Goal: Task Accomplishment & Management: Complete application form

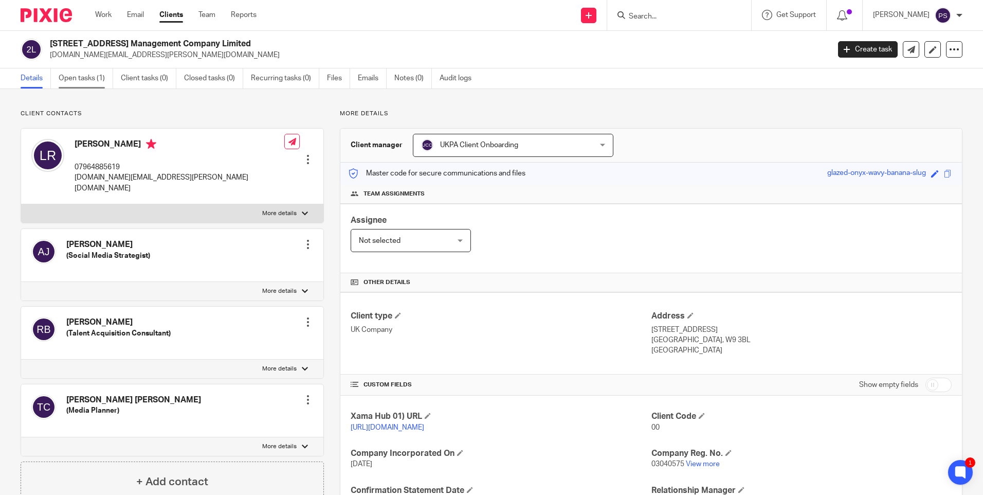
click at [84, 76] on link "Open tasks (1)" at bounding box center [86, 78] width 55 height 20
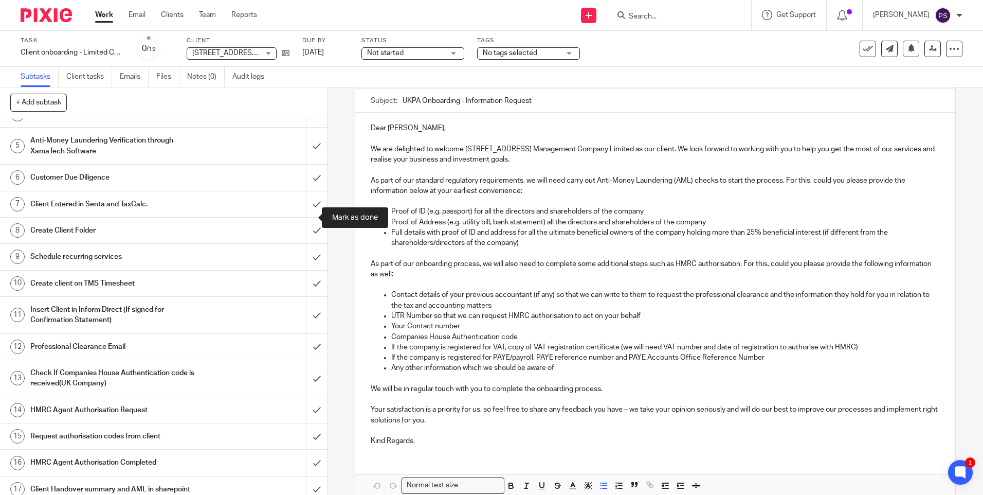
scroll to position [51, 0]
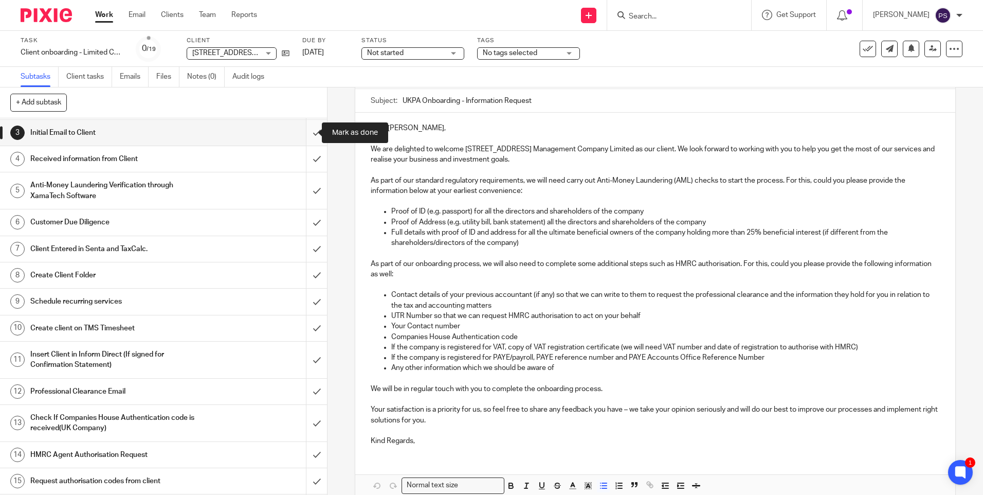
click at [306, 143] on input "submit" at bounding box center [163, 133] width 327 height 26
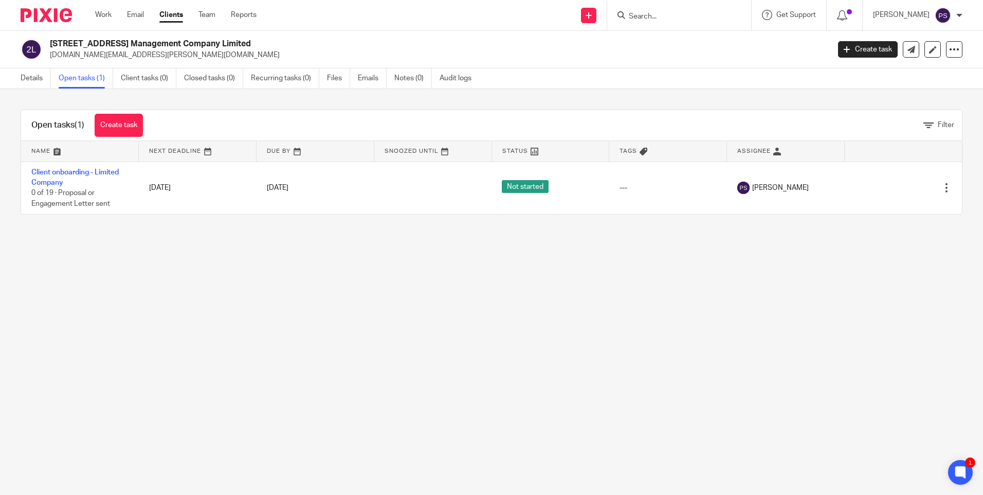
click at [238, 357] on main "[STREET_ADDRESS] Management Company Limited [PERSON_NAME][DOMAIN_NAME][EMAIL_AD…" at bounding box center [491, 247] width 983 height 495
drag, startPoint x: 392, startPoint y: 368, endPoint x: 224, endPoint y: 300, distance: 182.0
click at [392, 368] on main "235 Portnall Road Management Company Limited lara.romanelli.uk@gmail.com Create…" at bounding box center [491, 247] width 983 height 495
click at [32, 83] on link "Details" at bounding box center [36, 78] width 30 height 20
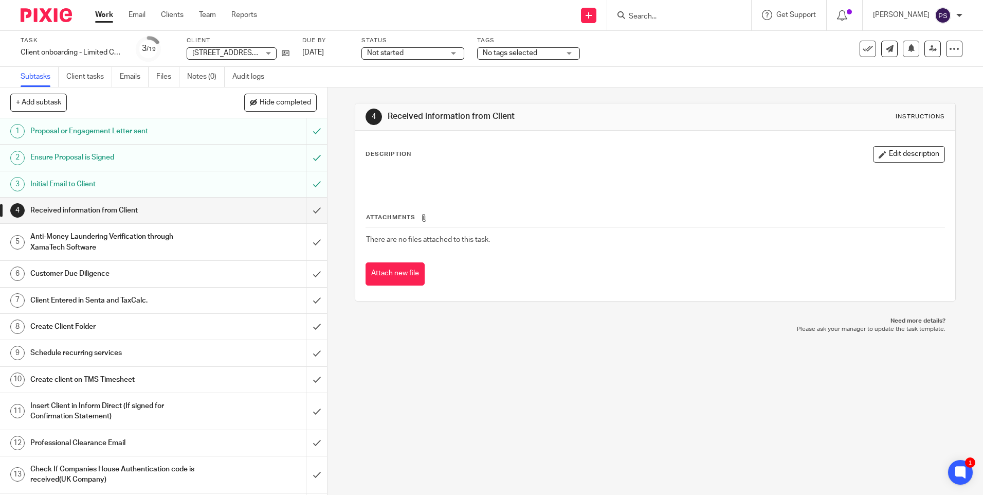
click at [651, 13] on input "Search" at bounding box center [674, 16] width 93 height 9
paste input "sbmolina@hotmail.com"
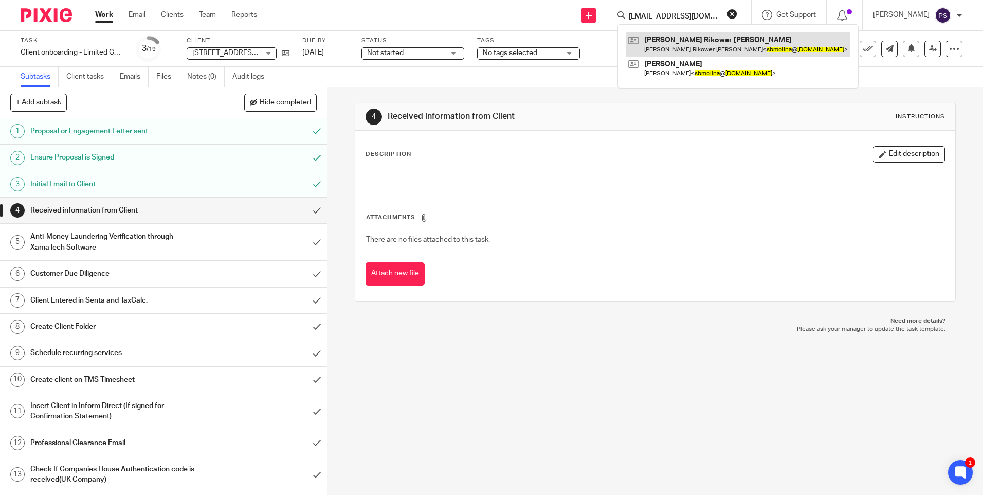
type input "sbmolina@hotmail.com"
click at [663, 47] on link at bounding box center [738, 44] width 225 height 24
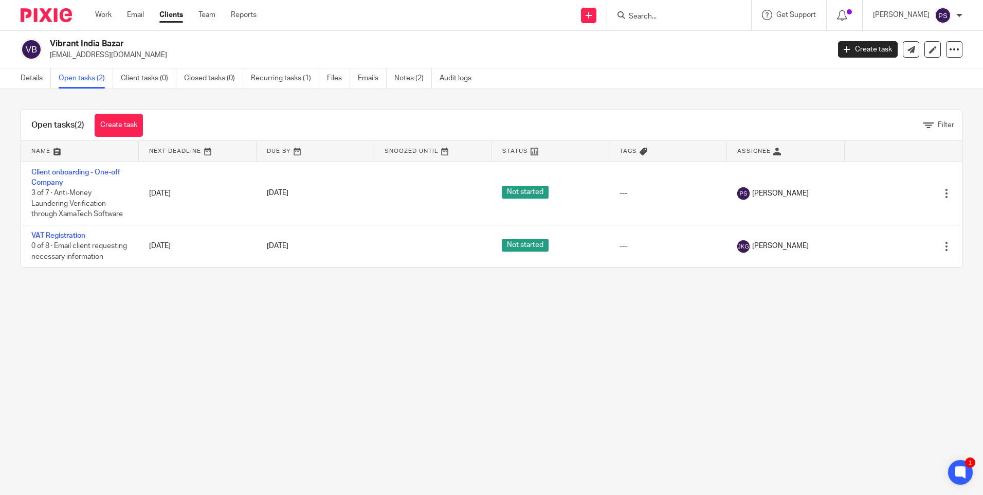
click at [294, 105] on div "Open tasks (2) Create task Filter Name Next Deadline Due By Snoozed Until Statu…" at bounding box center [491, 188] width 983 height 199
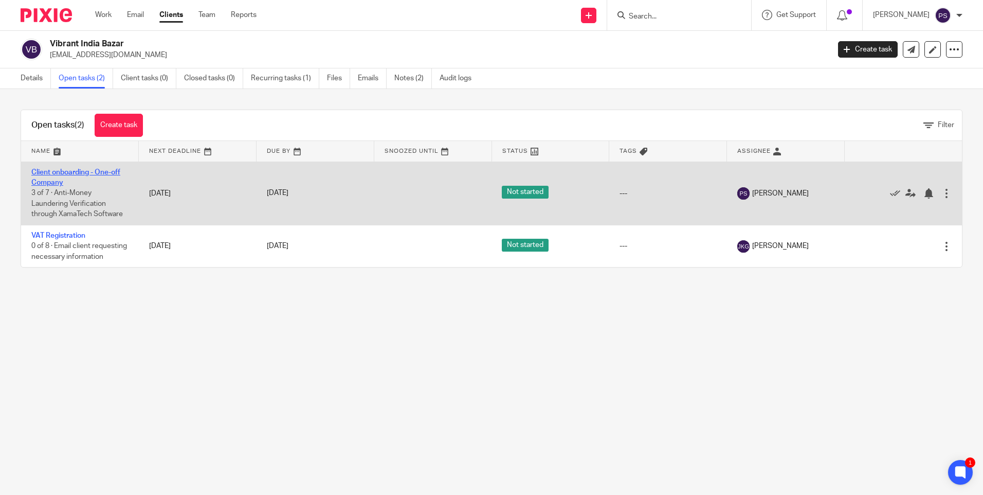
click at [61, 170] on link "Client onboarding - One-off Company" at bounding box center [75, 177] width 89 height 17
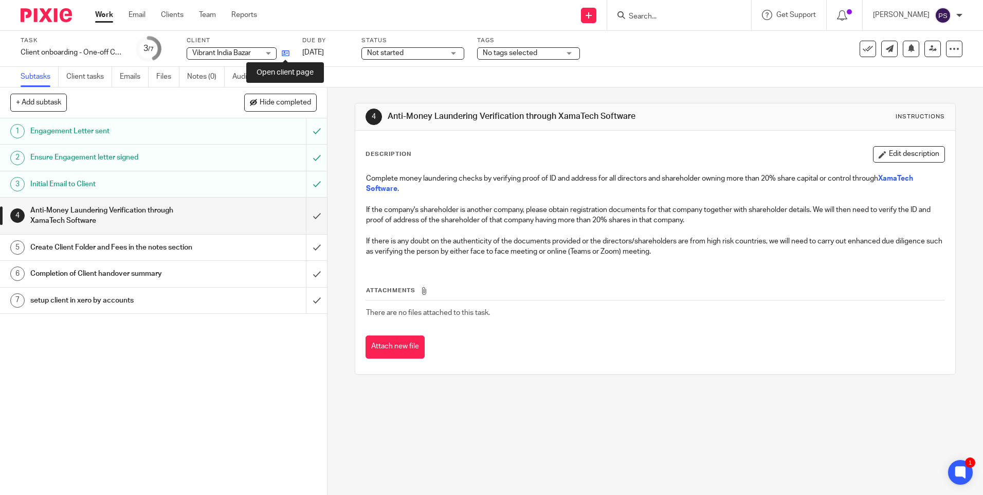
click at [283, 53] on icon at bounding box center [286, 53] width 8 height 8
click at [302, 251] on input "submit" at bounding box center [163, 247] width 327 height 26
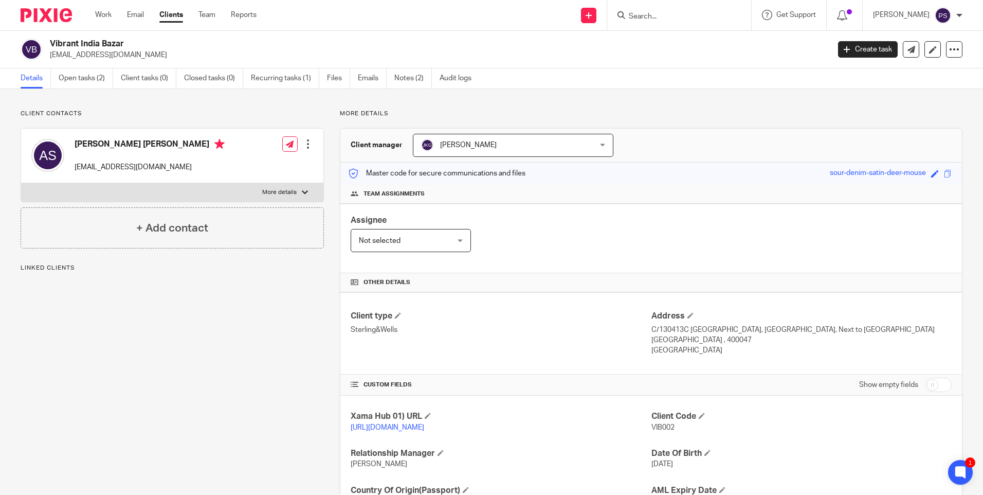
click at [248, 52] on p "[EMAIL_ADDRESS][DOMAIN_NAME]" at bounding box center [436, 55] width 773 height 10
click at [150, 105] on div "Client contacts [PERSON_NAME] [PERSON_NAME] [EMAIL_ADDRESS][DOMAIN_NAME] Edit c…" at bounding box center [491, 334] width 983 height 491
click at [419, 81] on link "Notes (2)" at bounding box center [413, 78] width 38 height 20
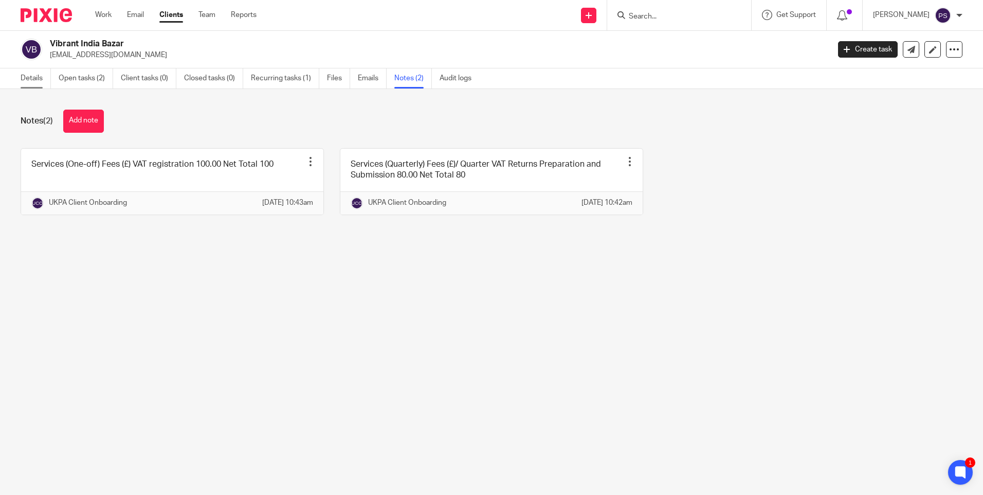
click at [27, 81] on link "Details" at bounding box center [36, 78] width 30 height 20
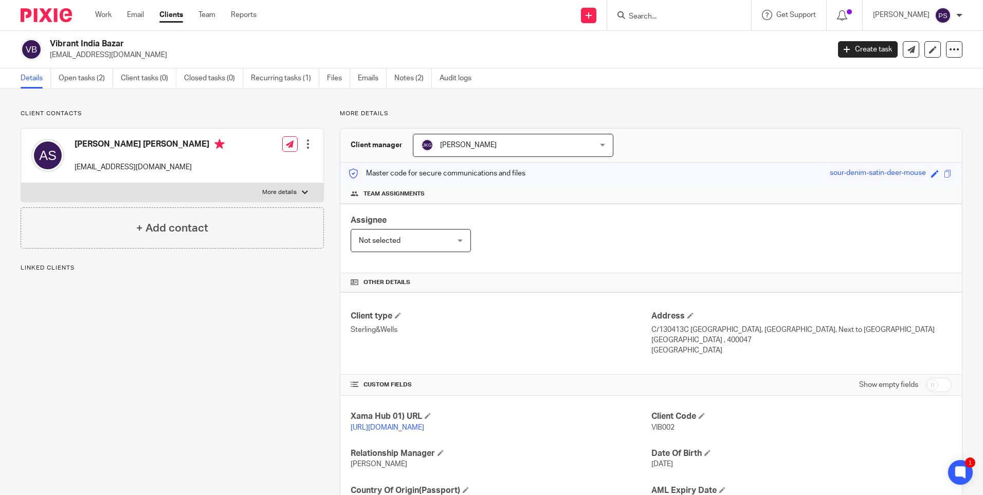
click at [101, 41] on h2 "Vibrant India Bazar" at bounding box center [359, 44] width 618 height 11
copy div "Vibrant India Bazar"
click at [107, 40] on h2 "Vibrant India Bazar" at bounding box center [359, 44] width 618 height 11
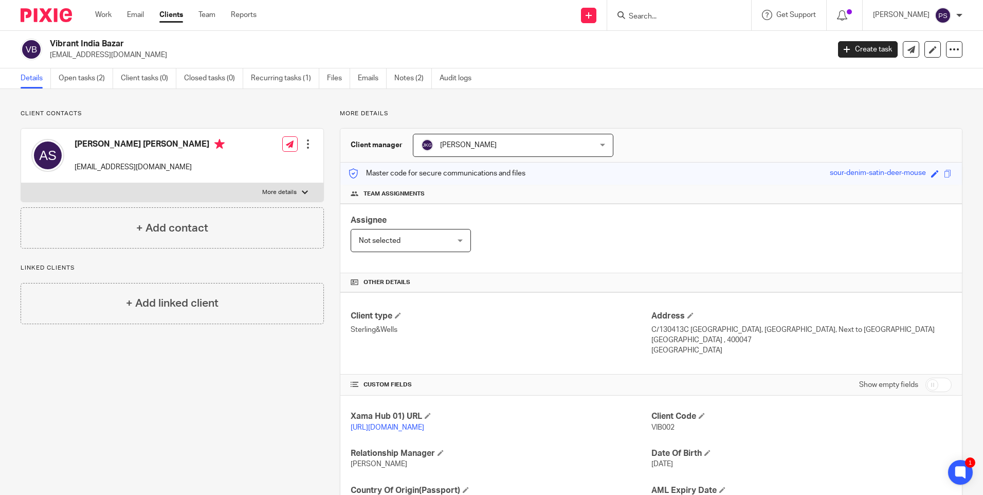
click at [107, 40] on h2 "Vibrant India Bazar" at bounding box center [359, 44] width 618 height 11
click at [118, 141] on h4 "Ashish Chandulal Shah" at bounding box center [150, 145] width 150 height 13
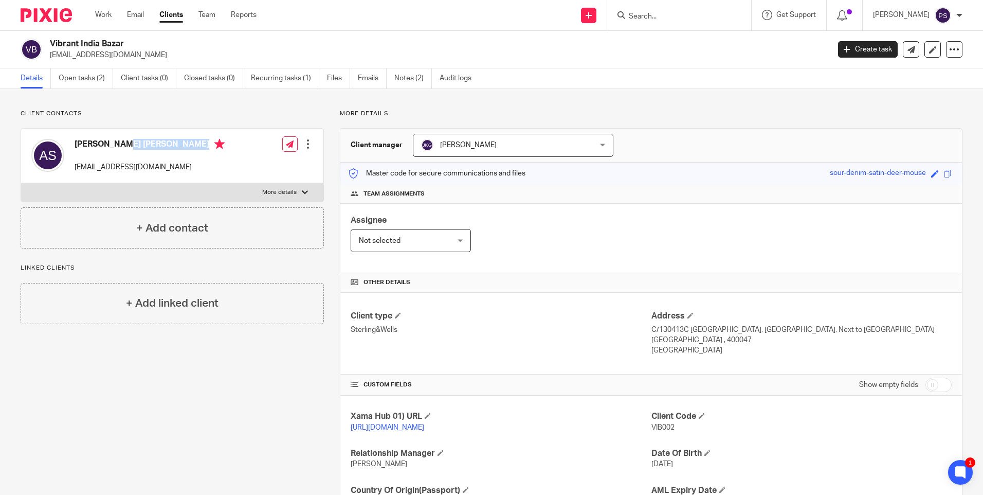
copy h4 "Ashish Chandulal Shah"
click at [114, 119] on div "Client contacts Ashish Chandulal Shah vibrantindianbazaar@gmail.com Edit contac…" at bounding box center [172, 179] width 303 height 139
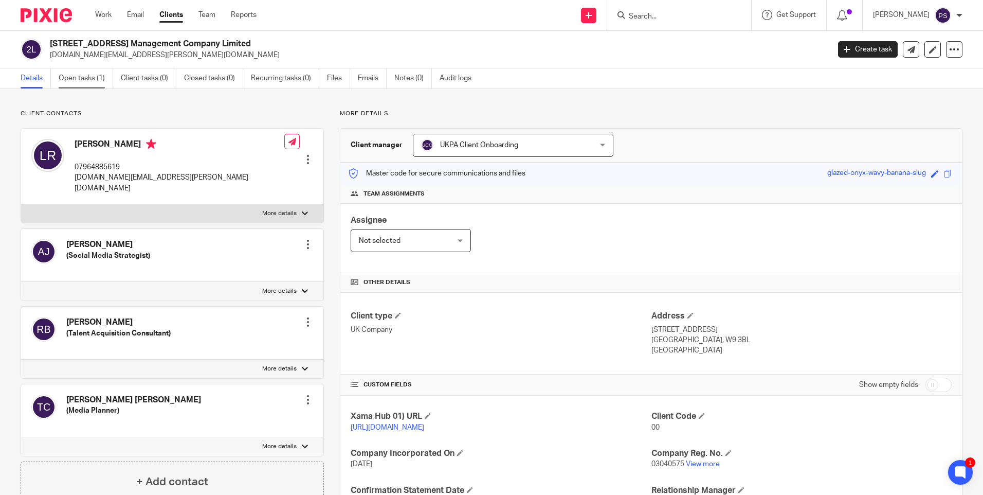
click at [86, 82] on link "Open tasks (1)" at bounding box center [86, 78] width 55 height 20
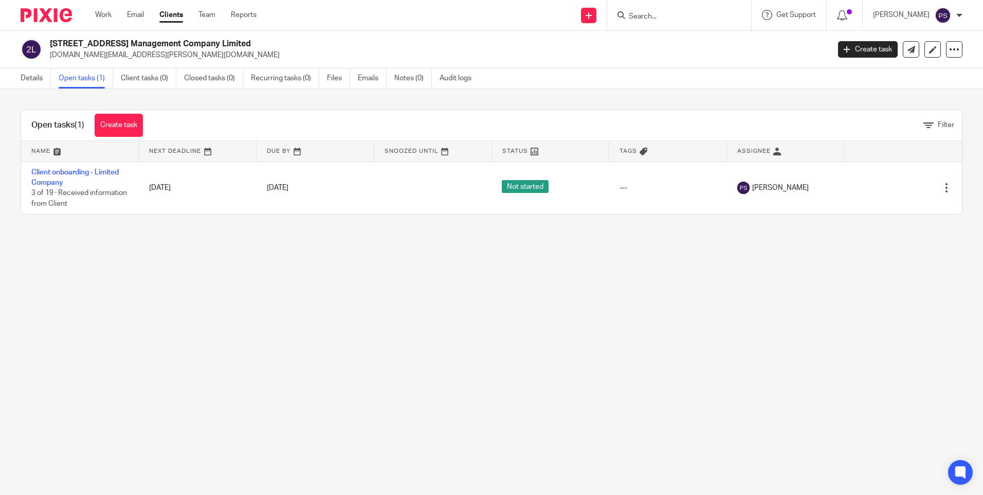
click at [100, 57] on p "[DOMAIN_NAME][EMAIL_ADDRESS][PERSON_NAME][DOMAIN_NAME]" at bounding box center [436, 55] width 773 height 10
drag, startPoint x: 0, startPoint y: 0, endPoint x: 100, endPoint y: 57, distance: 115.4
click at [100, 57] on p "lara.romanelli.uk@gmail.com" at bounding box center [436, 55] width 773 height 10
click at [118, 123] on link "Create task" at bounding box center [119, 125] width 48 height 23
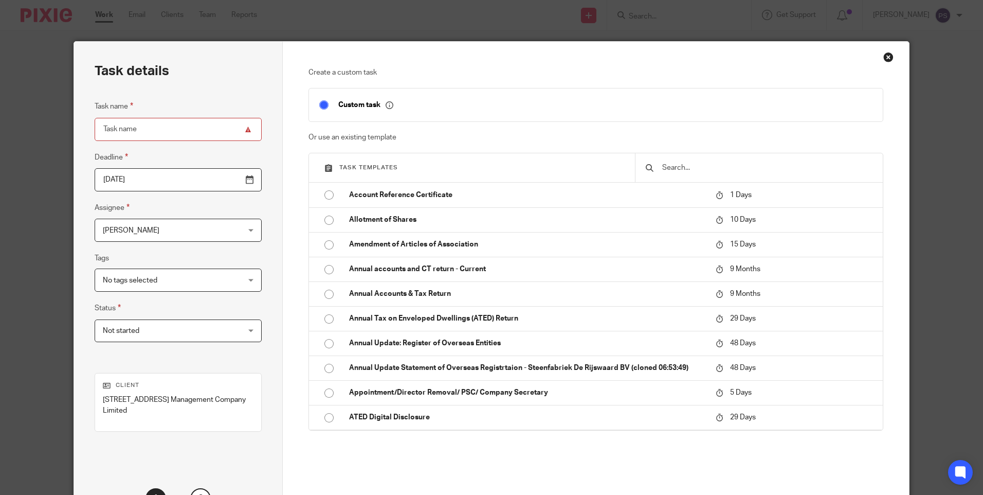
click at [657, 164] on div at bounding box center [759, 167] width 248 height 29
click at [668, 166] on input "text" at bounding box center [766, 167] width 211 height 11
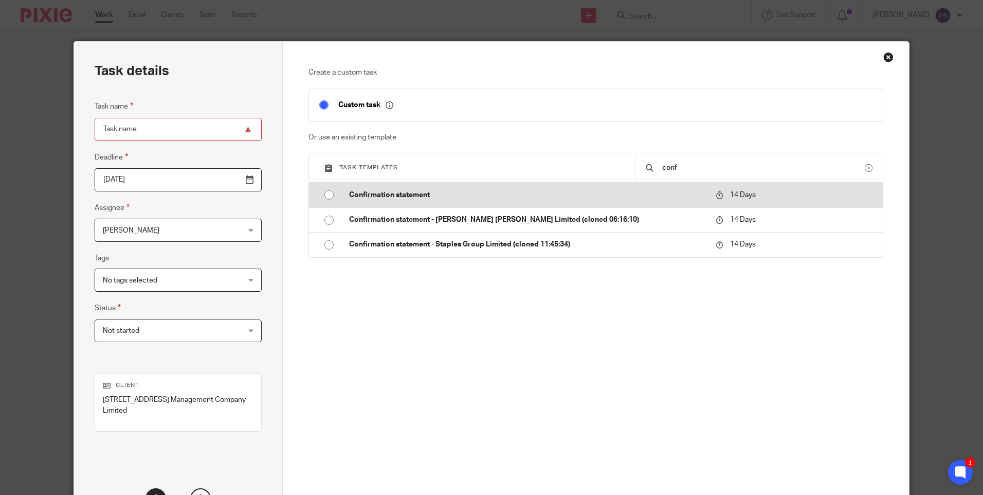
type input "conf"
click at [328, 192] on input "radio" at bounding box center [329, 195] width 20 height 20
type input "2025-09-29"
type input "Confirmation statement"
checkbox input "false"
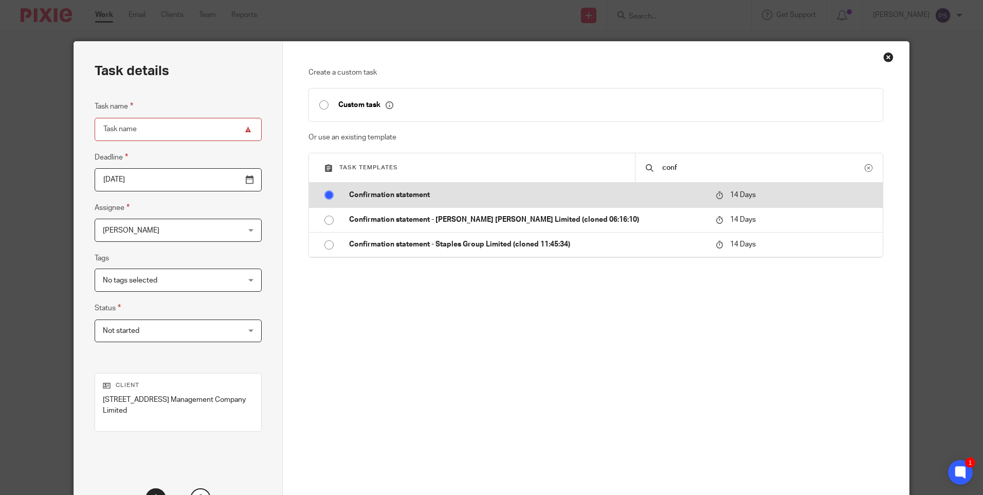
radio input "false"
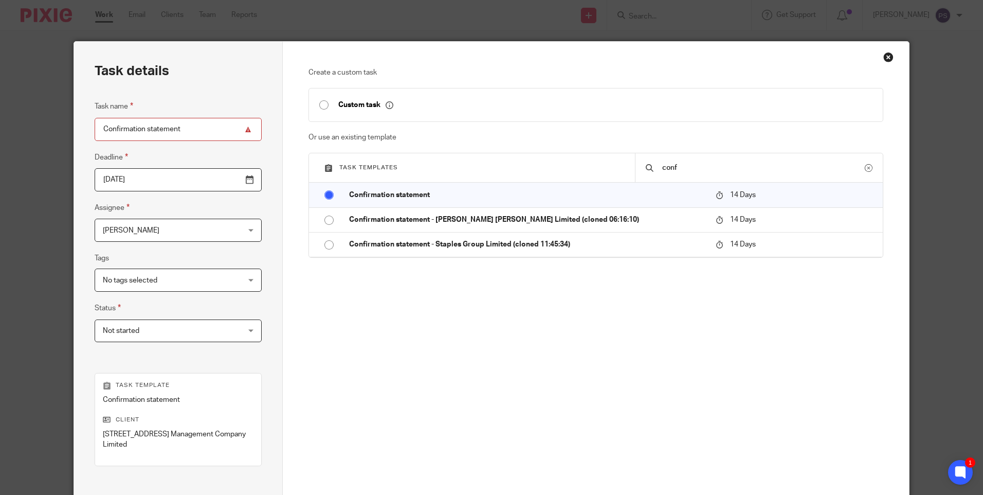
click at [161, 227] on span "[PERSON_NAME]" at bounding box center [166, 230] width 126 height 22
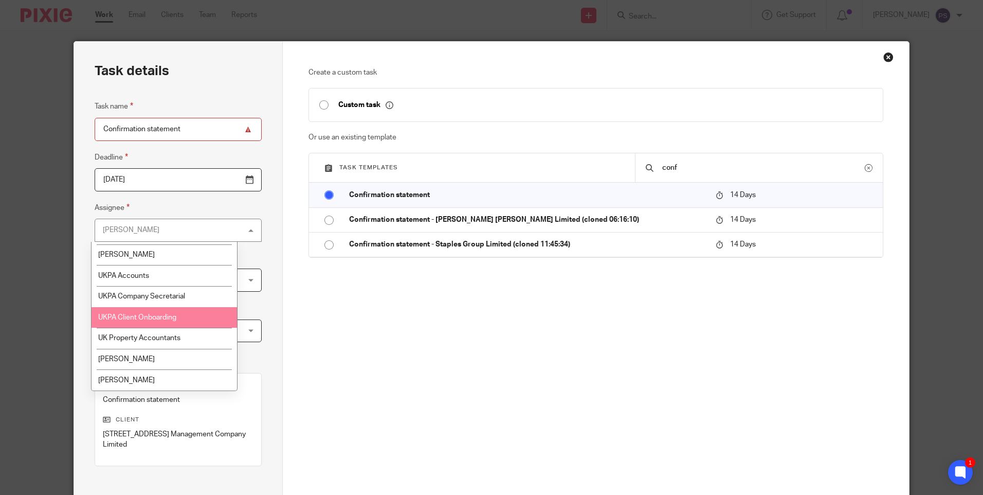
click at [157, 316] on span "UKPA Client Onboarding" at bounding box center [137, 317] width 78 height 7
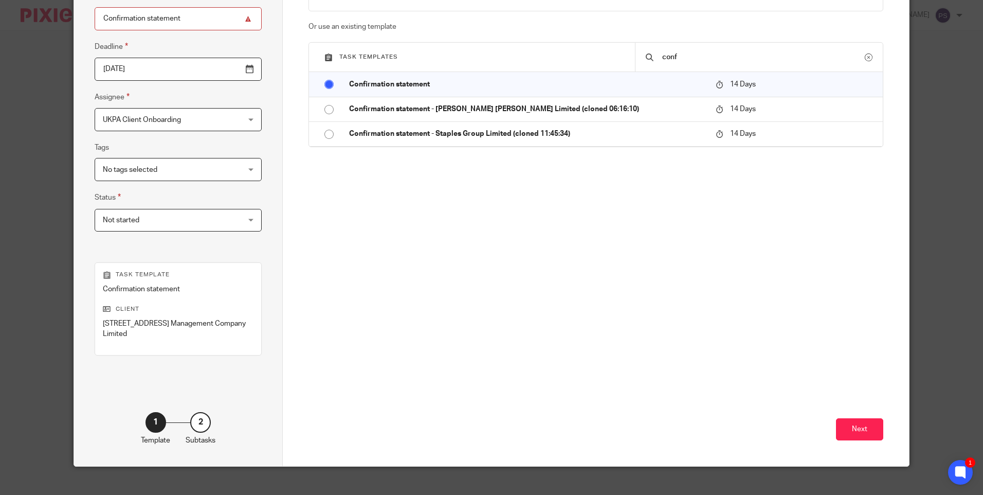
scroll to position [123, 0]
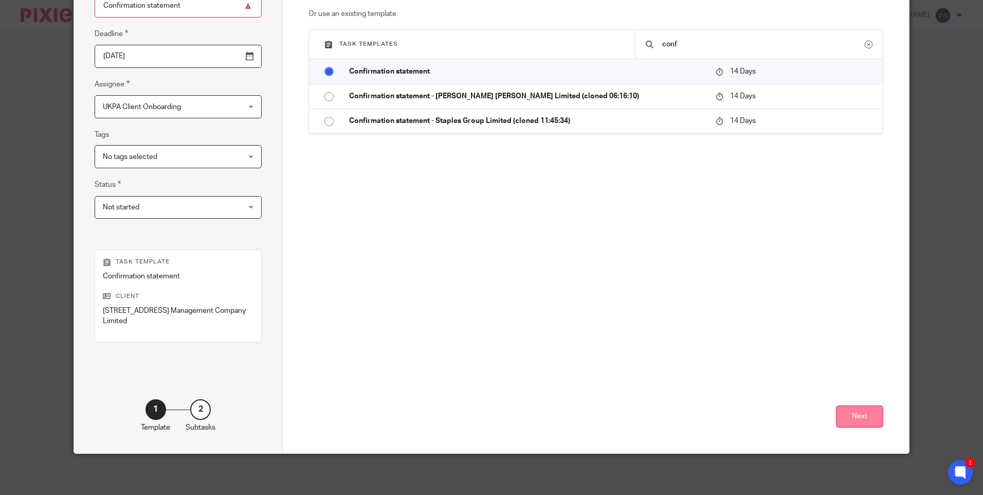
click at [848, 421] on button "Next" at bounding box center [859, 416] width 47 height 22
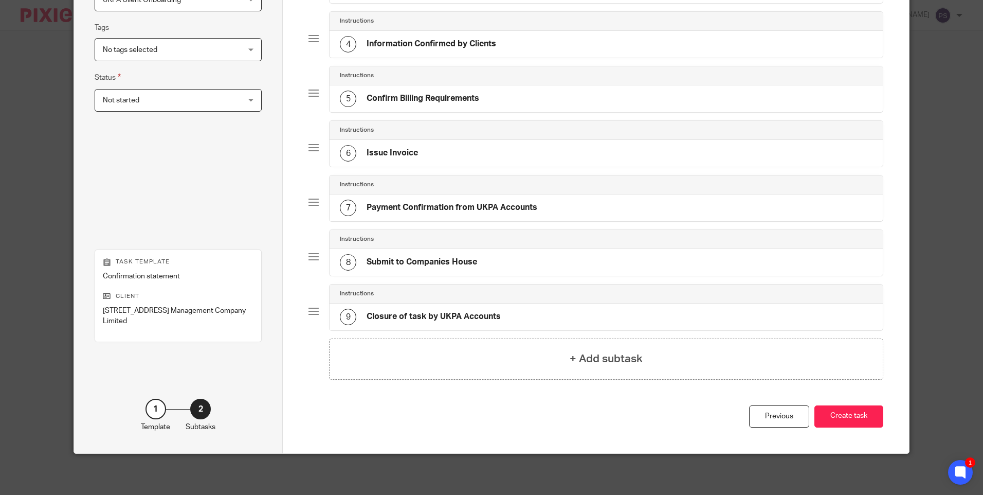
scroll to position [239, 0]
click at [819, 419] on button "Create task" at bounding box center [848, 416] width 69 height 22
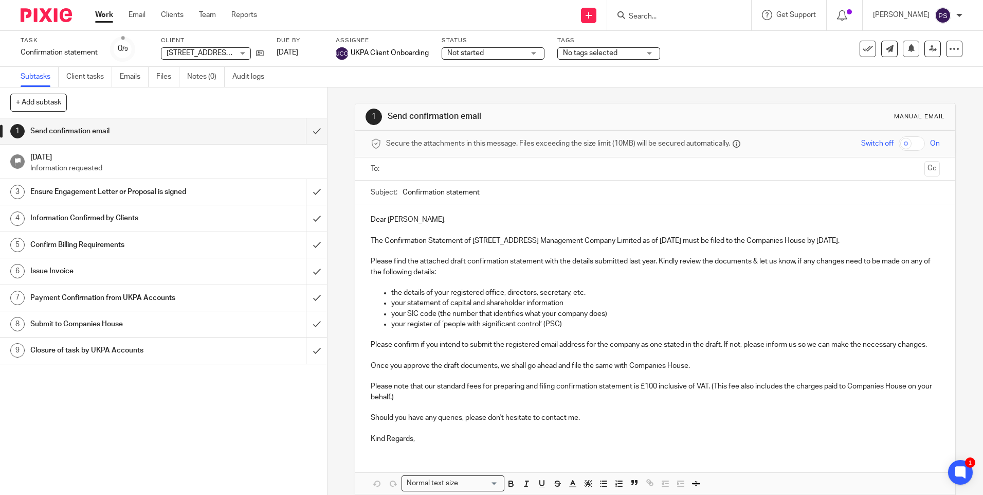
click at [265, 53] on div "Task Confirmation statement Save Confirmation statement 0 /9 Client [STREET_ADD…" at bounding box center [413, 49] width 785 height 25
click at [262, 54] on icon at bounding box center [260, 53] width 8 height 8
click at [666, 14] on input "Search" at bounding box center [674, 16] width 93 height 9
paste input "sohamnaorganicssg@gmail.com"
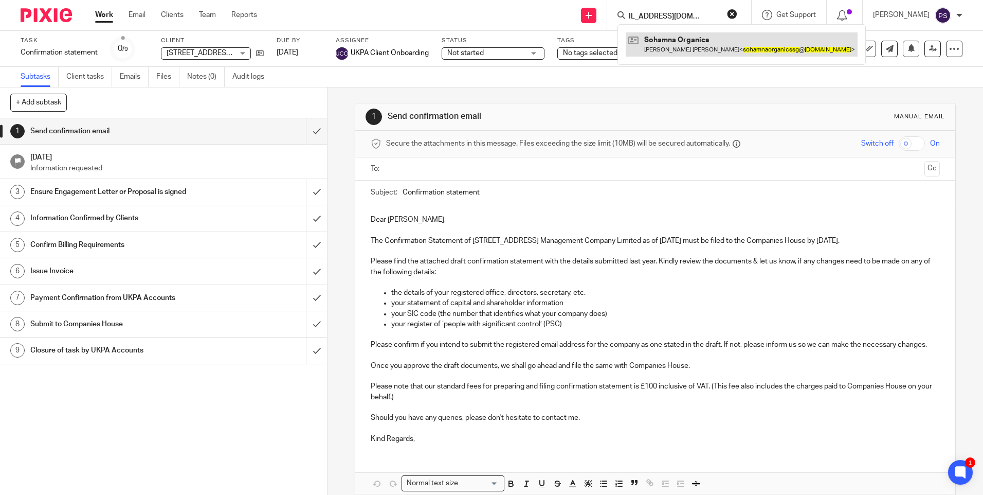
type input "sohamnaorganicssg@gmail.com"
click at [671, 36] on link at bounding box center [742, 44] width 232 height 24
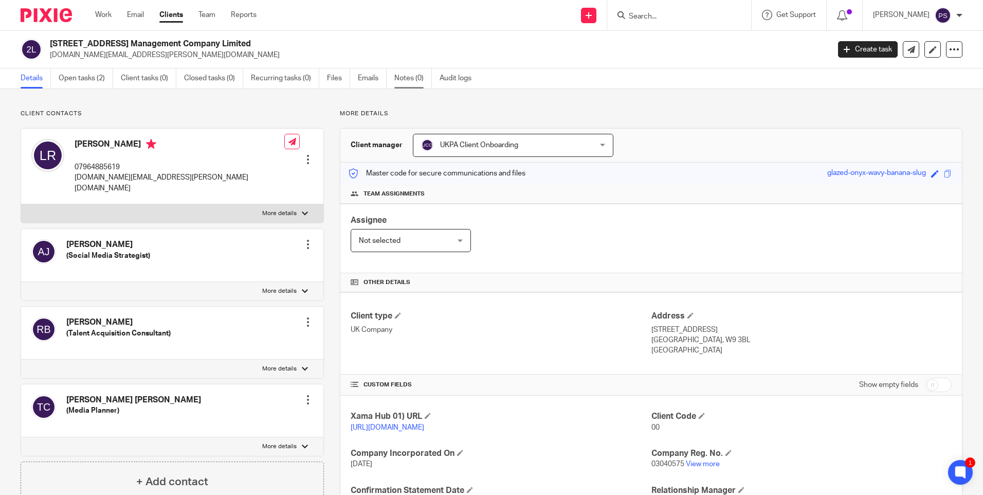
click at [408, 80] on link "Notes (0)" at bounding box center [413, 78] width 38 height 20
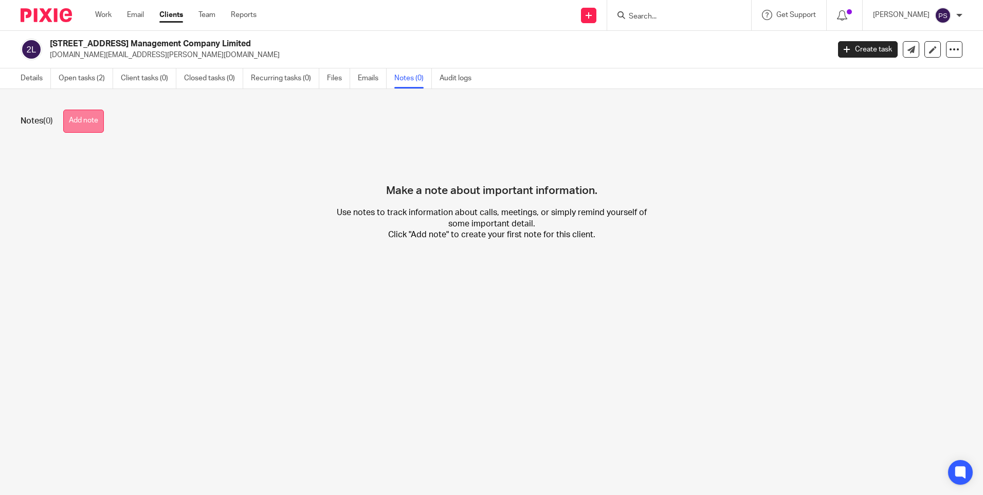
click at [87, 124] on button "Add note" at bounding box center [83, 121] width 41 height 23
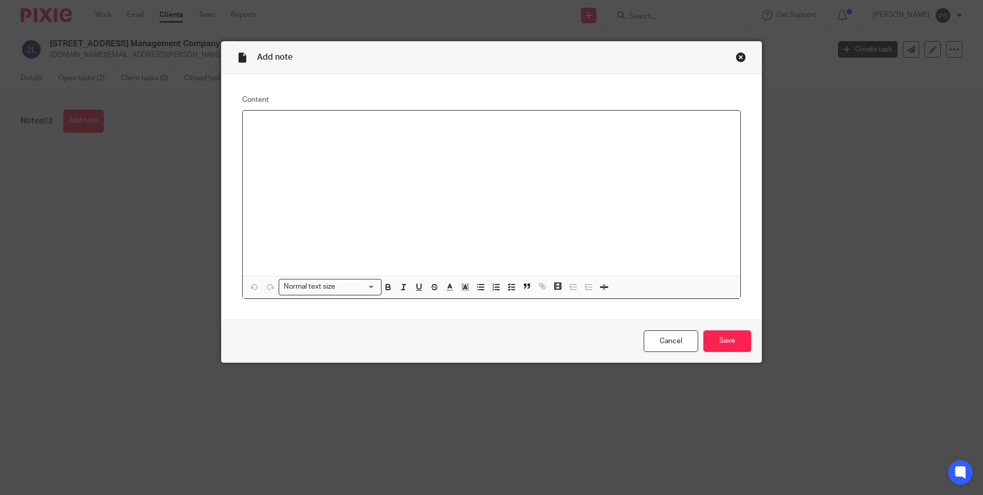
click at [254, 120] on p at bounding box center [491, 124] width 481 height 10
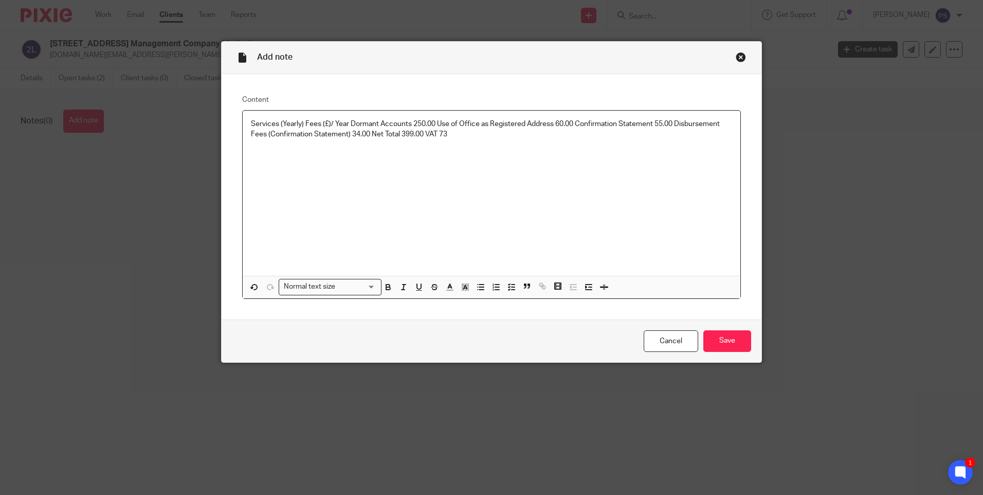
click at [420, 134] on p "Services (Yearly) Fees (£)/ Year Dormant Accounts 250.00 Use of Office as Regis…" at bounding box center [491, 129] width 481 height 21
click at [426, 160] on div "Services (Yearly) Fees (£)/ Year Dormant Accounts 250 Plus Use of Office as Reg…" at bounding box center [492, 193] width 498 height 165
click at [578, 122] on p "Services (Yearly) Fees (£)/ Year Dormant Accounts 250 Plus Use of Office as Reg…" at bounding box center [491, 129] width 481 height 21
click at [431, 123] on p "Services (Yearly) Fees (£)/ Year Dormant Accounts 250 Plus Use of Office as Reg…" at bounding box center [491, 129] width 481 height 21
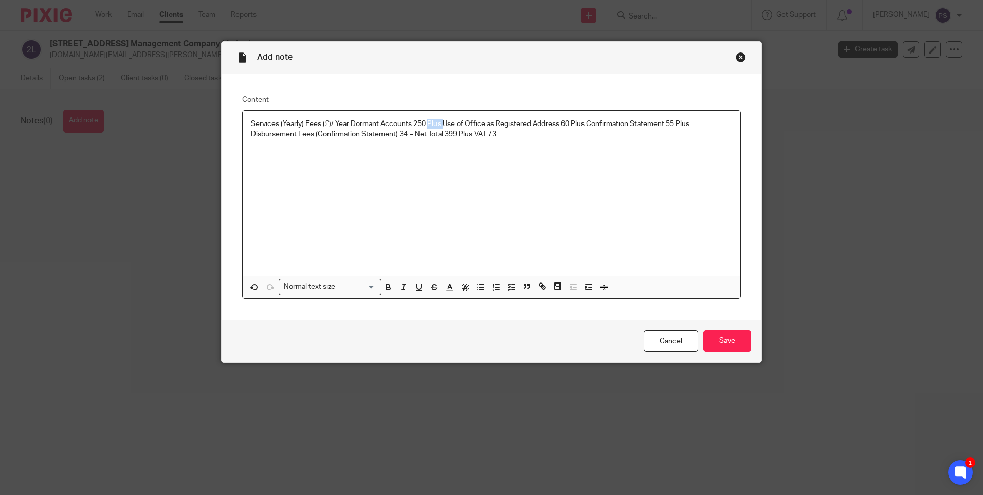
click at [431, 123] on p "Services (Yearly) Fees (£)/ Year Dormant Accounts 250 Plus Use of Office as Reg…" at bounding box center [491, 129] width 481 height 21
click at [569, 124] on p "Services (Yearly) Fees (£)/ Year Dormant Accounts 250 +Use of Office as Registe…" at bounding box center [491, 129] width 481 height 21
click at [567, 123] on p "Services (Yearly) Fees (£)/ Year Dormant Accounts 250 +Use of Office as Registe…" at bounding box center [491, 129] width 481 height 21
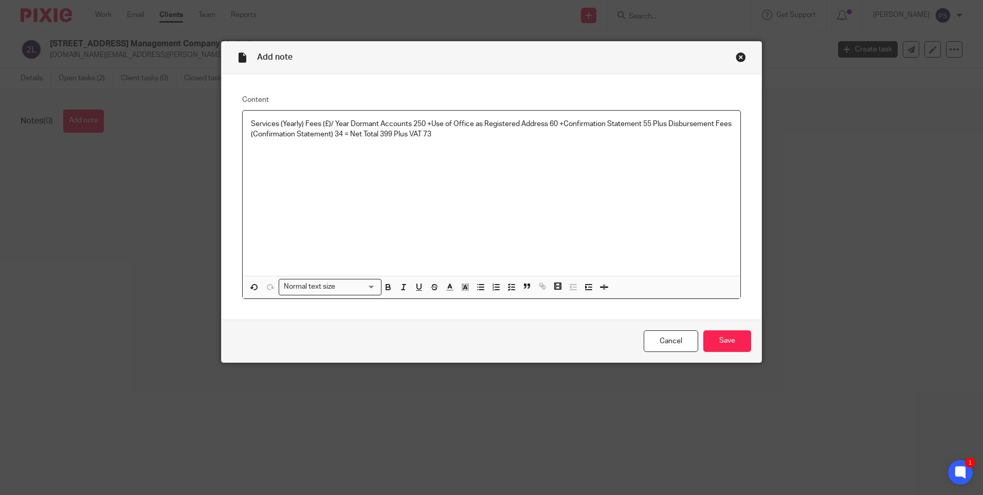
click at [656, 121] on p "Services (Yearly) Fees (£)/ Year Dormant Accounts 250 +Use of Office as Registe…" at bounding box center [491, 129] width 481 height 21
click at [497, 139] on p at bounding box center [491, 144] width 481 height 10
click at [720, 335] on input "Save" at bounding box center [727, 341] width 48 height 22
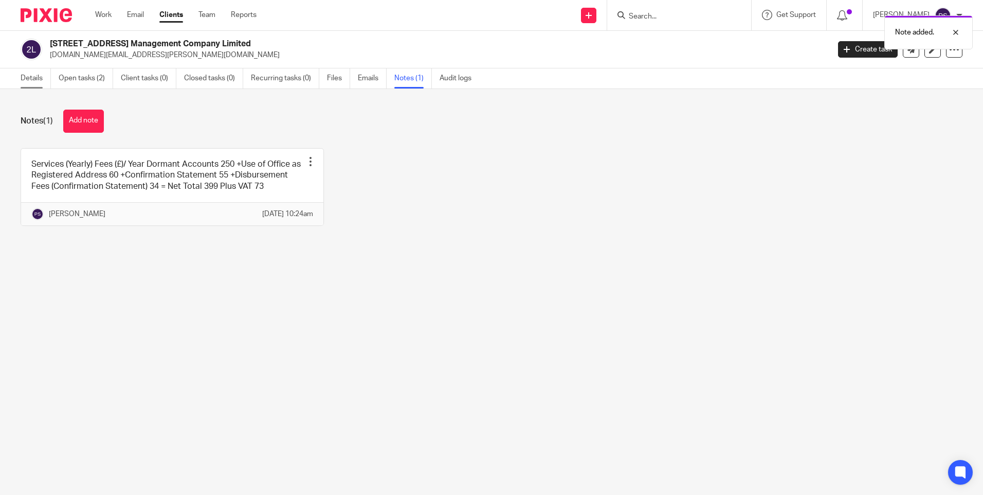
click at [27, 87] on link "Details" at bounding box center [36, 78] width 30 height 20
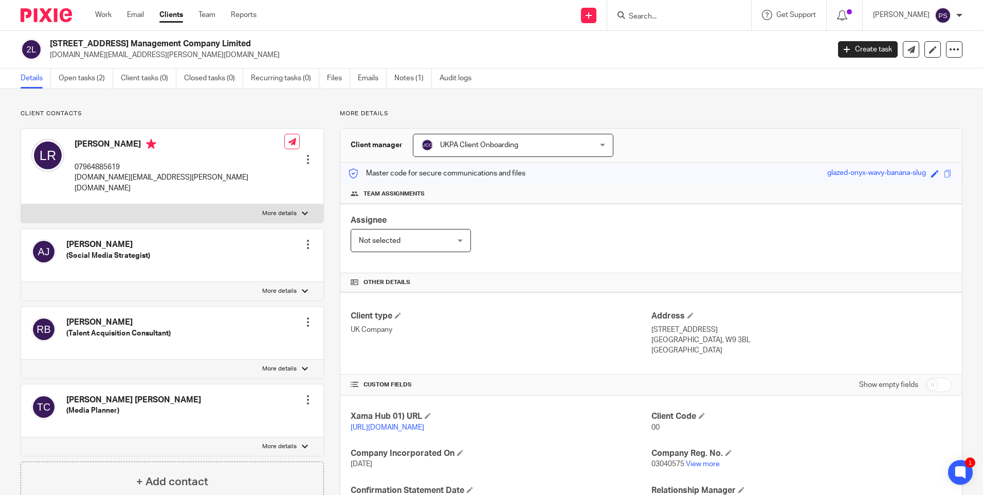
click at [662, 19] on input "Search" at bounding box center [674, 16] width 93 height 9
paste input "jtkmiecik24@gmail.com"
type input "jtkmiecik24@gmail.com"
click at [667, 39] on link at bounding box center [706, 44] width 160 height 24
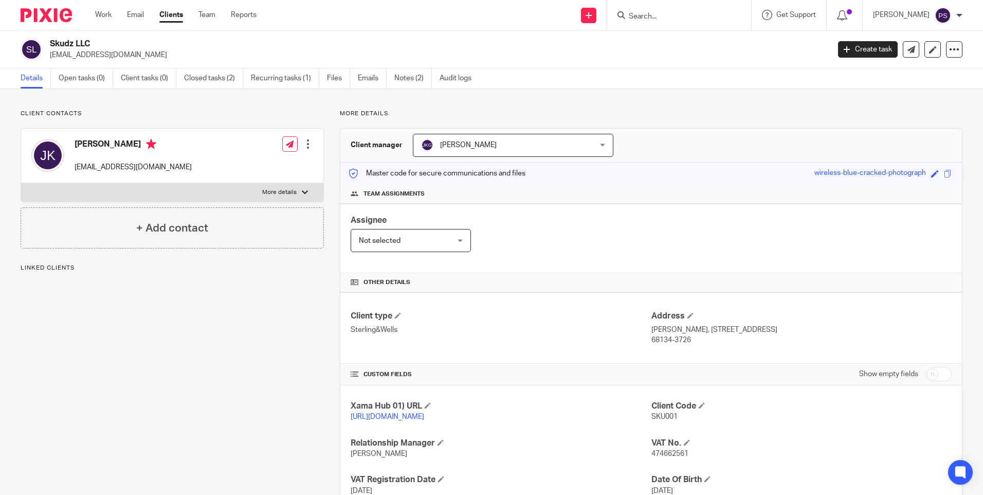
click at [212, 344] on div "Client contacts Jared Thomas Kmiecik jtkmiecik24@gmail.com Edit contact Create …" at bounding box center [164, 348] width 319 height 476
click at [140, 117] on p "Client contacts" at bounding box center [172, 114] width 303 height 8
click at [186, 88] on div "Details Open tasks (0) Client tasks (0) Closed tasks (2) Recurring tasks (1) Fi…" at bounding box center [491, 78] width 983 height 21
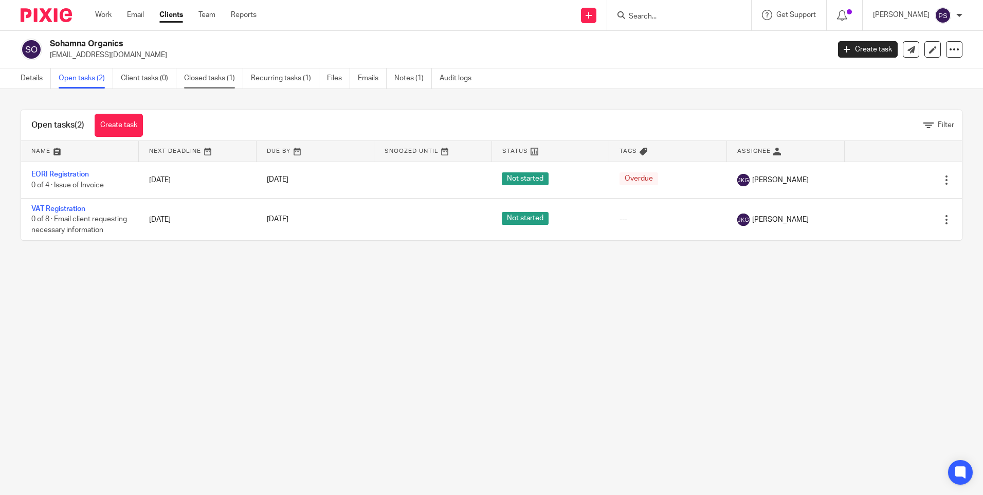
click at [215, 82] on link "Closed tasks (1)" at bounding box center [213, 78] width 59 height 20
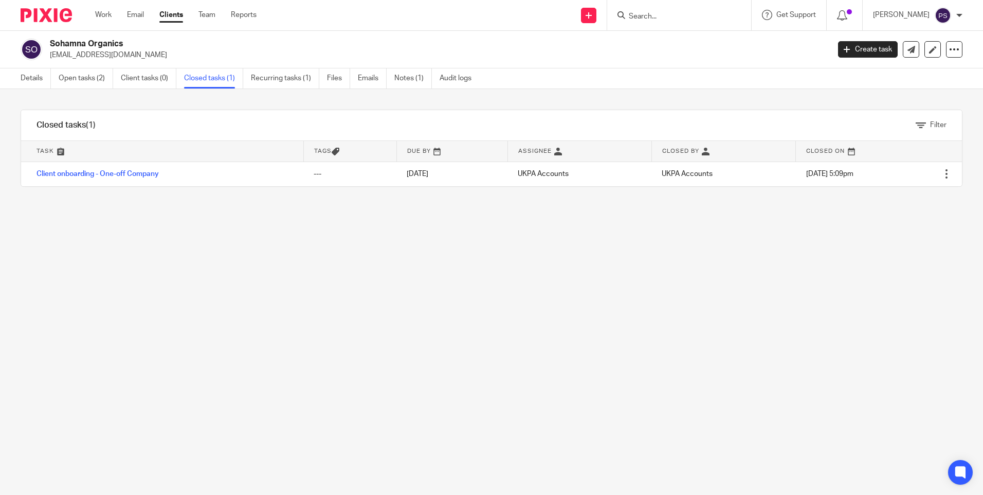
click at [187, 280] on div "Filter tasks Only show tasks matching all of these conditions 1 Task name Is Is…" at bounding box center [491, 292] width 983 height 406
click at [672, 17] on input "Search" at bounding box center [674, 16] width 93 height 9
paste input "sam@home-stay.co.uk"
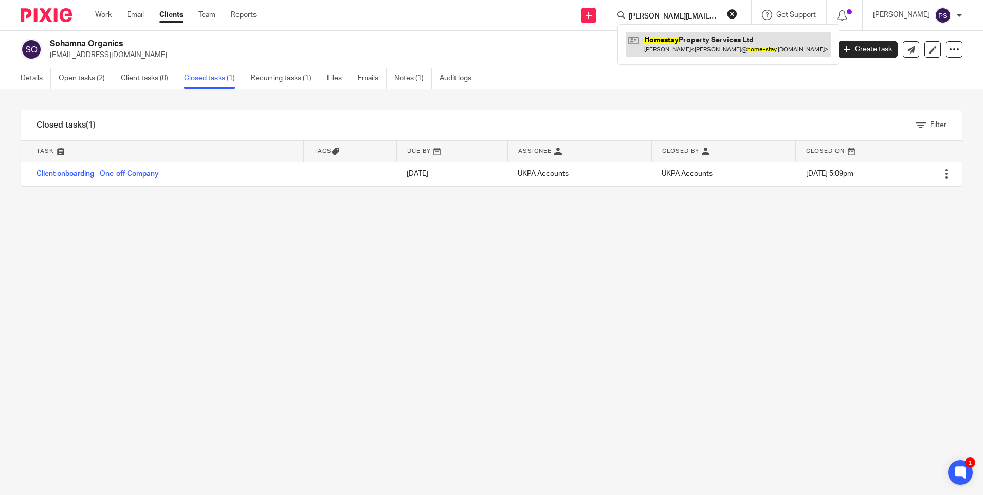
type input "sam@home-stay.co.uk"
click at [682, 42] on link at bounding box center [728, 44] width 205 height 24
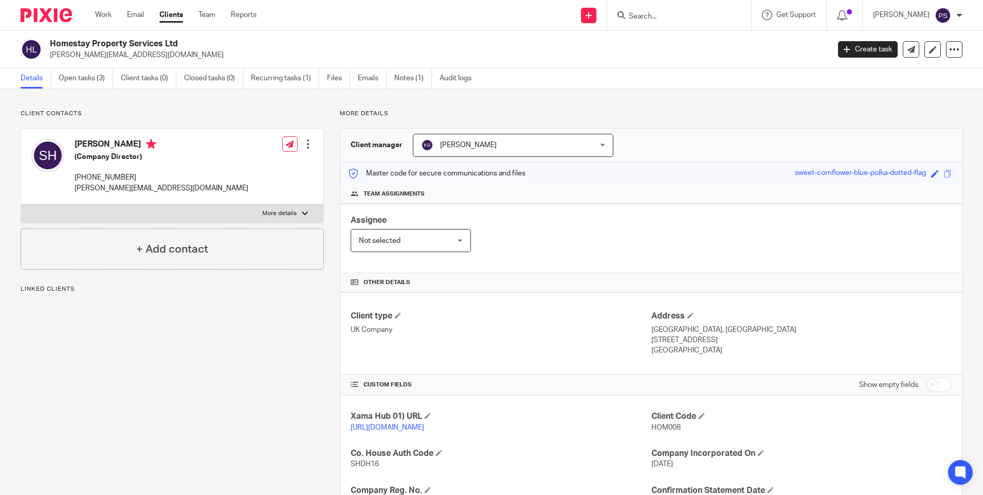
click at [83, 69] on link "Open tasks (3)" at bounding box center [86, 78] width 55 height 20
click at [86, 81] on link "Open tasks (3)" at bounding box center [86, 78] width 55 height 20
click at [81, 85] on link "Open tasks (3)" at bounding box center [86, 78] width 55 height 20
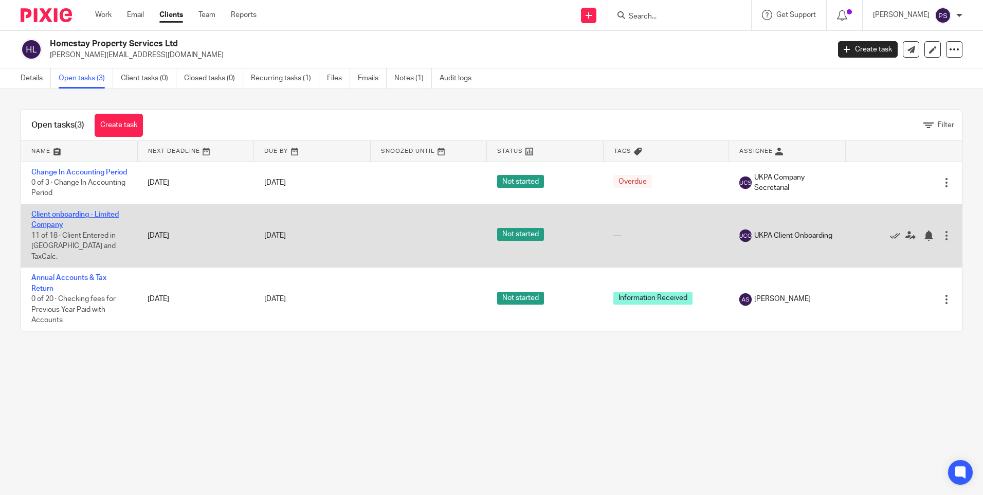
click at [65, 224] on link "Client onboarding - Limited Company" at bounding box center [74, 219] width 87 height 17
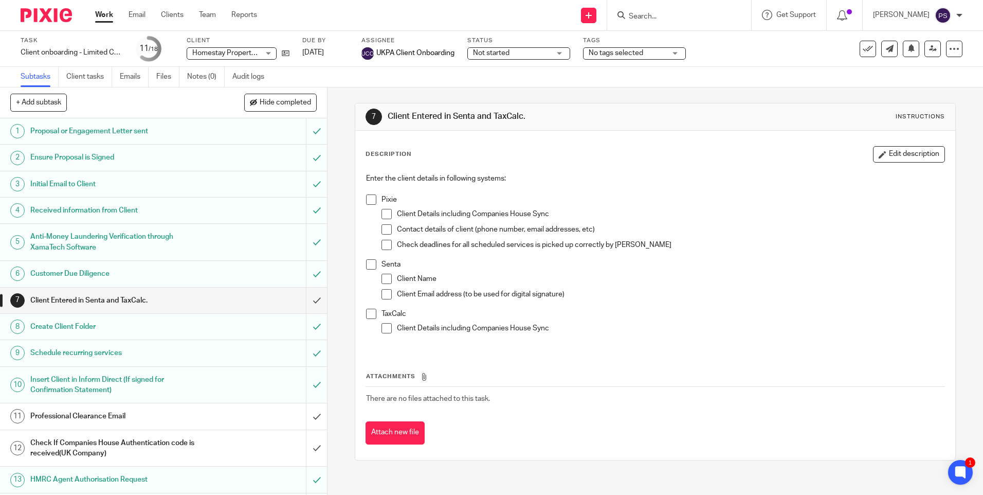
click at [672, 22] on form at bounding box center [683, 15] width 110 height 13
click at [670, 17] on input "Search" at bounding box center [674, 16] width 93 height 9
paste input "[EMAIL_ADDRESS][DOMAIN_NAME]"
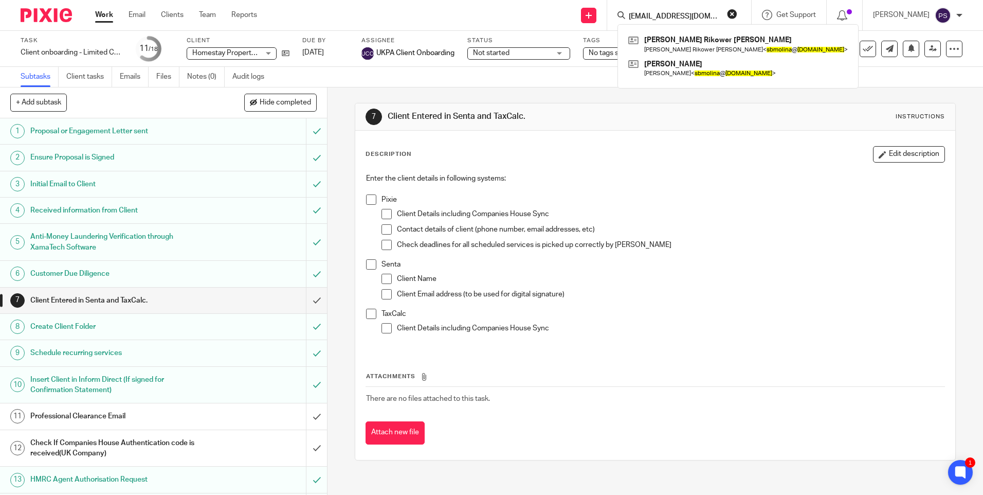
type input "[EMAIL_ADDRESS][DOMAIN_NAME]"
click at [702, 75] on link at bounding box center [738, 69] width 225 height 24
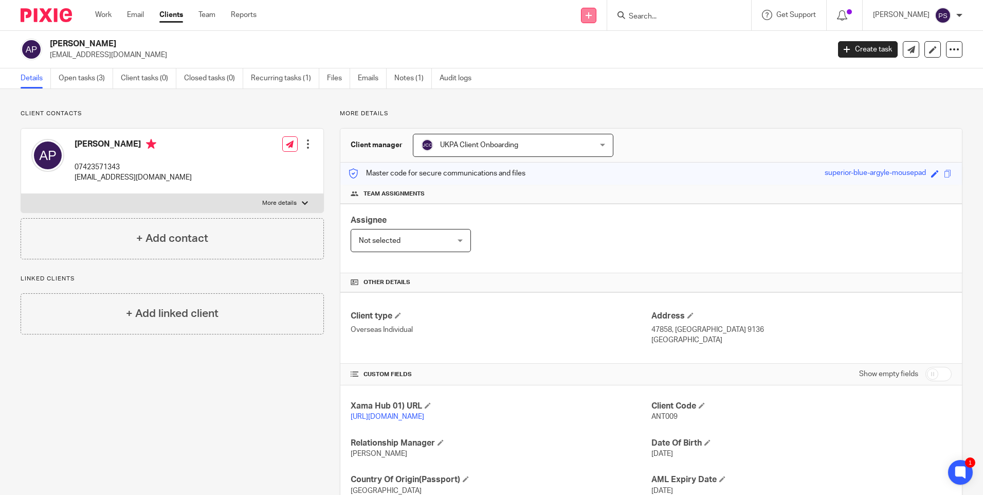
click at [592, 17] on icon at bounding box center [589, 15] width 6 height 6
click at [591, 76] on link "Add client" at bounding box center [603, 78] width 63 height 15
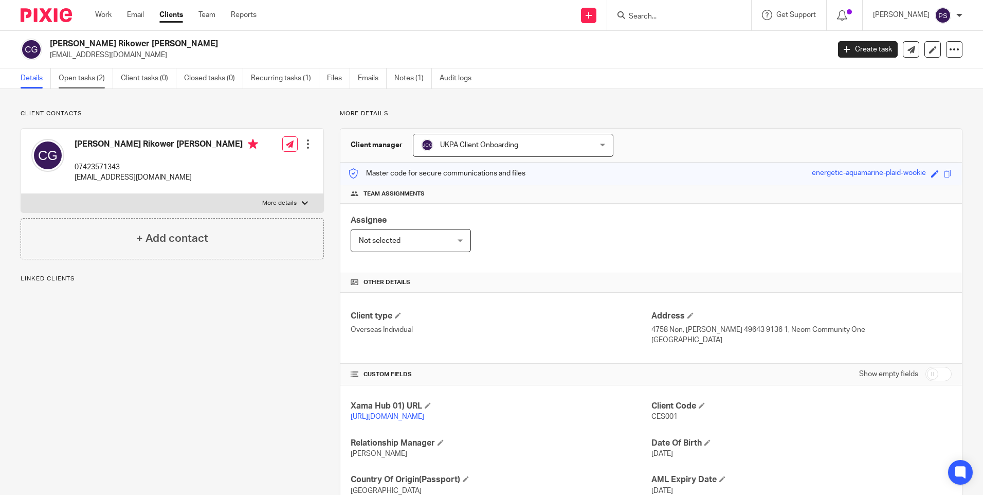
click at [78, 80] on link "Open tasks (2)" at bounding box center [86, 78] width 55 height 20
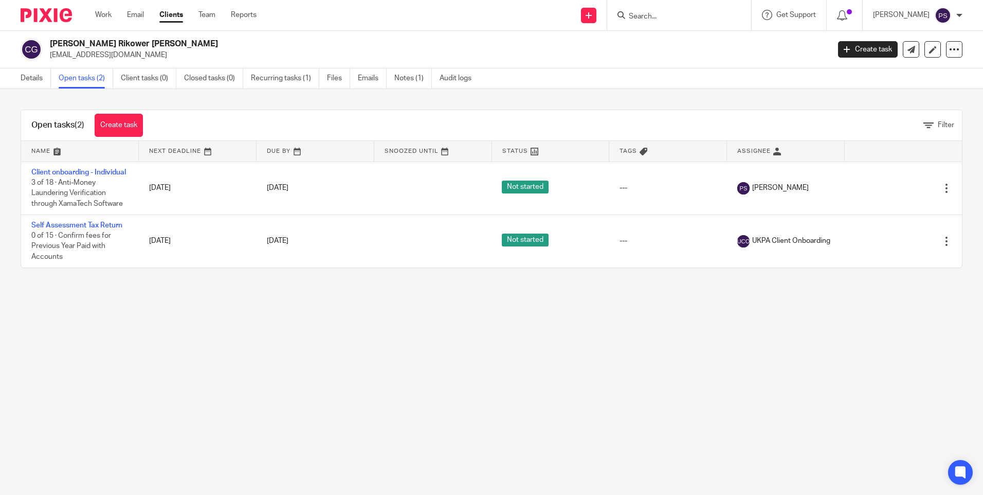
click at [59, 172] on link "Client onboarding - Individual" at bounding box center [78, 172] width 95 height 7
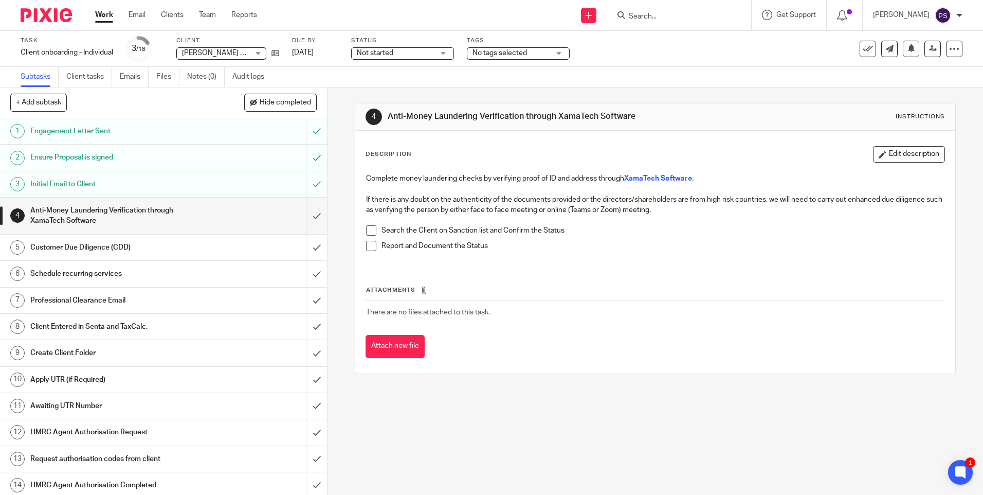
click at [665, 19] on input "Search" at bounding box center [674, 16] width 93 height 9
paste input "Home sweet property"
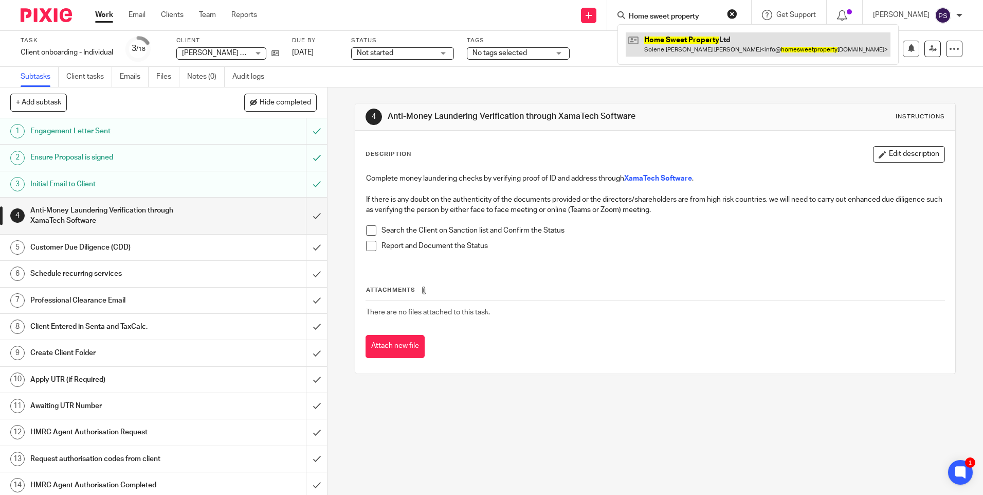
type input "Home sweet property"
click at [673, 38] on link at bounding box center [758, 44] width 265 height 24
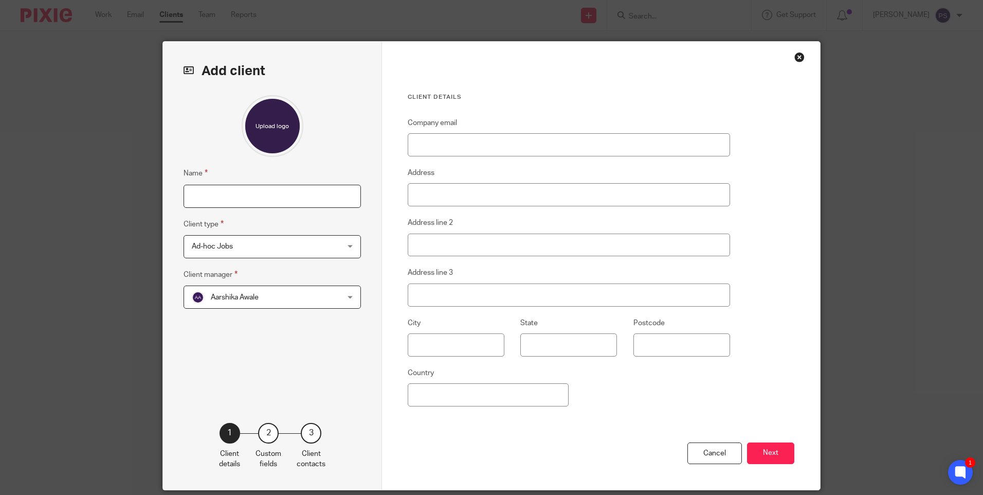
click at [269, 200] on input "Name" at bounding box center [272, 196] width 177 height 23
type input "[PERSON_NAME] [PERSON_NAME]"
click at [422, 147] on input "Company email" at bounding box center [569, 144] width 322 height 23
paste input "[EMAIL_ADDRESS][DOMAIN_NAME]"
type input "[EMAIL_ADDRESS][DOMAIN_NAME]"
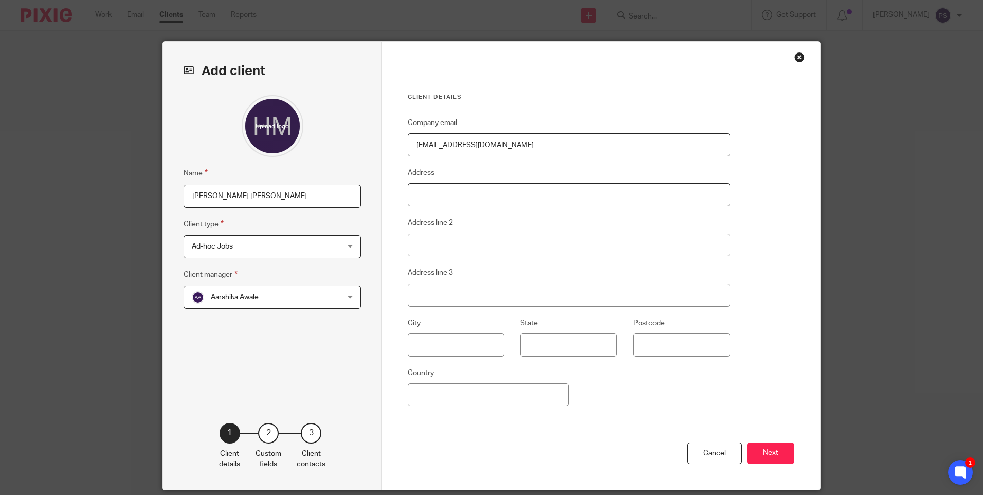
click at [430, 190] on input "Address" at bounding box center [569, 194] width 322 height 23
click at [429, 193] on input "Address" at bounding box center [569, 194] width 322 height 23
type input "10 Whitebeam Close"
type input "Silsoe"
type input "Bedford"
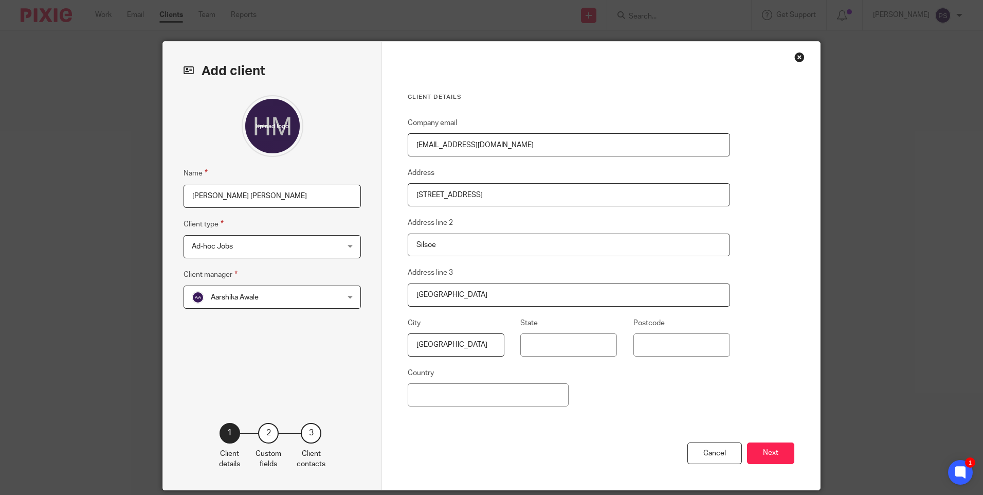
type input "Bedfordshire"
click at [690, 347] on input "Postcode" at bounding box center [681, 344] width 97 height 23
type input "MK45 4PW"
type input "United Kingdom"
click at [721, 375] on div "Company email helenmquinn@hotmail.com Address 10 Whitebeam Close Address line 2…" at bounding box center [569, 279] width 322 height 325
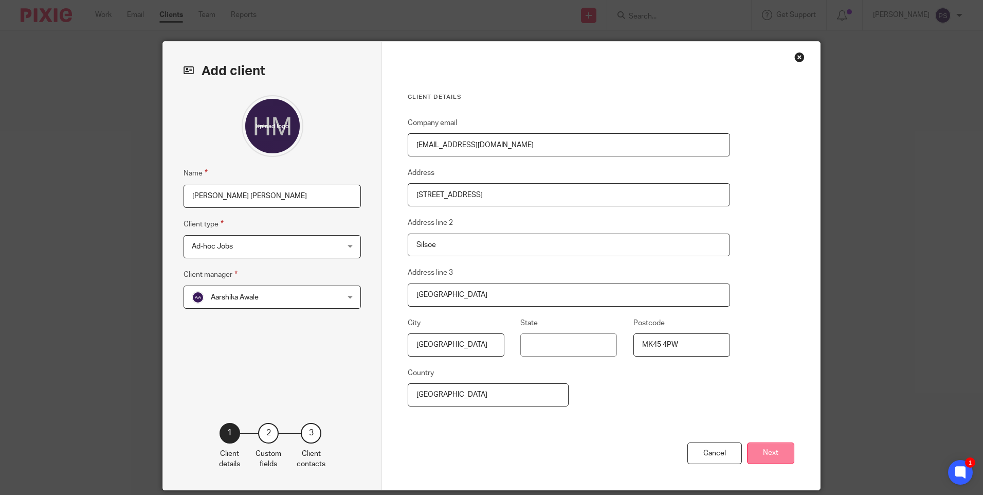
click at [769, 456] on button "Next" at bounding box center [770, 453] width 47 height 22
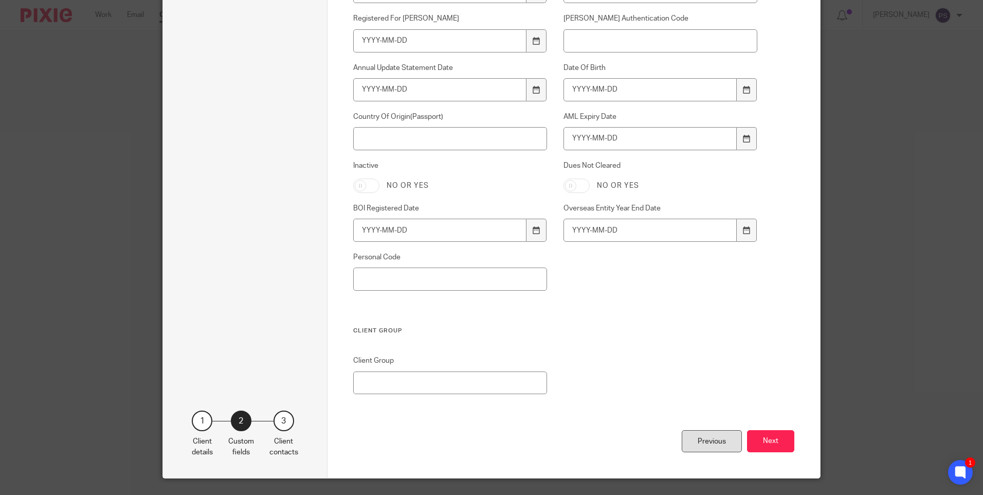
click at [691, 443] on div "Previous" at bounding box center [712, 441] width 60 height 22
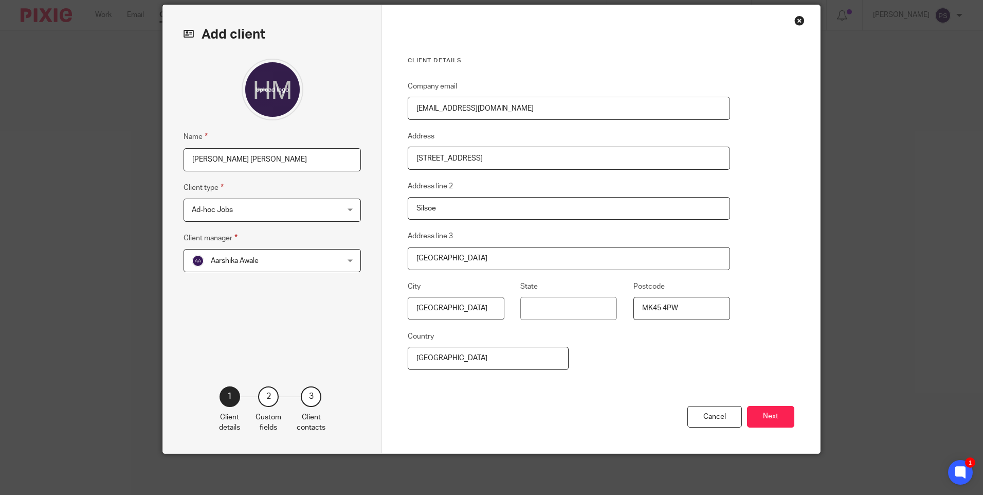
scroll to position [37, 0]
click at [274, 214] on span "Ad-hoc Jobs" at bounding box center [259, 210] width 135 height 22
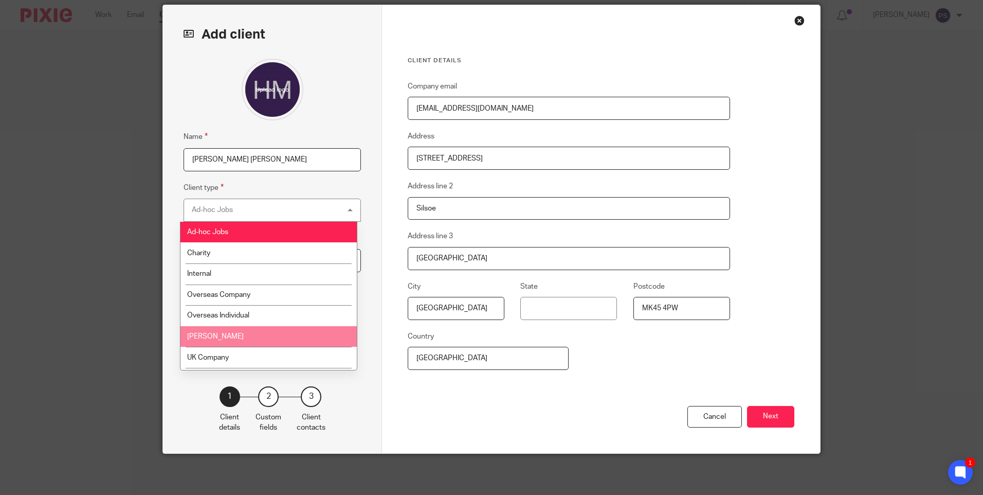
scroll to position [51, 0]
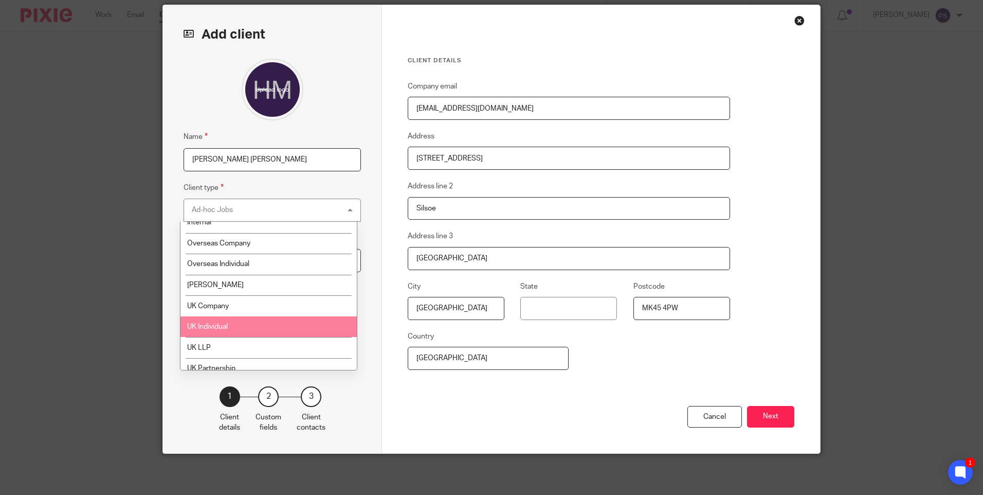
click at [243, 329] on li "UK Individual" at bounding box center [268, 326] width 176 height 21
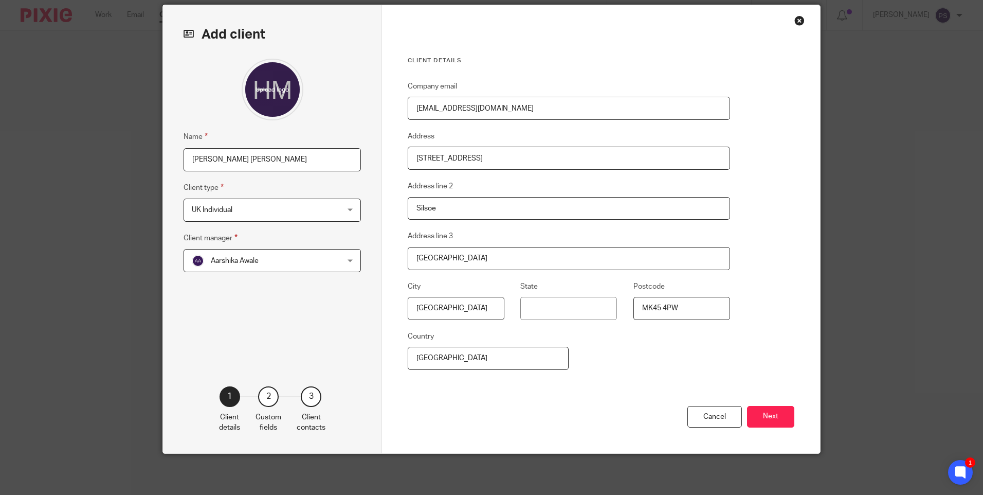
click at [232, 258] on span "Aarshika Awale" at bounding box center [235, 260] width 48 height 7
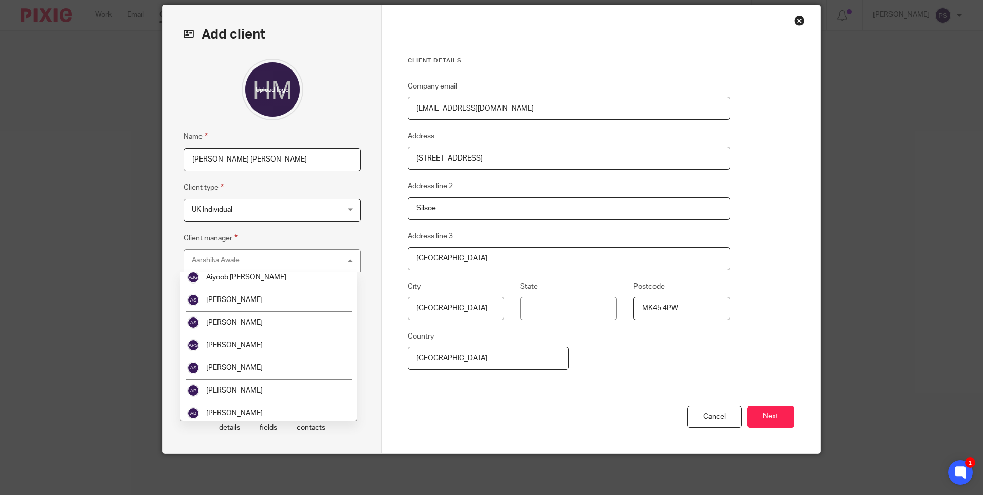
scroll to position [1661, 0]
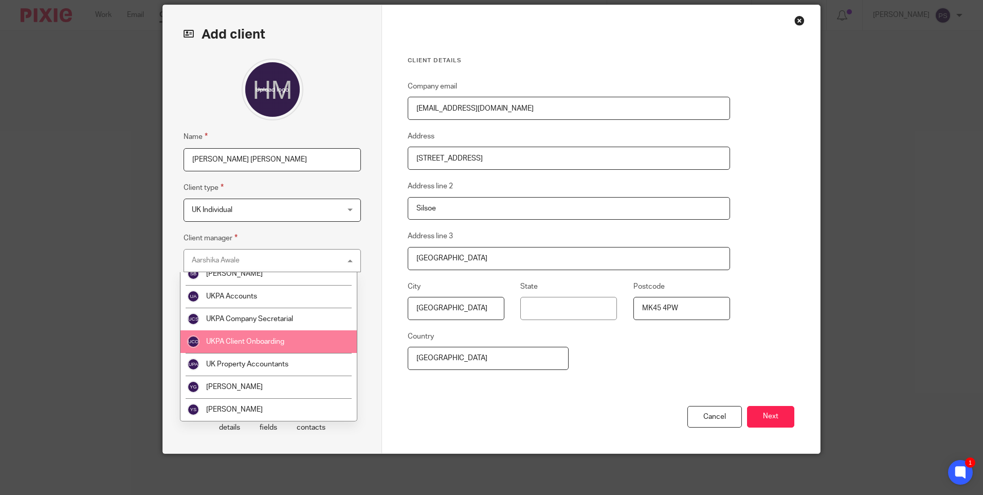
click at [273, 345] on span "UKPA Client Onboarding" at bounding box center [245, 341] width 78 height 7
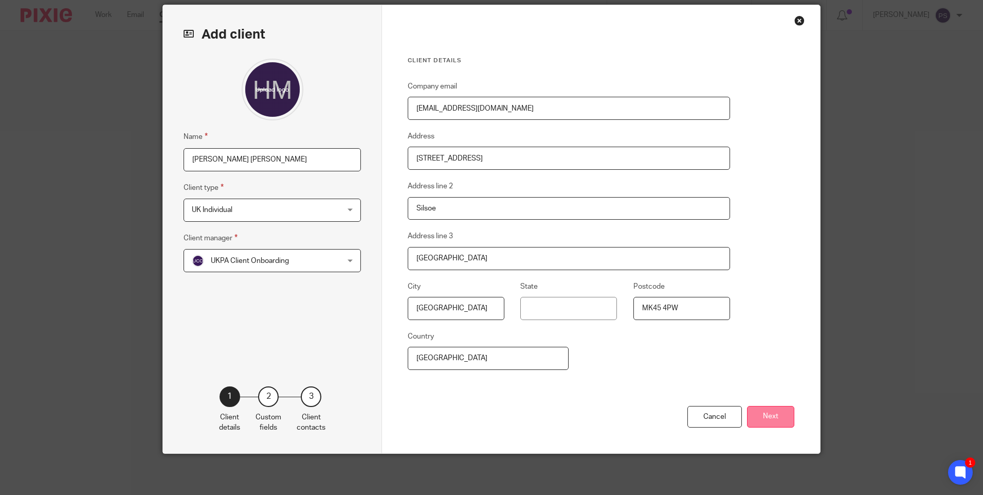
click at [774, 418] on button "Next" at bounding box center [770, 417] width 47 height 22
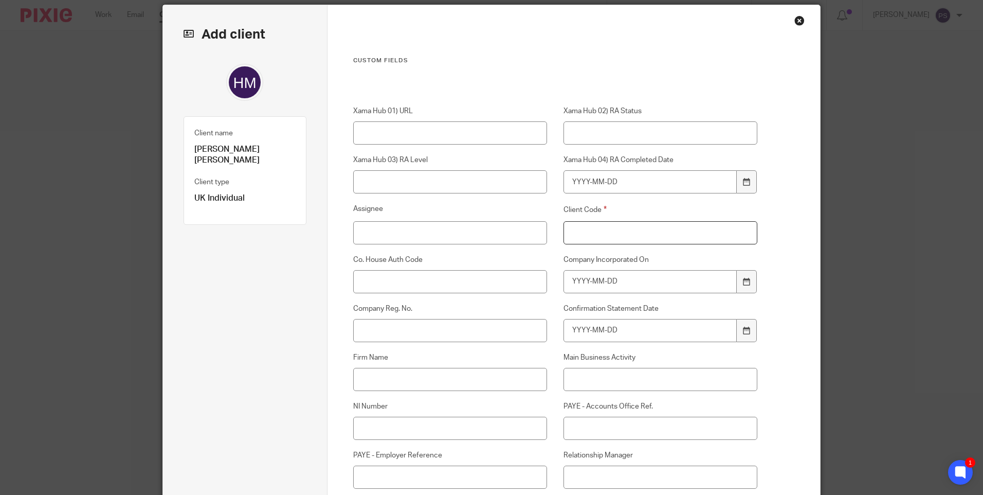
click at [588, 235] on input "Client Code" at bounding box center [661, 232] width 194 height 23
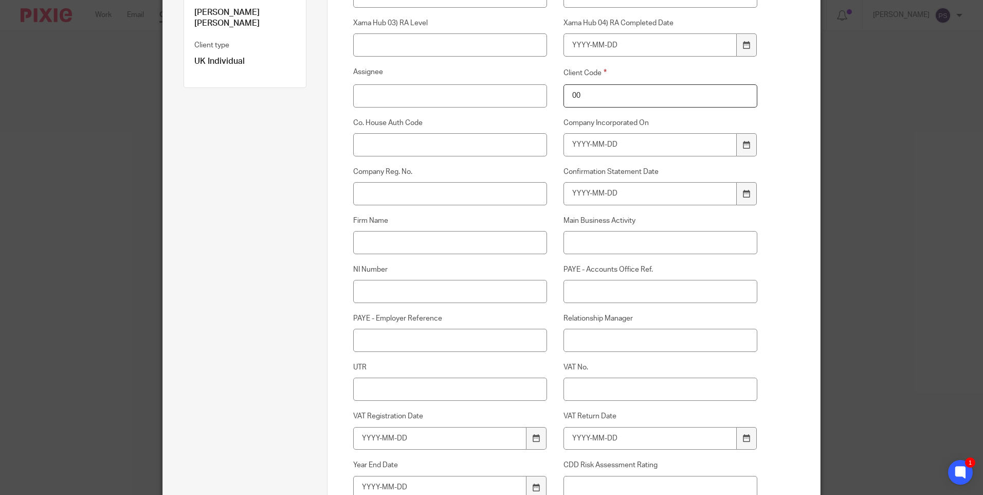
scroll to position [191, 0]
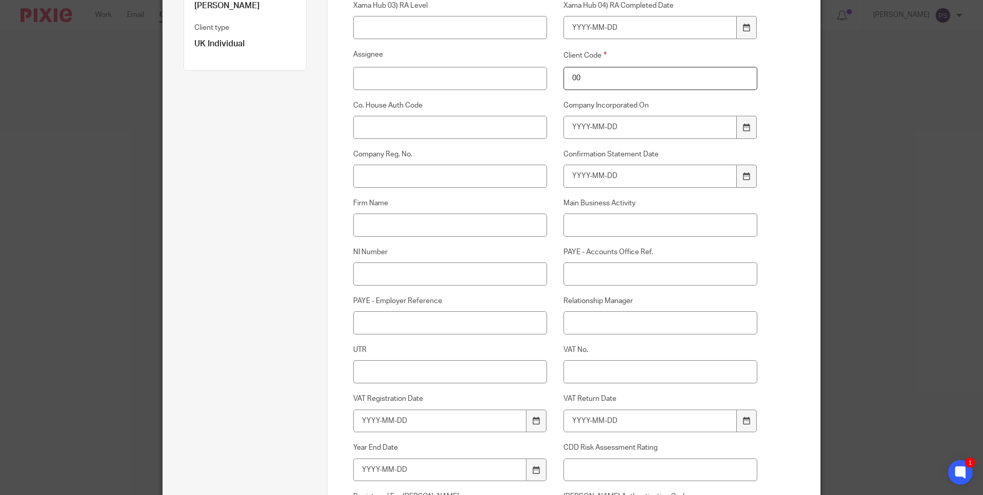
type input "00"
click at [577, 232] on input "Main Business Activity" at bounding box center [661, 224] width 194 height 23
click at [588, 332] on input "Relationship Manager" at bounding box center [661, 322] width 194 height 23
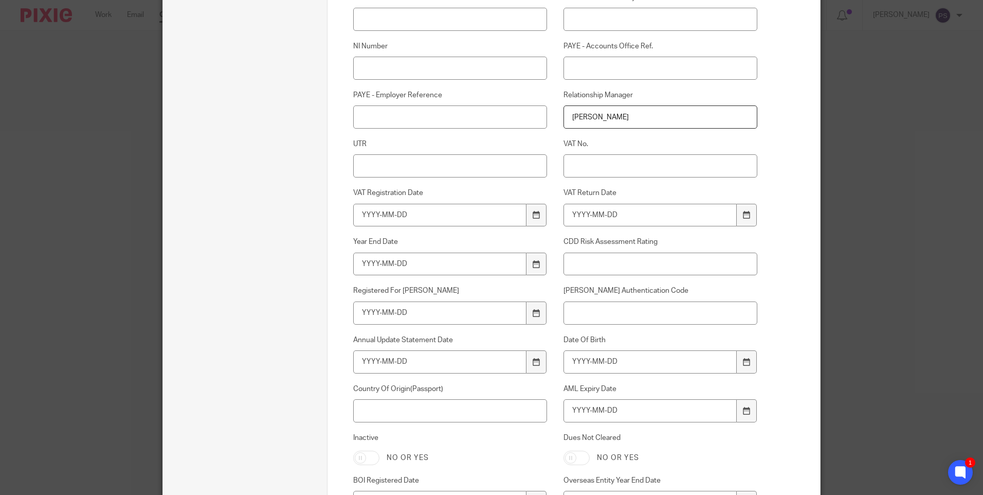
scroll to position [448, 0]
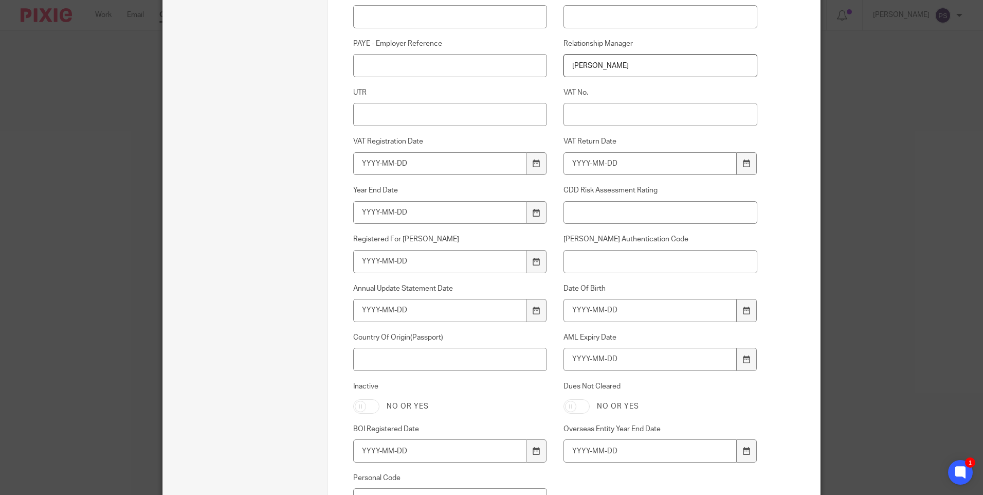
type input "[PERSON_NAME]"
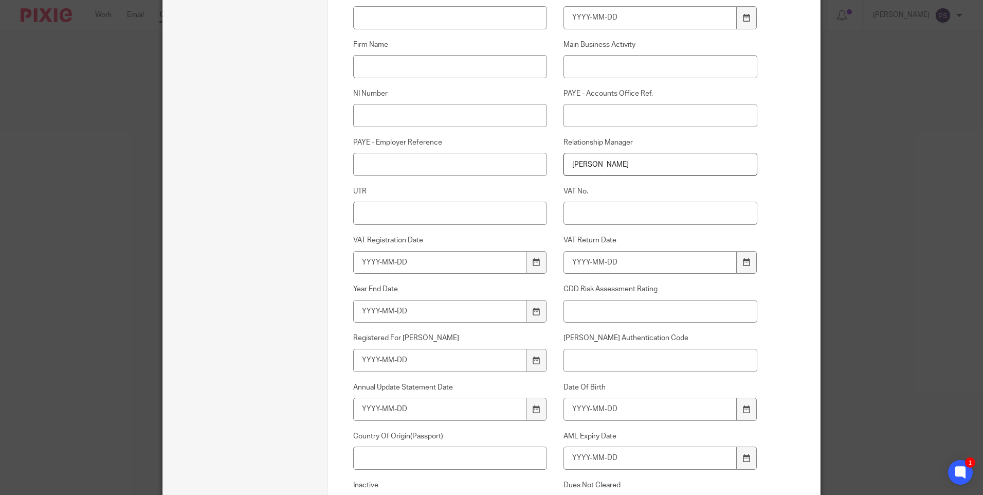
scroll to position [345, 0]
click at [353, 117] on input "NI Number" at bounding box center [450, 119] width 194 height 23
paste input "JH719420A"
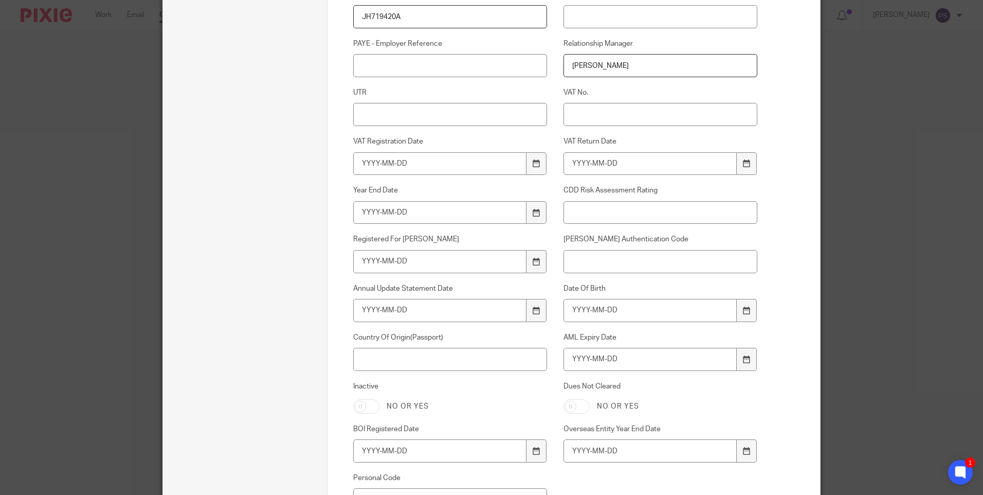
scroll to position [499, 0]
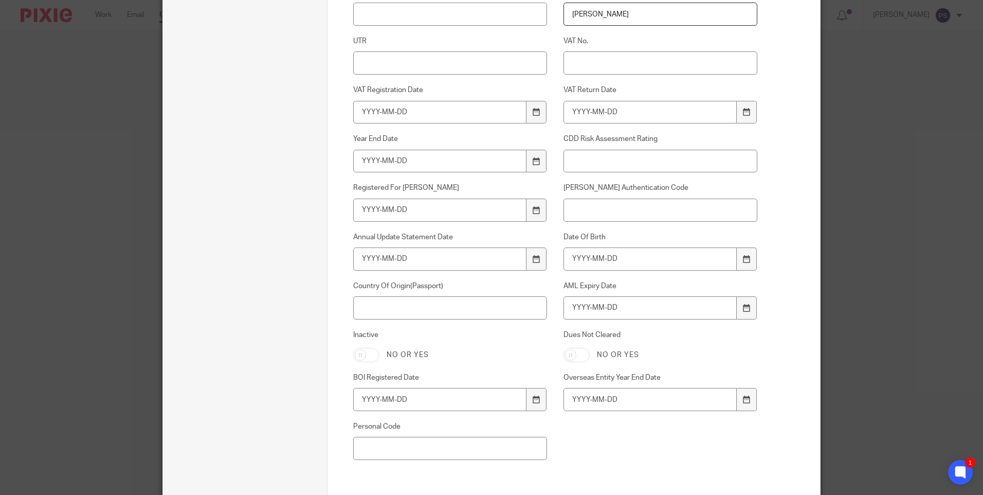
type input "JH719420A"
click at [584, 256] on input "Date Of Birth" at bounding box center [651, 258] width 174 height 23
type input "1978-10-16"
click at [579, 305] on input "AML Expiry Date" at bounding box center [651, 307] width 174 height 23
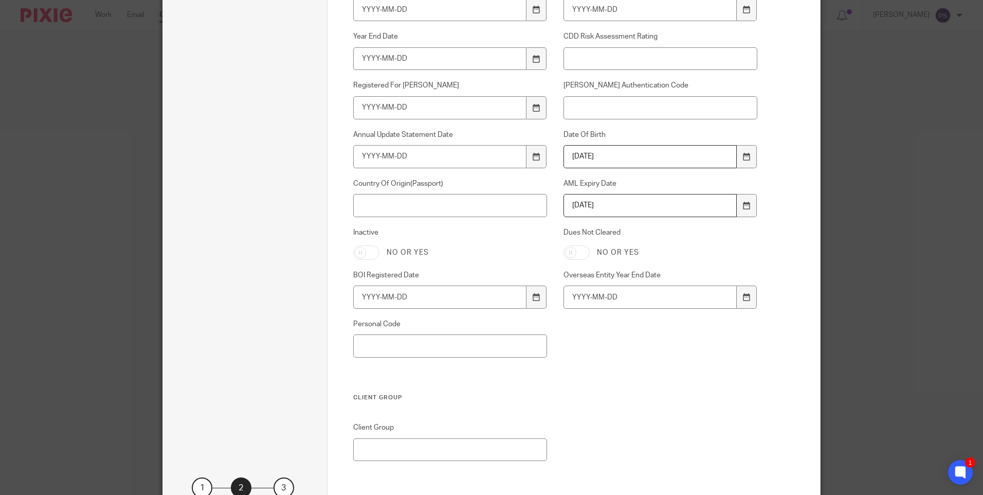
scroll to position [602, 0]
type input "2034-11-07"
click at [391, 210] on input "Country Of Origin(Passport)" at bounding box center [450, 204] width 194 height 23
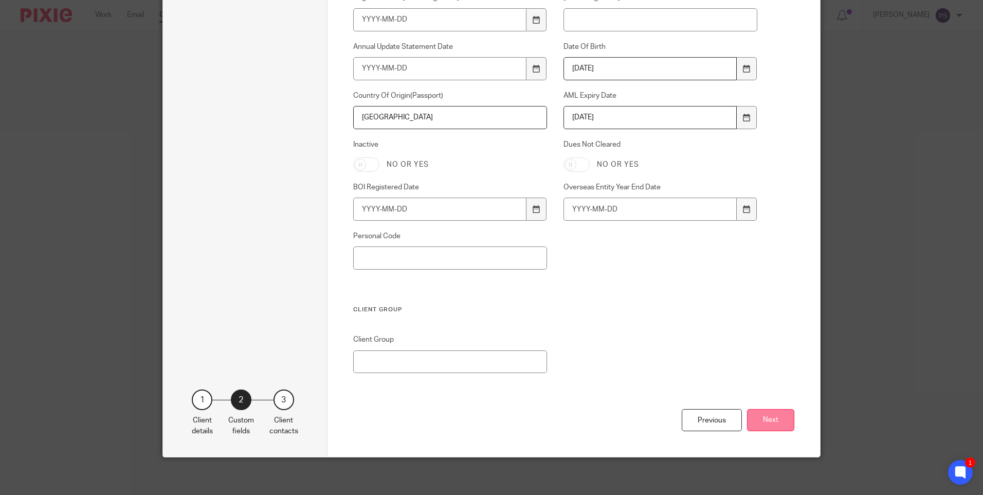
scroll to position [693, 0]
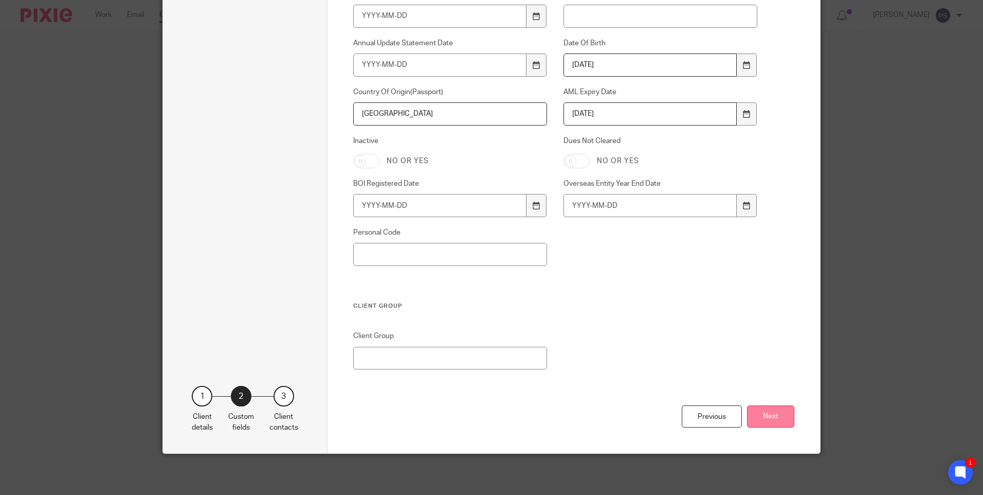
type input "United Kingdom"
click at [782, 423] on button "Next" at bounding box center [770, 416] width 47 height 22
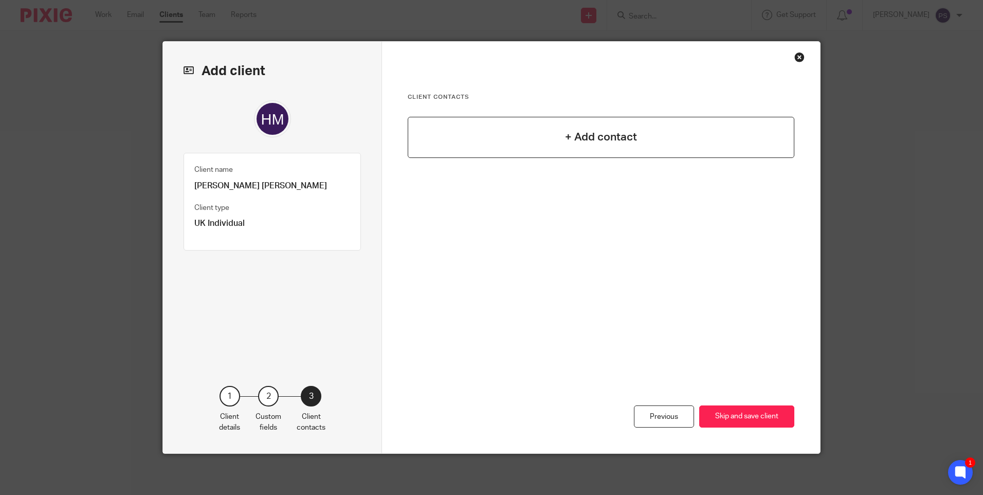
click at [642, 150] on div "+ Add contact" at bounding box center [601, 137] width 387 height 41
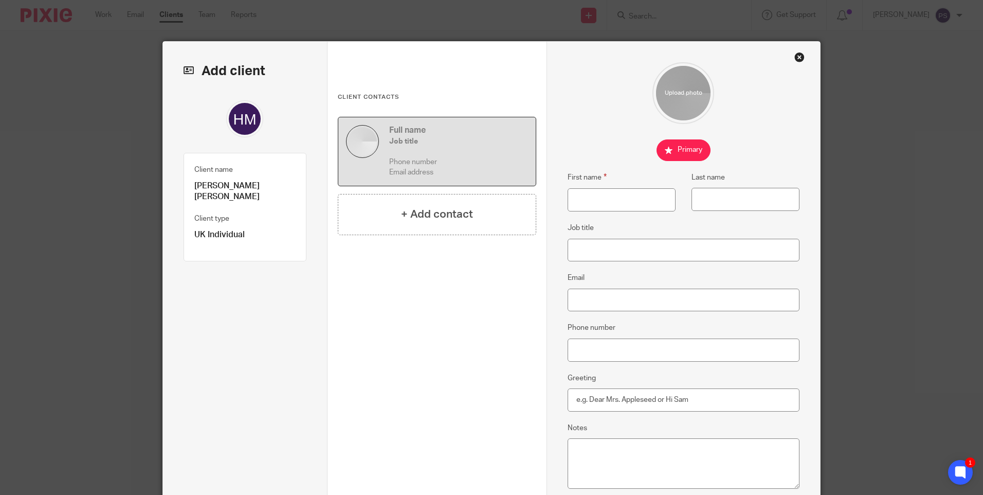
click at [230, 182] on p "[PERSON_NAME] [PERSON_NAME]" at bounding box center [244, 191] width 101 height 22
click at [231, 182] on p "[PERSON_NAME] [PERSON_NAME]" at bounding box center [244, 191] width 101 height 22
copy div "[PERSON_NAME] [PERSON_NAME]"
click at [604, 200] on input "First name" at bounding box center [622, 199] width 108 height 23
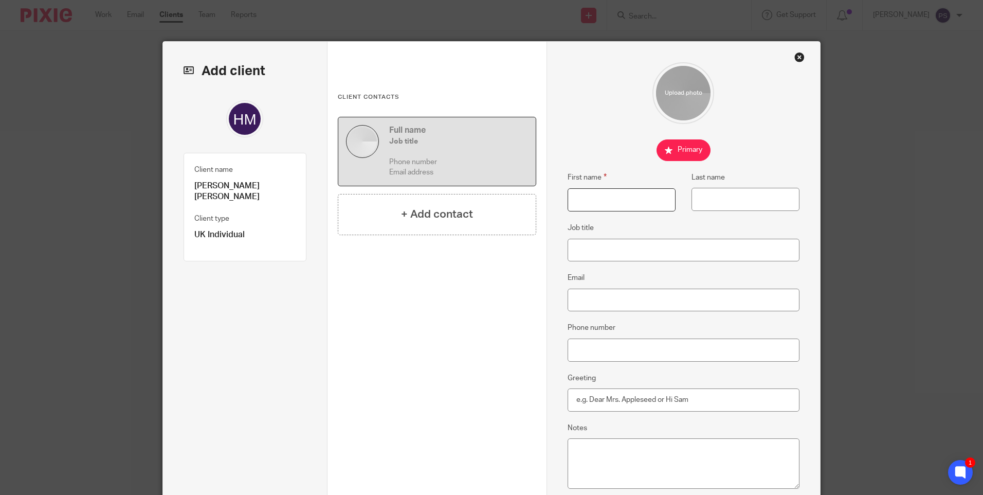
paste input "[PERSON_NAME] [PERSON_NAME]"
click at [616, 200] on input "[PERSON_NAME] [PERSON_NAME]" at bounding box center [622, 199] width 108 height 23
type input "Helen Mary"
click at [711, 203] on input "Last name" at bounding box center [746, 199] width 108 height 23
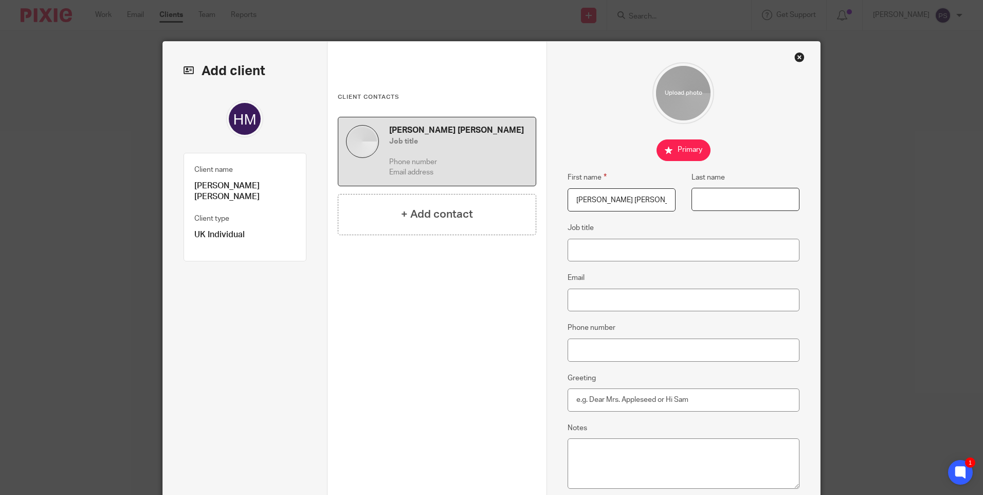
paste input "Quinn"
type input "Quinn"
click at [577, 295] on input "Email" at bounding box center [684, 299] width 232 height 23
click at [592, 297] on input "Email" at bounding box center [684, 299] width 232 height 23
paste input "helenmquinn@hotmail.com"
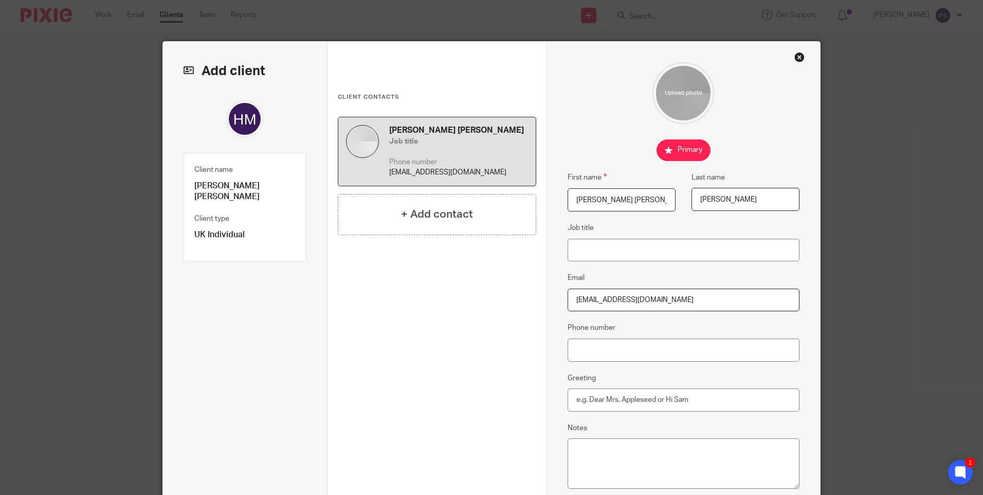
type input "helenmquinn@hotmail.com"
click at [574, 350] on input "Phone number" at bounding box center [684, 349] width 232 height 23
paste input "[PHONE_NUMBER]"
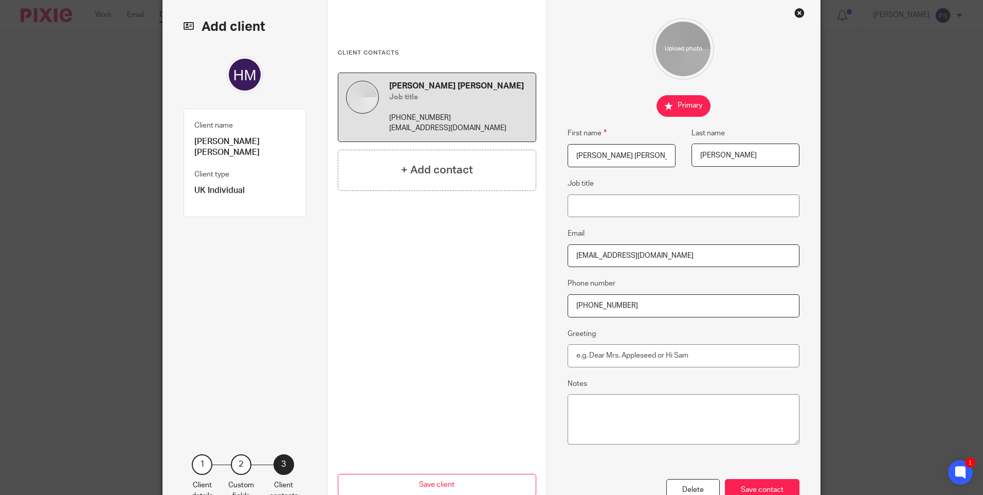
scroll to position [113, 0]
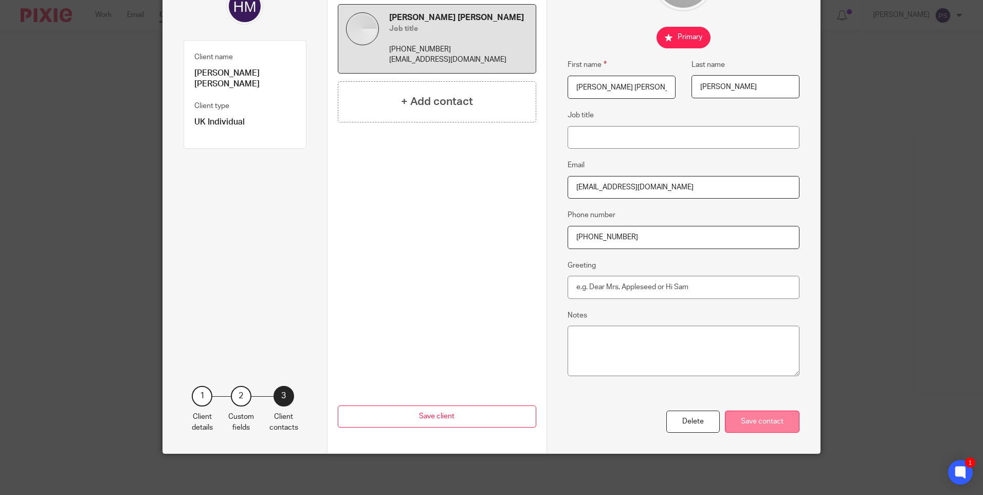
type input "+44 776 452 4101"
click at [751, 423] on div "Save contact" at bounding box center [762, 421] width 75 height 22
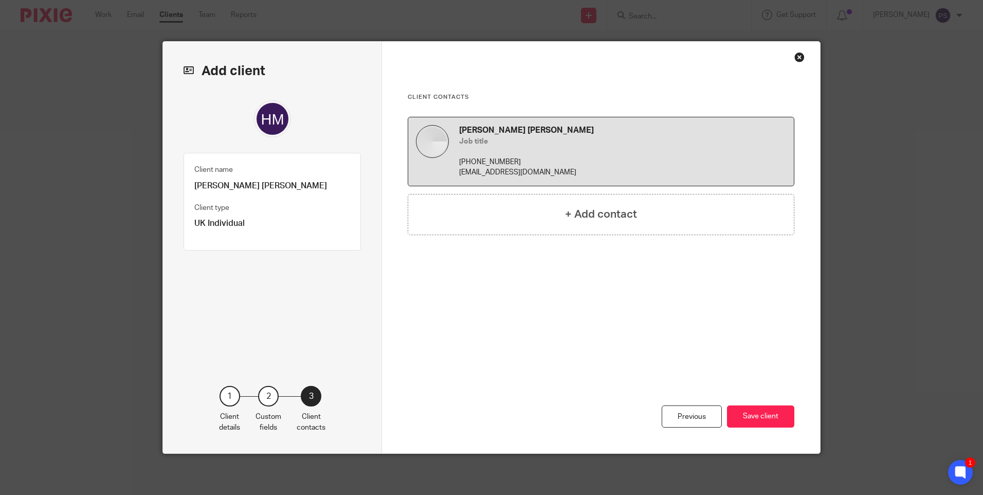
scroll to position [0, 0]
click at [752, 416] on button "Save client" at bounding box center [760, 416] width 67 height 22
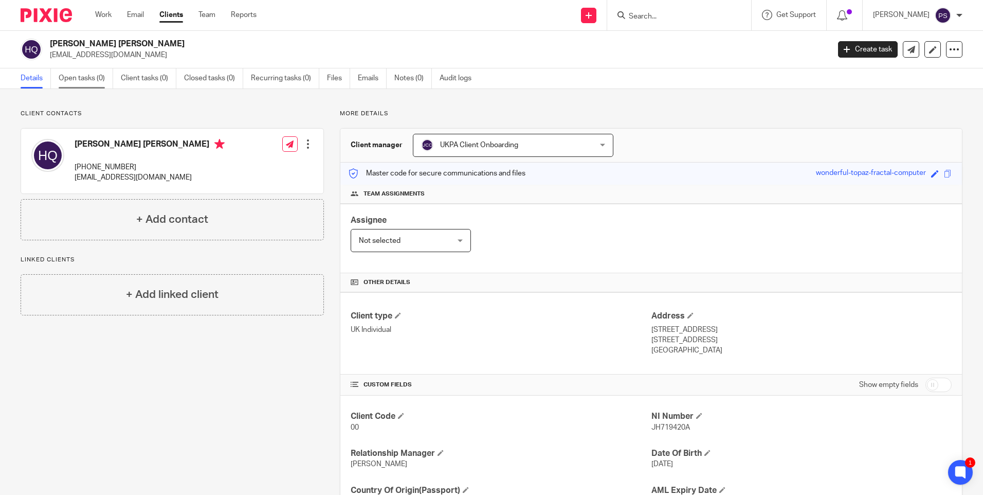
click at [89, 72] on link "Open tasks (0)" at bounding box center [86, 78] width 55 height 20
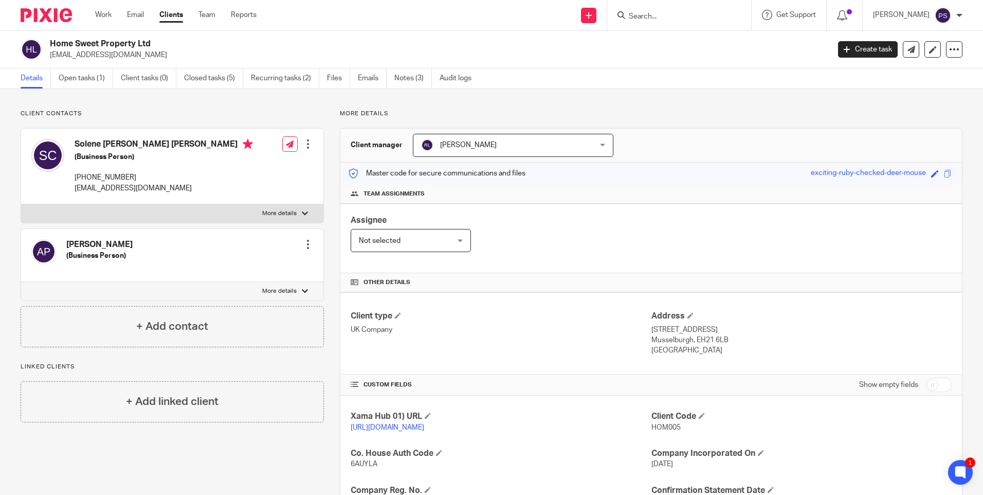
click at [147, 44] on h2 "Home Sweet Property Ltd" at bounding box center [359, 44] width 618 height 11
copy div "Home Sweet Property Ltd"
click at [667, 426] on span "HOM005" at bounding box center [665, 427] width 29 height 7
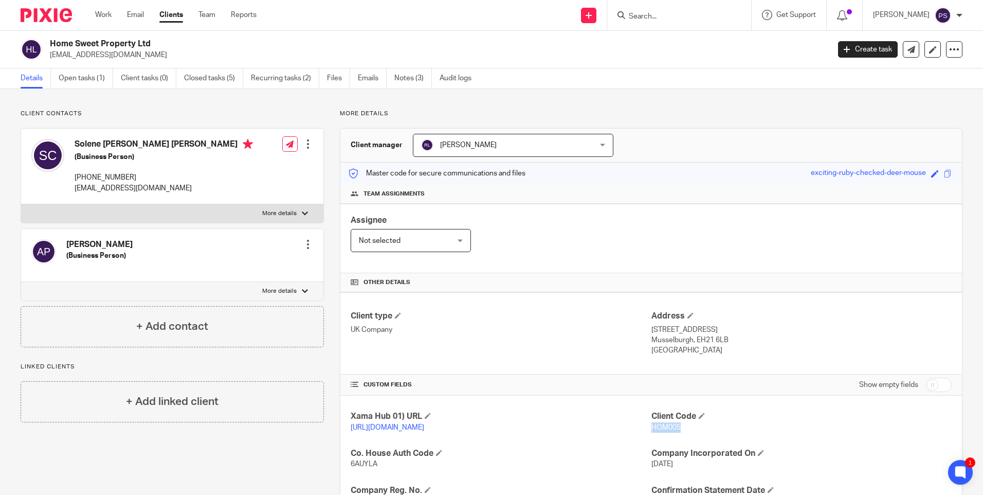
click at [667, 426] on span "HOM005" at bounding box center [665, 427] width 29 height 7
copy span "HOM005"
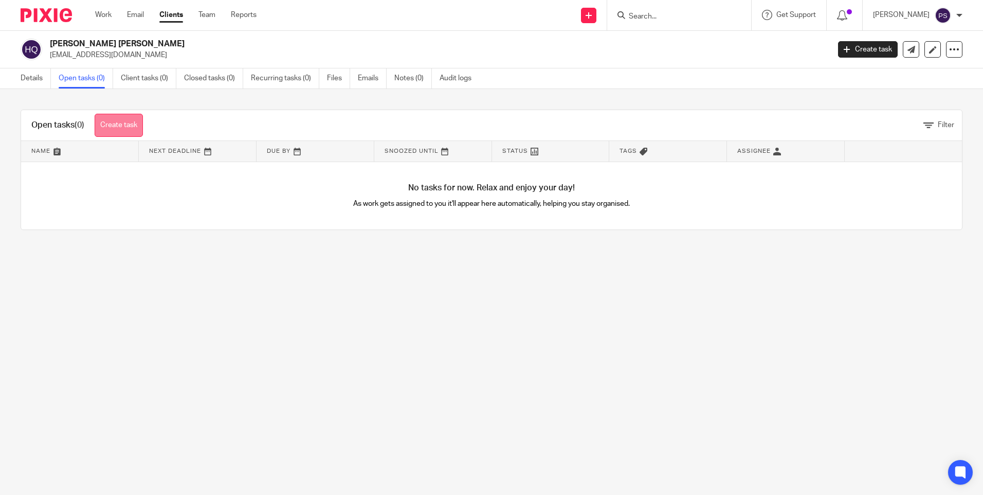
click at [107, 124] on link "Create task" at bounding box center [119, 125] width 48 height 23
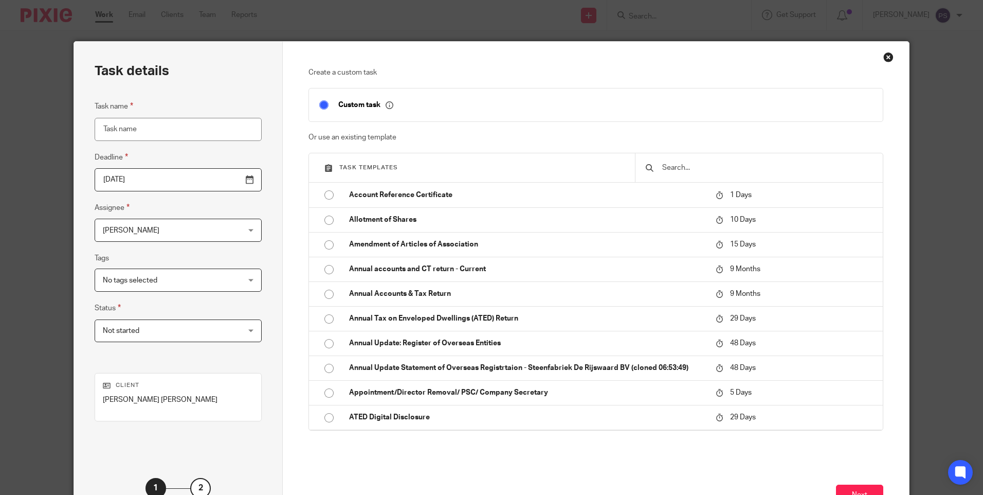
click at [665, 169] on input "text" at bounding box center [766, 167] width 211 height 11
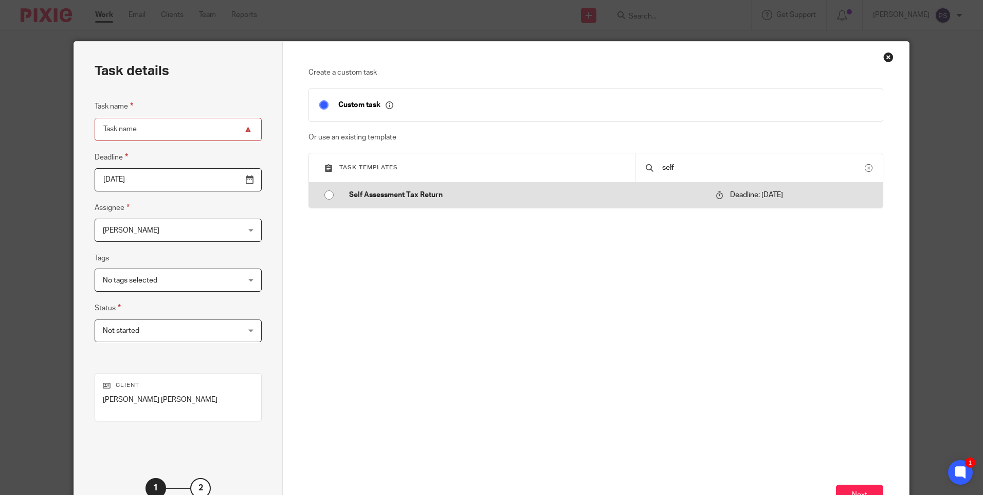
type input "self"
click at [332, 197] on input "radio" at bounding box center [329, 195] width 20 height 20
type input "[DATE]"
type input "Self Assessment Tax Return"
checkbox input "false"
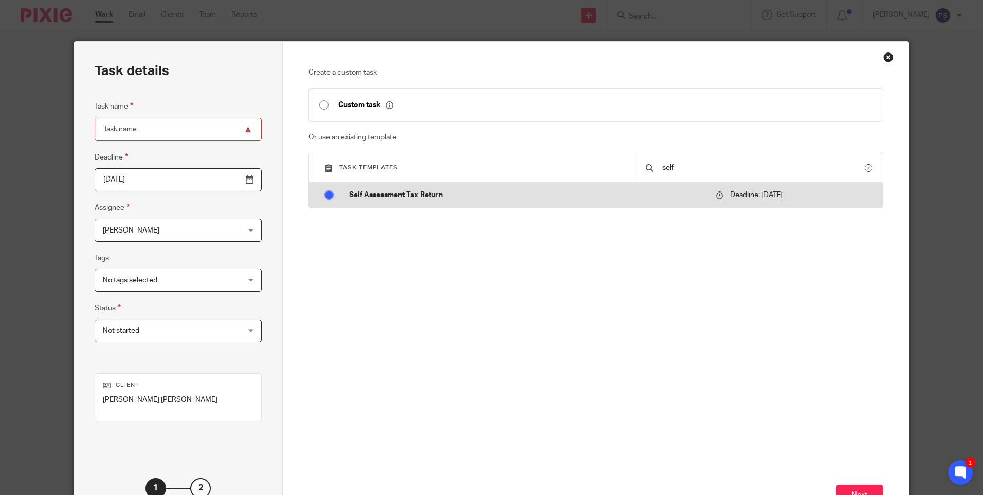
radio input "false"
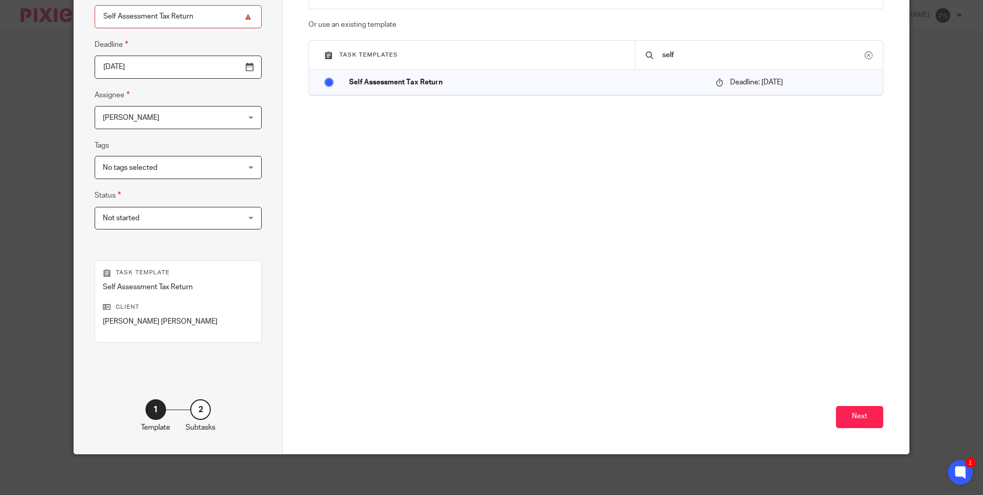
scroll to position [113, 0]
click at [852, 415] on button "Next" at bounding box center [859, 416] width 47 height 22
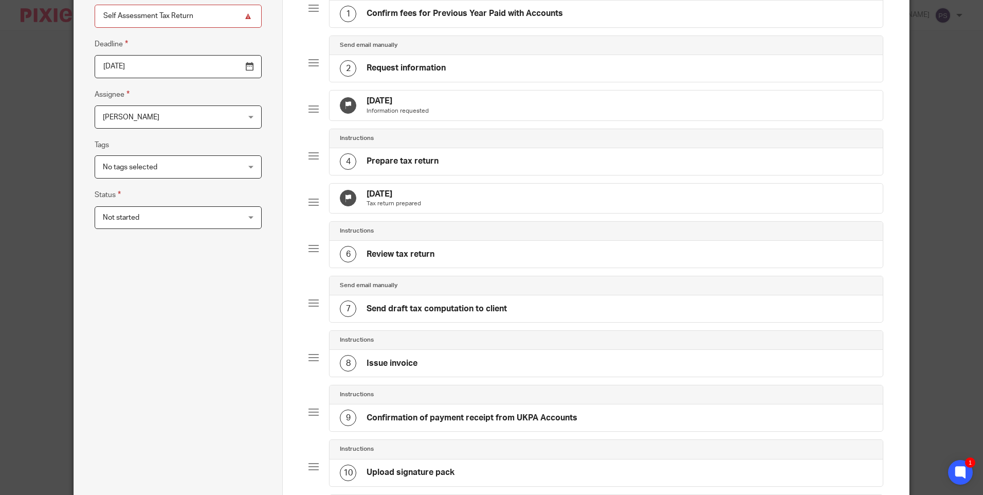
click at [117, 120] on span "[PERSON_NAME]" at bounding box center [131, 117] width 57 height 7
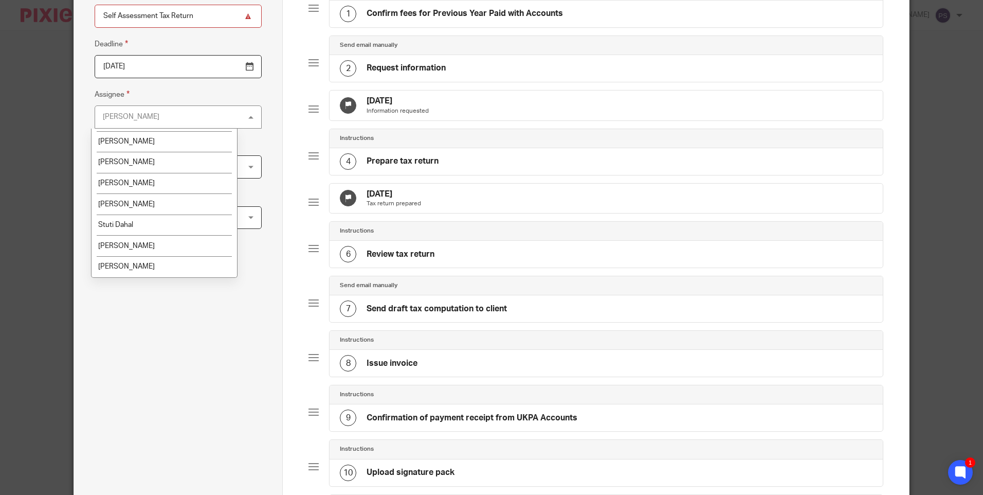
scroll to position [1542, 0]
click at [155, 206] on span "UKPA Client Onboarding" at bounding box center [137, 204] width 78 height 7
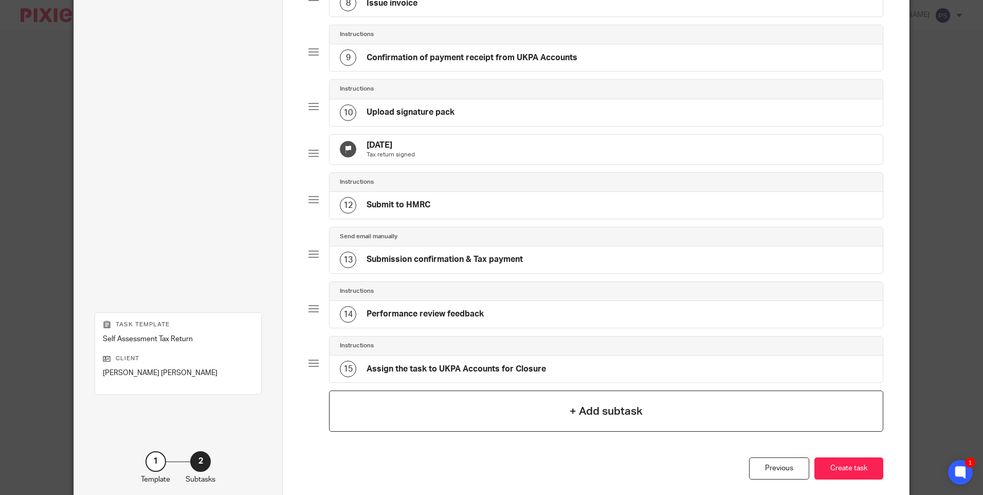
scroll to position [550, 0]
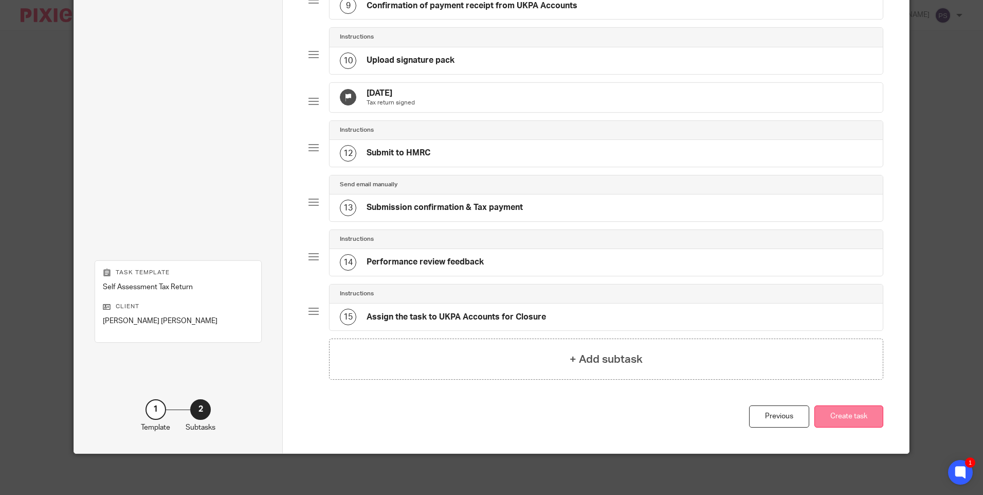
click at [850, 413] on button "Create task" at bounding box center [848, 416] width 69 height 22
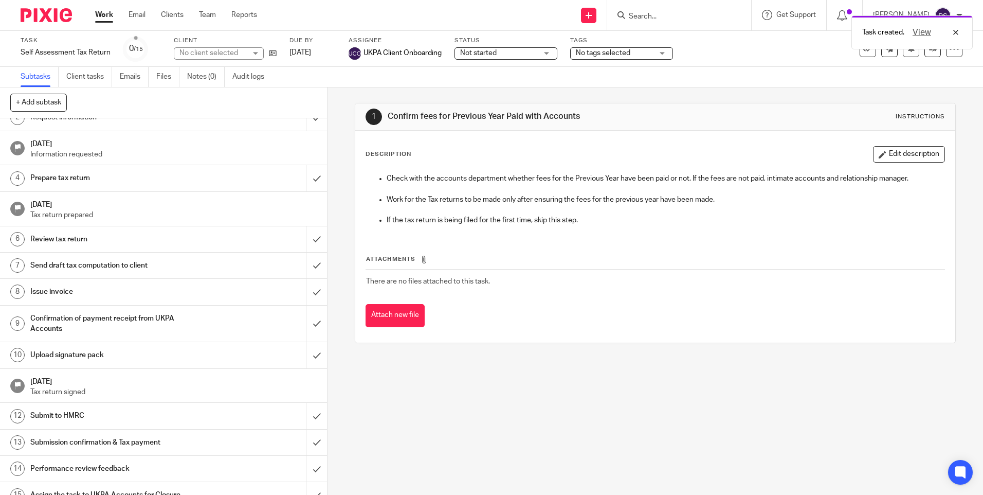
scroll to position [51, 0]
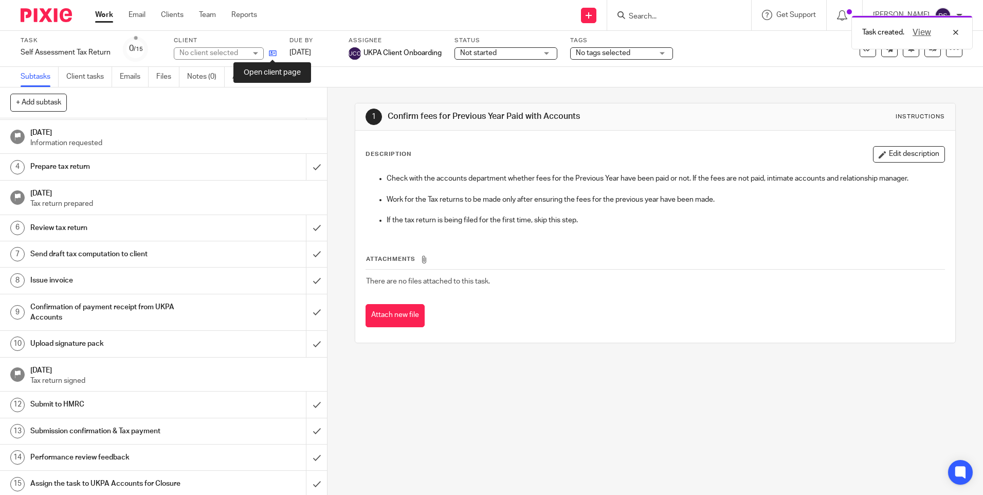
click at [269, 55] on icon at bounding box center [273, 53] width 8 height 8
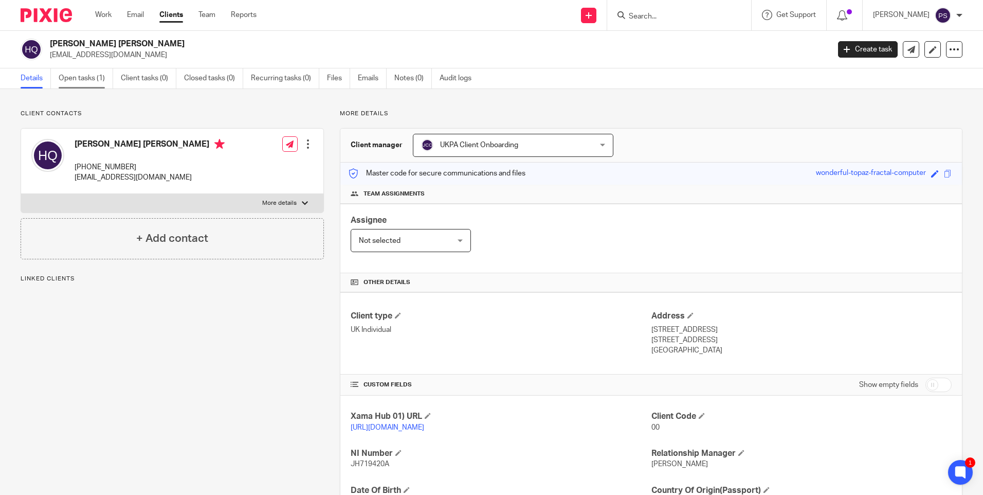
click at [78, 72] on link "Open tasks (1)" at bounding box center [86, 78] width 55 height 20
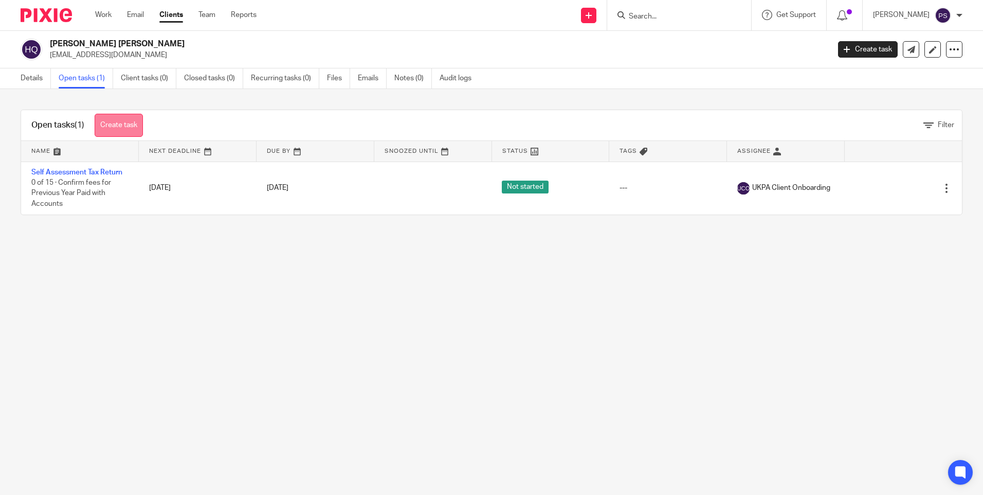
click at [138, 133] on link "Create task" at bounding box center [119, 125] width 48 height 23
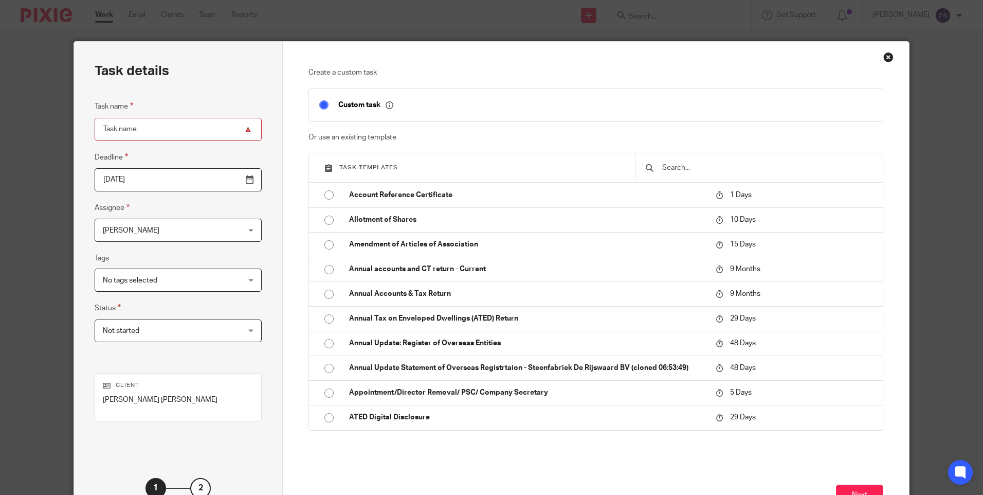
click at [687, 162] on input "text" at bounding box center [766, 167] width 211 height 11
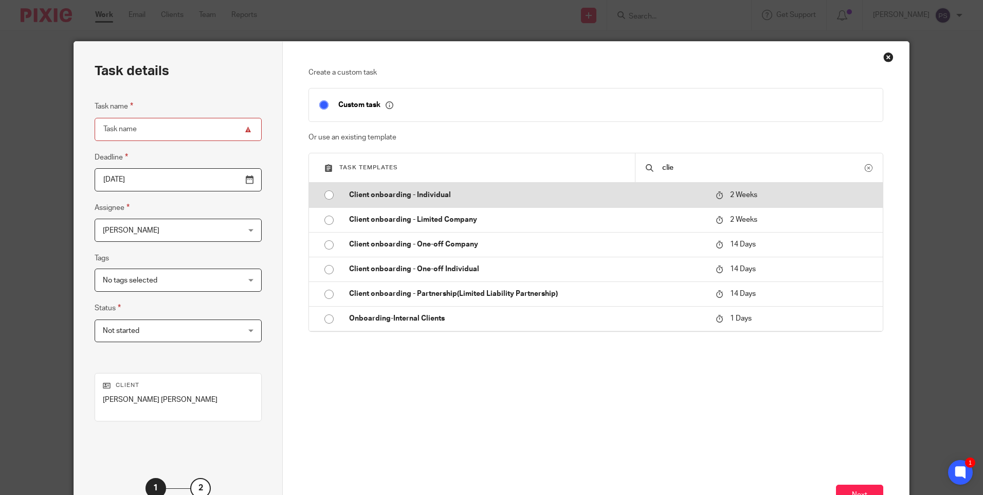
type input "clie"
click at [328, 193] on input "radio" at bounding box center [329, 195] width 20 height 20
type input "[DATE]"
type input "Client onboarding - Individual"
checkbox input "false"
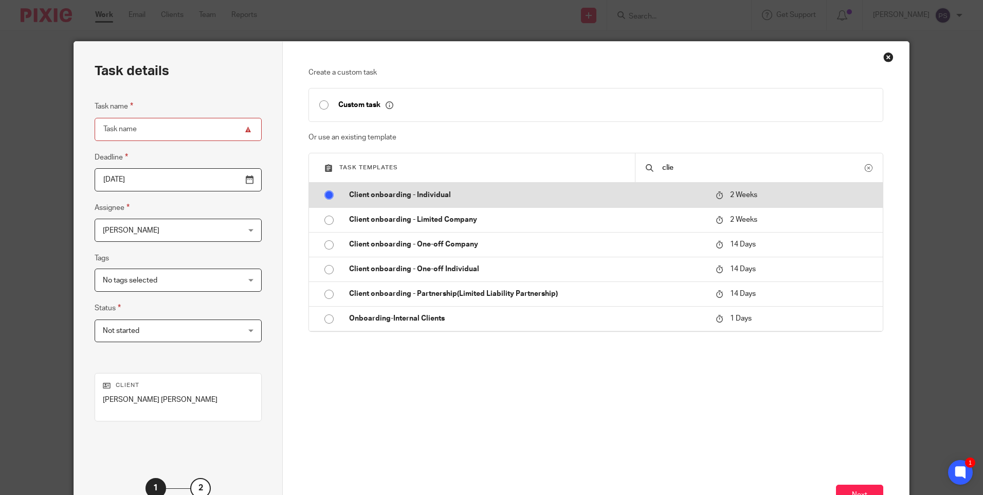
radio input "false"
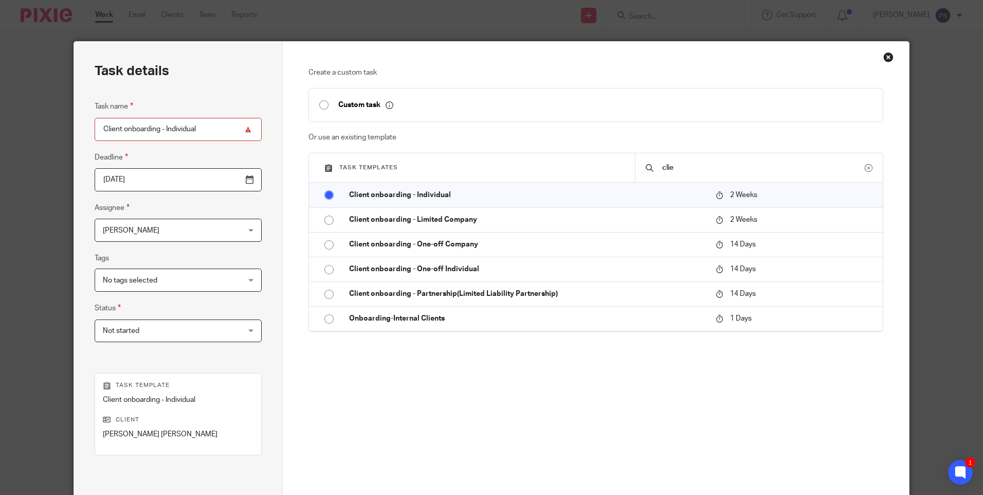
drag, startPoint x: 143, startPoint y: 229, endPoint x: 160, endPoint y: 225, distance: 17.5
click at [144, 228] on span "[PERSON_NAME]" at bounding box center [166, 230] width 126 height 22
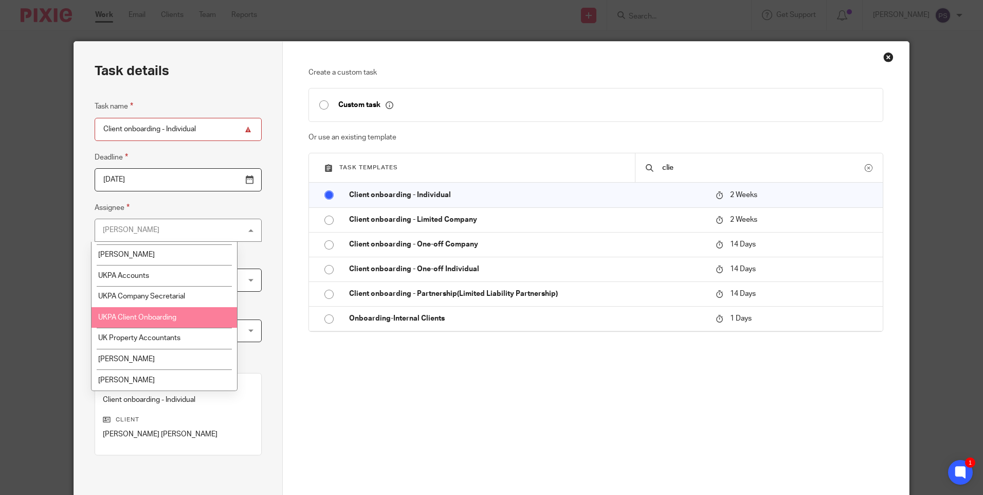
click at [153, 323] on li "UKPA Client Onboarding" at bounding box center [165, 317] width 146 height 21
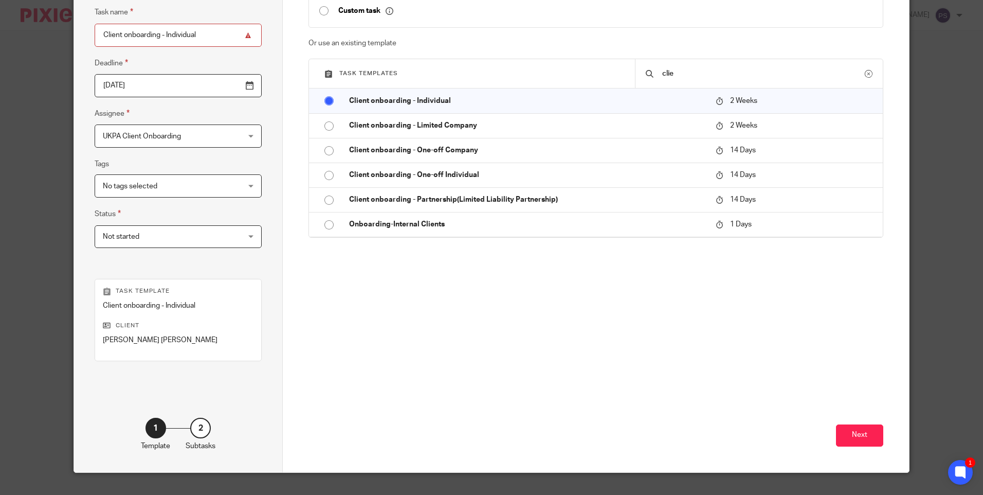
scroll to position [113, 0]
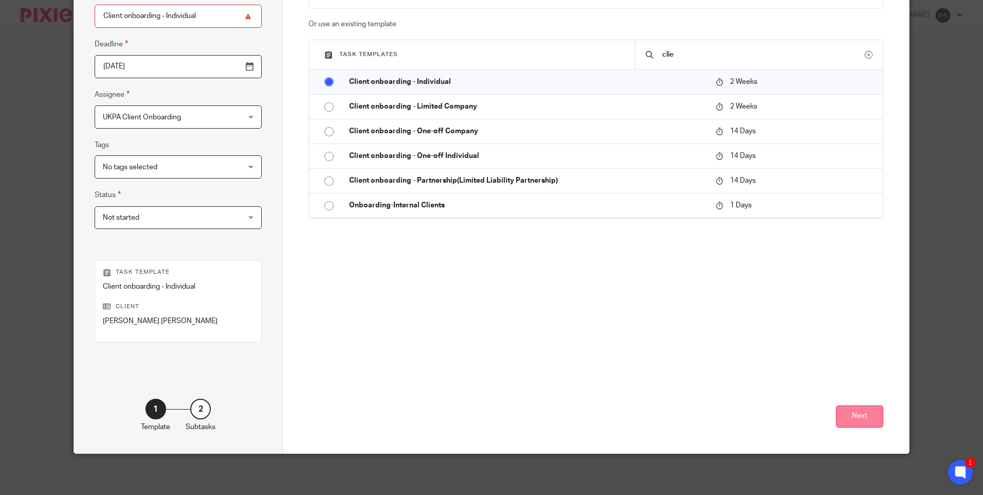
click at [838, 410] on button "Next" at bounding box center [859, 416] width 47 height 22
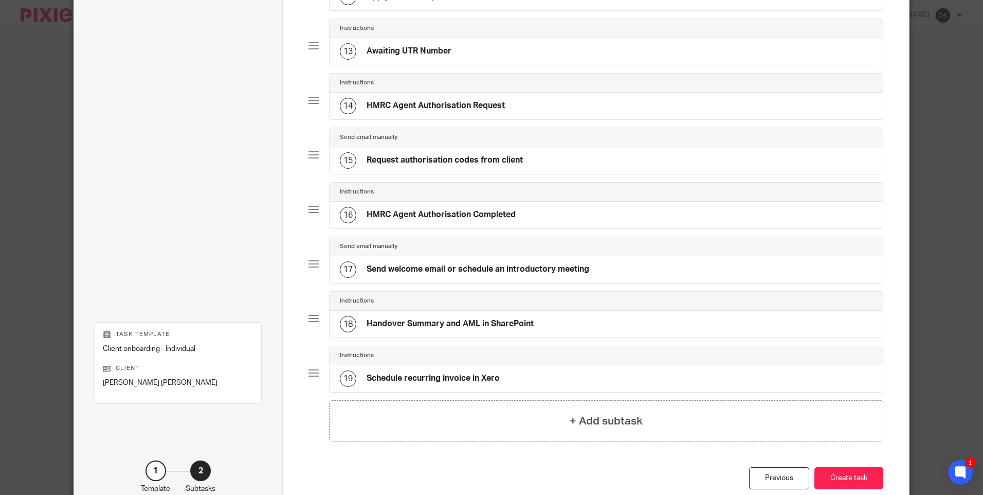
scroll to position [792, 0]
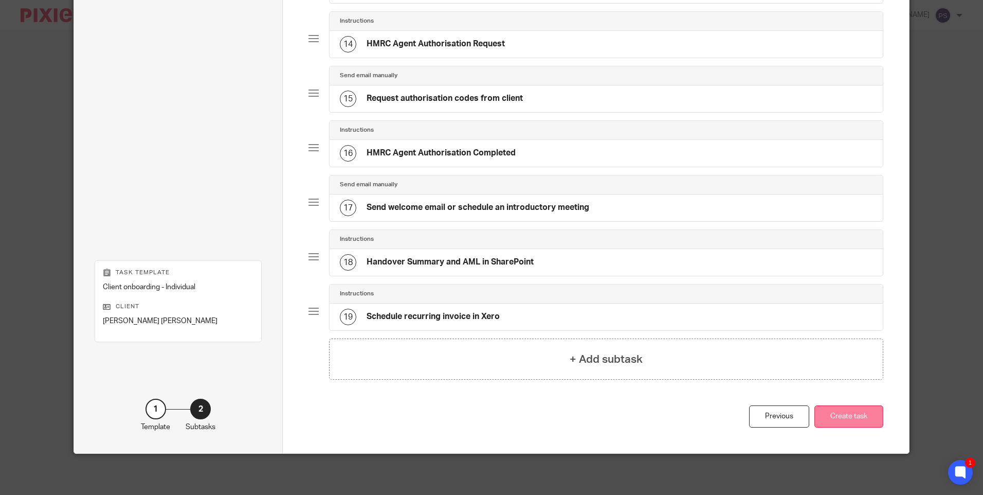
click at [847, 420] on button "Create task" at bounding box center [848, 416] width 69 height 22
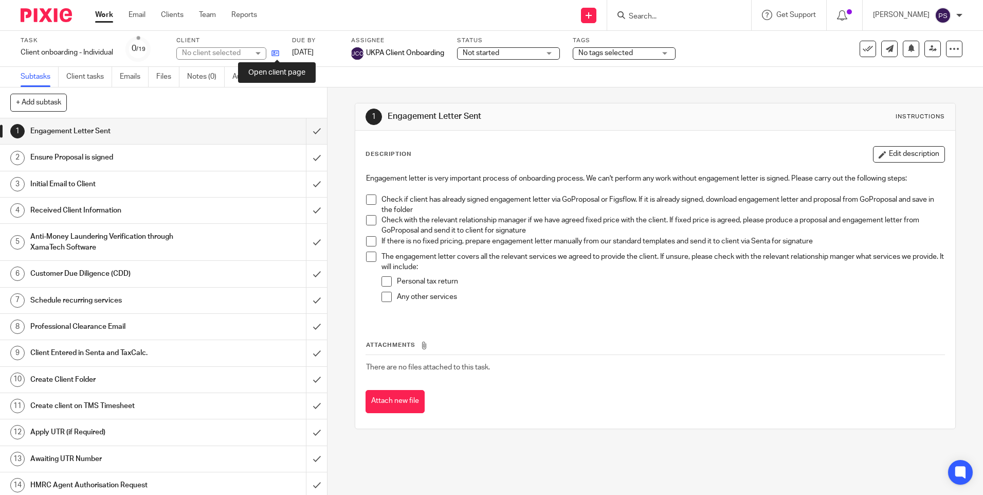
click at [277, 57] on icon at bounding box center [275, 53] width 8 height 8
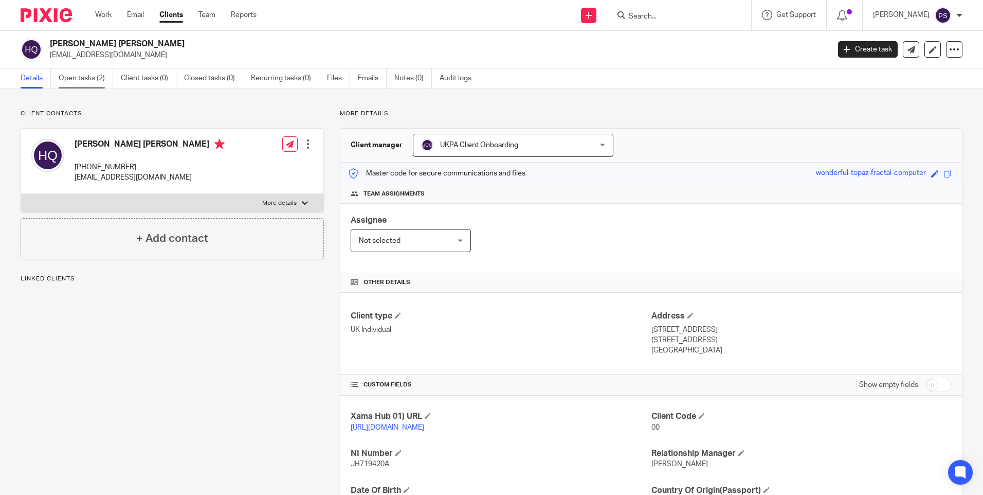
click at [98, 77] on link "Open tasks (2)" at bounding box center [86, 78] width 55 height 20
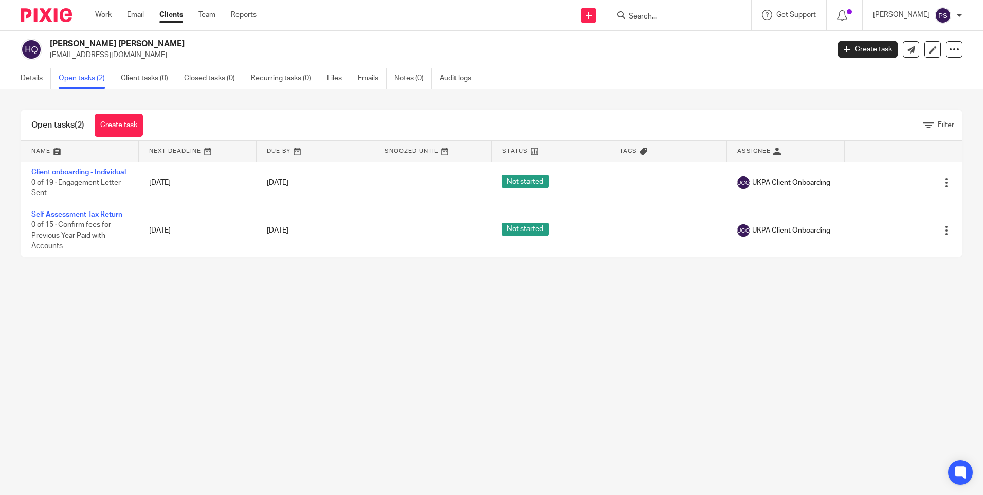
click at [121, 128] on link "Create task" at bounding box center [119, 125] width 48 height 23
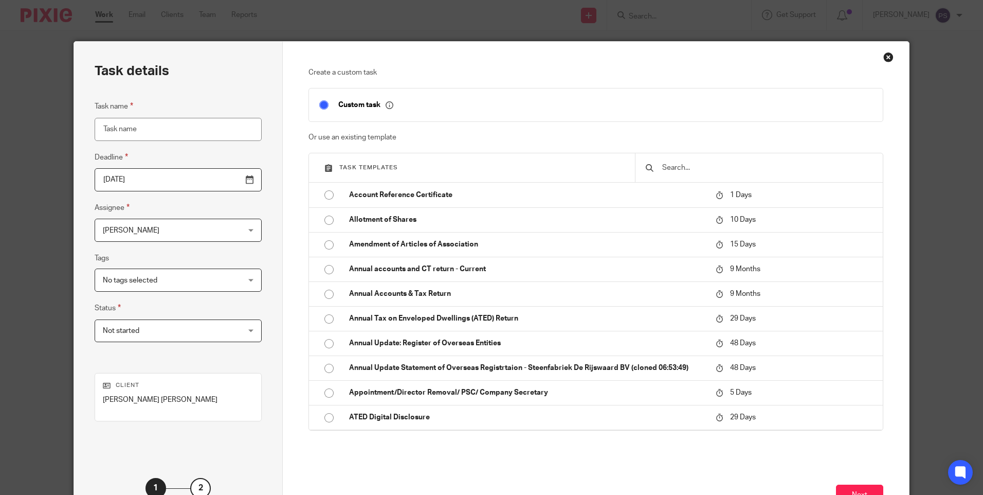
click at [676, 161] on div at bounding box center [759, 167] width 248 height 29
click at [676, 168] on input "text" at bounding box center [766, 167] width 211 height 11
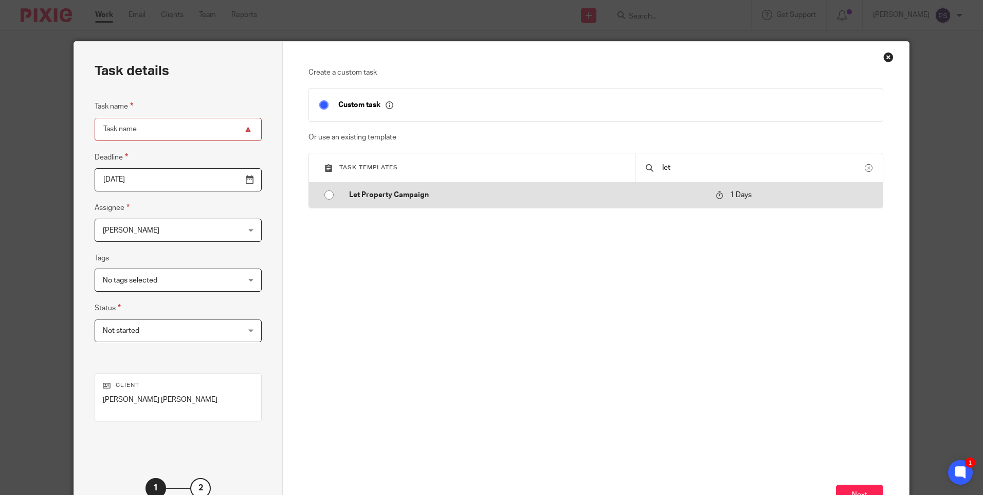
type input "let"
click at [341, 196] on td "Let Property Campaign" at bounding box center [525, 195] width 372 height 25
type input "2025-09-16"
type input "Let Property Campaign"
checkbox input "false"
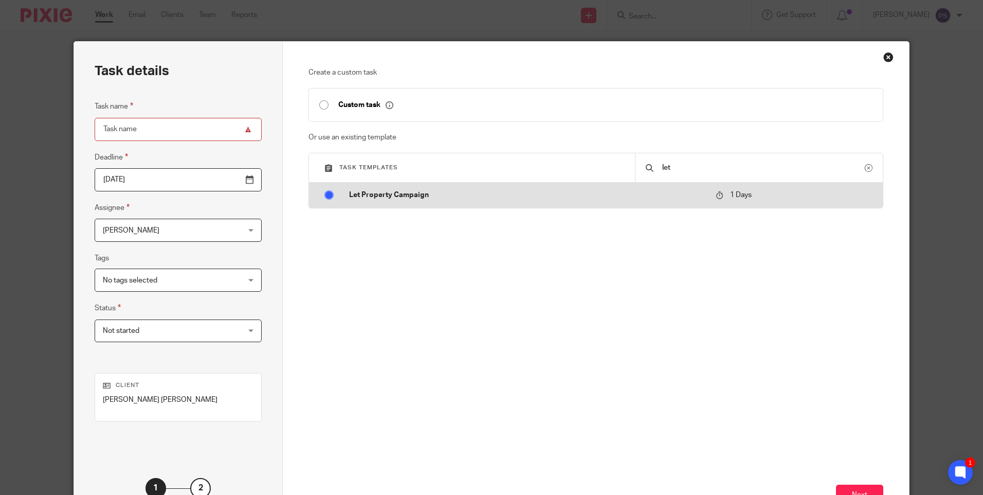
radio input "true"
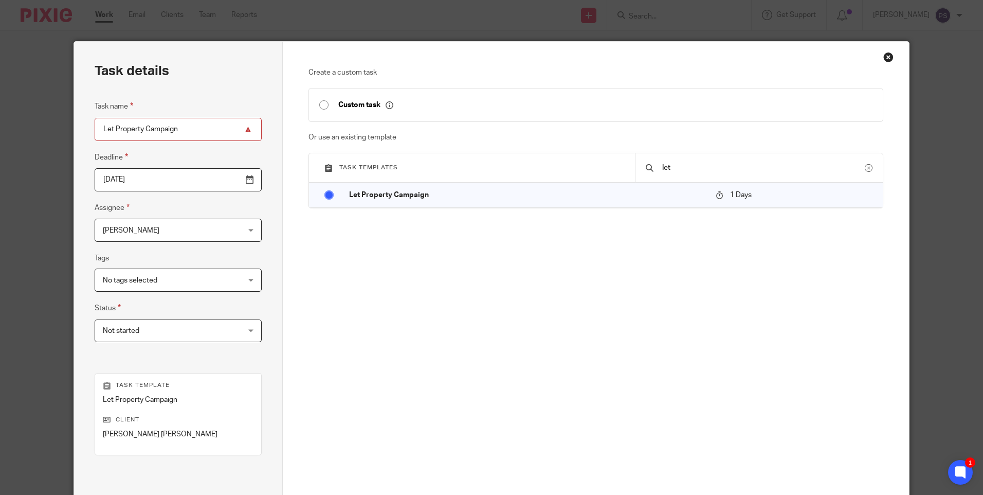
click at [154, 236] on span "[PERSON_NAME]" at bounding box center [166, 230] width 126 height 22
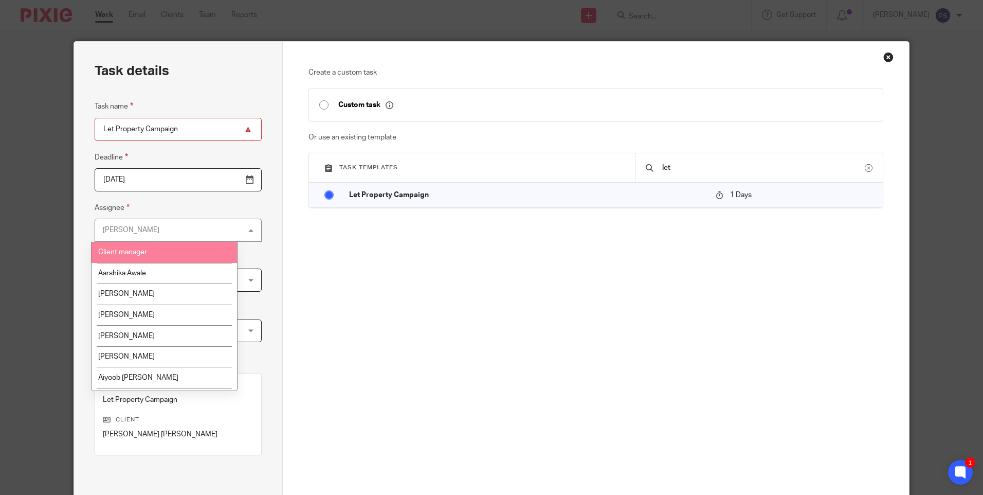
click at [190, 230] on div "Priya Shakya Priya Shakya" at bounding box center [178, 230] width 167 height 23
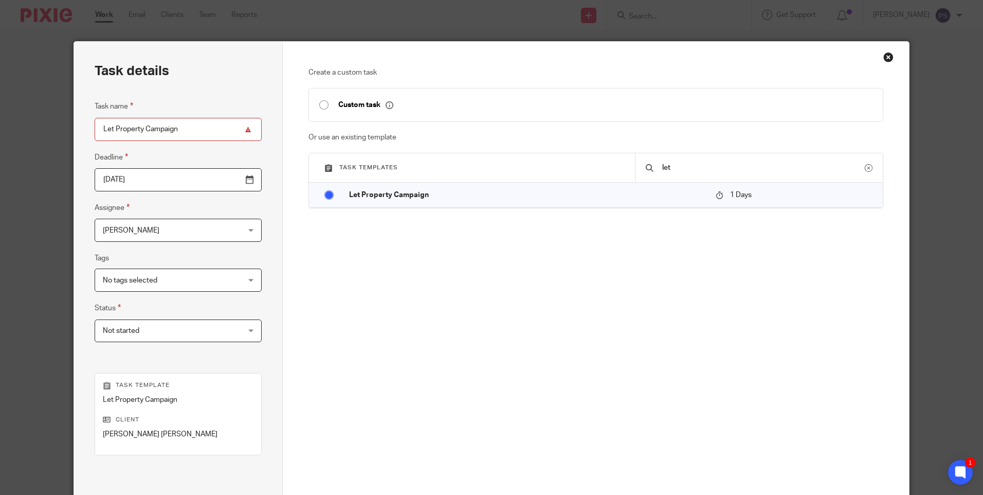
click at [190, 230] on span "[PERSON_NAME]" at bounding box center [166, 230] width 126 height 22
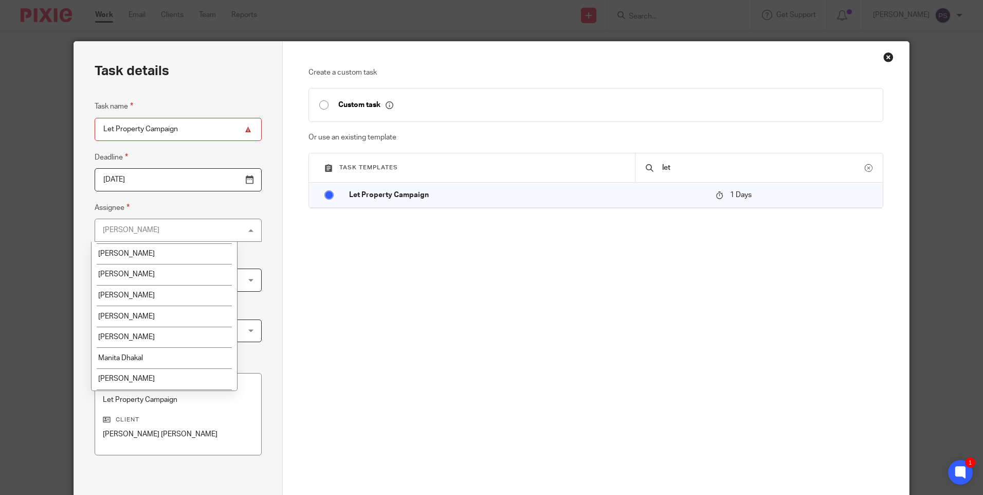
scroll to position [1542, 0]
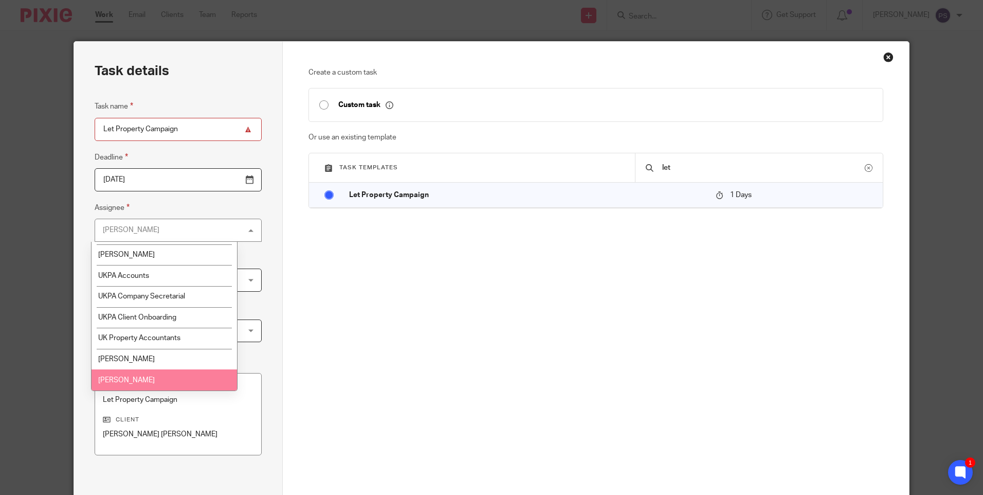
drag, startPoint x: 229, startPoint y: 258, endPoint x: 194, endPoint y: 391, distance: 137.8
click at [226, 418] on div "Task details Task name Let Property Campaign Deadline 2025-09-16 Assignee Priya…" at bounding box center [178, 304] width 209 height 524
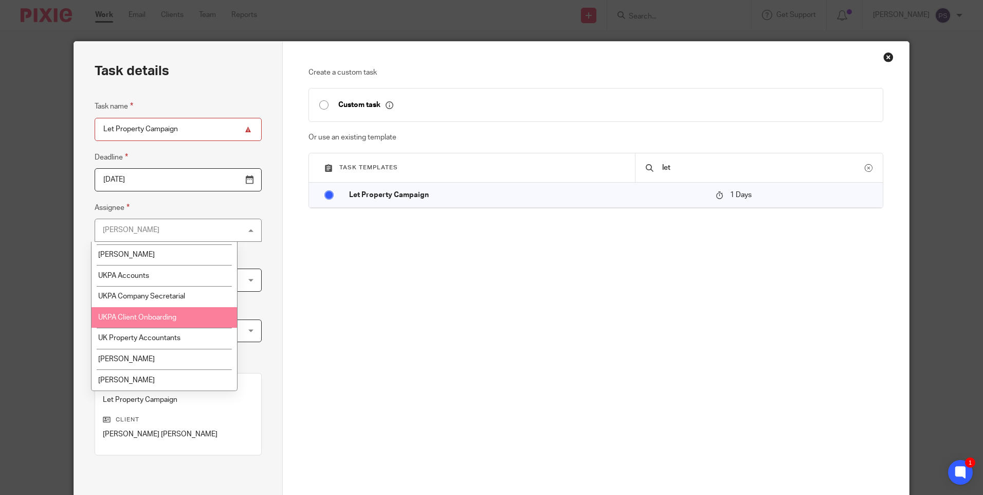
click at [137, 315] on span "UKPA Client Onboarding" at bounding box center [137, 317] width 78 height 7
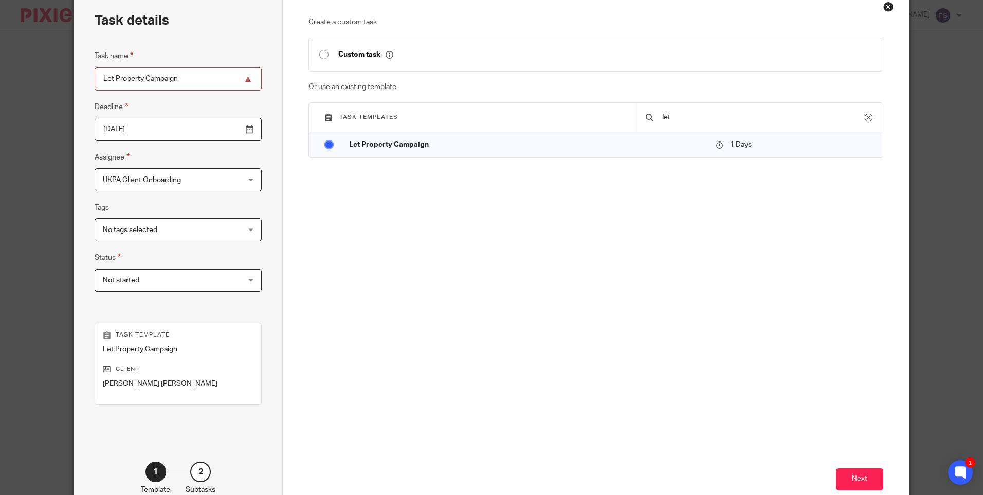
scroll to position [113, 0]
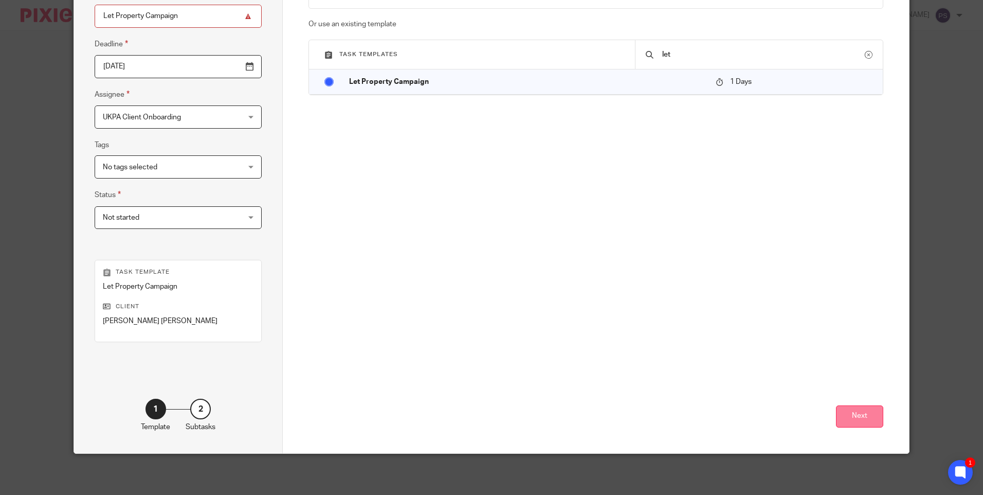
click at [848, 408] on button "Next" at bounding box center [859, 416] width 47 height 22
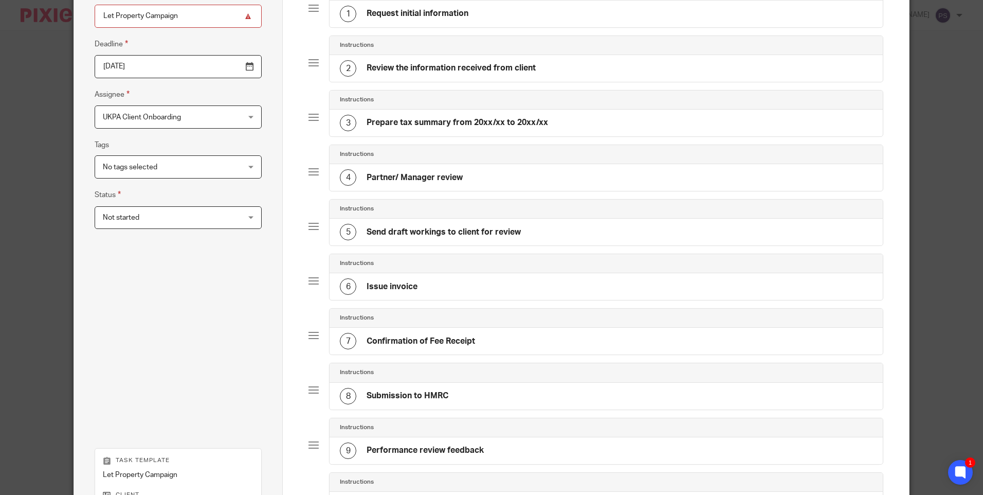
scroll to position [301, 0]
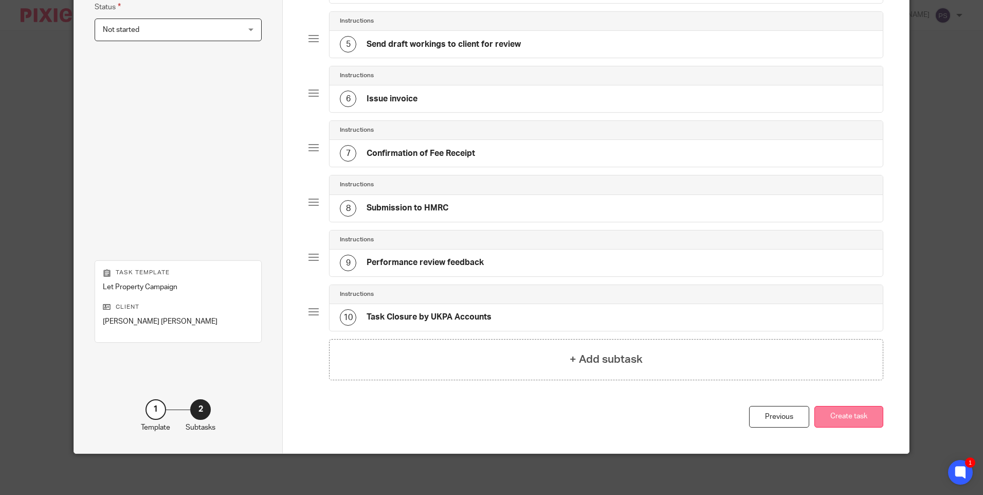
click at [849, 422] on button "Create task" at bounding box center [848, 417] width 69 height 22
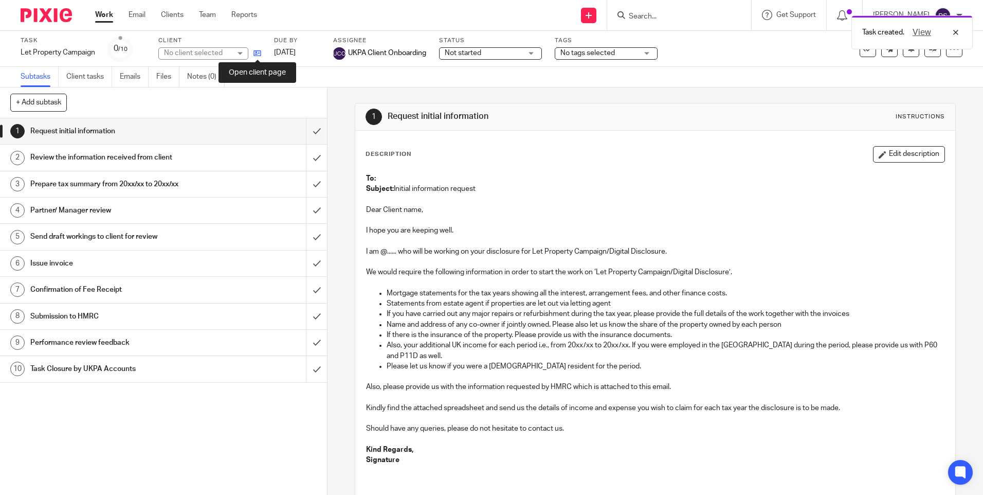
click at [257, 53] on icon at bounding box center [257, 53] width 8 height 8
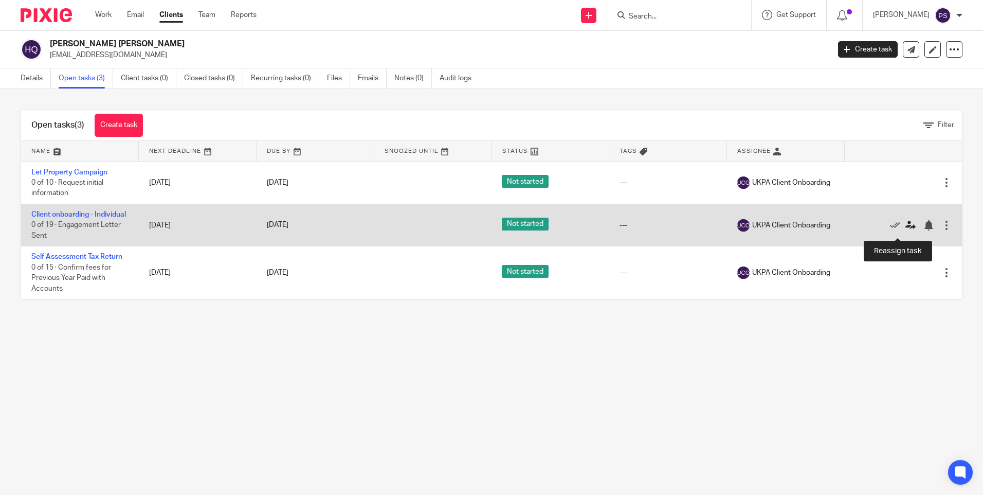
click at [905, 230] on icon at bounding box center [910, 225] width 10 height 10
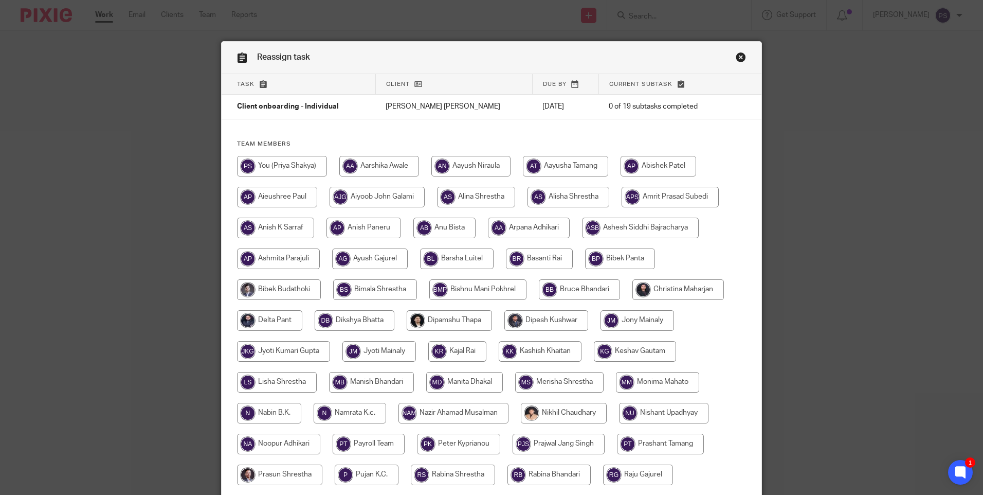
click at [265, 169] on input "radio" at bounding box center [282, 166] width 90 height 21
radio input "true"
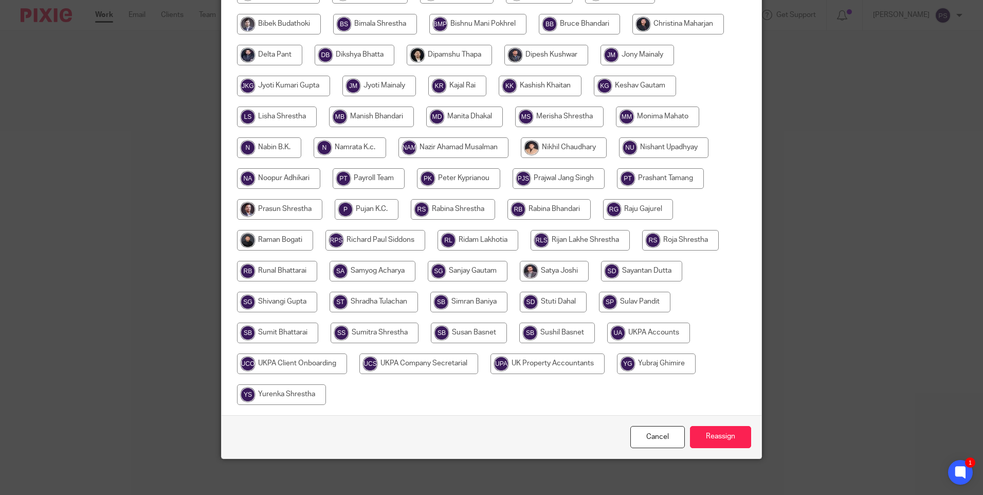
scroll to position [270, 0]
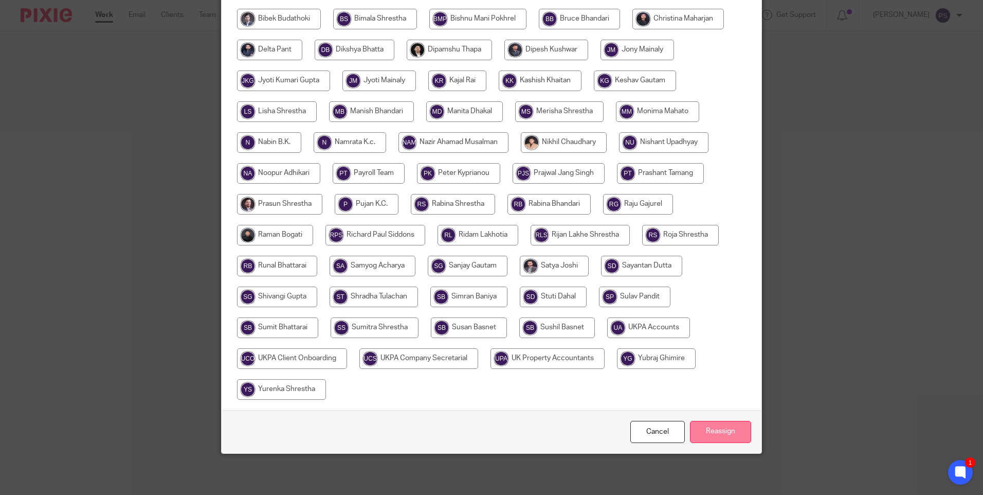
click at [726, 433] on input "Reassign" at bounding box center [720, 432] width 61 height 22
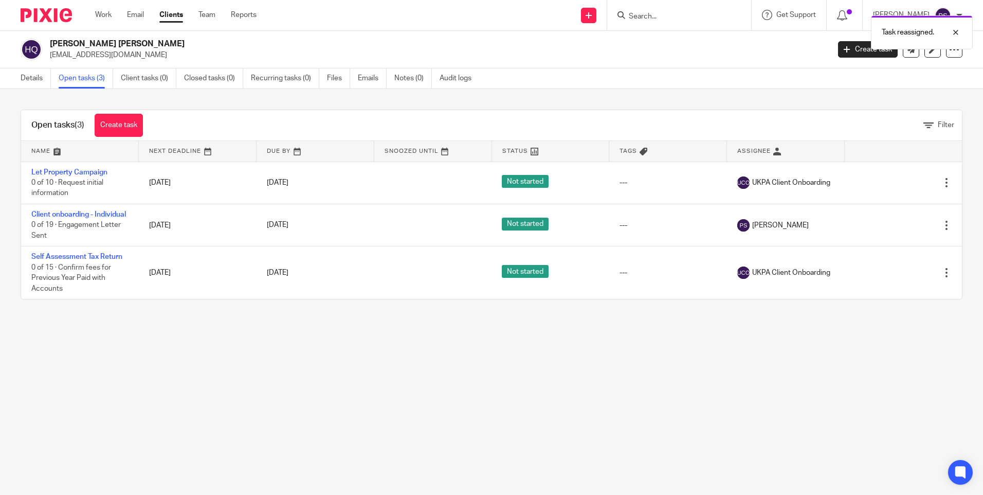
click at [479, 426] on main "[PERSON_NAME] [PERSON_NAME] [EMAIL_ADDRESS][DOMAIN_NAME] Create task Update fro…" at bounding box center [491, 247] width 983 height 495
click at [409, 85] on link "Notes (0)" at bounding box center [413, 78] width 38 height 20
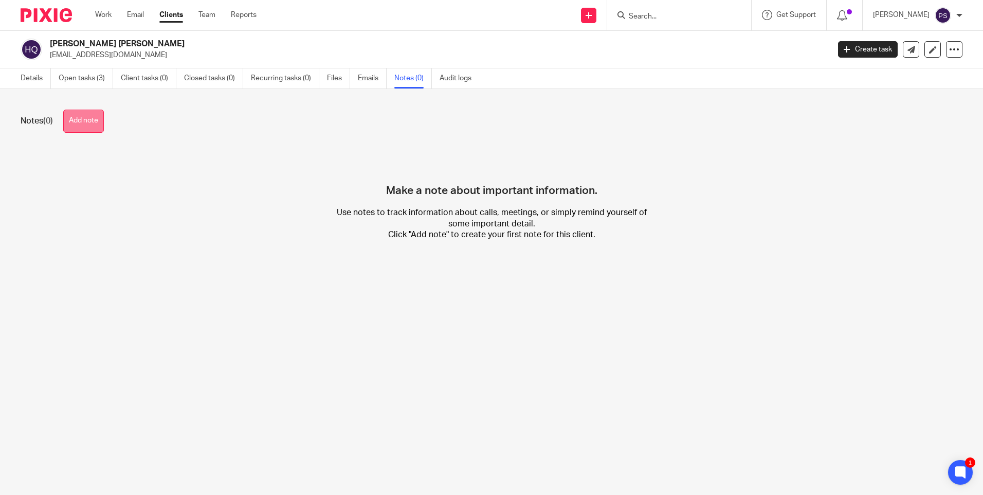
click at [96, 120] on button "Add note" at bounding box center [83, 121] width 41 height 23
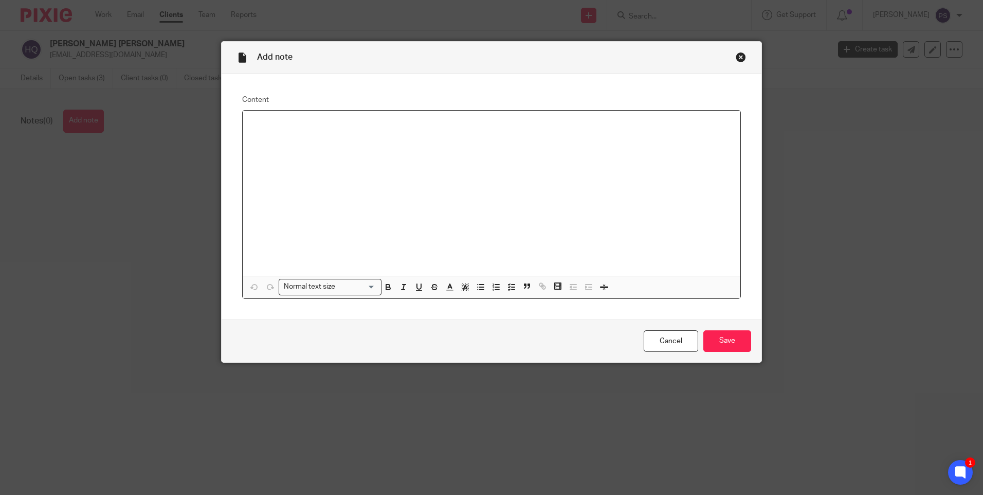
click at [274, 129] on p at bounding box center [491, 124] width 481 height 10
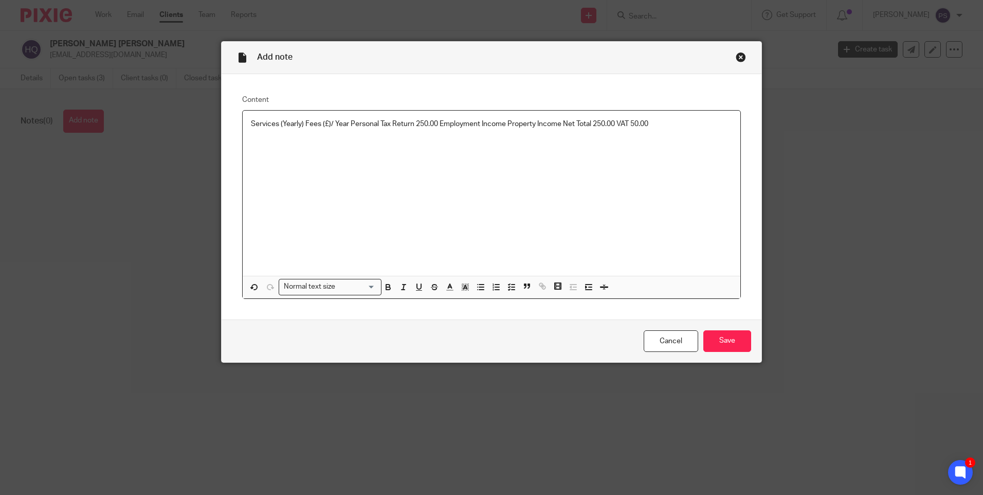
drag, startPoint x: 614, startPoint y: 121, endPoint x: 613, endPoint y: 137, distance: 16.5
click at [614, 122] on p "Services (Yearly) Fees (£)/ Year Personal Tax Return 250.00 Employment Income P…" at bounding box center [491, 124] width 481 height 10
click at [657, 122] on p "Services (Yearly) Fees (£)/ Year Personal Tax Return 250.00 Employment Income P…" at bounding box center [491, 124] width 481 height 10
drag, startPoint x: 559, startPoint y: 120, endPoint x: 437, endPoint y: 121, distance: 122.4
click at [437, 121] on p "Services (Yearly) Fees (£)/ Year Personal Tax Return 250.00 Employment Income P…" at bounding box center [491, 124] width 481 height 10
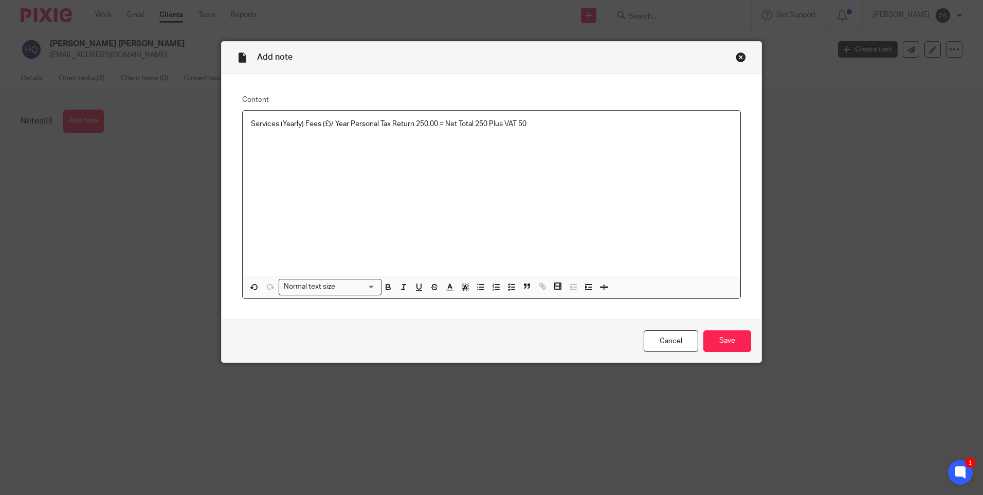
click at [565, 156] on div "Services (Yearly) Fees (£)/ Year Personal Tax Return 250.00 = Net Total 250 Plu…" at bounding box center [492, 193] width 498 height 165
click at [552, 123] on p "Services (Yearly) Fees (£)/ Year Personal Tax Return 250.00 = Net Total 250 Plu…" at bounding box center [491, 124] width 481 height 10
click at [538, 121] on p "Services (Yearly) Fees (£)/ Year Personal Tax Return 250.00 = Net Total 250 Plu…" at bounding box center [491, 124] width 481 height 10
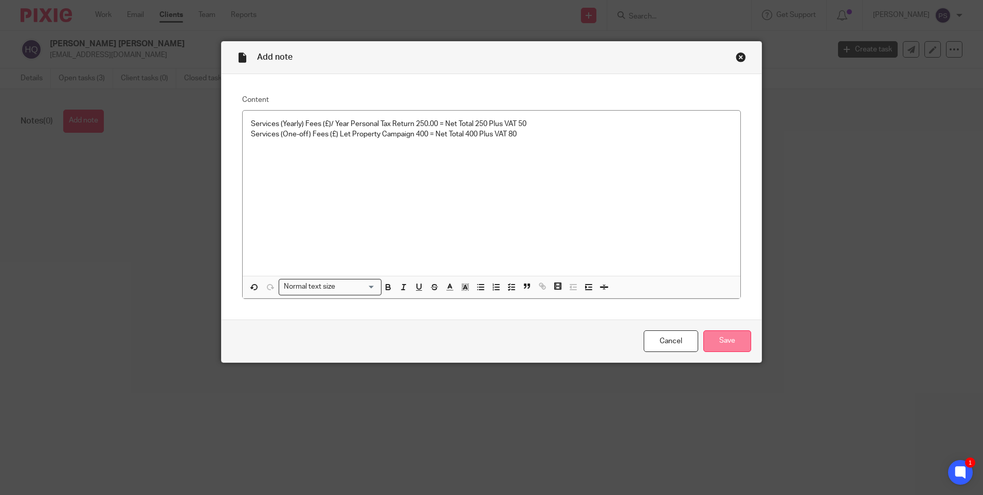
click at [722, 339] on input "Save" at bounding box center [727, 341] width 48 height 22
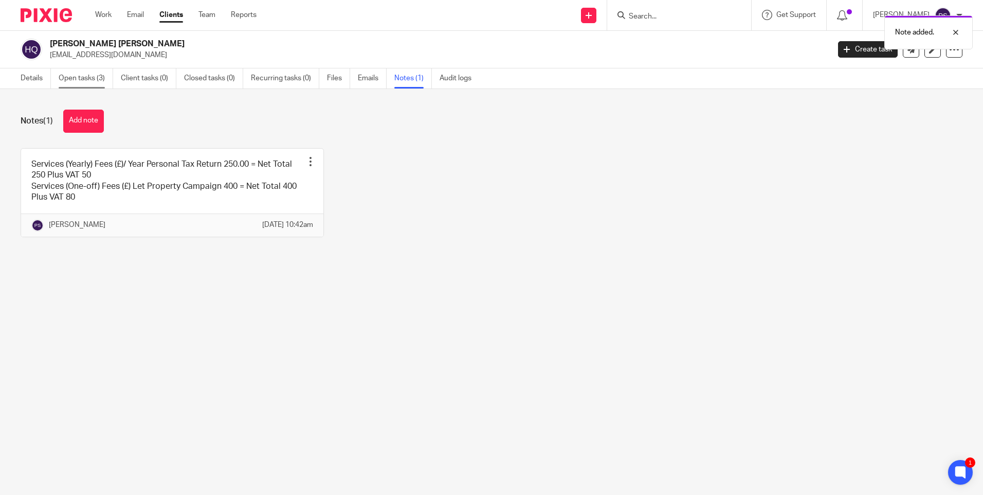
click at [65, 79] on link "Open tasks (3)" at bounding box center [86, 78] width 55 height 20
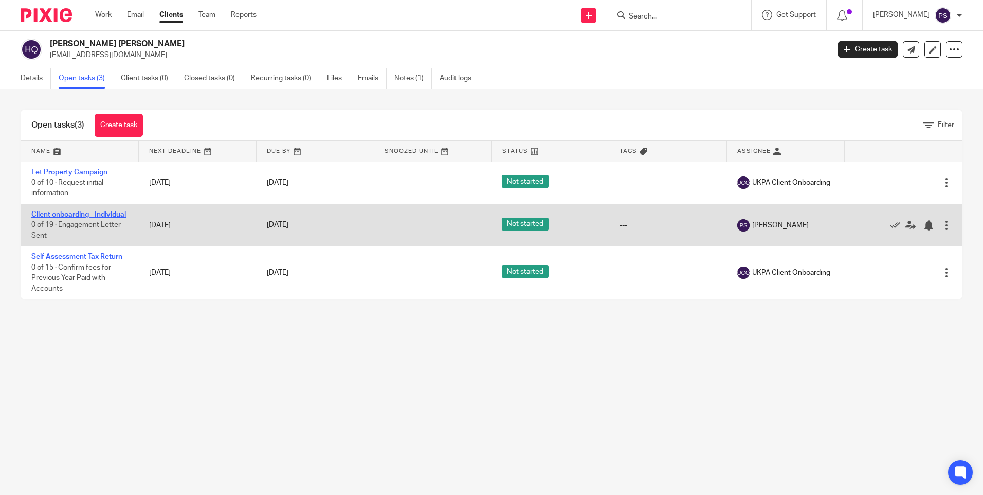
click at [64, 213] on link "Client onboarding - Individual" at bounding box center [78, 214] width 95 height 7
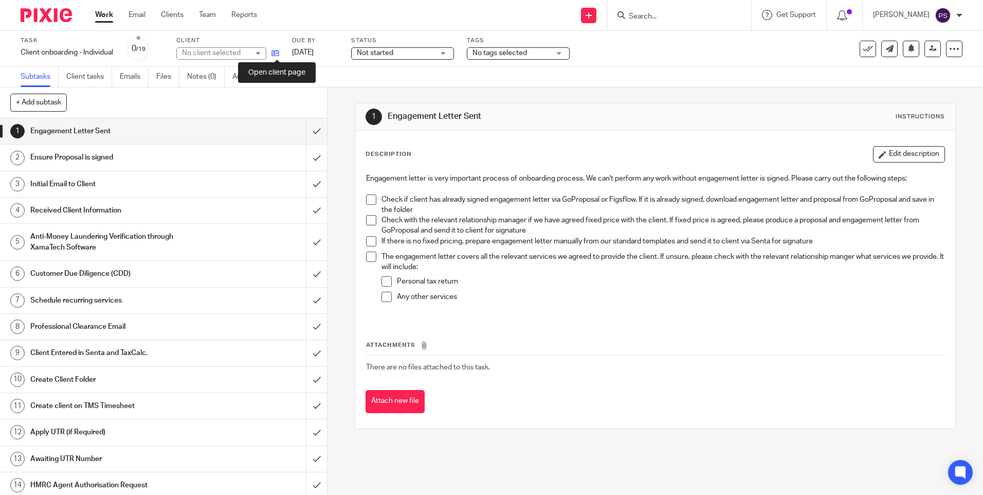
click at [277, 52] on icon at bounding box center [275, 53] width 8 height 8
click at [306, 137] on input "submit" at bounding box center [163, 131] width 327 height 26
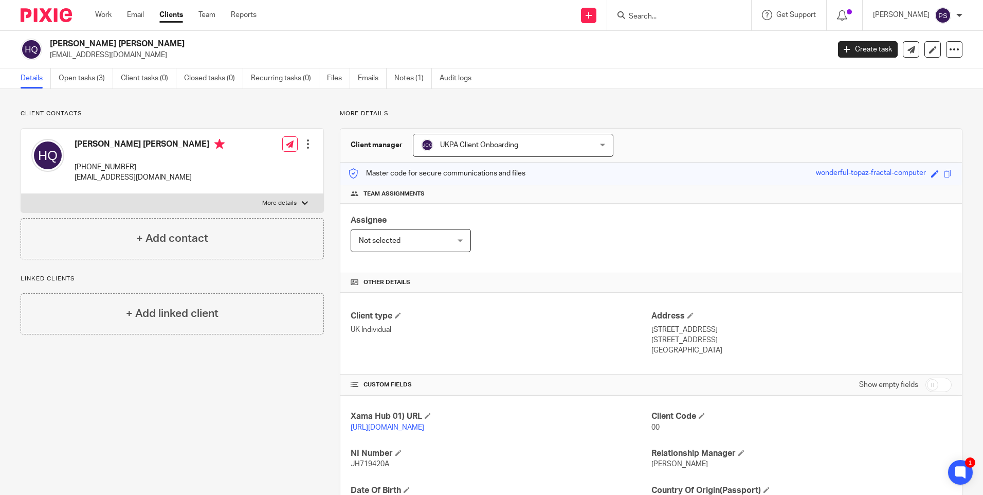
click at [104, 40] on h2 "[PERSON_NAME] [PERSON_NAME]" at bounding box center [359, 44] width 618 height 11
copy div "[PERSON_NAME] [PERSON_NAME]"
click at [93, 117] on p "Client contacts" at bounding box center [172, 114] width 303 height 8
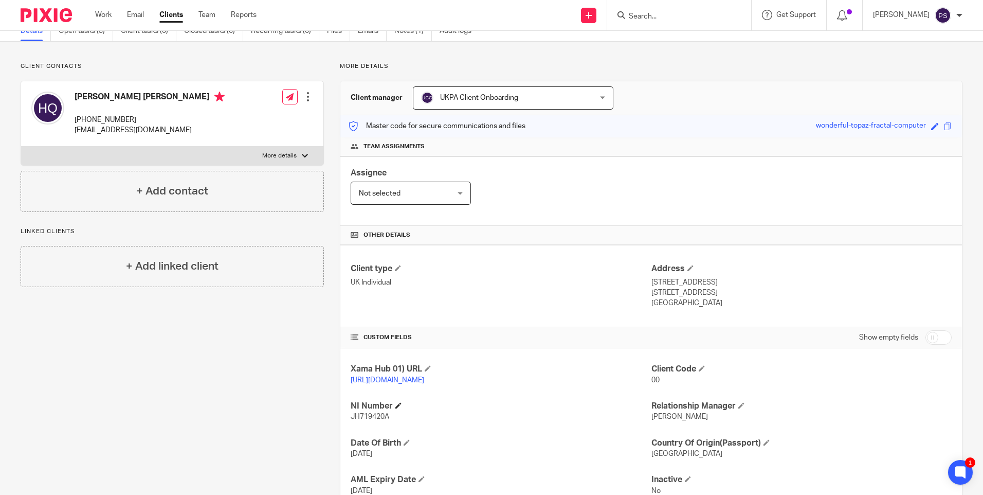
scroll to position [103, 0]
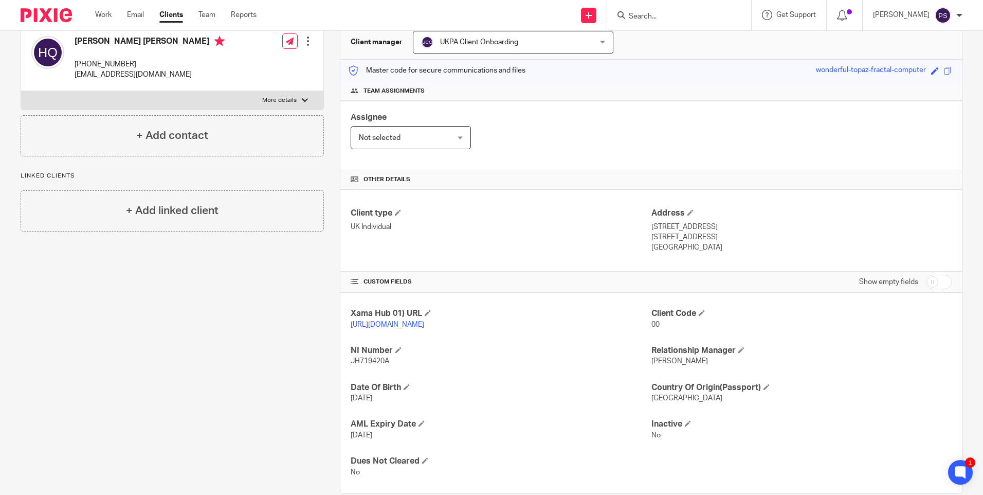
click at [379, 325] on link "[URL][DOMAIN_NAME]" at bounding box center [388, 324] width 74 height 7
click at [107, 63] on p "[PHONE_NUMBER]" at bounding box center [150, 64] width 150 height 10
copy div "[PHONE_NUMBER]"
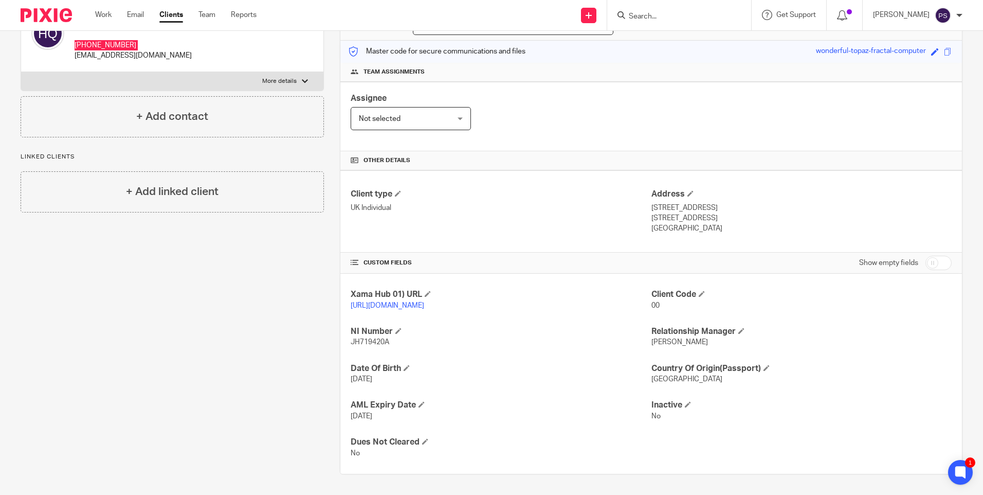
scroll to position [132, 0]
click at [663, 203] on p "[STREET_ADDRESS]" at bounding box center [801, 208] width 300 height 10
copy div "[STREET_ADDRESS]"
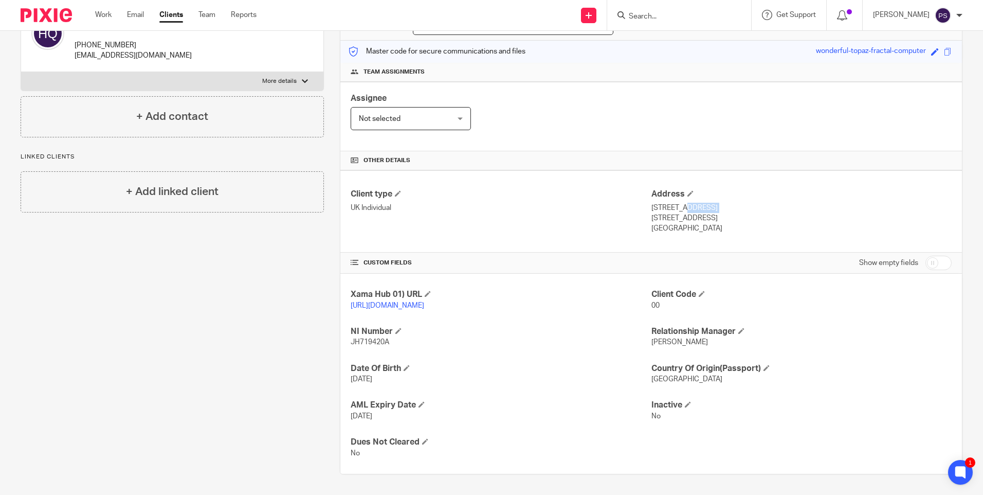
click at [659, 213] on p "[STREET_ADDRESS]" at bounding box center [801, 218] width 300 height 10
copy p "[GEOGRAPHIC_DATA]"
drag, startPoint x: 693, startPoint y: 209, endPoint x: 732, endPoint y: 213, distance: 39.3
click at [732, 213] on div "Address [STREET_ADDRESS] [STREET_ADDRESS] [GEOGRAPHIC_DATA]" at bounding box center [801, 211] width 300 height 45
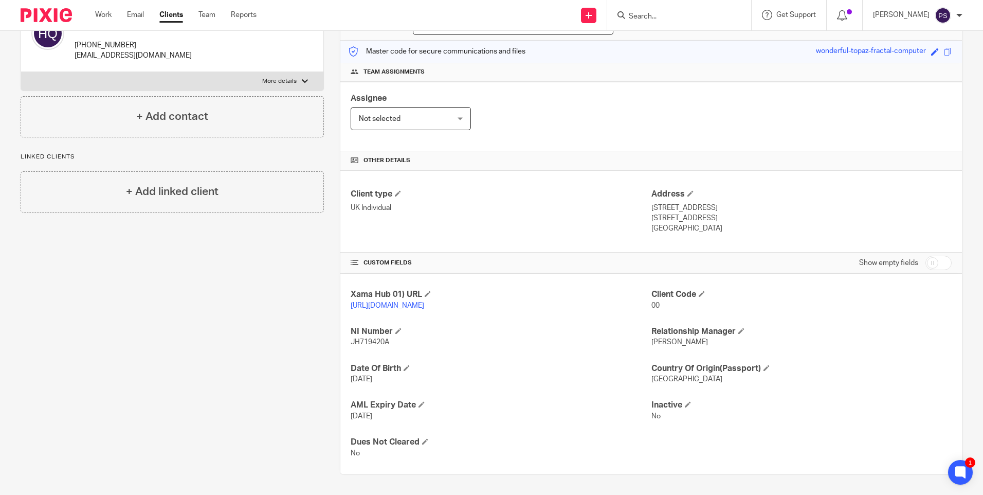
click at [730, 223] on p "[GEOGRAPHIC_DATA]" at bounding box center [801, 228] width 300 height 10
drag, startPoint x: 692, startPoint y: 208, endPoint x: 730, endPoint y: 211, distance: 38.1
click at [730, 213] on p "[STREET_ADDRESS]" at bounding box center [801, 218] width 300 height 10
copy p "MK45 4PW"
click at [586, 111] on div "Assignee Not selected Not selected Not selected [PERSON_NAME] [PERSON_NAME] [PE…" at bounding box center [651, 116] width 622 height 69
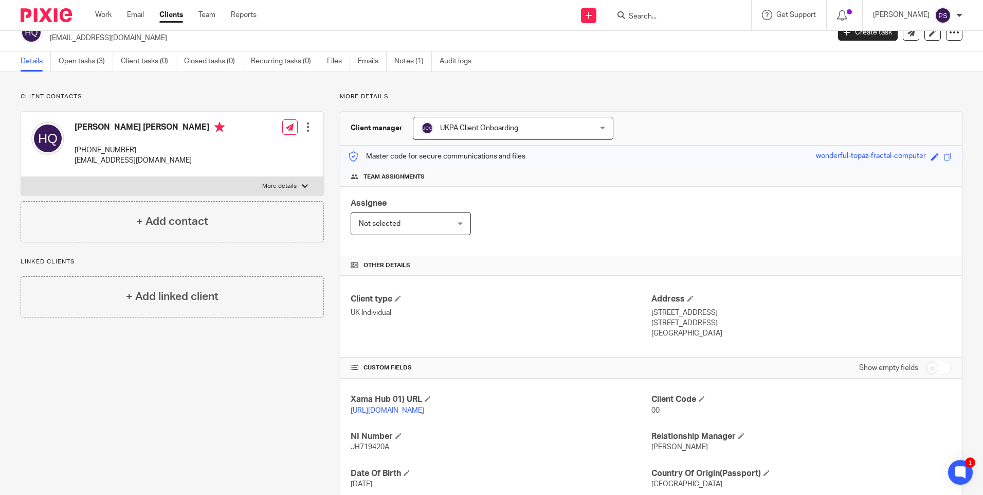
scroll to position [0, 0]
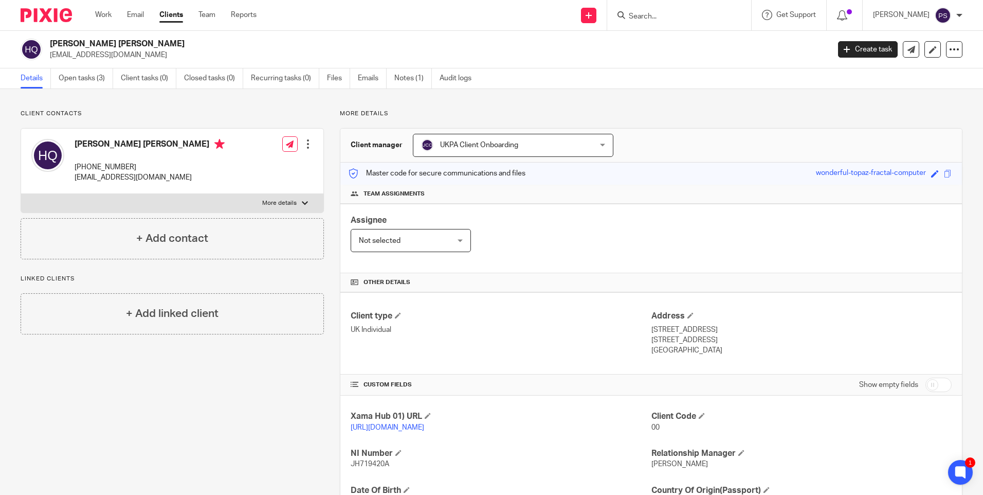
click at [67, 40] on h2 "[PERSON_NAME] [PERSON_NAME]" at bounding box center [359, 44] width 618 height 11
copy div "[PERSON_NAME] [PERSON_NAME]"
click at [101, 45] on h2 "[PERSON_NAME] [PERSON_NAME]" at bounding box center [359, 44] width 618 height 11
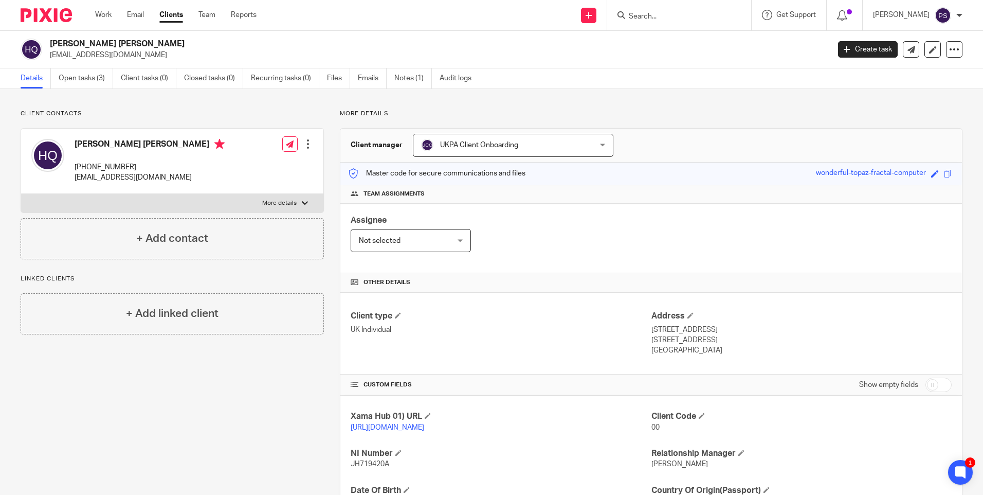
click at [101, 45] on h2 "[PERSON_NAME] [PERSON_NAME]" at bounding box center [359, 44] width 618 height 11
click at [179, 100] on div "Client contacts Helen Mary Quinn +44 776 452 4101 helenmquinn@hotmail.com Edit …" at bounding box center [491, 353] width 983 height 528
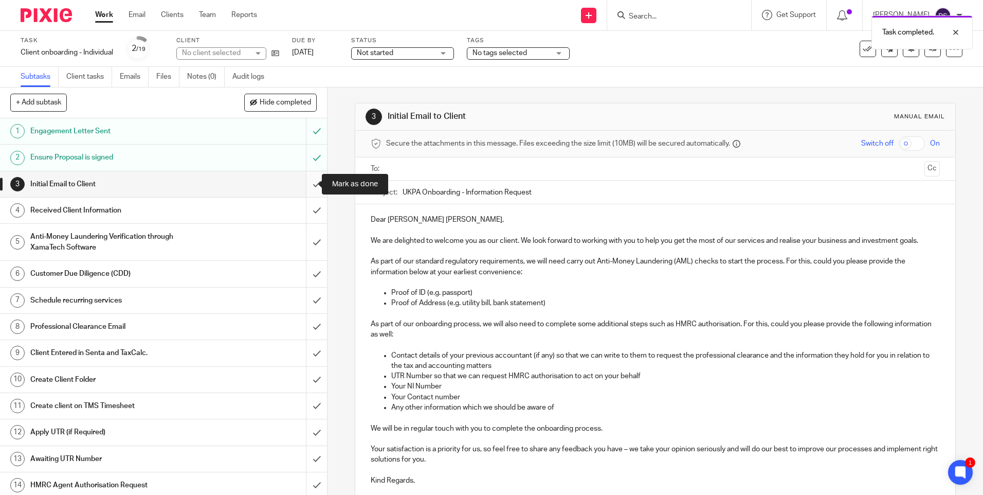
click at [306, 187] on input "submit" at bounding box center [163, 184] width 327 height 26
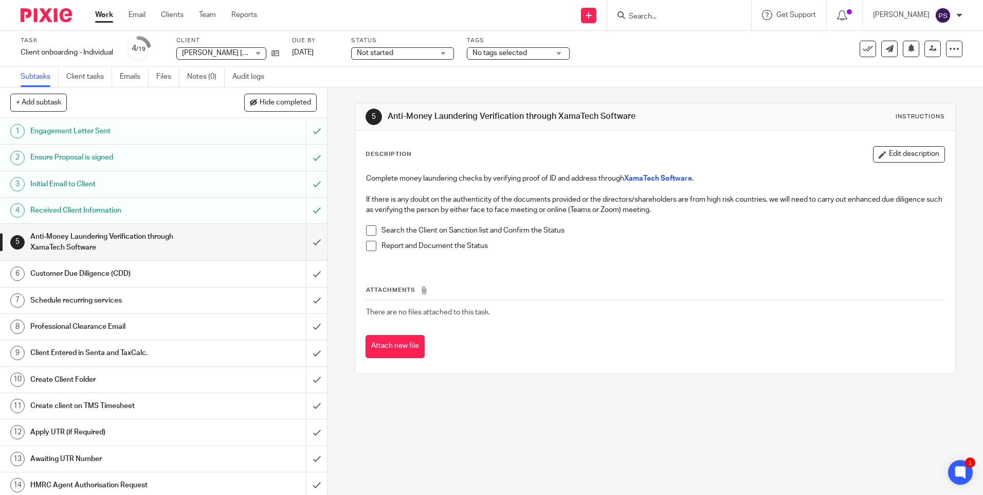
click at [664, 17] on input "Search" at bounding box center [674, 16] width 93 height 9
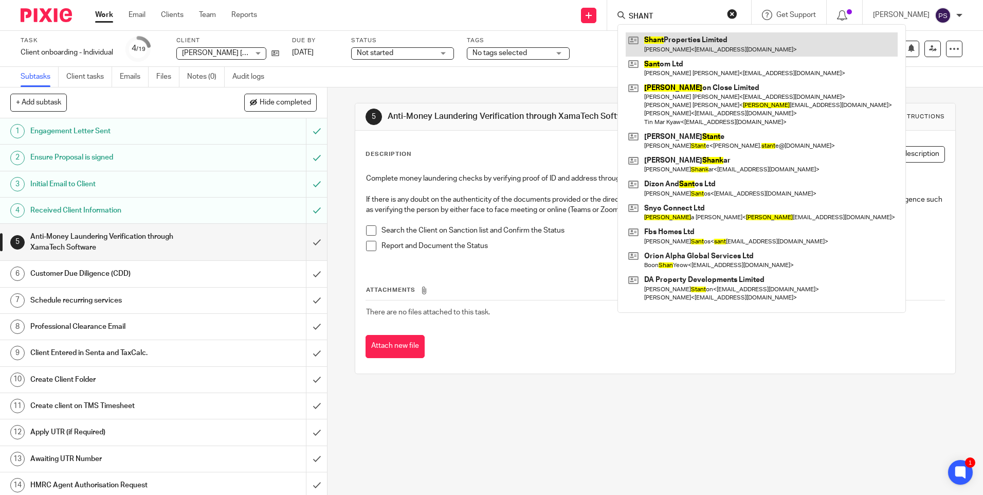
type input "SHANT"
click at [677, 40] on link at bounding box center [762, 44] width 272 height 24
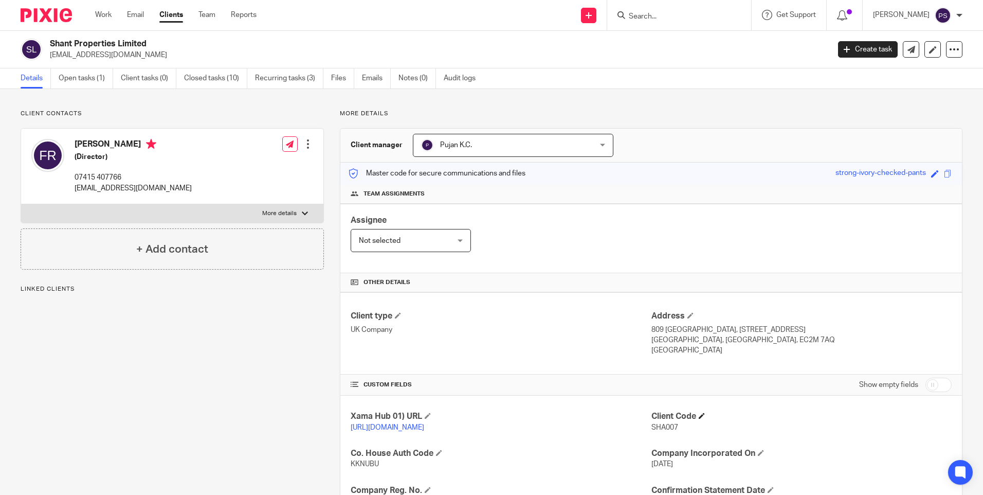
scroll to position [103, 0]
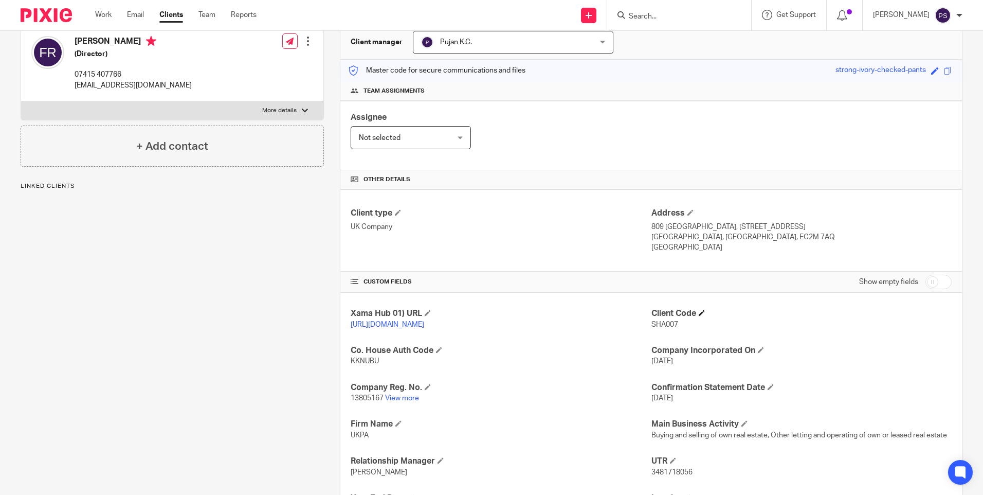
click at [696, 316] on h4 "Client Code" at bounding box center [801, 313] width 300 height 11
click at [700, 314] on span at bounding box center [702, 313] width 6 height 6
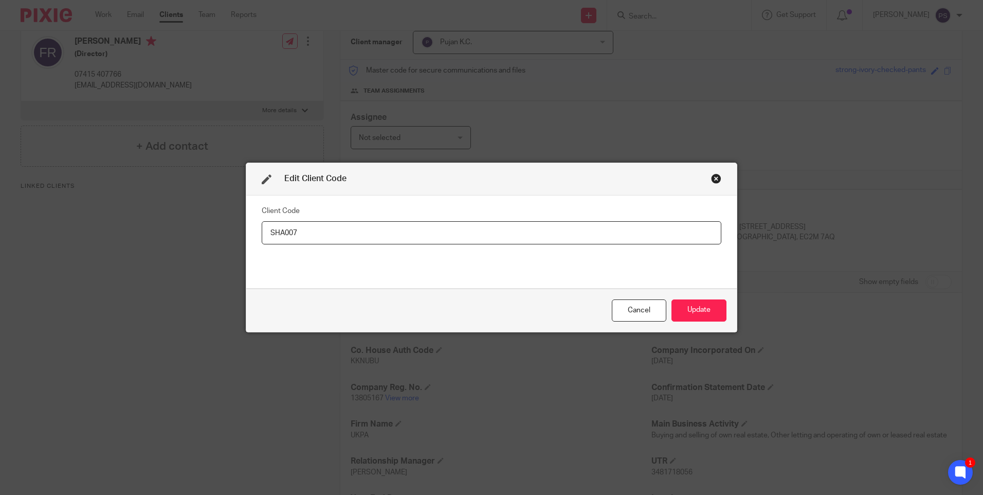
click at [366, 238] on input "SHA007" at bounding box center [492, 232] width 460 height 23
click at [367, 237] on input "SHA00" at bounding box center [492, 232] width 460 height 23
type input "SHA006"
click at [699, 305] on button "Update" at bounding box center [699, 310] width 55 height 22
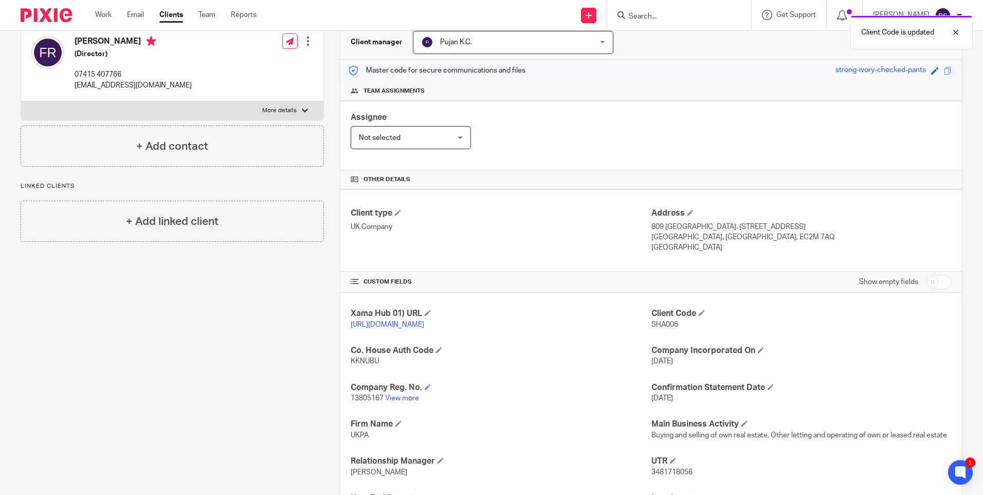
scroll to position [0, 0]
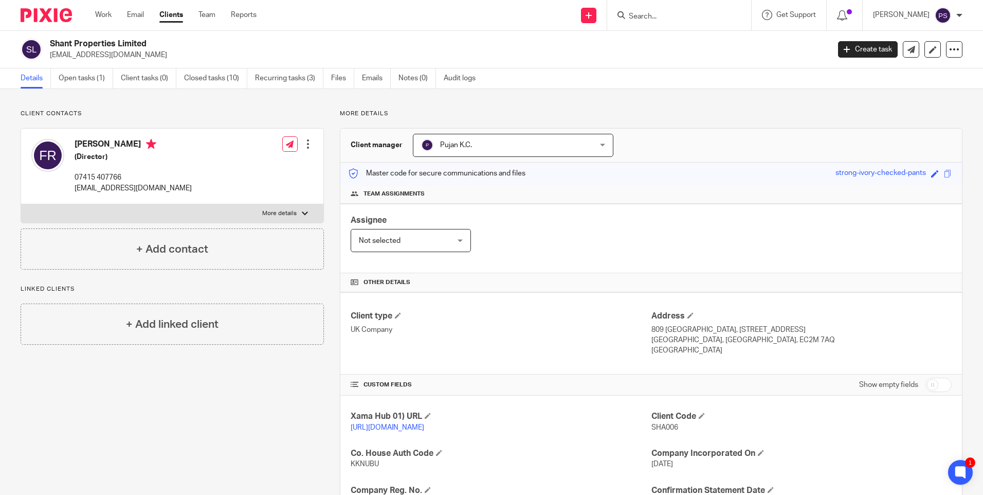
click at [107, 43] on h2 "Shant Properties Limited" at bounding box center [359, 44] width 618 height 11
copy div "Shant Properties Limited"
click at [656, 19] on input "Search" at bounding box center [674, 16] width 93 height 9
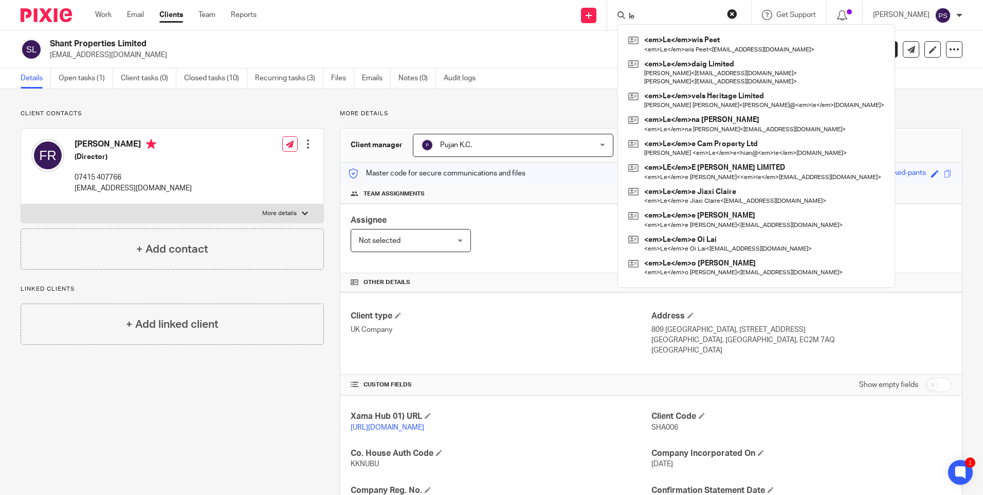
type input "l"
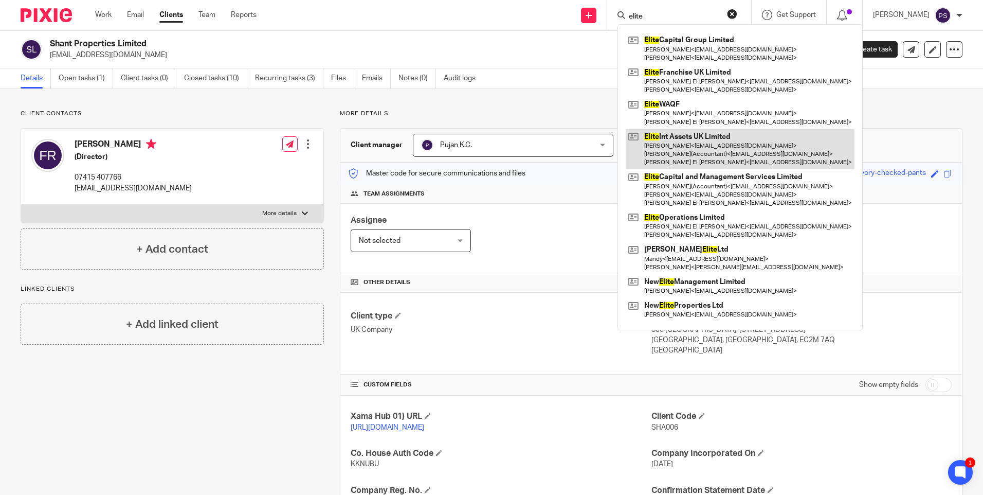
type input "elite"
click at [726, 152] on link at bounding box center [740, 149] width 229 height 41
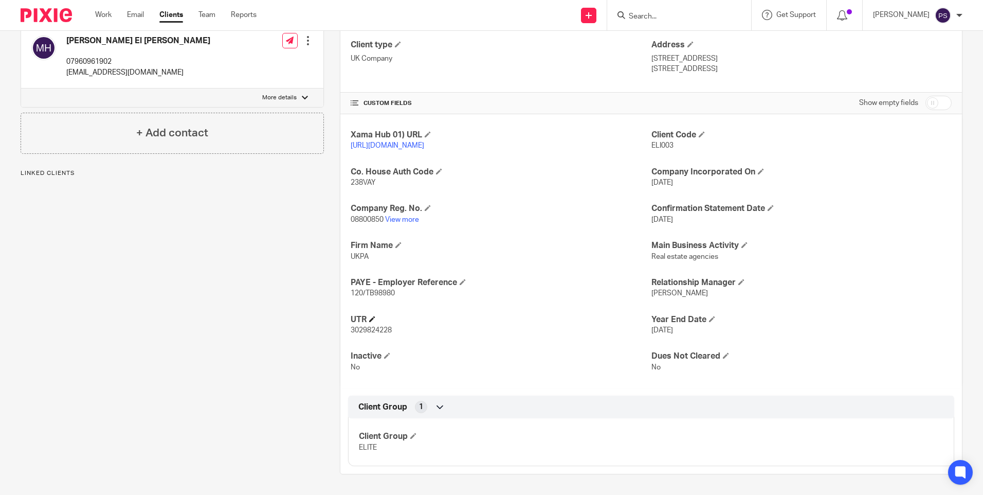
scroll to position [281, 0]
click at [373, 327] on span "3029824228" at bounding box center [371, 330] width 41 height 7
copy span "3029824228"
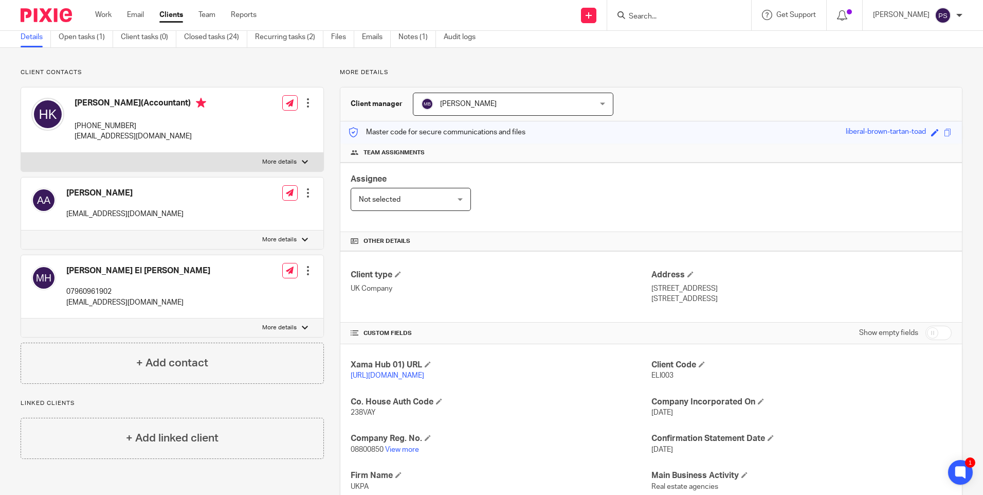
scroll to position [0, 0]
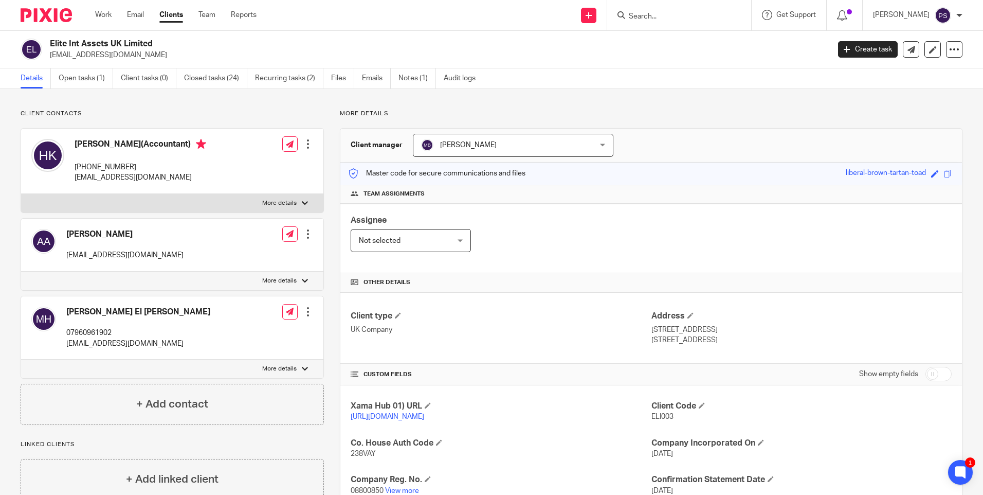
click at [296, 102] on div "Client contacts Anouar Adham aadham@crowdtolive.com Edit contact Create client …" at bounding box center [491, 427] width 983 height 677
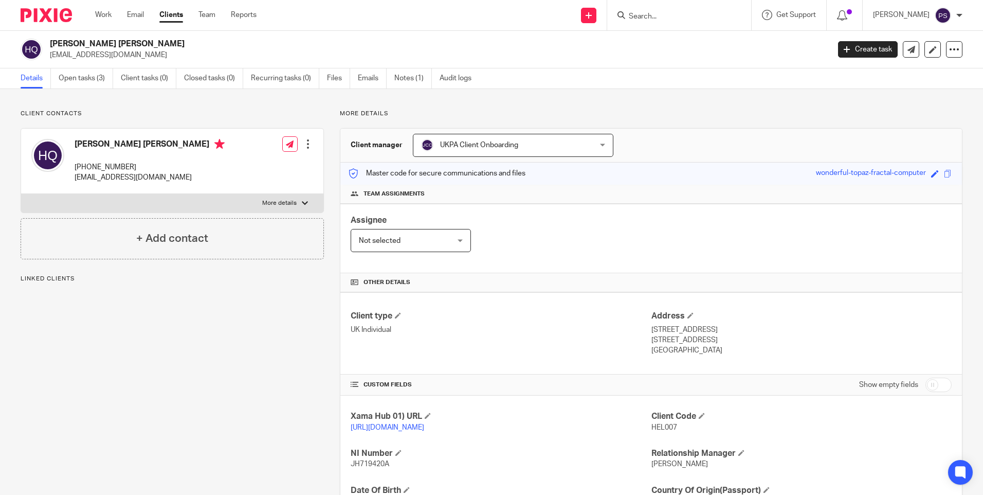
drag, startPoint x: 542, startPoint y: 349, endPoint x: 538, endPoint y: 345, distance: 5.5
click at [542, 349] on div "Client type UK Individual" at bounding box center [501, 333] width 300 height 45
click at [94, 78] on link "Open tasks (3)" at bounding box center [86, 78] width 55 height 20
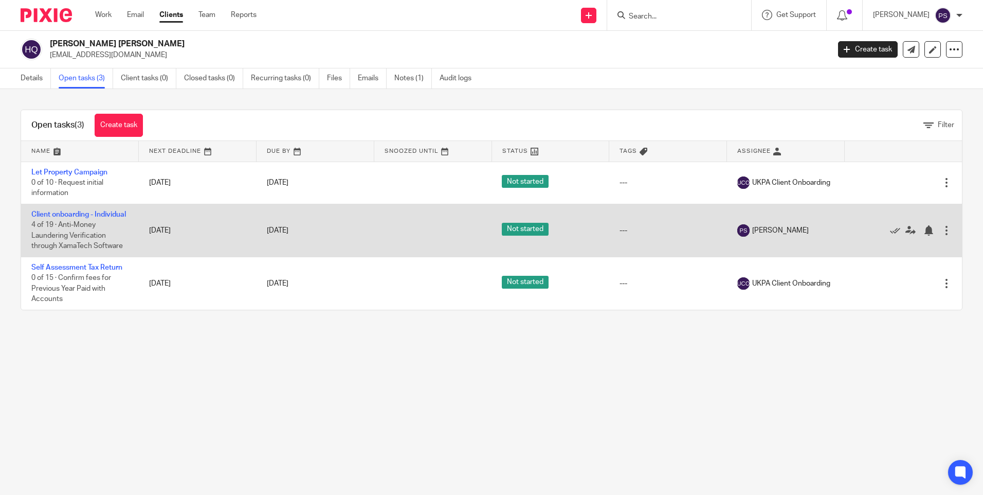
click at [46, 218] on td "Client onboarding - Individual 4 of 19 · Anti-Money Laundering Verification thr…" at bounding box center [80, 230] width 118 height 53
click at [46, 214] on link "Client onboarding - Individual" at bounding box center [78, 214] width 95 height 7
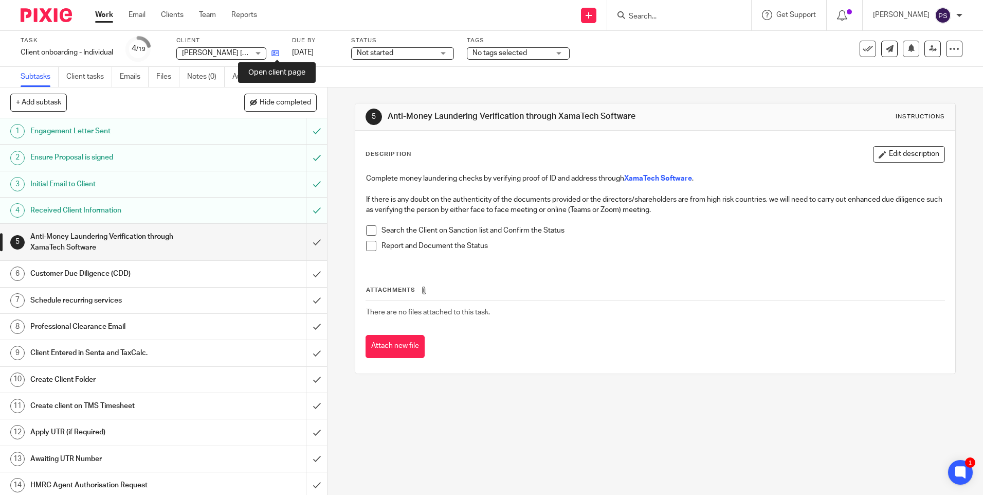
click at [279, 56] on icon at bounding box center [275, 53] width 8 height 8
click at [303, 275] on input "submit" at bounding box center [163, 274] width 327 height 26
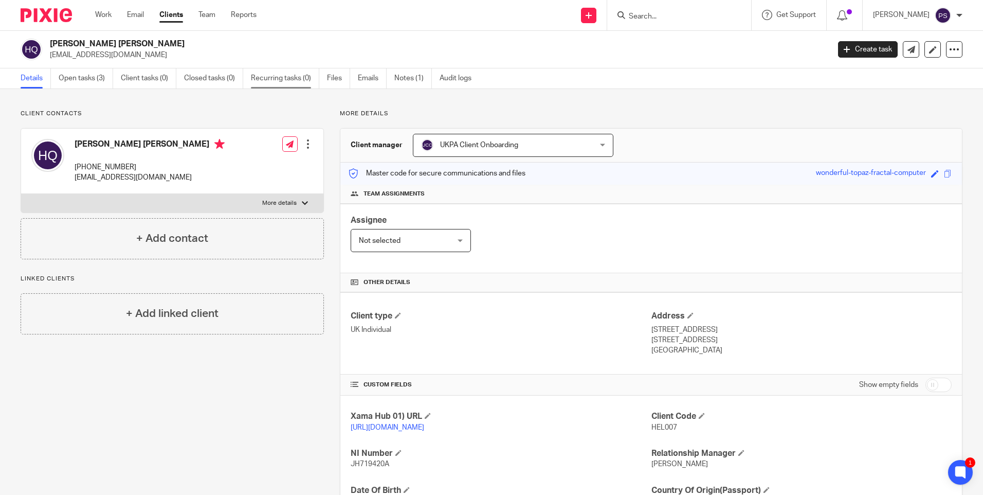
click at [272, 83] on link "Recurring tasks (0)" at bounding box center [285, 78] width 68 height 20
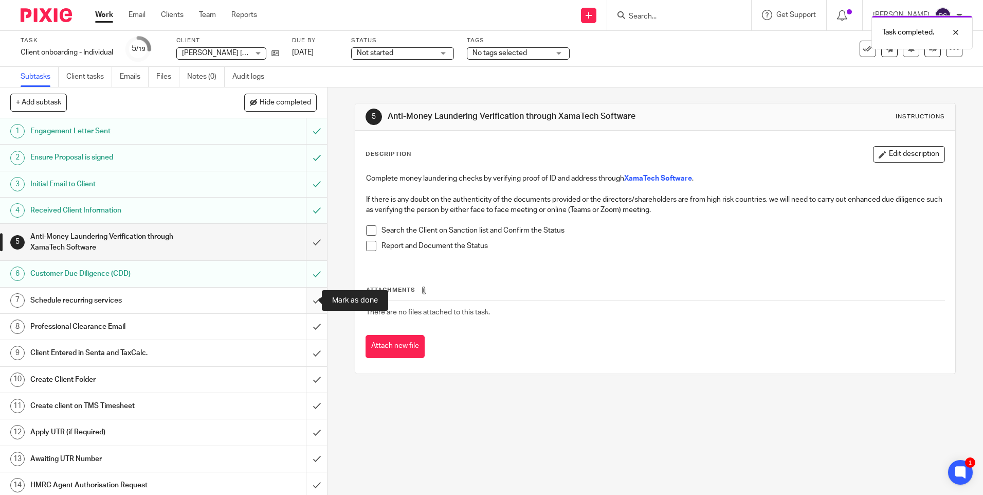
click at [301, 298] on input "submit" at bounding box center [163, 300] width 327 height 26
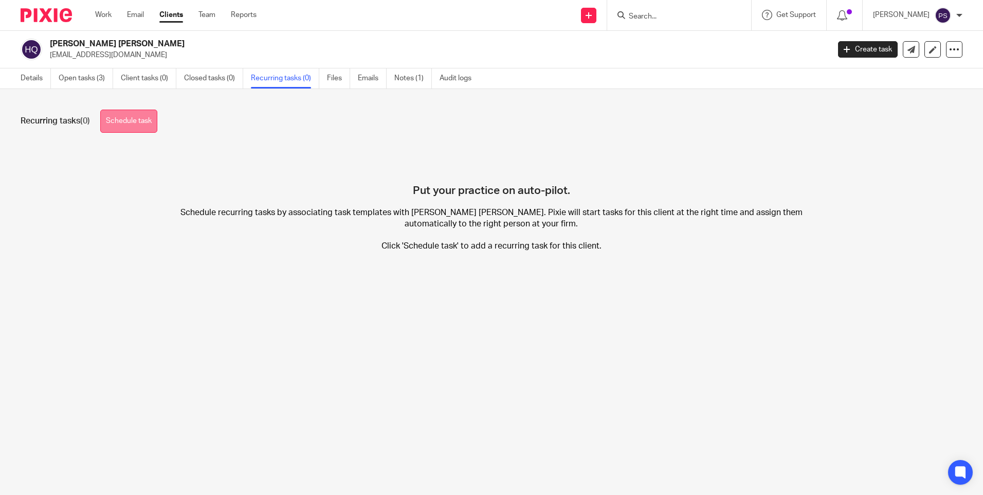
click at [116, 117] on link "Schedule task" at bounding box center [128, 121] width 57 height 23
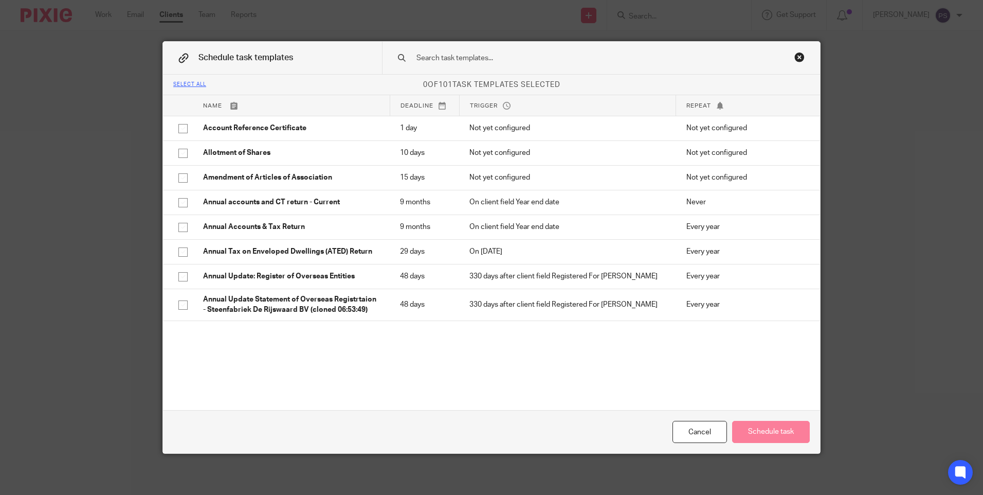
click at [477, 54] on input "text" at bounding box center [584, 57] width 339 height 11
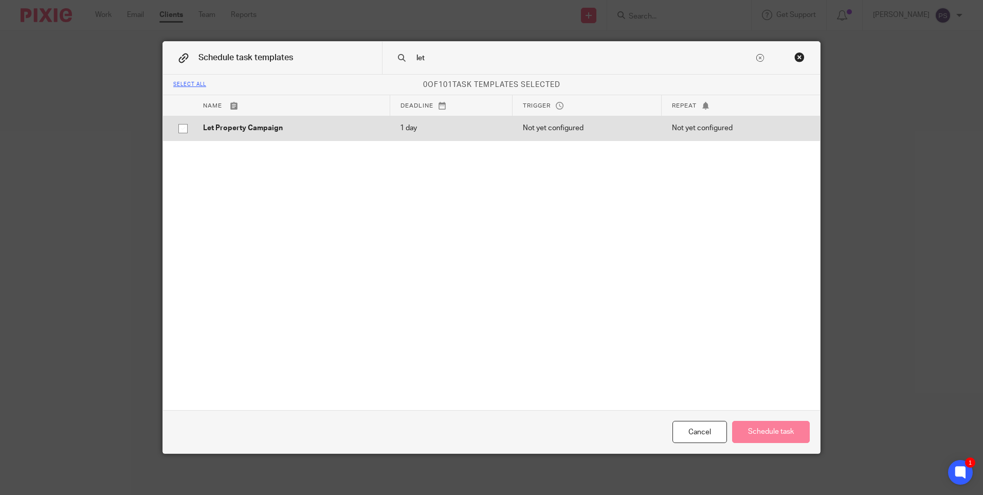
type input "let"
click at [181, 127] on input "checkbox" at bounding box center [183, 129] width 20 height 20
checkbox input "true"
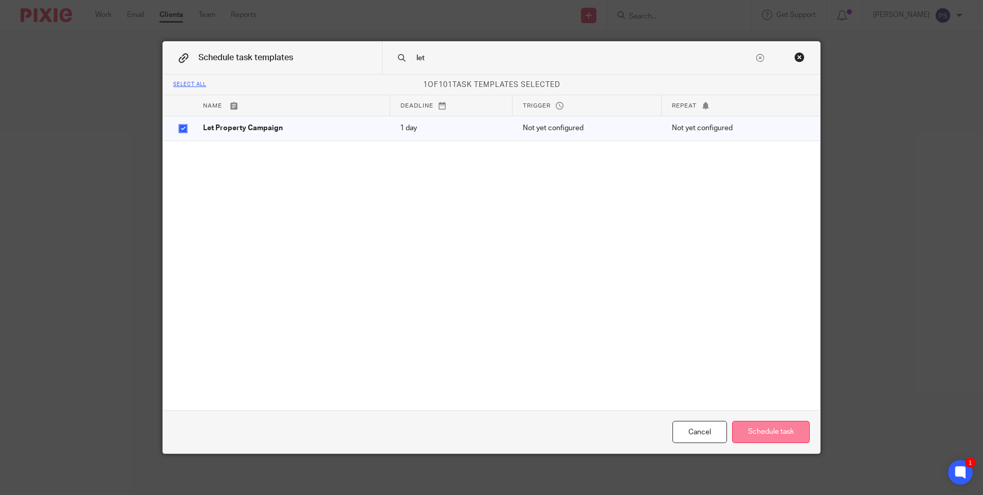
click at [754, 425] on button "Schedule task" at bounding box center [771, 432] width 78 height 22
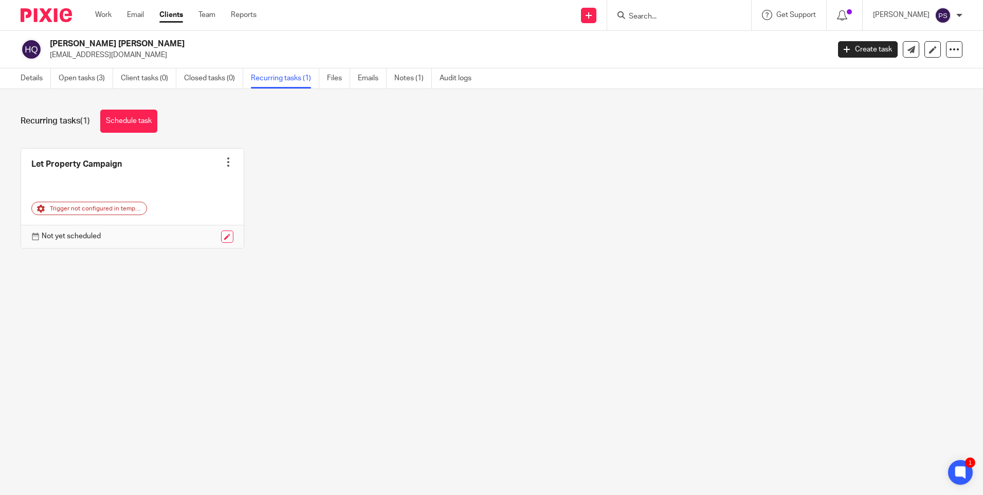
click at [361, 301] on main "[PERSON_NAME] [PERSON_NAME] [EMAIL_ADDRESS][DOMAIN_NAME] Create task Update fro…" at bounding box center [491, 247] width 983 height 495
click at [224, 165] on div at bounding box center [228, 162] width 10 height 10
click at [191, 225] on span "Cancel schedule" at bounding box center [186, 227] width 54 height 7
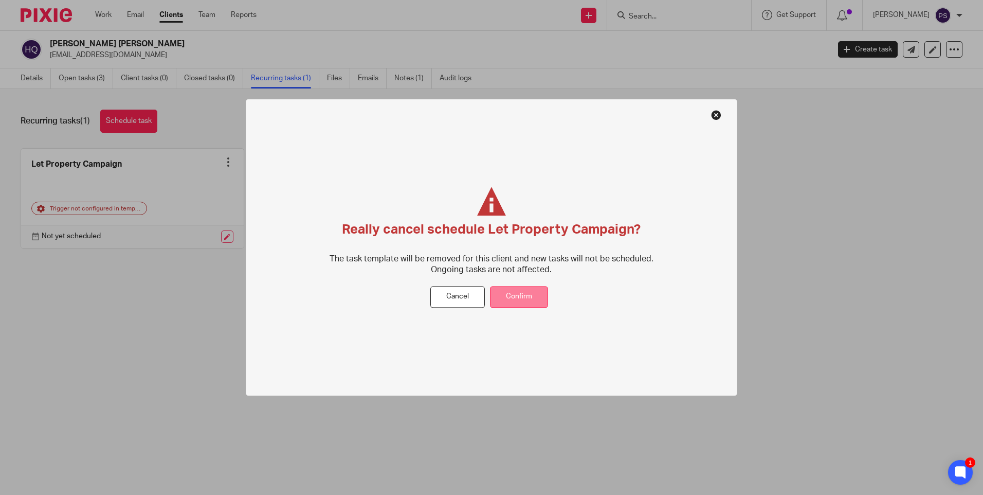
click at [504, 293] on button "Confirm" at bounding box center [519, 297] width 58 height 22
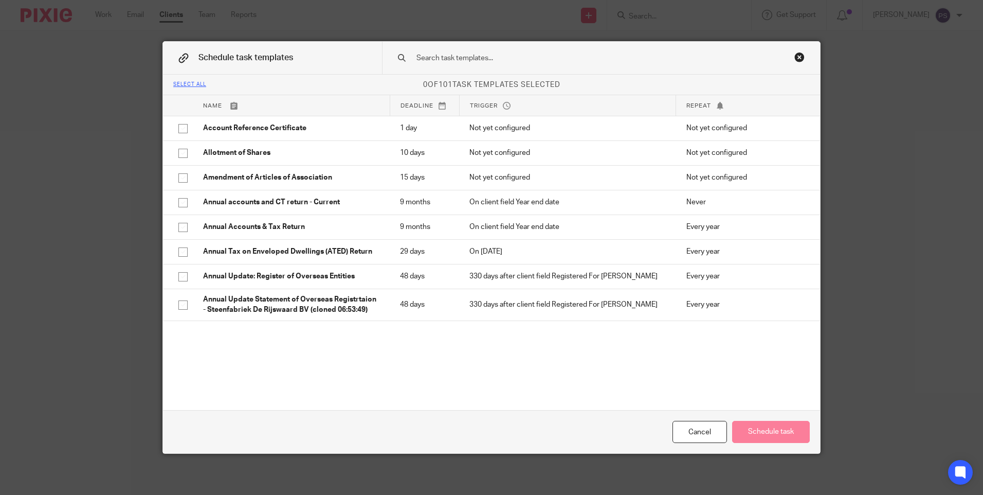
click at [471, 56] on input "text" at bounding box center [584, 57] width 339 height 11
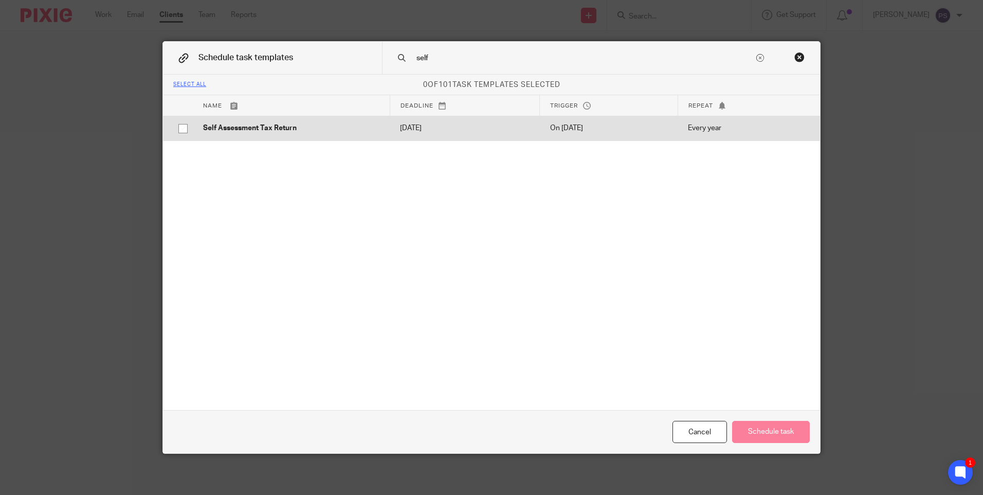
type input "self"
click at [176, 130] on input "checkbox" at bounding box center [183, 129] width 20 height 20
checkbox input "true"
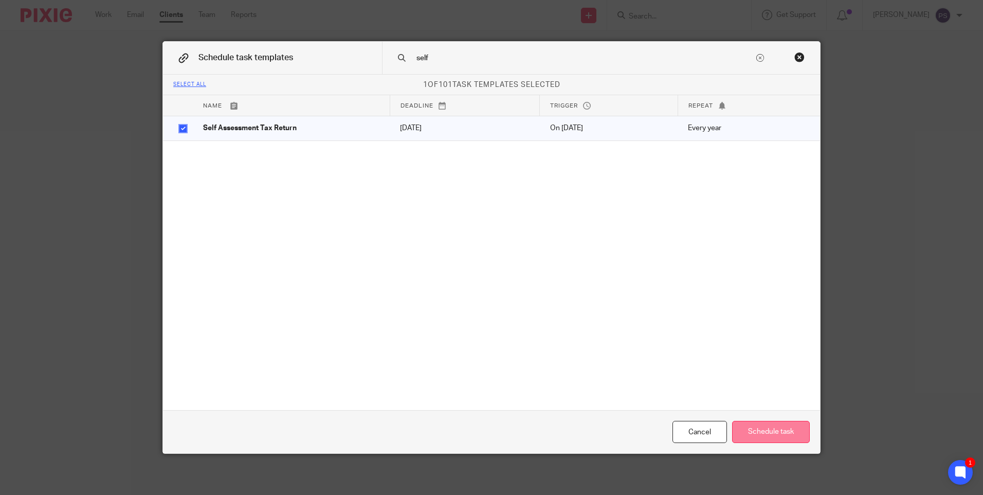
click at [793, 437] on button "Schedule task" at bounding box center [771, 432] width 78 height 22
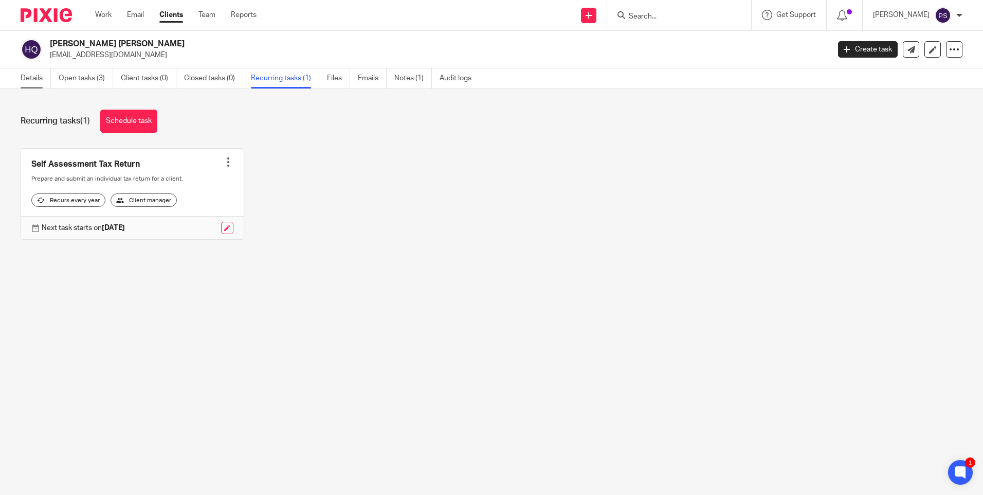
click at [39, 76] on link "Details" at bounding box center [36, 78] width 30 height 20
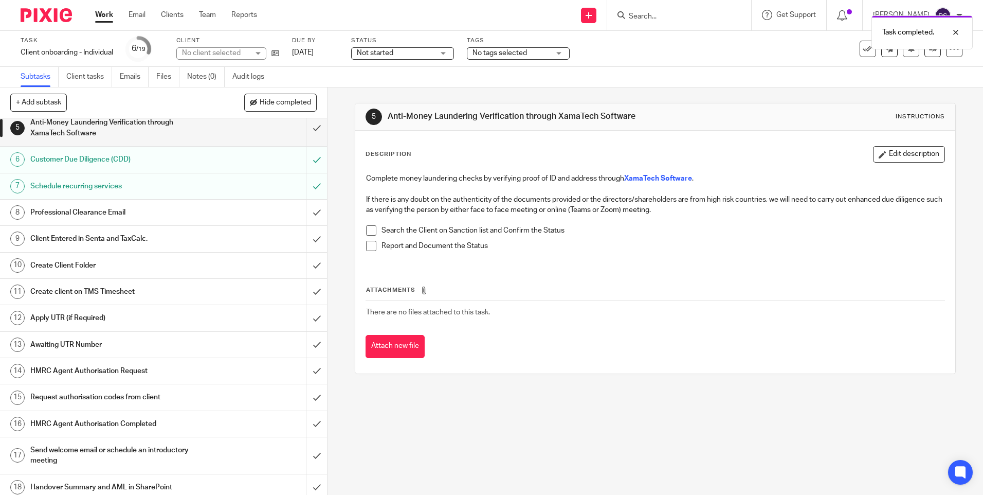
scroll to position [147, 0]
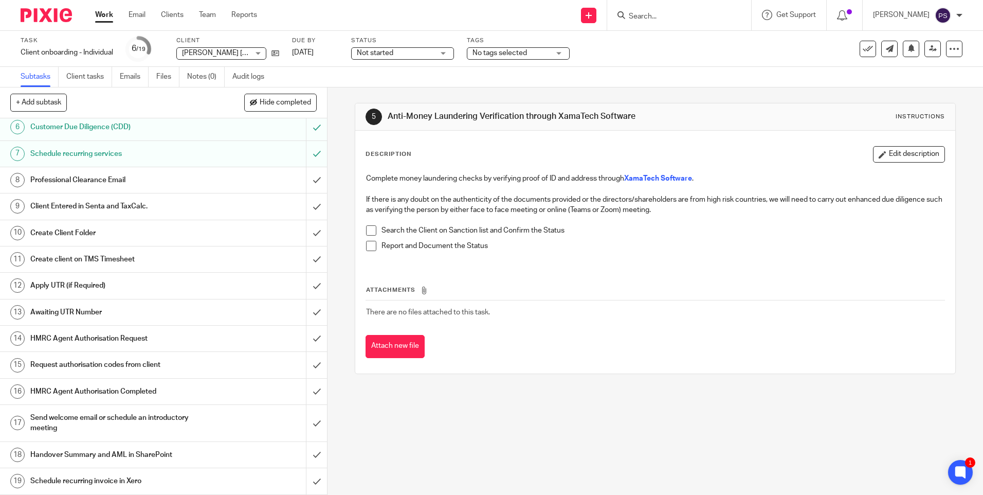
click at [663, 15] on input "Search" at bounding box center [674, 16] width 93 height 9
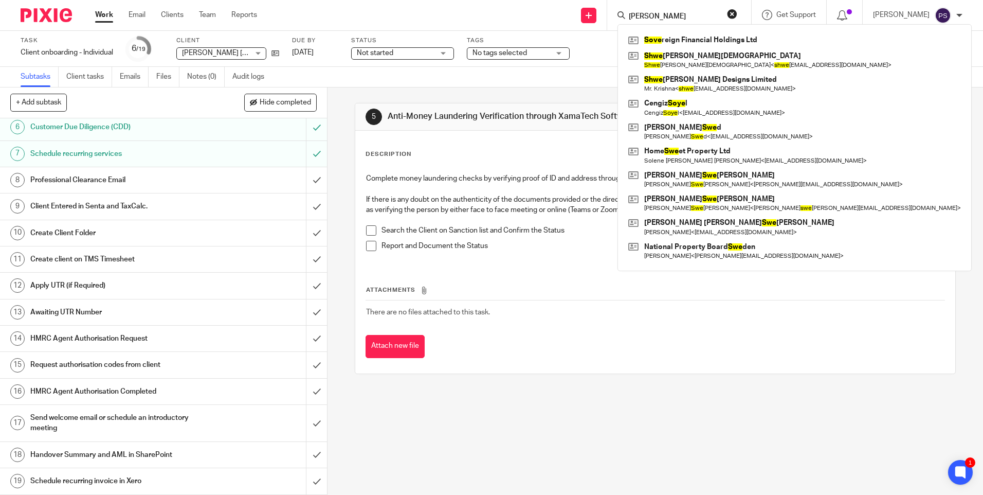
click at [692, 13] on input "[PERSON_NAME]" at bounding box center [674, 16] width 93 height 9
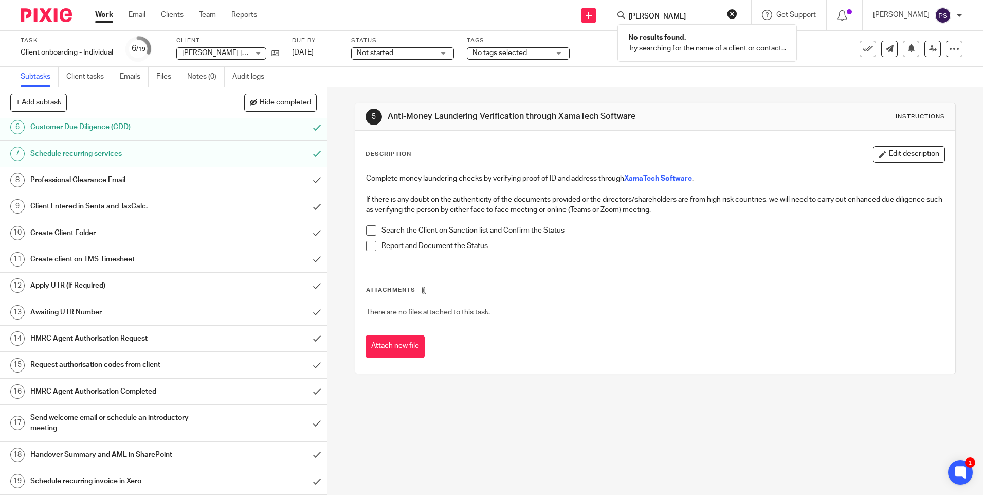
type input "essa sowe"
click at [737, 12] on button "reset" at bounding box center [732, 14] width 10 height 10
click at [302, 257] on input "submit" at bounding box center [163, 259] width 327 height 26
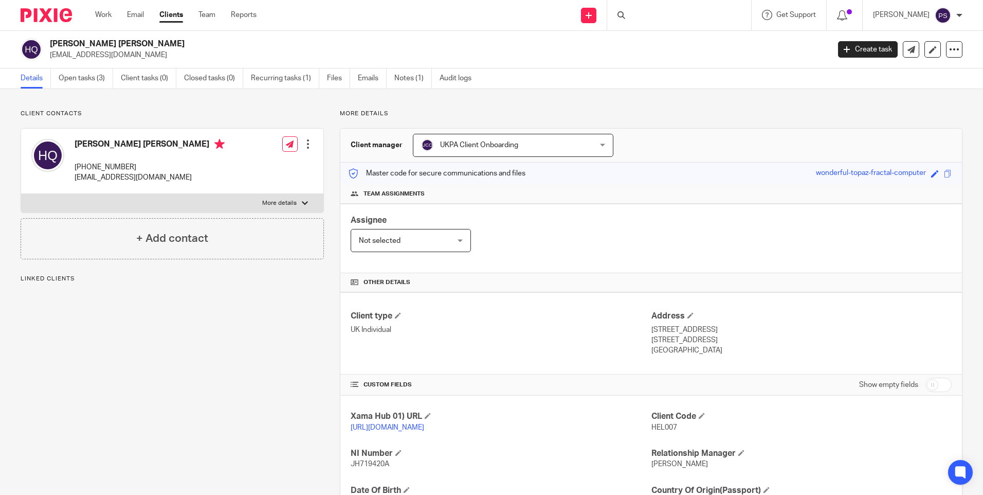
scroll to position [103, 0]
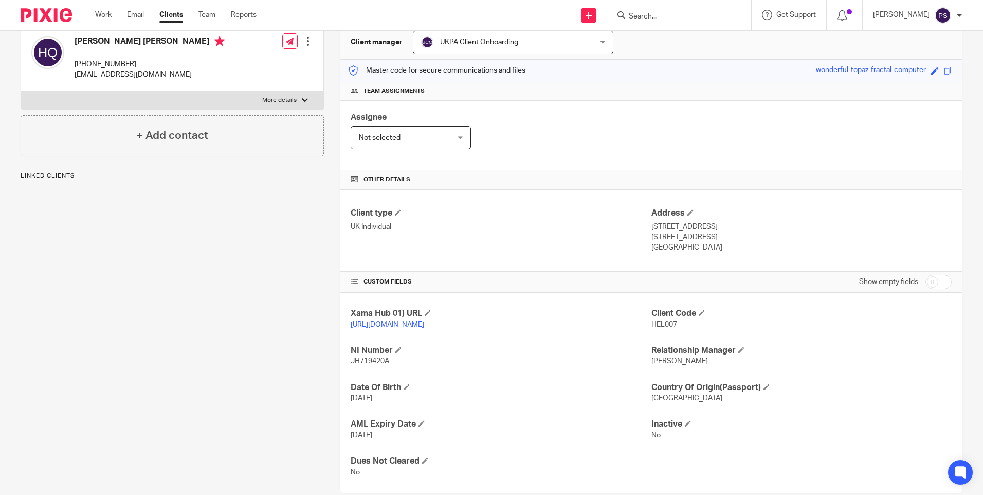
click at [654, 323] on span "HEL007" at bounding box center [664, 324] width 26 height 7
copy span "HEL007"
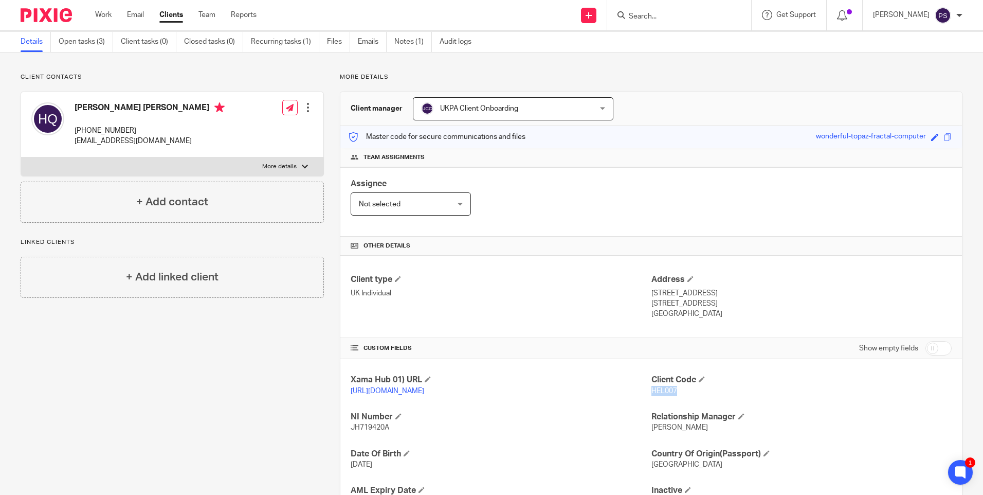
scroll to position [0, 0]
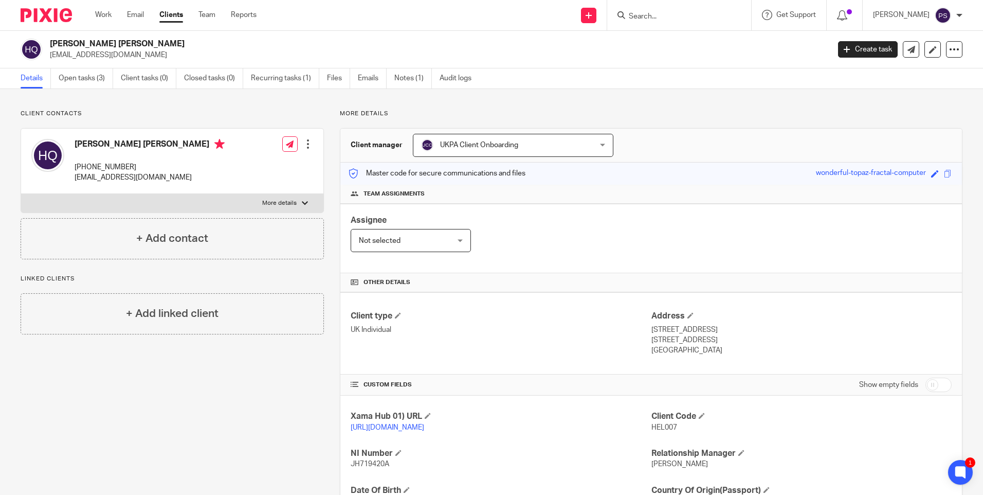
click at [115, 45] on h2 "[PERSON_NAME] [PERSON_NAME]" at bounding box center [359, 44] width 618 height 11
copy div "[PERSON_NAME] [PERSON_NAME]"
click at [72, 39] on h2 "[PERSON_NAME] [PERSON_NAME]" at bounding box center [359, 44] width 618 height 11
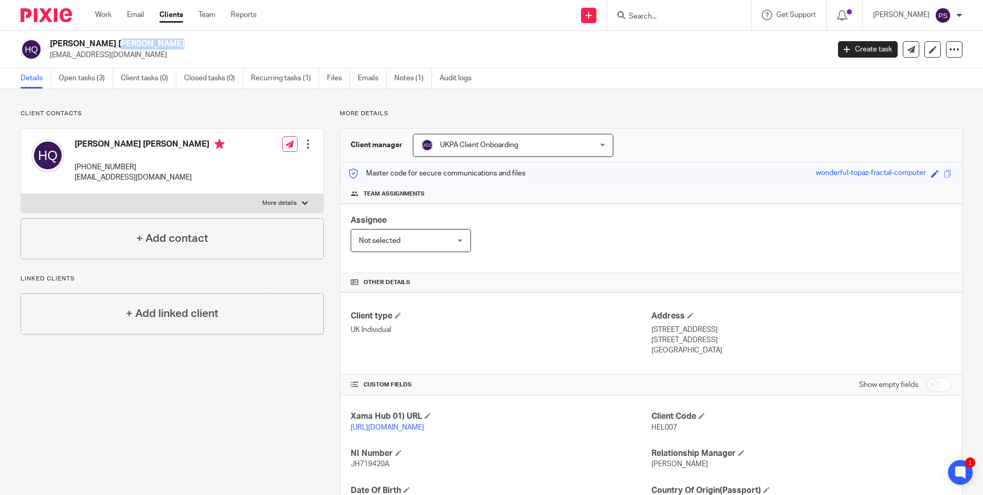
click at [72, 39] on h2 "[PERSON_NAME] [PERSON_NAME]" at bounding box center [359, 44] width 618 height 11
copy div "[PERSON_NAME] [PERSON_NAME]"
click at [668, 425] on span "HEL007" at bounding box center [664, 427] width 26 height 7
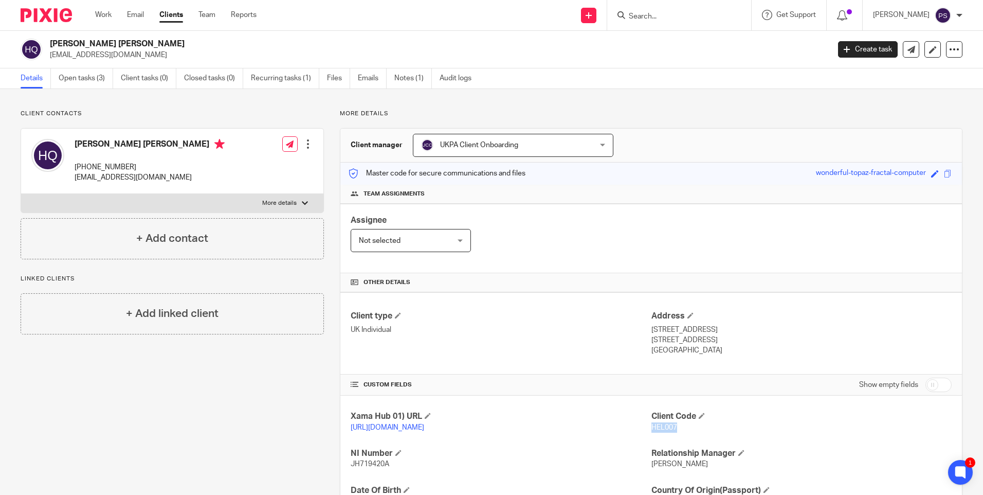
copy span "HEL007"
click at [549, 251] on div "Assignee Not selected Not selected Not selected Aarshika Awale Aayush Niraula A…" at bounding box center [651, 238] width 622 height 69
click at [659, 424] on span "HEL007" at bounding box center [664, 427] width 26 height 7
copy span "HEL007"
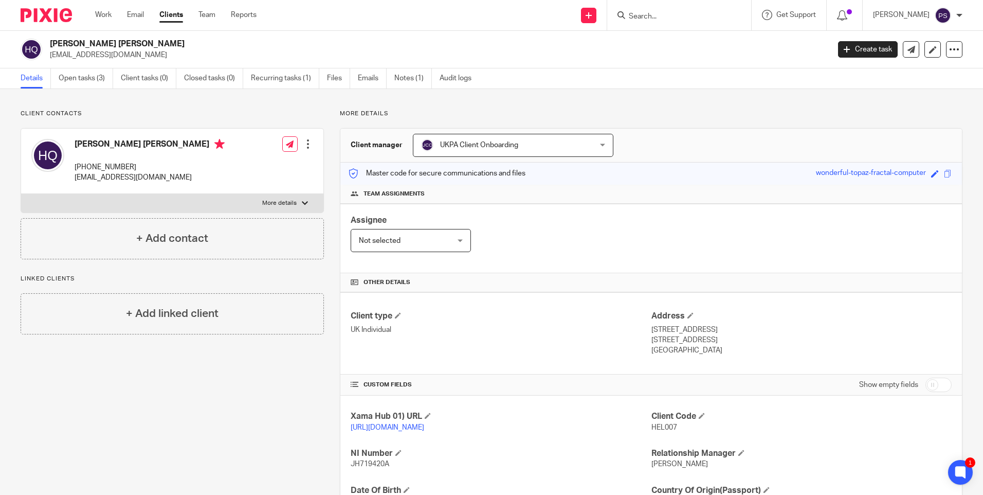
click at [117, 55] on p "helenmquinn@hotmail.com" at bounding box center [436, 55] width 773 height 10
copy main "helenmquinn@hotmail.com Create task Update from Companies House Export data Mer…"
click at [658, 428] on span "HEL007" at bounding box center [664, 427] width 26 height 7
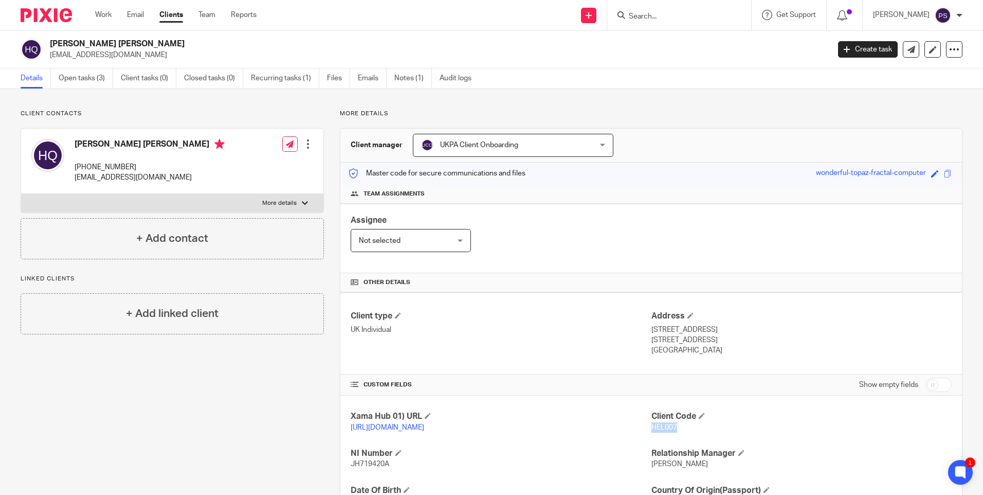
click at [658, 428] on span "HEL007" at bounding box center [664, 427] width 26 height 7
copy span "HEL007"
click at [207, 113] on p "Client contacts" at bounding box center [172, 114] width 303 height 8
click at [101, 74] on link "Open tasks (3)" at bounding box center [86, 78] width 55 height 20
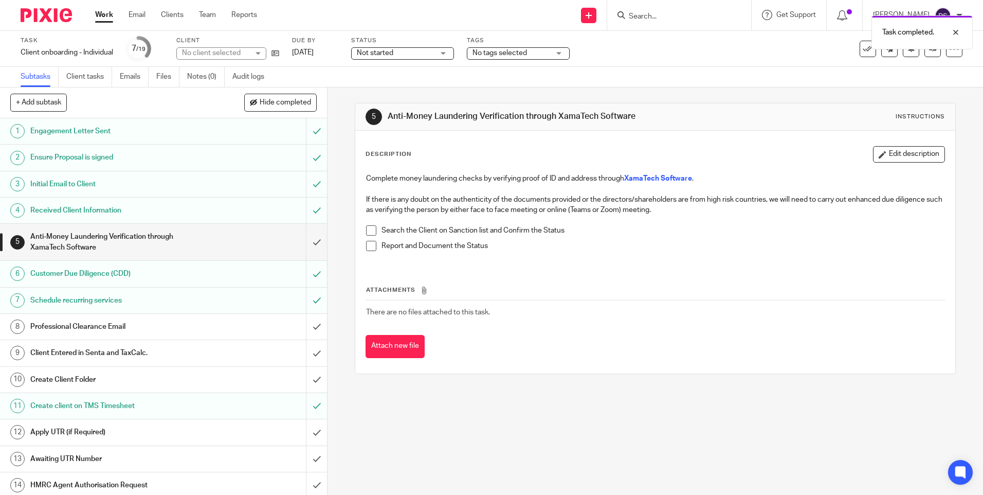
click at [696, 387] on div "5 Anti-Money Laundering Verification through XamaTech Software Instructions Des…" at bounding box center [655, 238] width 601 height 302
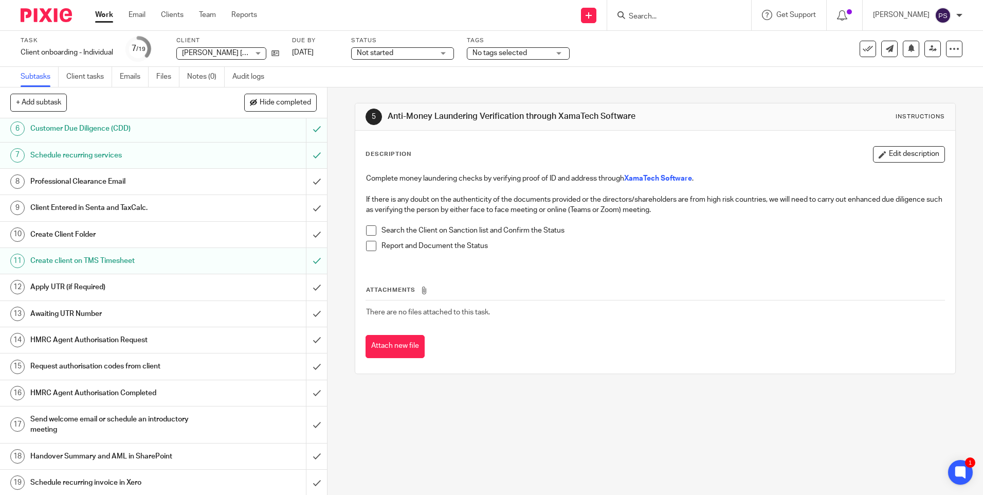
scroll to position [147, 0]
click at [661, 17] on input "Search" at bounding box center [674, 16] width 93 height 9
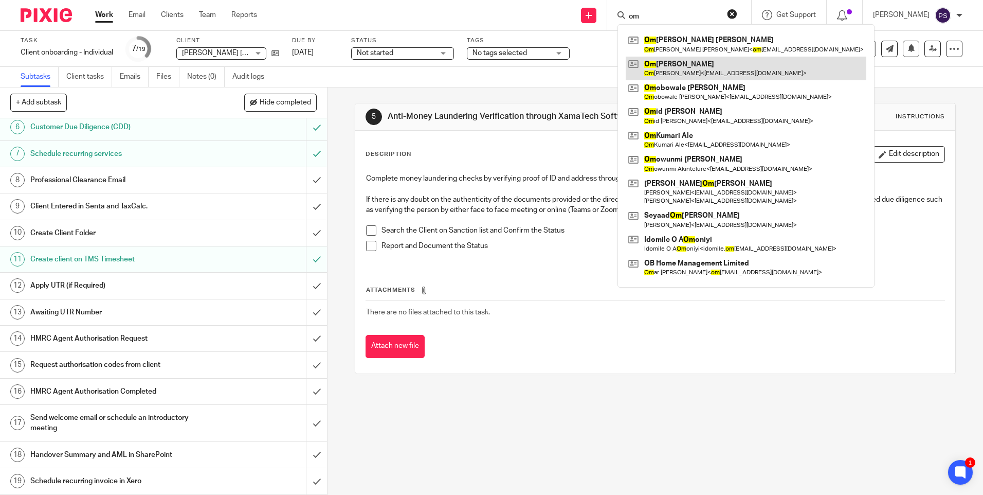
type input "om"
click at [663, 62] on link at bounding box center [746, 69] width 241 height 24
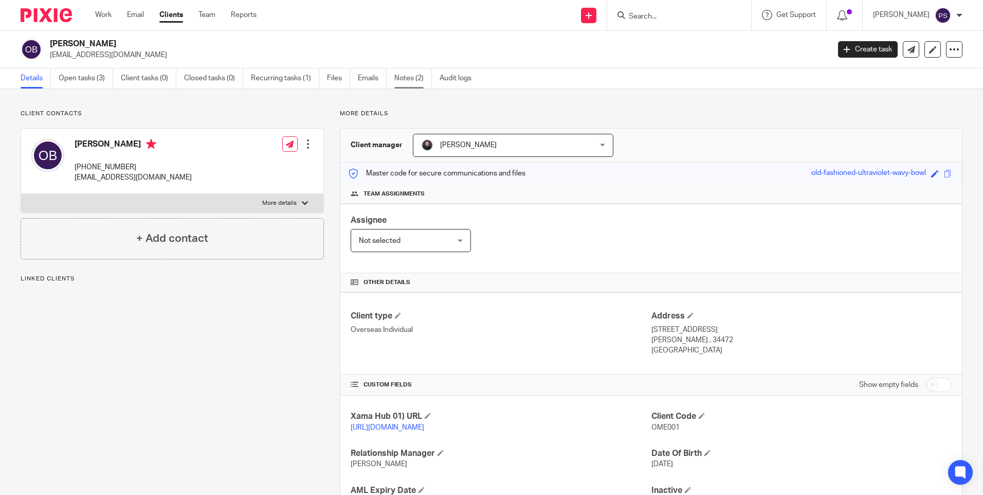
click at [406, 79] on link "Notes (2)" at bounding box center [413, 78] width 38 height 20
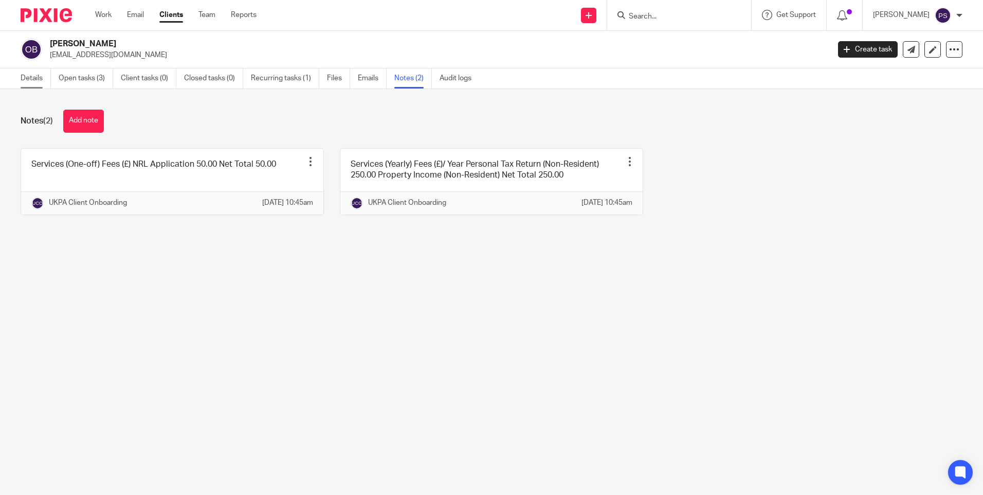
click at [39, 81] on link "Details" at bounding box center [36, 78] width 30 height 20
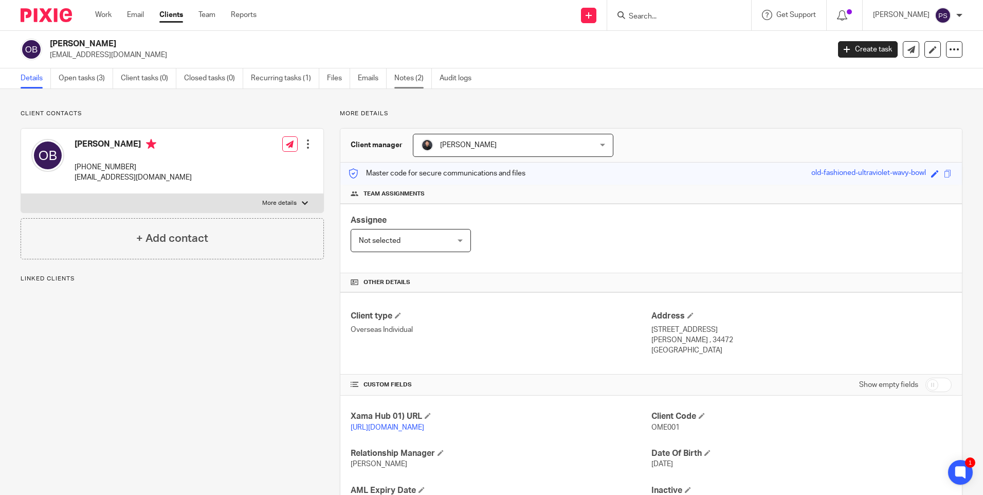
drag, startPoint x: 418, startPoint y: 82, endPoint x: 411, endPoint y: 83, distance: 6.7
click at [416, 82] on link "Notes (2)" at bounding box center [413, 78] width 38 height 20
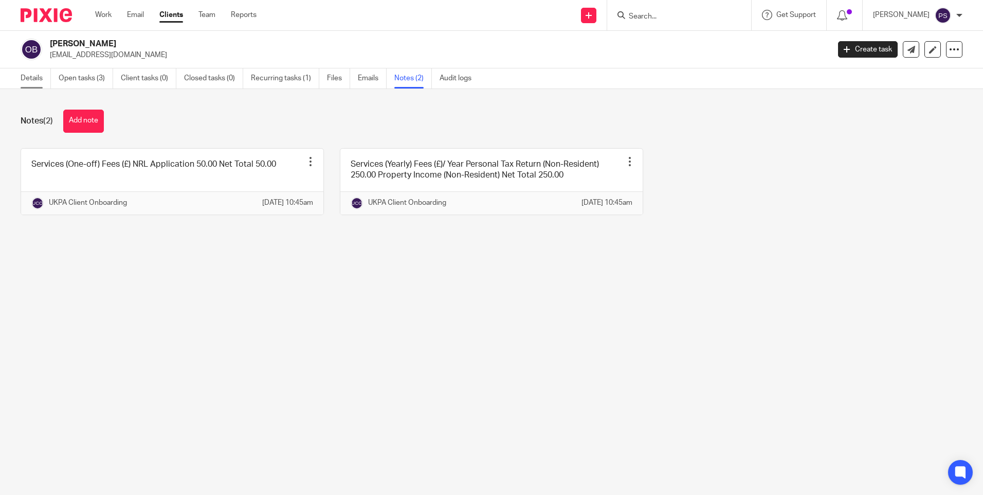
click at [39, 81] on link "Details" at bounding box center [36, 78] width 30 height 20
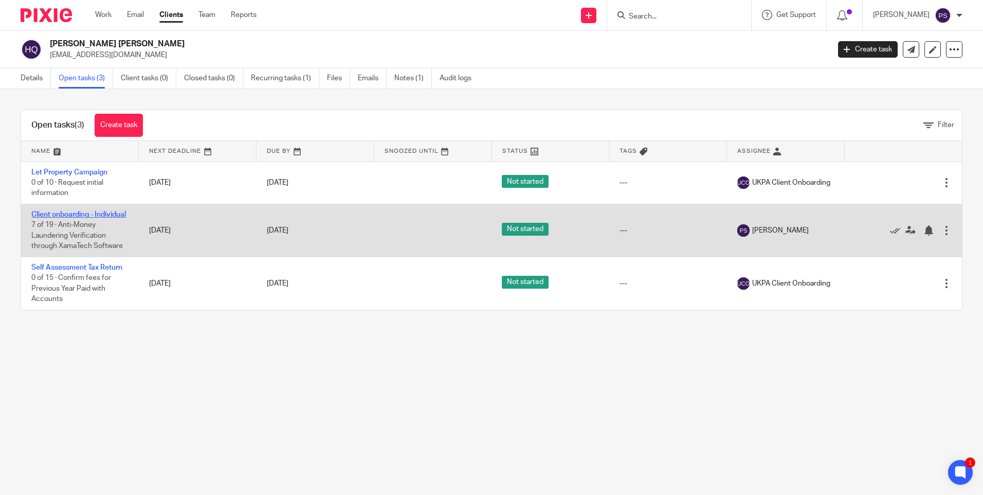
click at [46, 214] on link "Client onboarding - Individual" at bounding box center [78, 214] width 95 height 7
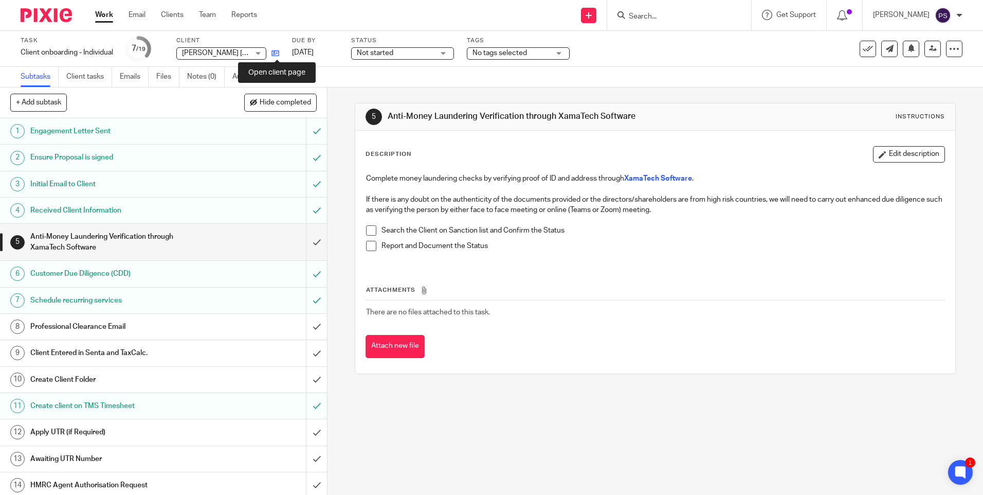
click at [277, 53] on icon at bounding box center [275, 53] width 8 height 8
click at [304, 380] on input "submit" at bounding box center [163, 380] width 327 height 26
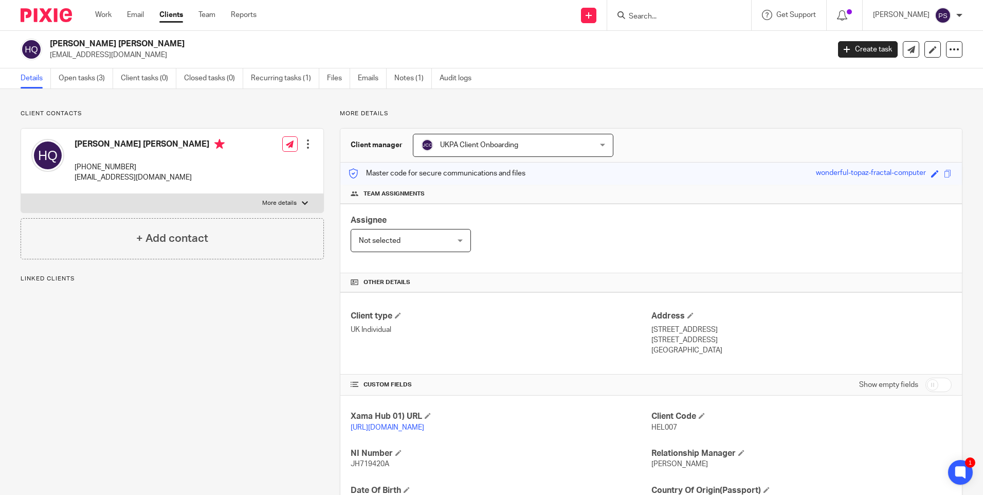
click at [662, 429] on span "HEL007" at bounding box center [664, 427] width 26 height 7
copy span "HEL007"
click at [83, 41] on h2 "[PERSON_NAME] [PERSON_NAME]" at bounding box center [359, 44] width 618 height 11
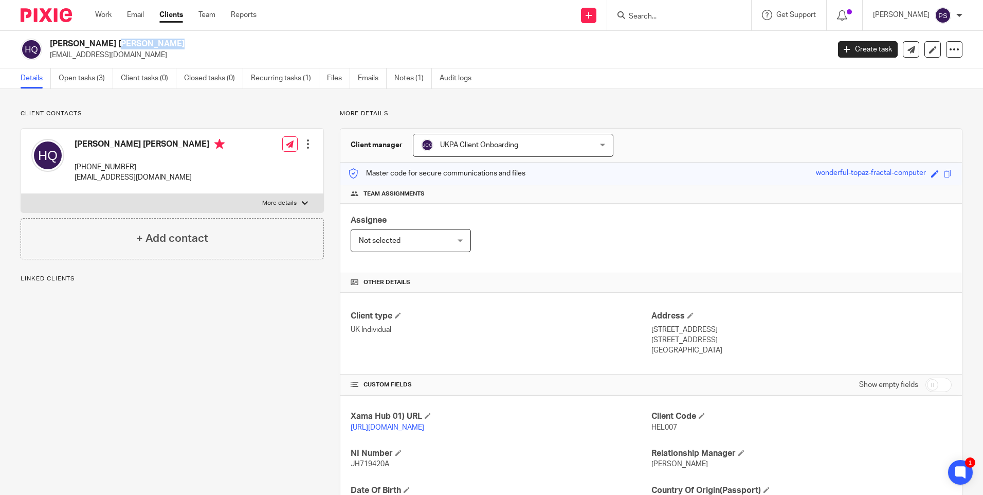
click at [83, 41] on h2 "[PERSON_NAME] [PERSON_NAME]" at bounding box center [359, 44] width 618 height 11
copy div "[PERSON_NAME] [PERSON_NAME]"
click at [84, 77] on link "Open tasks (3)" at bounding box center [86, 78] width 55 height 20
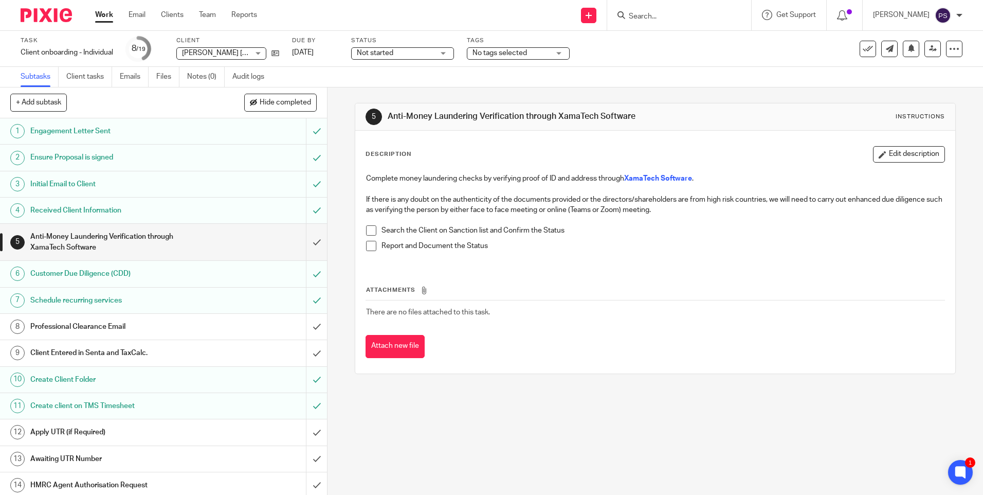
click at [340, 205] on div "5 Anti-Money Laundering Verification through XamaTech Software Instructions Des…" at bounding box center [656, 290] width 656 height 407
click at [351, 21] on div "Send new email Create task Add client Get Support Contact Support Help Document…" at bounding box center [628, 15] width 711 height 30
click at [670, 10] on form at bounding box center [683, 15] width 110 height 13
click at [670, 16] on input "Search" at bounding box center [674, 16] width 93 height 9
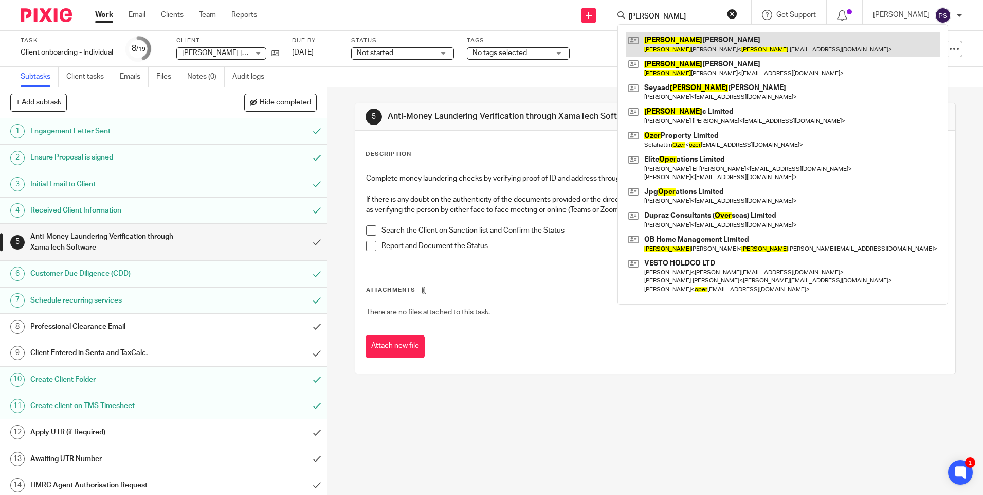
type input "omer"
click at [668, 44] on link at bounding box center [783, 44] width 314 height 24
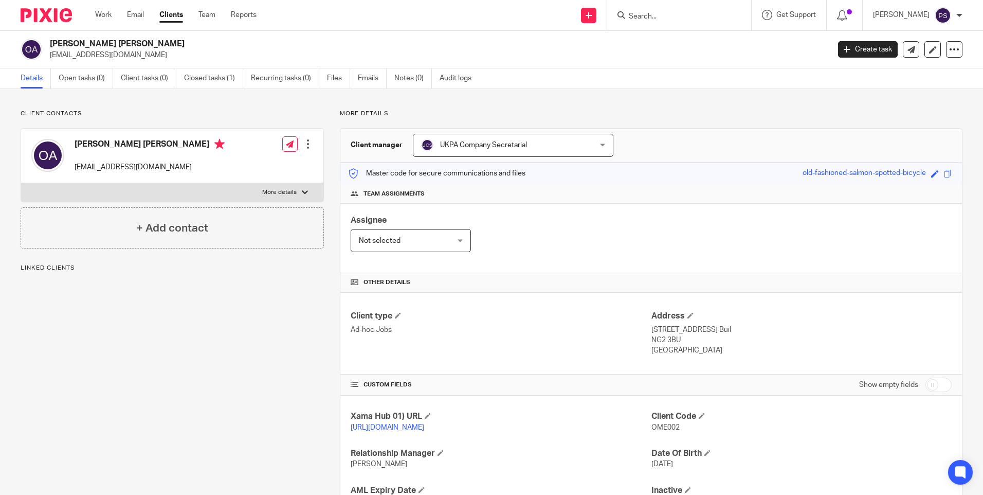
click at [654, 10] on form at bounding box center [683, 15] width 110 height 13
click at [654, 13] on input "Search" at bounding box center [674, 16] width 93 height 9
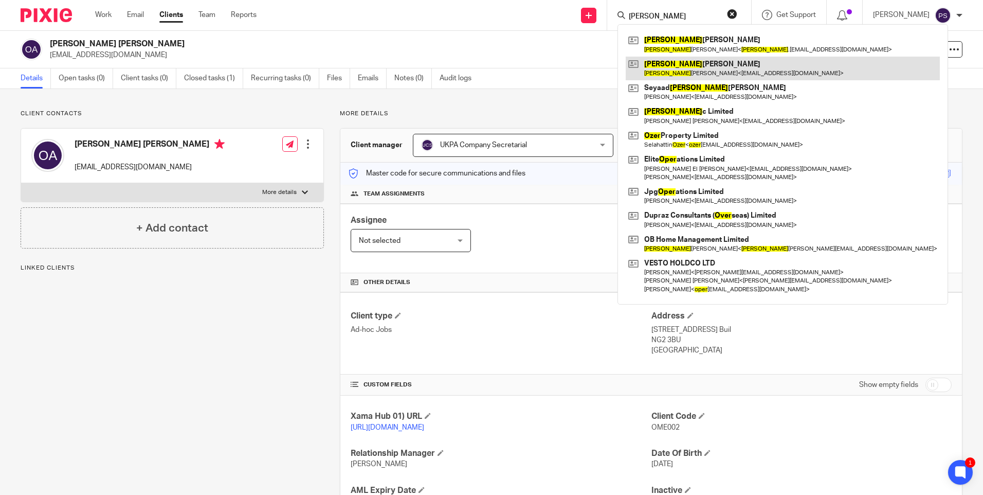
type input "[PERSON_NAME]"
click at [657, 65] on link at bounding box center [783, 69] width 314 height 24
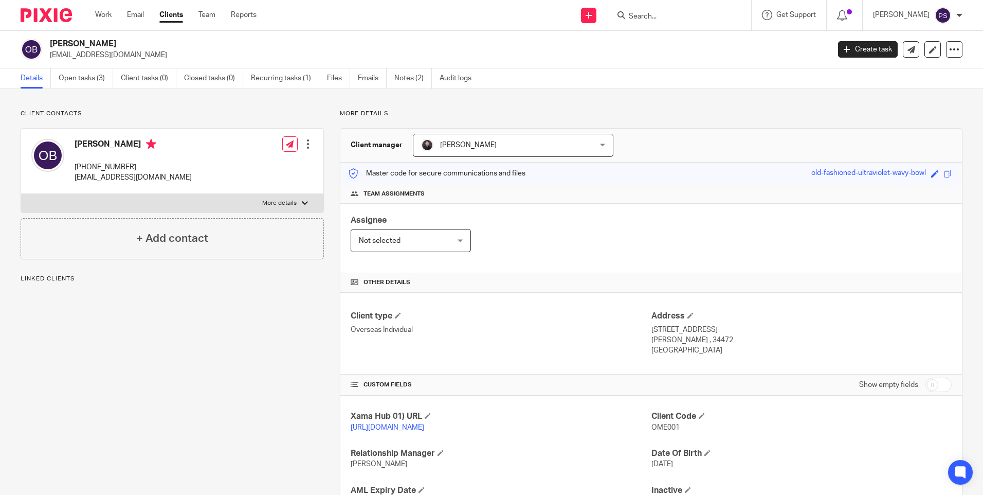
click at [146, 112] on p "Client contacts" at bounding box center [172, 114] width 303 height 8
click at [87, 79] on link "Open tasks (3)" at bounding box center [86, 78] width 55 height 20
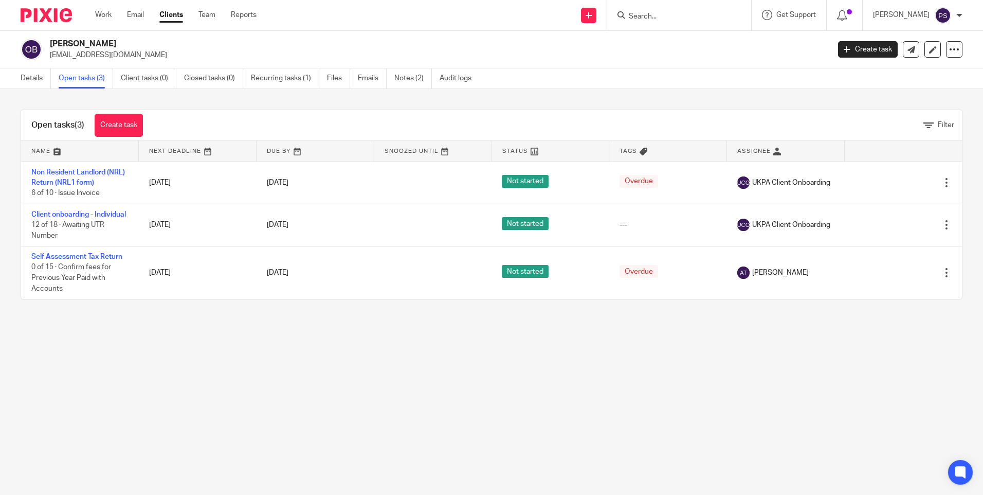
click at [31, 79] on link "Details" at bounding box center [36, 78] width 30 height 20
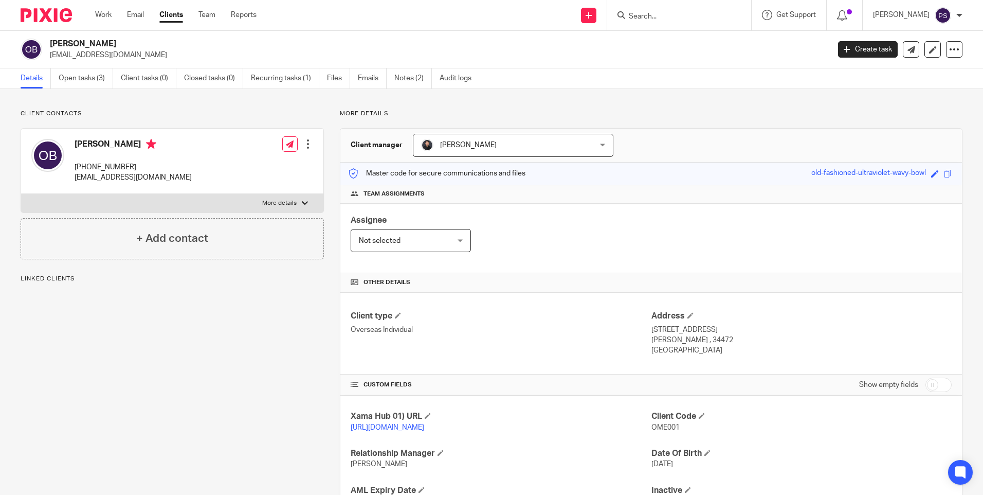
click at [100, 95] on div "Client contacts Omer Ibrahim Bala +966-5-524-21062 balalah.ibrahim70@gmail.com …" at bounding box center [491, 334] width 983 height 491
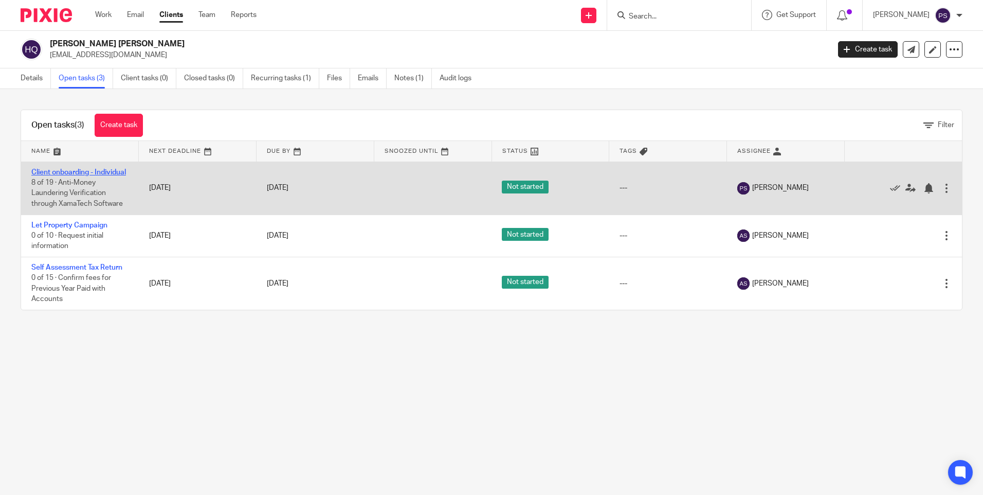
click at [53, 173] on link "Client onboarding - Individual" at bounding box center [78, 172] width 95 height 7
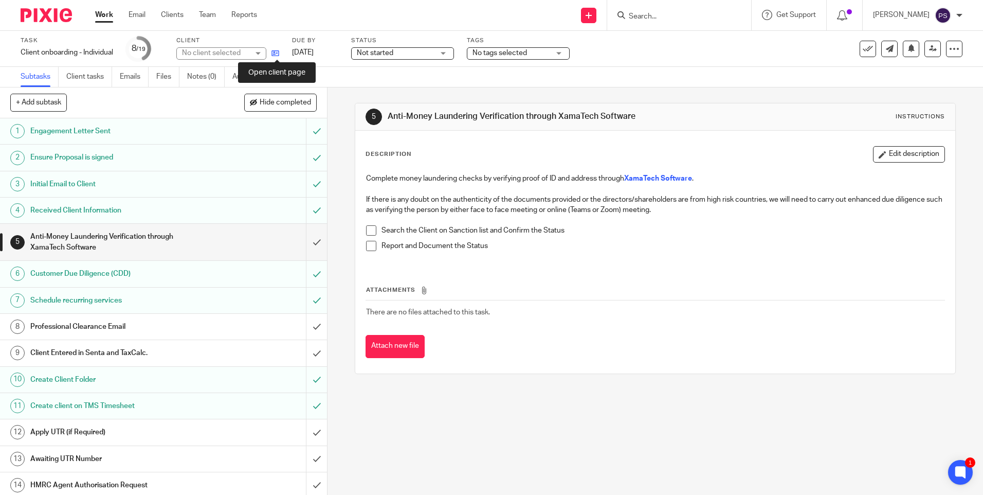
click at [278, 52] on icon at bounding box center [275, 53] width 8 height 8
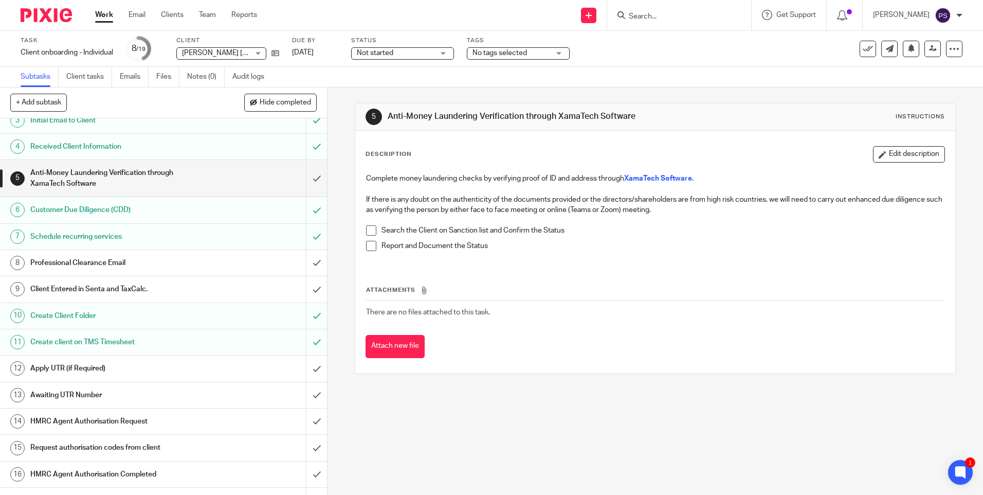
scroll to position [147, 0]
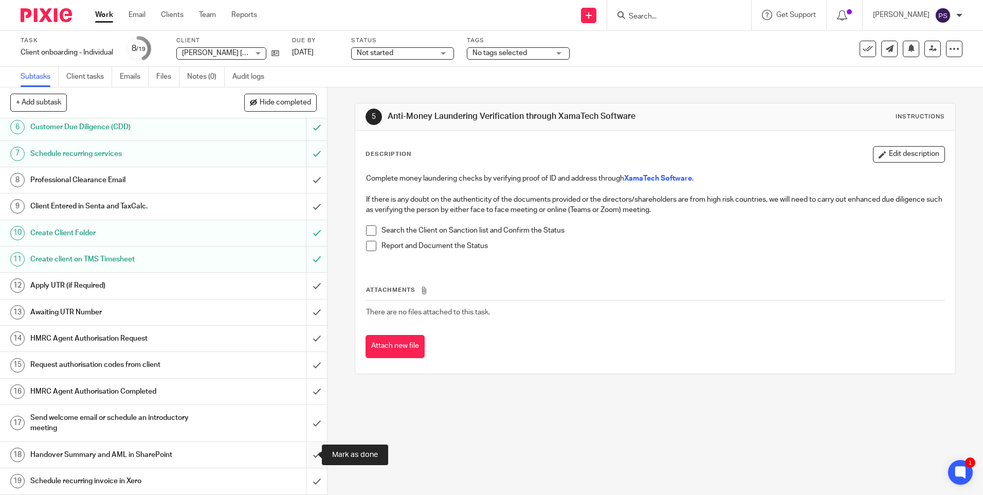
click at [301, 457] on input "submit" at bounding box center [163, 455] width 327 height 26
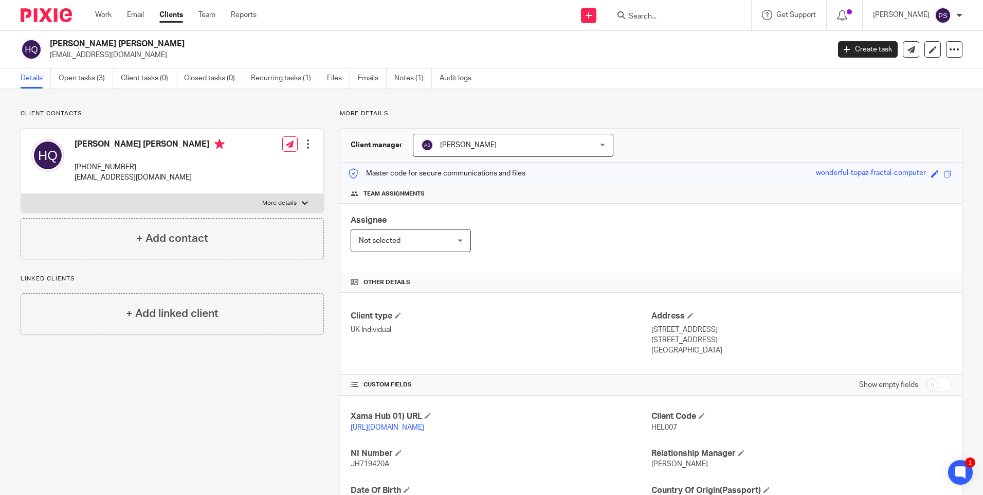
click at [87, 42] on h2 "[PERSON_NAME] [PERSON_NAME]" at bounding box center [359, 44] width 618 height 11
copy div "[PERSON_NAME] [PERSON_NAME]"
click at [667, 331] on p "[STREET_ADDRESS]" at bounding box center [801, 329] width 300 height 10
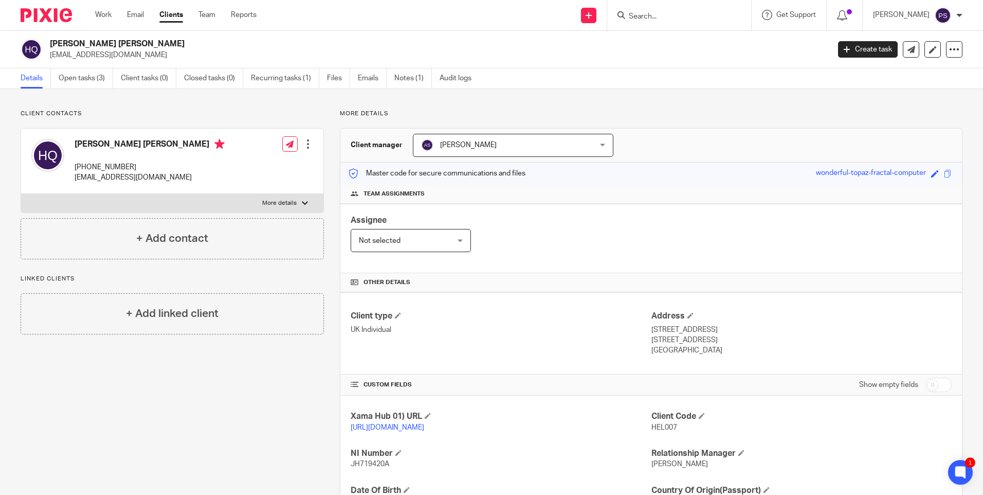
click at [667, 331] on p "[STREET_ADDRESS]" at bounding box center [801, 329] width 300 height 10
drag, startPoint x: 646, startPoint y: 331, endPoint x: 713, endPoint y: 331, distance: 66.8
click at [713, 331] on p "[STREET_ADDRESS]" at bounding box center [801, 329] width 300 height 10
copy p "[STREET_ADDRESS]"
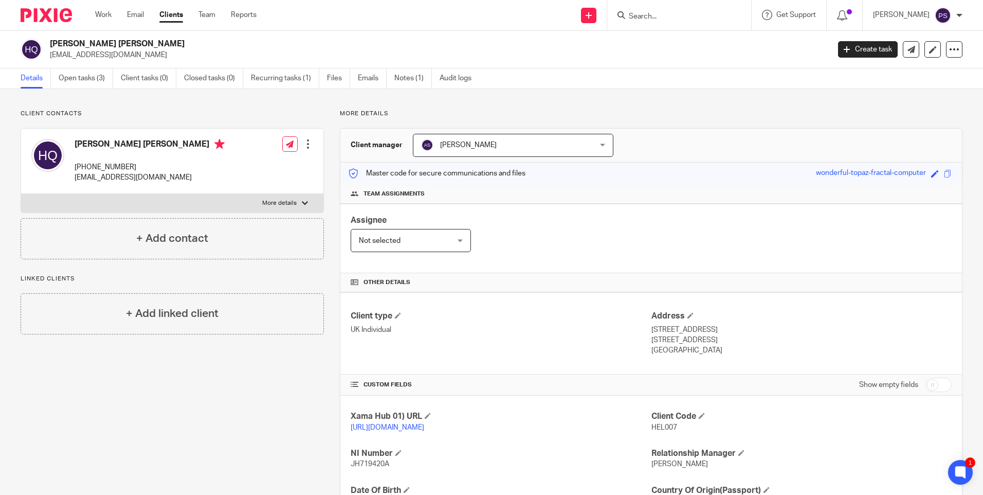
drag, startPoint x: 714, startPoint y: 330, endPoint x: 773, endPoint y: 333, distance: 58.7
click at [773, 333] on p "[STREET_ADDRESS]" at bounding box center [801, 329] width 300 height 10
copy p "Silsoe, [GEOGRAPHIC_DATA]"
click at [661, 343] on p "[STREET_ADDRESS]" at bounding box center [801, 340] width 300 height 10
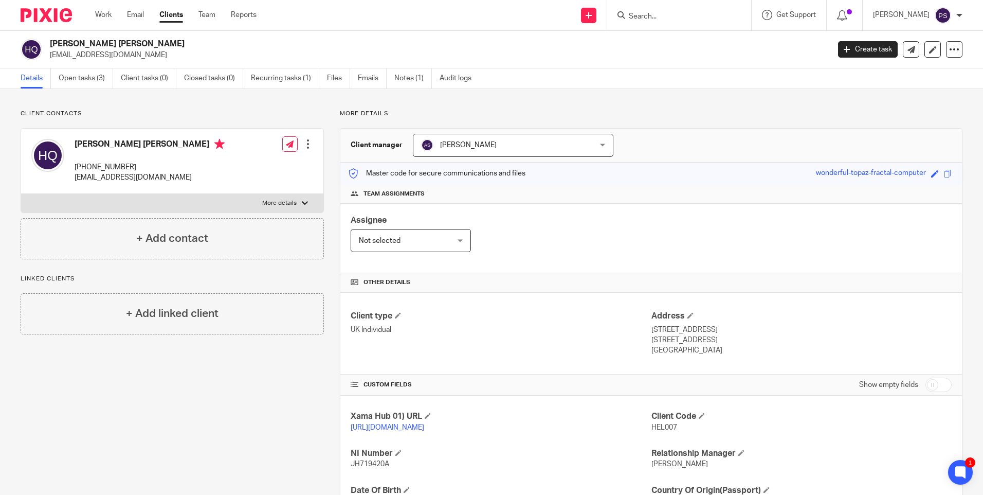
copy p "[GEOGRAPHIC_DATA]"
drag, startPoint x: 690, startPoint y: 339, endPoint x: 728, endPoint y: 341, distance: 37.6
click at [728, 341] on p "Bedfordshire, MK45 4PW" at bounding box center [801, 340] width 300 height 10
copy p "MK45 4PW"
click at [741, 338] on p "Bedfordshire, MK45 4PW" at bounding box center [801, 340] width 300 height 10
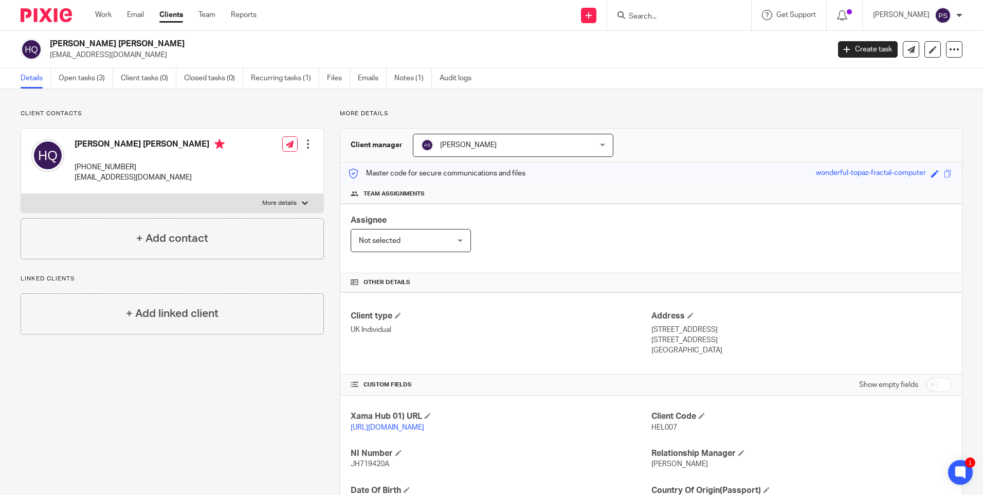
click at [651, 424] on span "HEL007" at bounding box center [664, 427] width 26 height 7
copy span "HEL007"
click at [90, 46] on h2 "[PERSON_NAME] [PERSON_NAME]" at bounding box center [359, 44] width 618 height 11
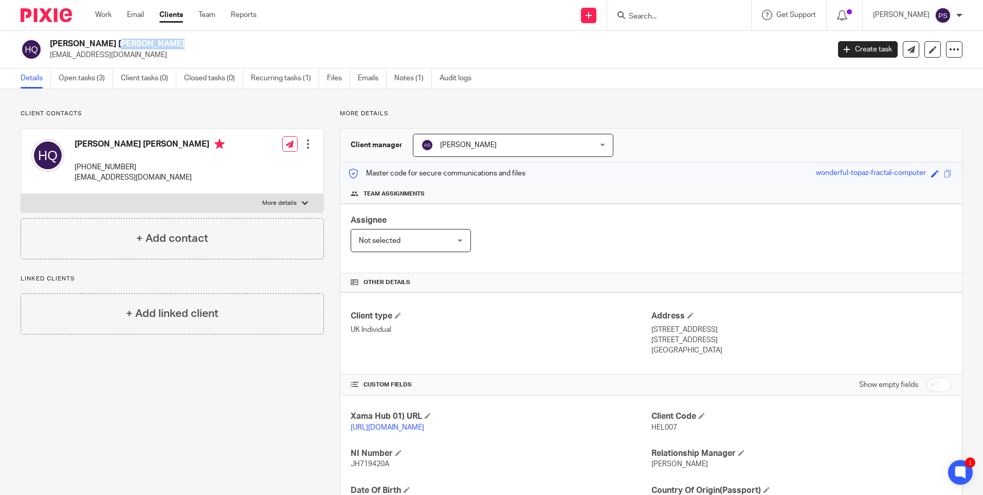
click at [90, 46] on h2 "[PERSON_NAME] [PERSON_NAME]" at bounding box center [359, 44] width 618 height 11
copy div "[PERSON_NAME] [PERSON_NAME]"
click at [287, 114] on p "Client contacts" at bounding box center [172, 114] width 303 height 8
click at [596, 17] on link at bounding box center [588, 15] width 15 height 15
click at [600, 78] on link "Add client" at bounding box center [603, 78] width 63 height 15
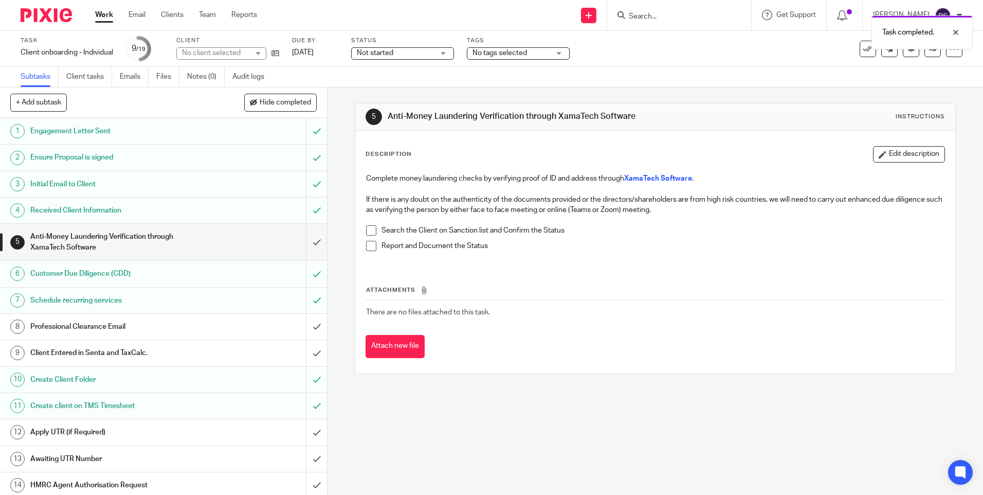
click at [491, 387] on div "5 Anti-Money Laundering Verification through XamaTech Software Instructions Des…" at bounding box center [655, 238] width 601 height 302
click at [592, 17] on icon at bounding box center [589, 15] width 6 height 6
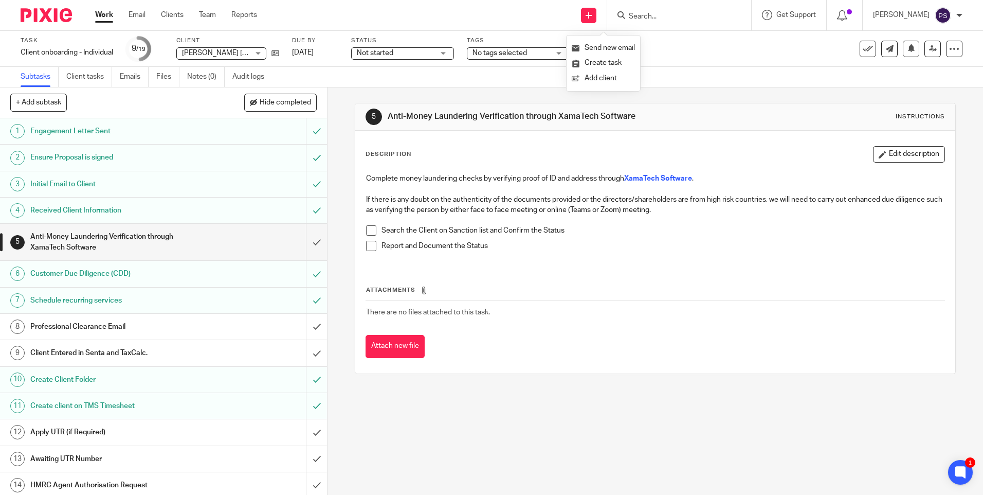
click at [688, 15] on input "Search" at bounding box center [674, 16] width 93 height 9
paste input "[EMAIL_ADDRESS][DOMAIN_NAME]"
type input "[EMAIL_ADDRESS][DOMAIN_NAME]"
click at [737, 14] on button "reset" at bounding box center [732, 14] width 10 height 10
click at [660, 16] on input "Search" at bounding box center [674, 16] width 93 height 9
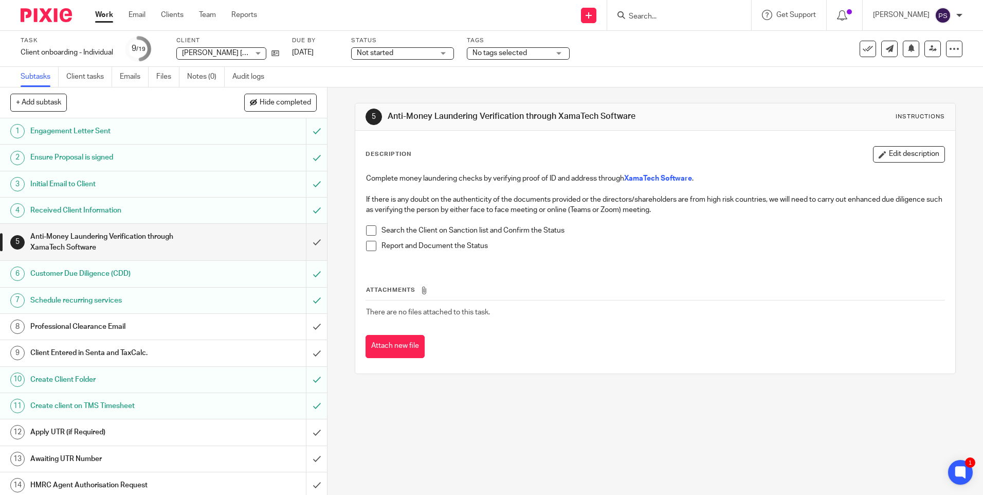
scroll to position [147, 0]
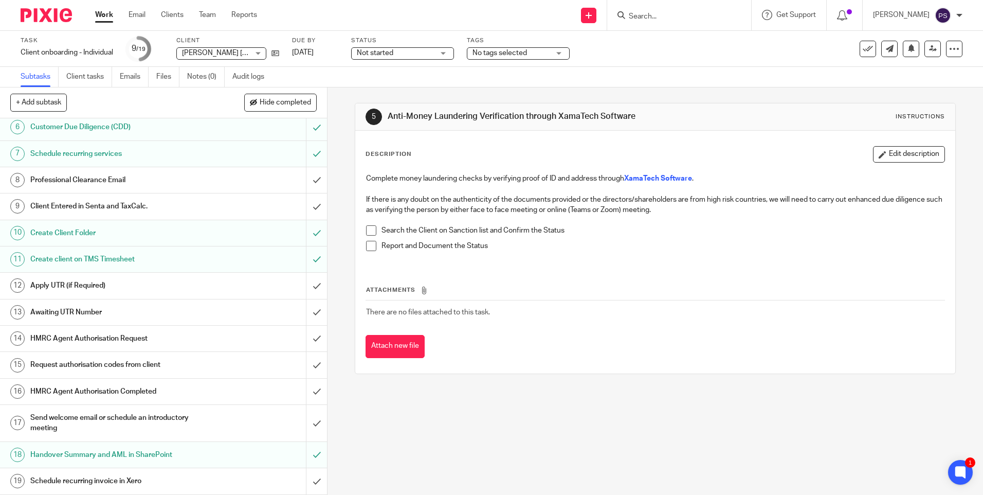
click at [103, 299] on link "13 Awaiting UTR Number" at bounding box center [153, 312] width 306 height 26
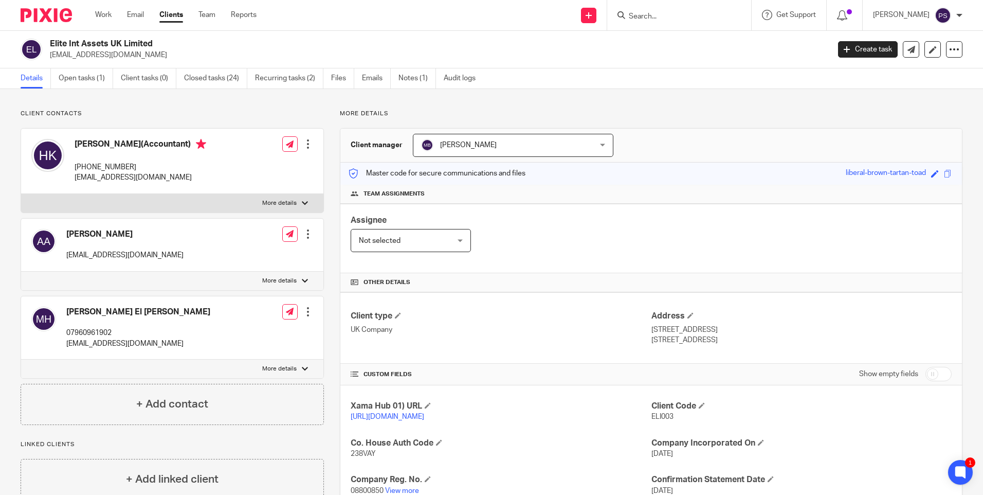
click at [664, 17] on input "Search" at bounding box center [674, 16] width 93 height 9
paste input "[PERSON_NAME]"
type input "[PERSON_NAME]"
click at [669, 31] on div "Pramod Tekchandani Pramod Tekchandani < pramod .tek2024@gmail.com >" at bounding box center [735, 44] width 235 height 40
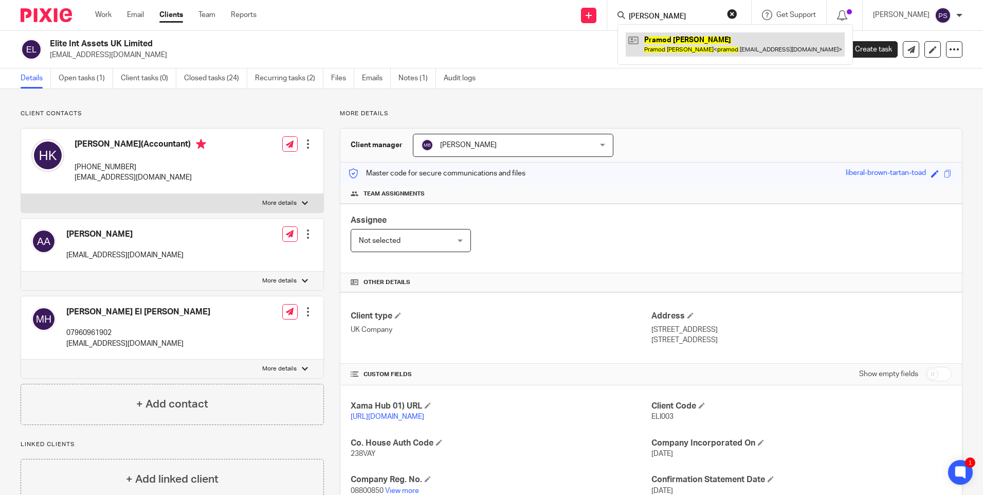
click at [669, 44] on link at bounding box center [735, 44] width 219 height 24
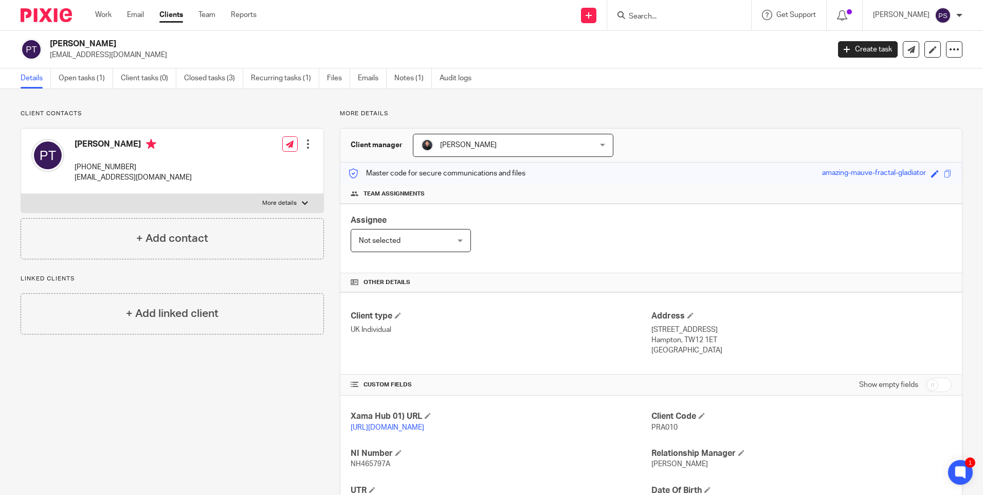
click at [122, 42] on h2 "[PERSON_NAME]" at bounding box center [359, 44] width 618 height 11
copy div "[PERSON_NAME]"
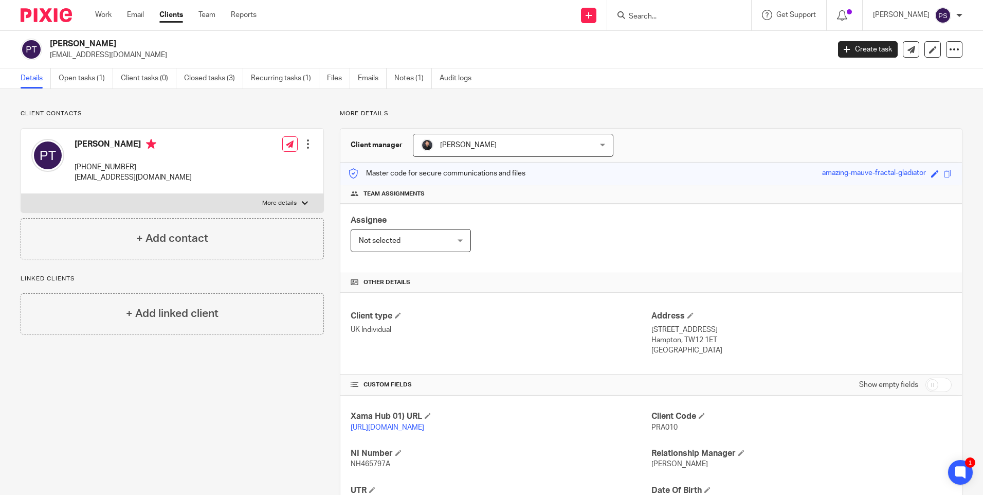
click at [648, 16] on input "Search" at bounding box center [674, 16] width 93 height 9
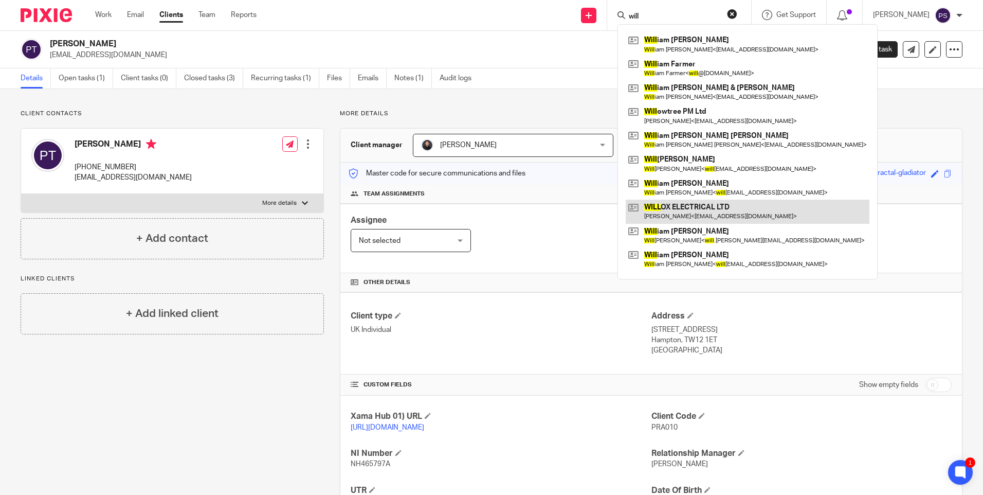
type input "will"
click at [674, 212] on link at bounding box center [748, 212] width 244 height 24
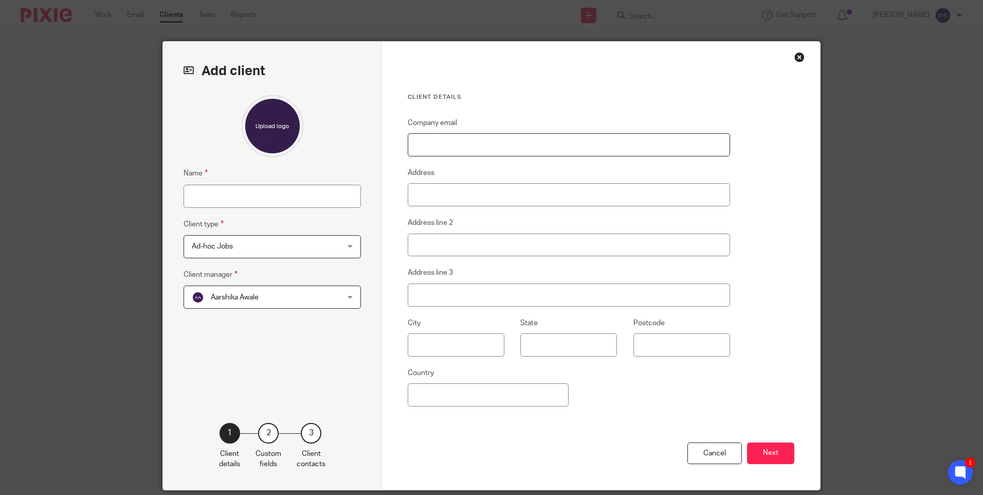
click at [429, 150] on input "Company email" at bounding box center [569, 144] width 322 height 23
paste input "essasowe979@yahoo.com"
type input "[EMAIL_ADDRESS][DOMAIN_NAME]"
click at [263, 198] on input "Name" at bounding box center [272, 196] width 177 height 23
click at [256, 199] on input "Name" at bounding box center [272, 196] width 177 height 23
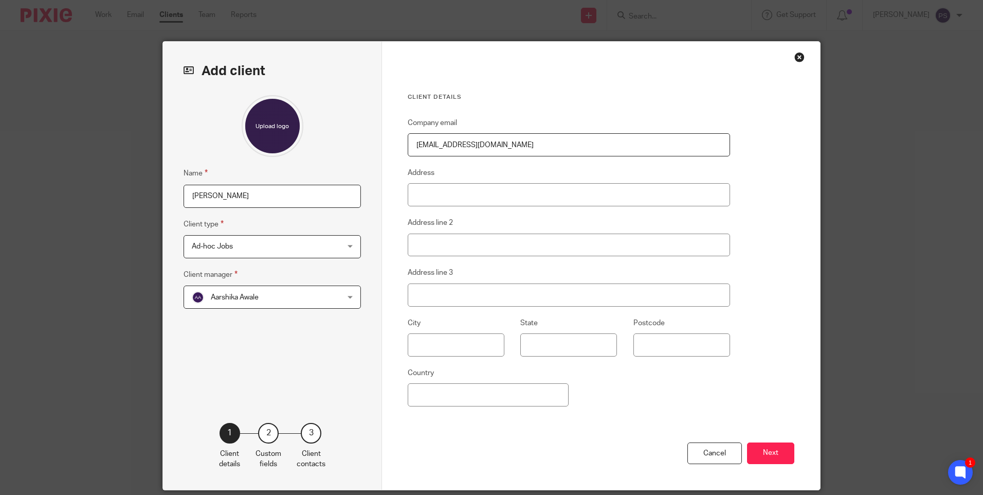
type input "[PERSON_NAME]"
click at [418, 196] on input "Address" at bounding box center [569, 194] width 322 height 23
click at [436, 189] on input "Address" at bounding box center [569, 194] width 322 height 23
type input "55 Ford Street"
type input "Smethwick"
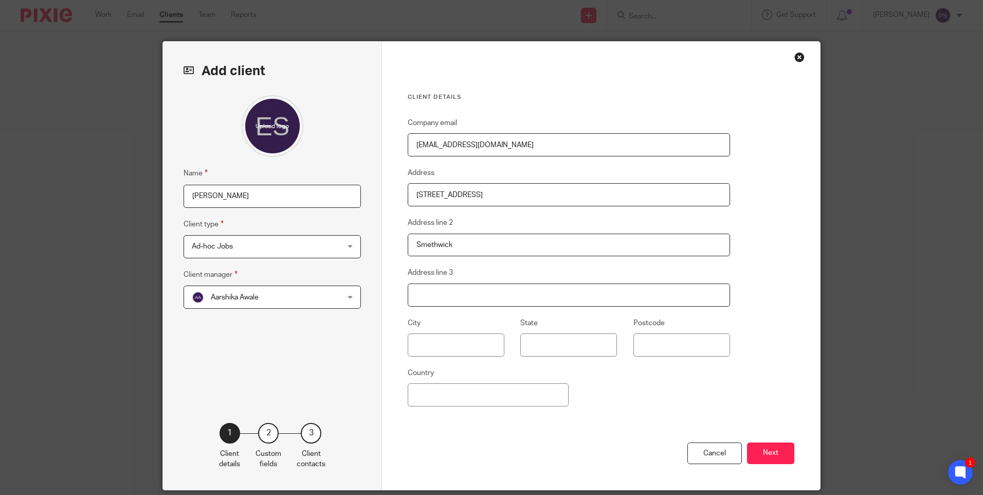
click at [461, 287] on input "Address line 3" at bounding box center [569, 294] width 322 height 23
click at [464, 292] on input "Address line 3" at bounding box center [569, 294] width 322 height 23
click at [452, 298] on input "Weast" at bounding box center [569, 294] width 322 height 23
click at [439, 295] on input "Weast" at bounding box center [569, 294] width 322 height 23
type input "West Midlands"
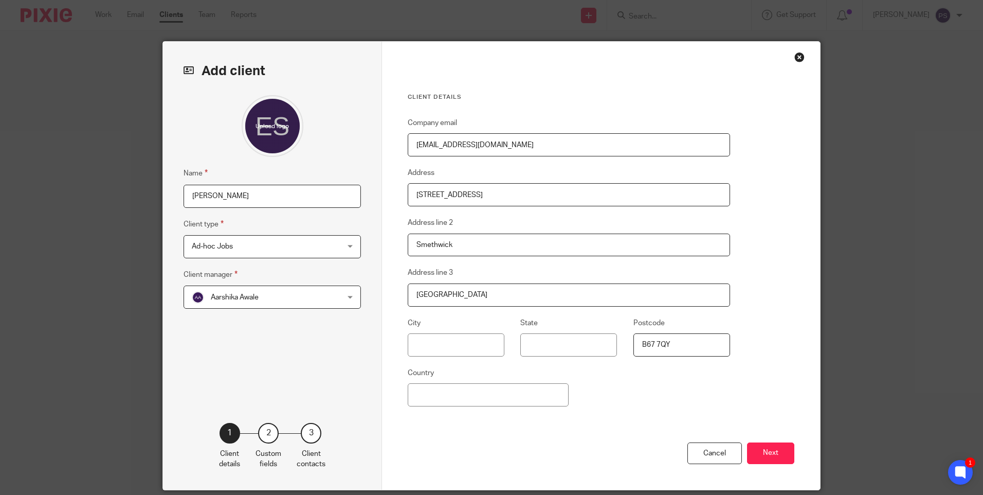
type input "B67 7QY"
click at [448, 397] on input "Country" at bounding box center [488, 394] width 161 height 23
click at [420, 397] on input "Country" at bounding box center [488, 394] width 161 height 23
type input "United Kingdom"
click at [611, 408] on div "Company email essasowe979@yahoo.com Address 55 Ford Street Address line 2 Smeth…" at bounding box center [569, 279] width 322 height 325
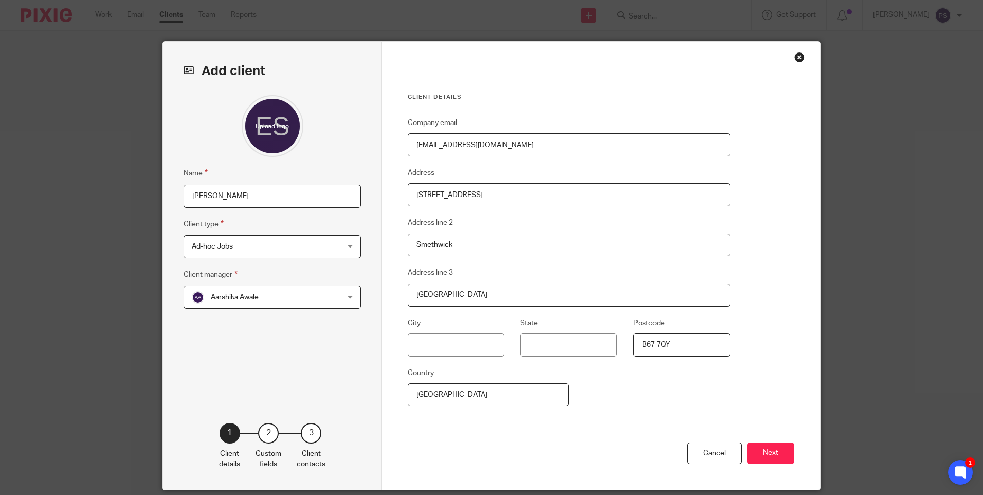
click at [219, 246] on span "Ad-hoc Jobs" at bounding box center [212, 246] width 41 height 7
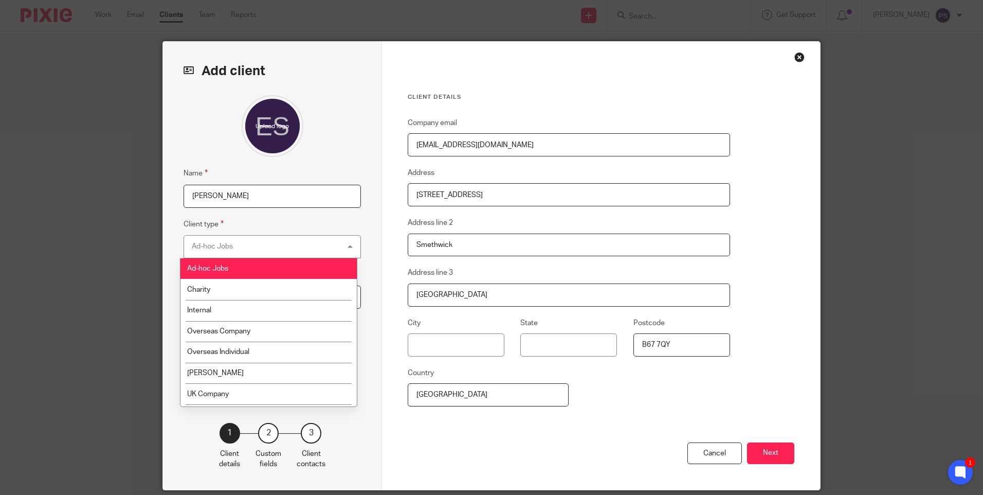
click at [245, 248] on div "Ad-hoc Jobs Ad-hoc Jobs" at bounding box center [272, 246] width 177 height 23
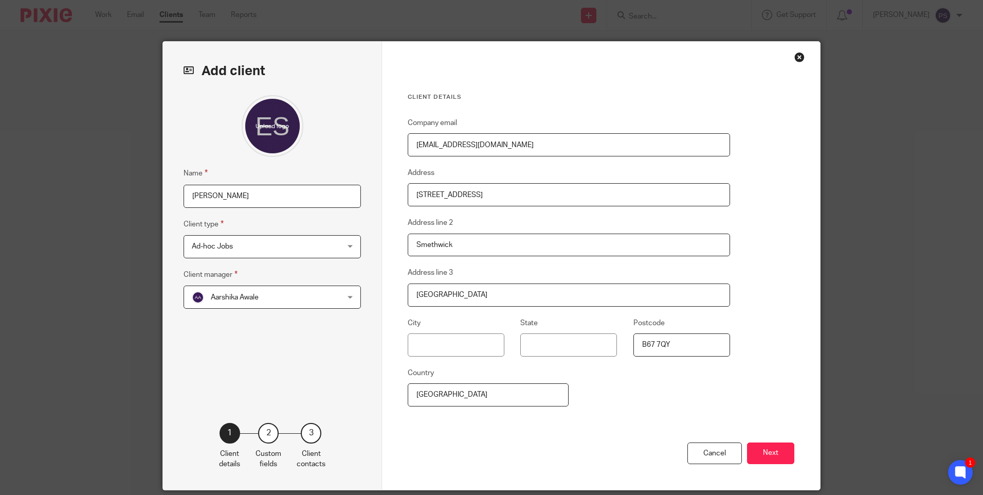
click at [236, 298] on span "Aarshika Awale" at bounding box center [235, 297] width 48 height 7
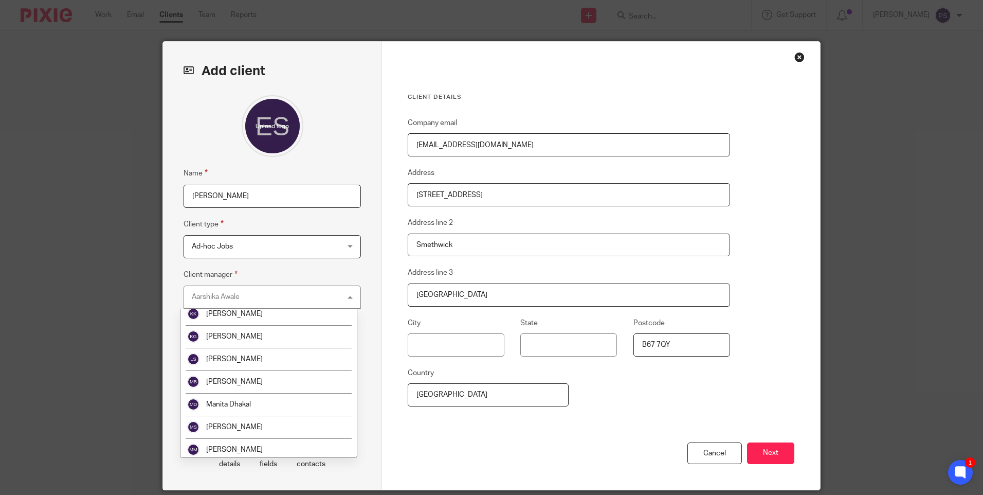
scroll to position [1661, 0]
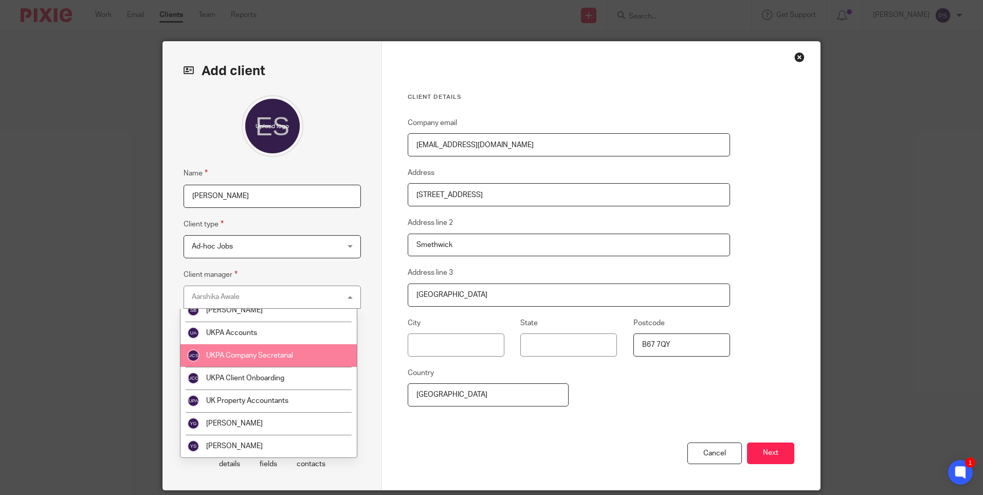
click at [264, 360] on li "UKPA Company Secretarial" at bounding box center [268, 355] width 176 height 23
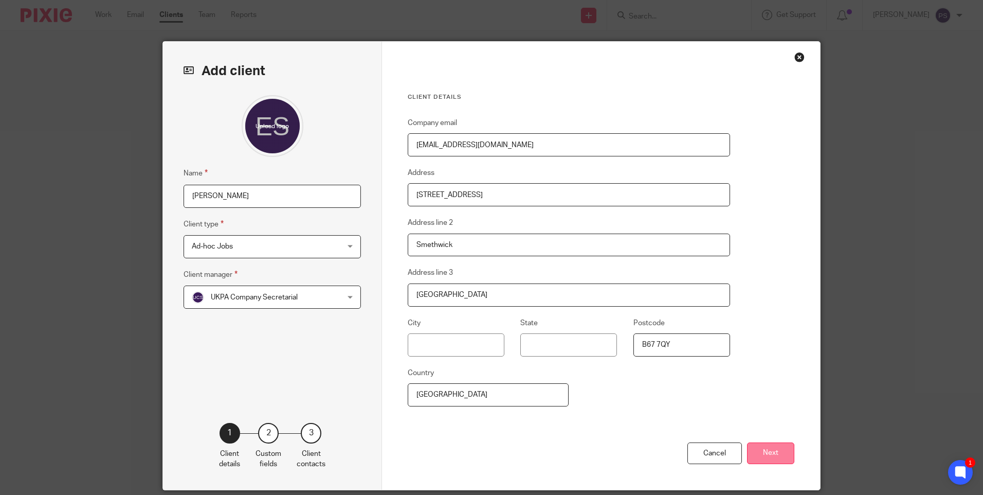
click at [752, 457] on button "Next" at bounding box center [770, 453] width 47 height 22
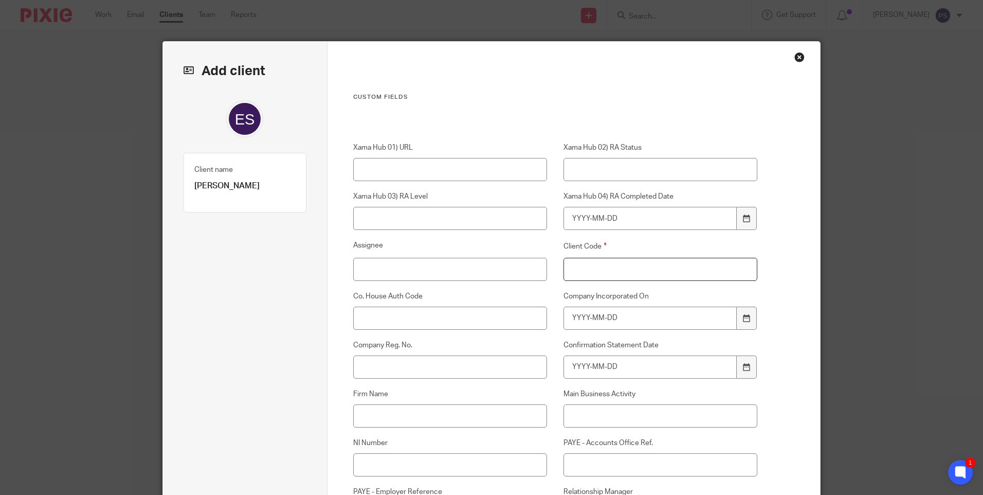
click at [614, 276] on input "Client Code" at bounding box center [661, 269] width 194 height 23
click at [582, 266] on input "Client Code" at bounding box center [661, 269] width 194 height 23
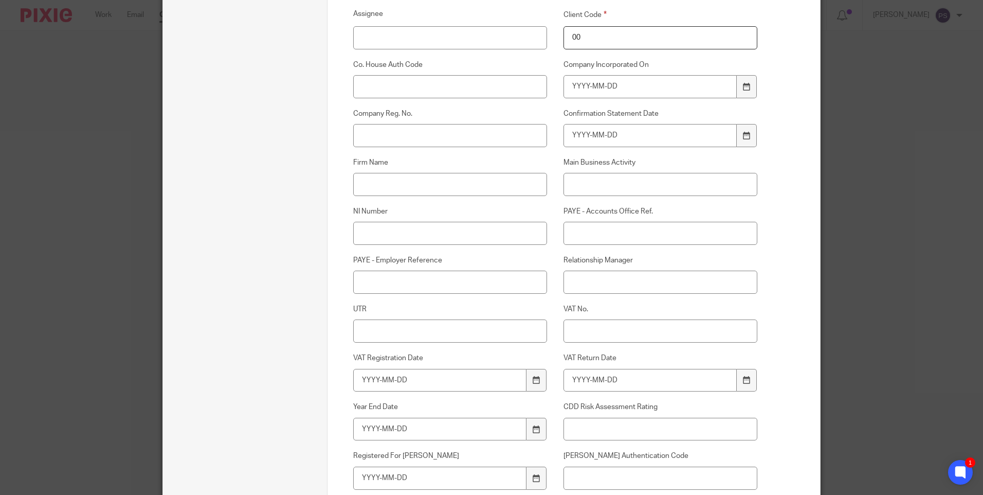
scroll to position [257, 0]
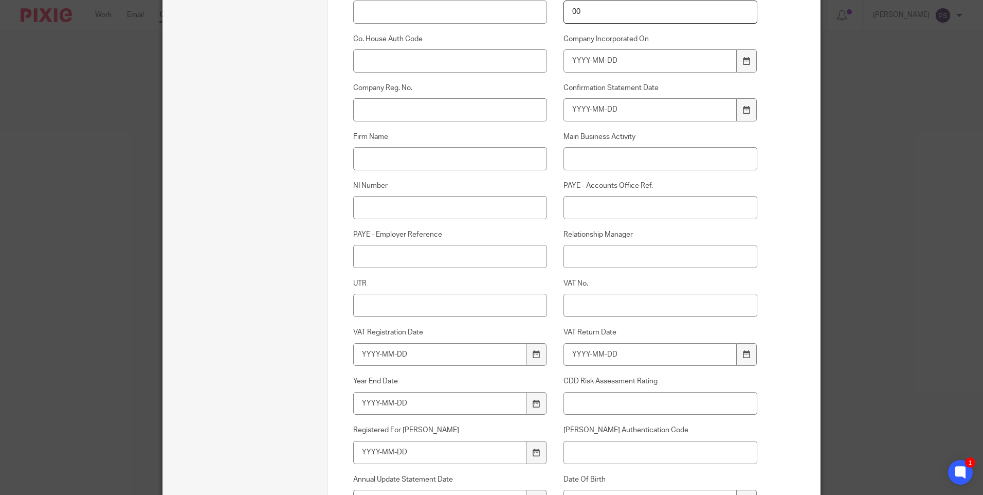
type input "00"
click at [584, 163] on input "Main Business Activity" at bounding box center [661, 158] width 194 height 23
click at [576, 251] on input "Relationship Manager" at bounding box center [661, 256] width 194 height 23
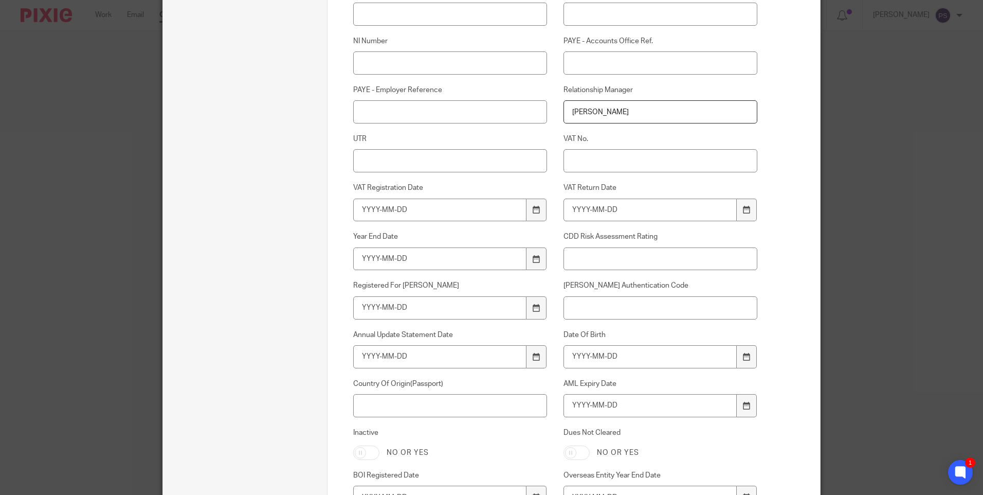
scroll to position [463, 0]
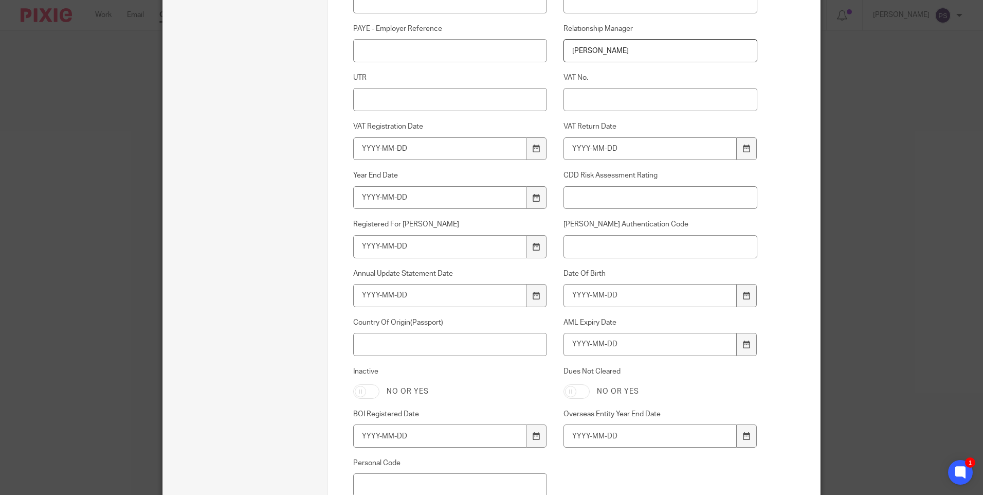
type input "Runal Bhattarai"
click at [578, 297] on input "Date Of Birth" at bounding box center [651, 295] width 174 height 23
type input "2"
type input "1977-06-28"
click at [585, 350] on input "AML Expiry Date" at bounding box center [651, 344] width 174 height 23
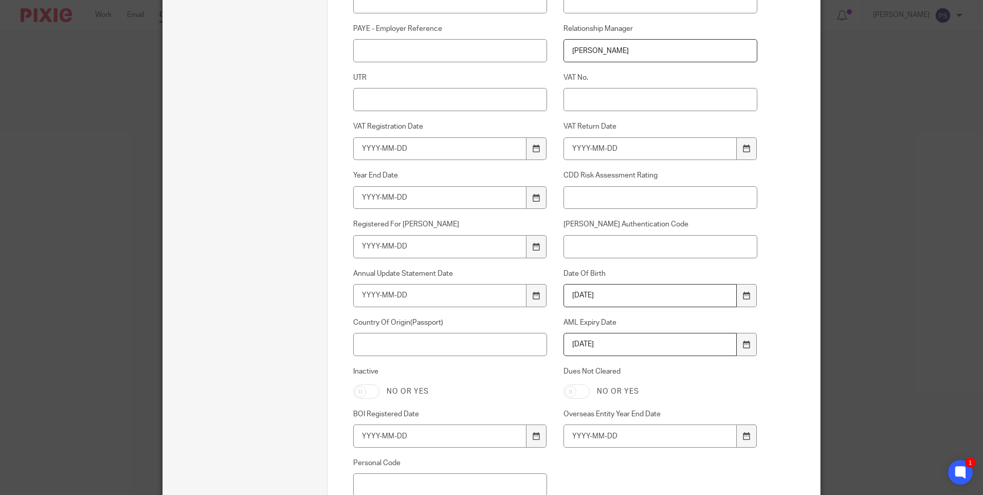
type input "2035-05-13"
click at [396, 348] on input "Country Of Origin(Passport)" at bounding box center [450, 344] width 194 height 23
type input "U"
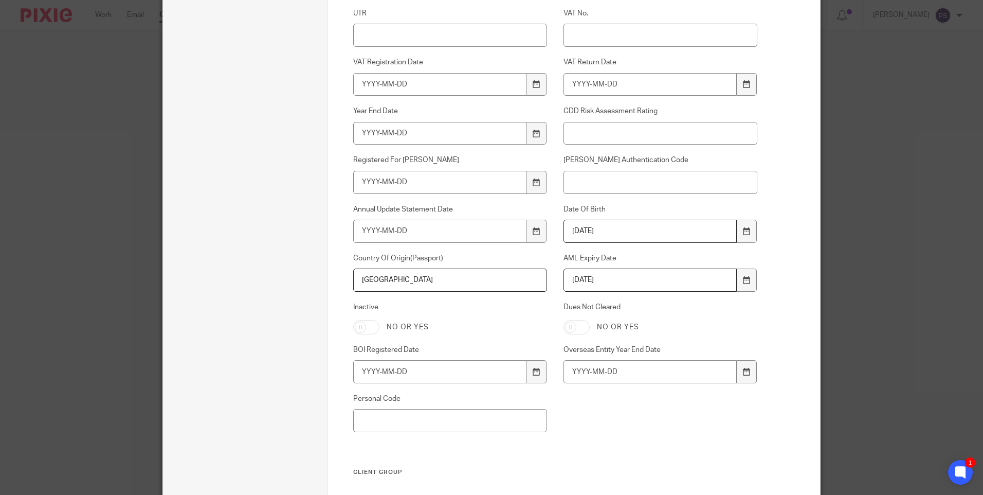
scroll to position [617, 0]
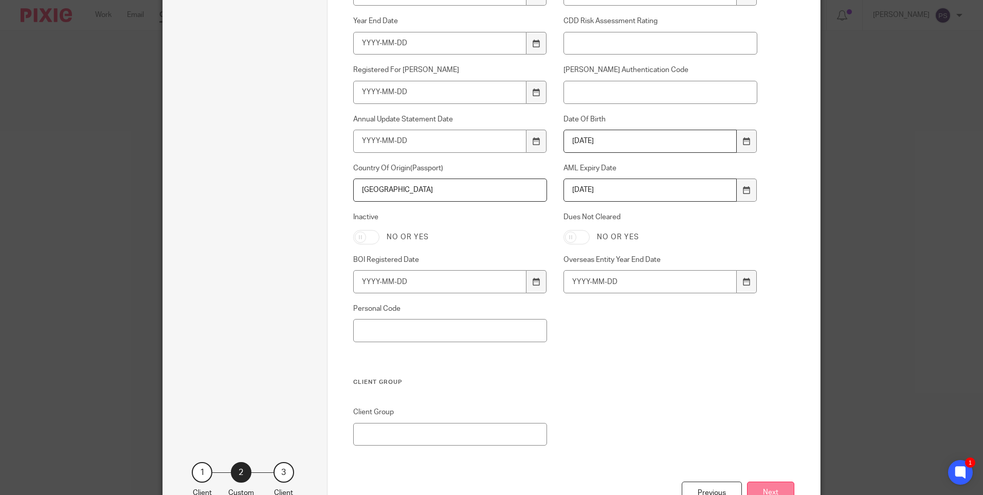
type input "United Kingdom"
click at [774, 484] on button "Next" at bounding box center [770, 492] width 47 height 22
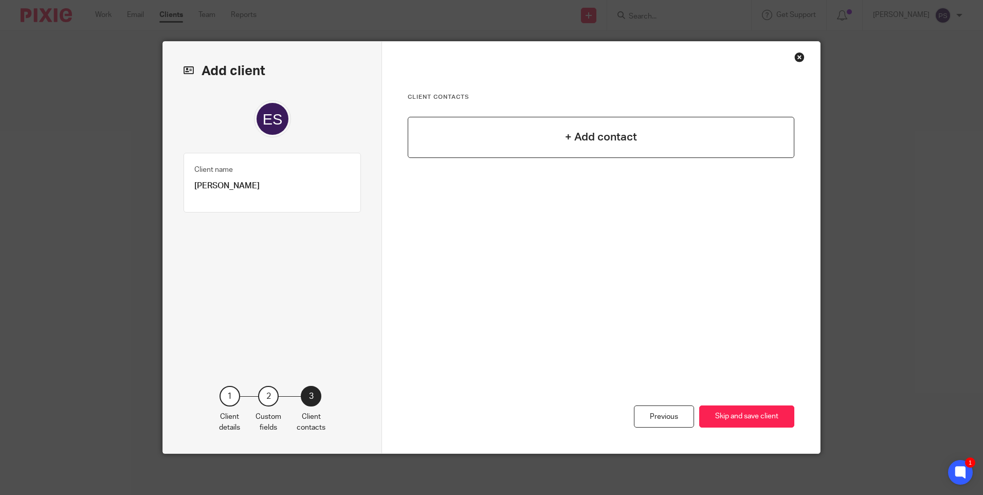
click at [662, 142] on div "+ Add contact" at bounding box center [601, 137] width 387 height 41
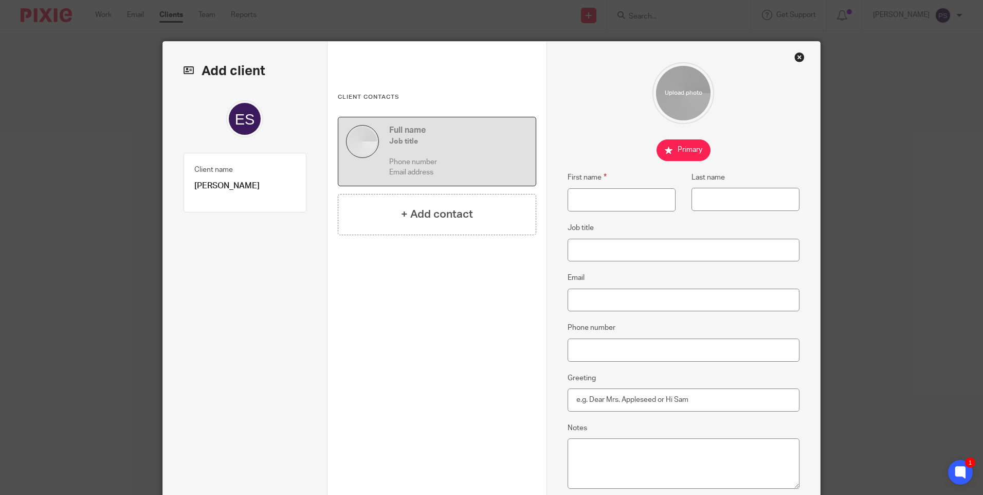
click at [206, 185] on p "Essa Sowe" at bounding box center [244, 185] width 101 height 11
copy div "Essa Sowe Client type 1"
click at [608, 204] on input "First name" at bounding box center [622, 199] width 108 height 23
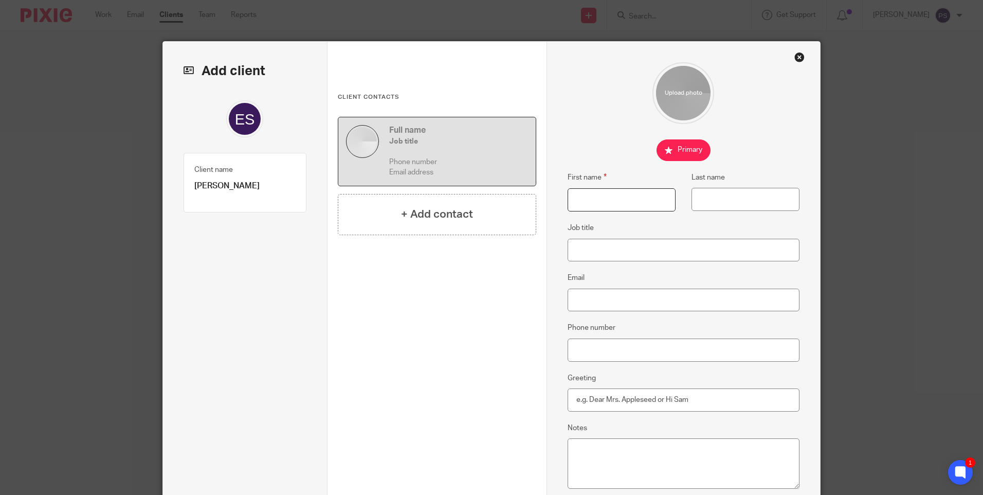
paste input "Essa Sowe"
click at [609, 203] on input "Essa Sowe" at bounding box center [622, 199] width 108 height 23
type input "Essa"
click at [719, 207] on input "Last name" at bounding box center [746, 199] width 108 height 23
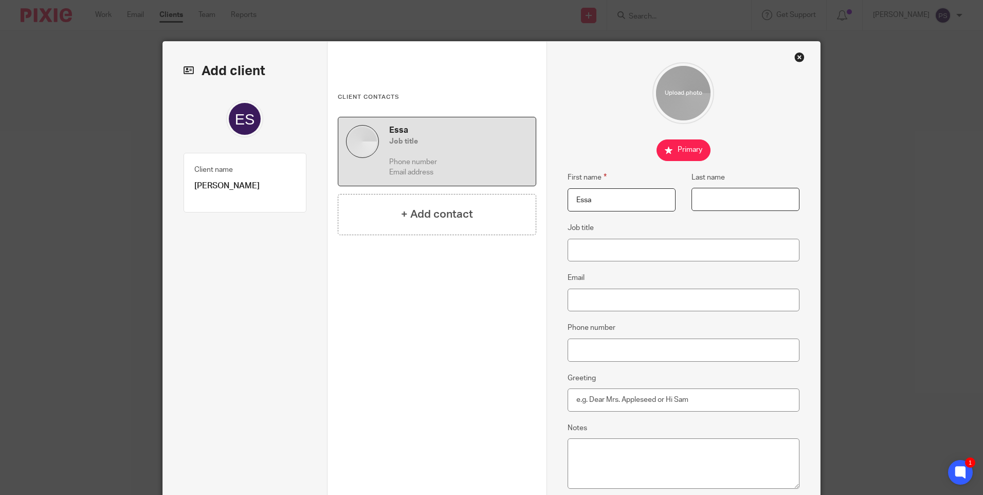
paste input "Sowe"
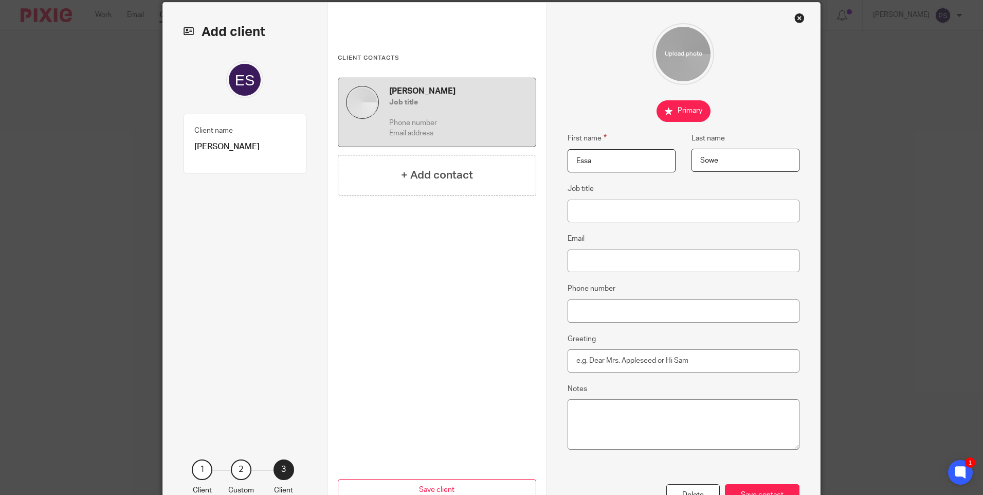
scroll to position [103, 0]
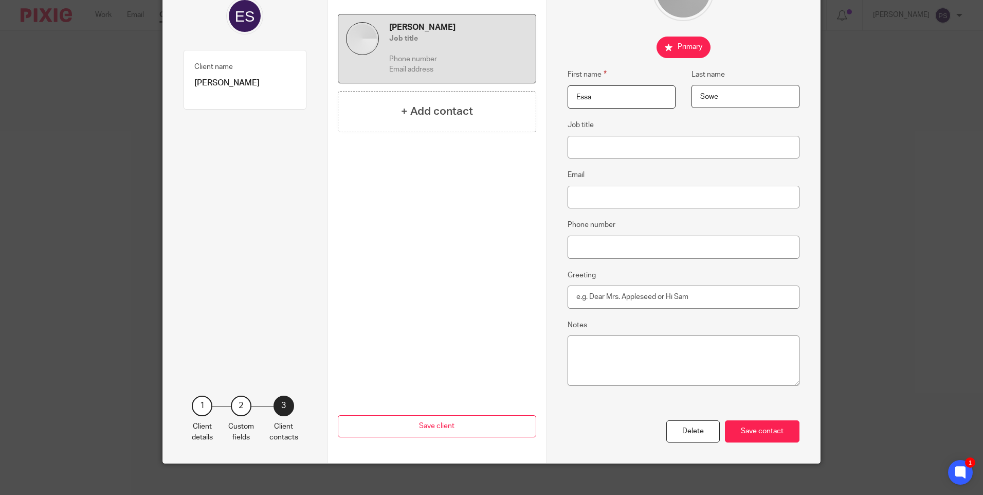
type input "Sowe"
click at [600, 195] on input "Email" at bounding box center [684, 197] width 232 height 23
click at [586, 202] on input "Email" at bounding box center [684, 197] width 232 height 23
paste input "essasowe979@yahoo.com"
type input "essasowe979@yahoo.com"
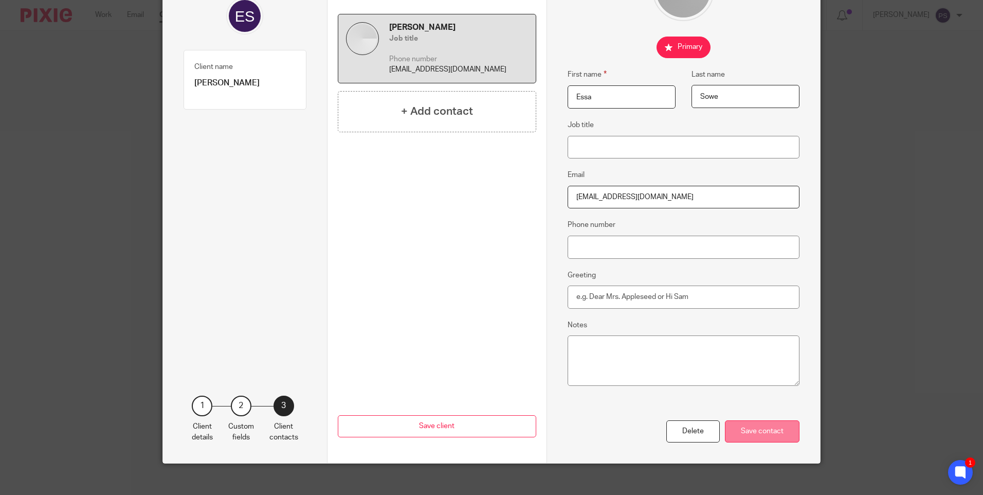
click at [787, 434] on div "Save contact" at bounding box center [762, 431] width 75 height 22
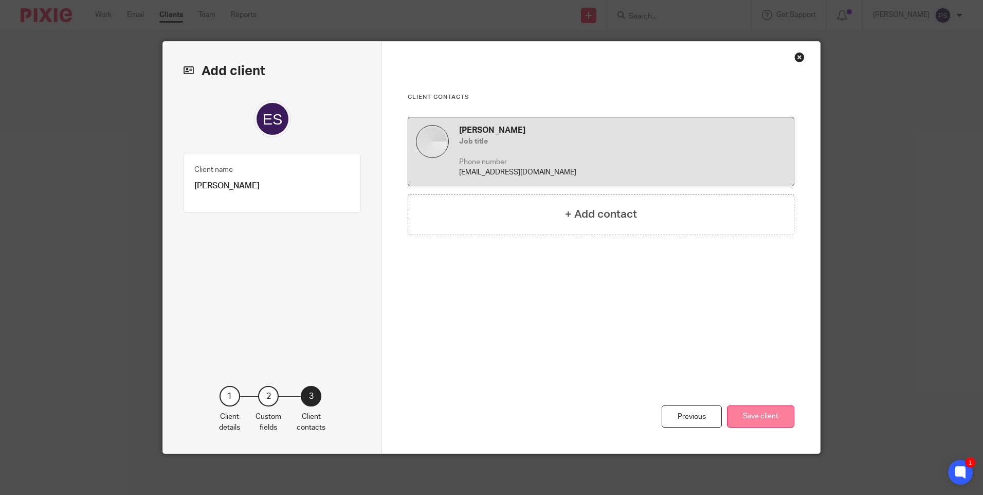
click at [747, 412] on button "Save client" at bounding box center [760, 416] width 67 height 22
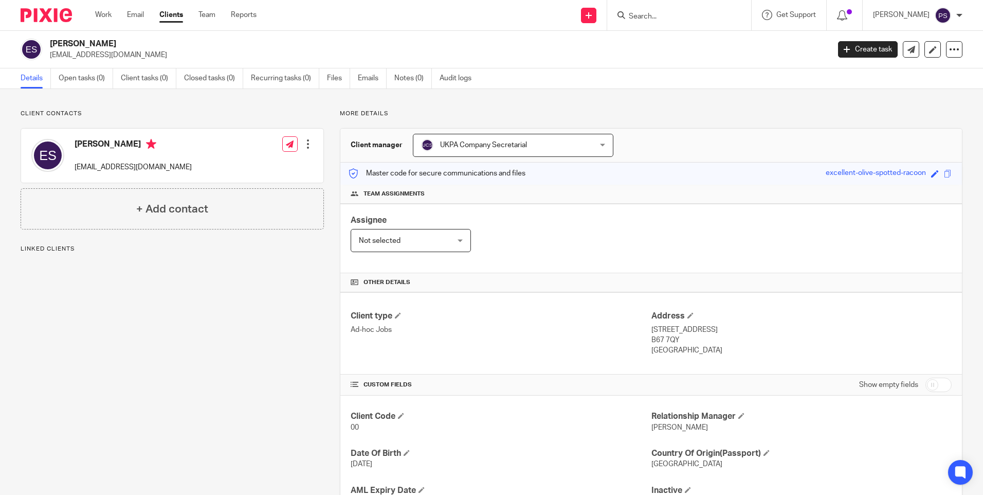
click at [18, 335] on div "Client contacts Essa Sowe essasowe979@yahoo.com Edit contact Create client from…" at bounding box center [164, 334] width 319 height 449
click at [70, 76] on link "Open tasks (0)" at bounding box center [86, 78] width 55 height 20
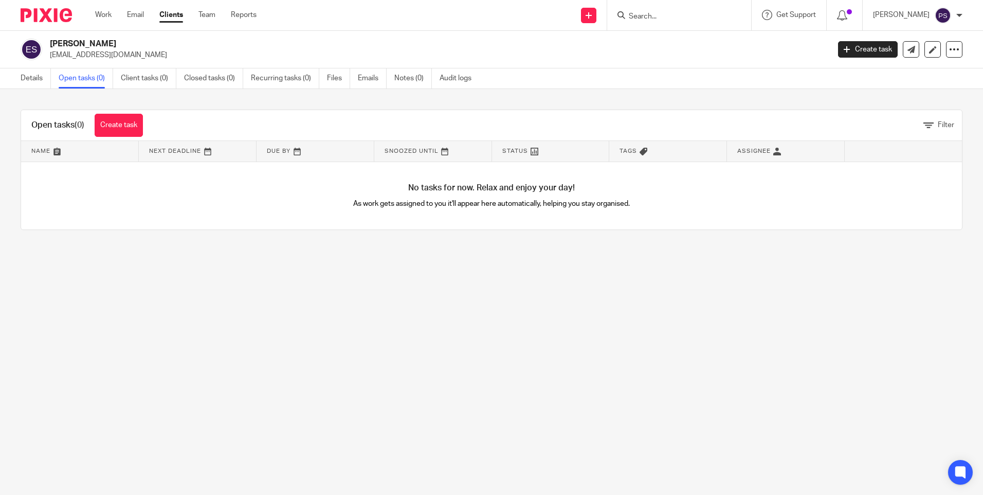
drag, startPoint x: 0, startPoint y: 0, endPoint x: 79, endPoint y: 43, distance: 90.0
click at [79, 43] on h2 "[PERSON_NAME]" at bounding box center [359, 44] width 618 height 11
click at [131, 119] on link "Create task" at bounding box center [119, 125] width 48 height 23
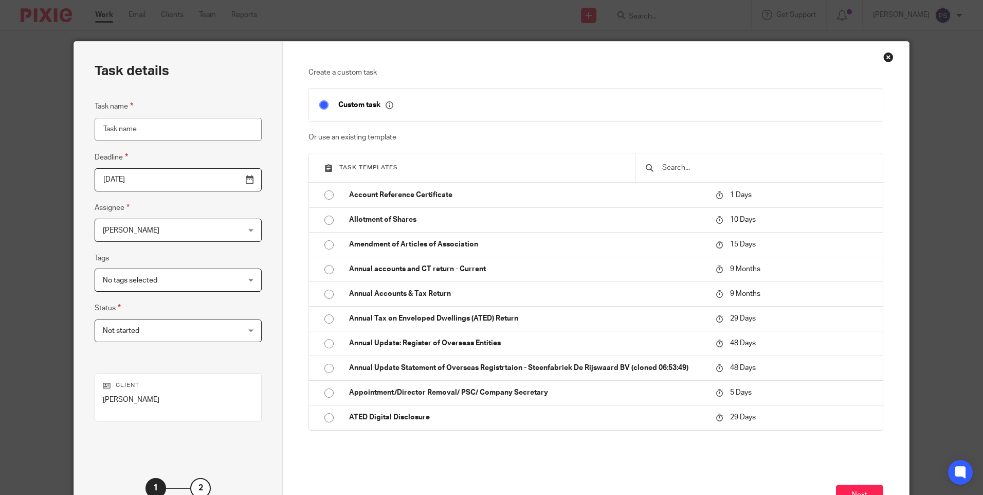
click at [161, 232] on span "[PERSON_NAME]" at bounding box center [166, 230] width 126 height 22
click at [681, 166] on input "text" at bounding box center [766, 167] width 211 height 11
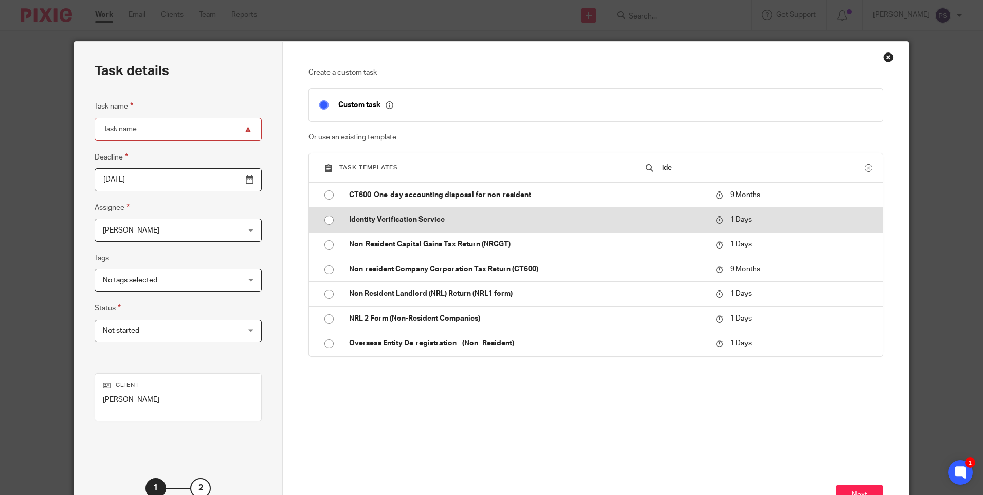
type input "ide"
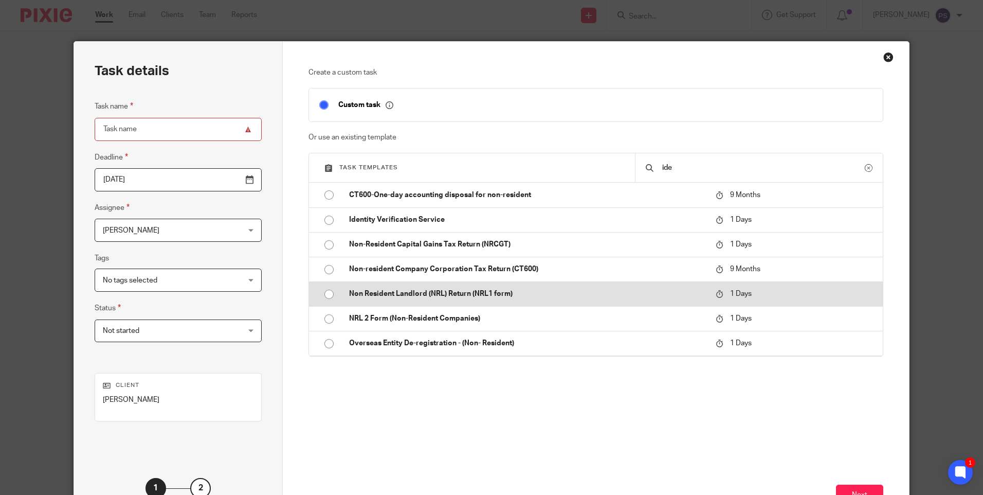
drag, startPoint x: 322, startPoint y: 220, endPoint x: 390, endPoint y: 297, distance: 103.5
click at [322, 221] on input "radio" at bounding box center [329, 220] width 20 height 20
type input "2025-09-16"
type input "Identity Verification Service"
checkbox input "false"
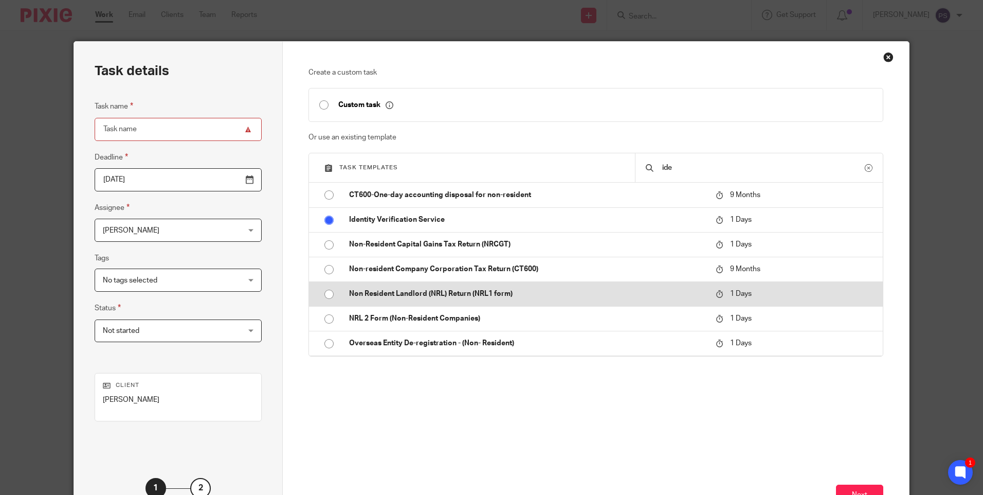
radio input "false"
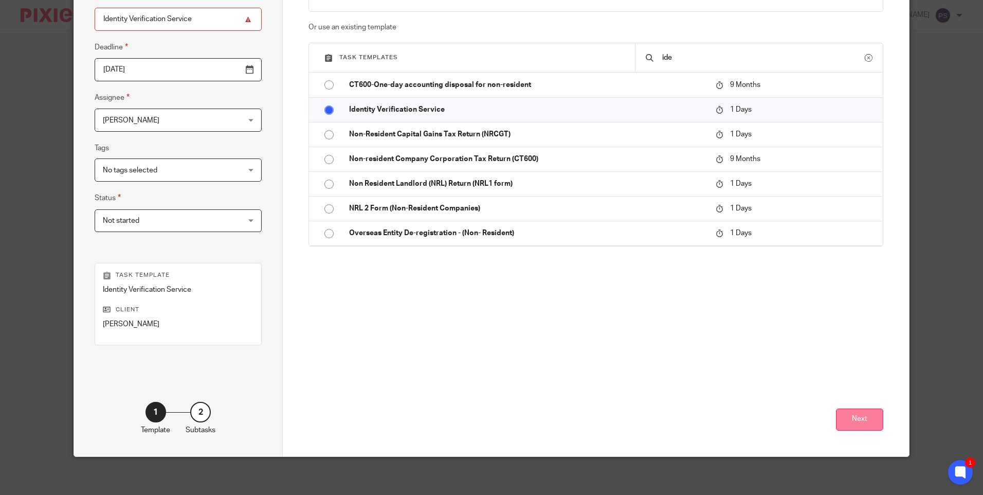
scroll to position [113, 0]
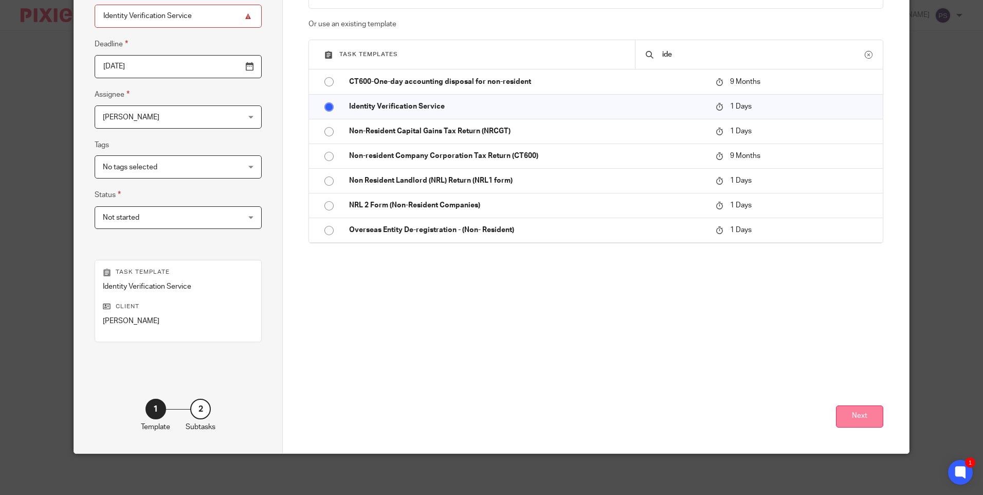
click at [848, 414] on button "Next" at bounding box center [859, 416] width 47 height 22
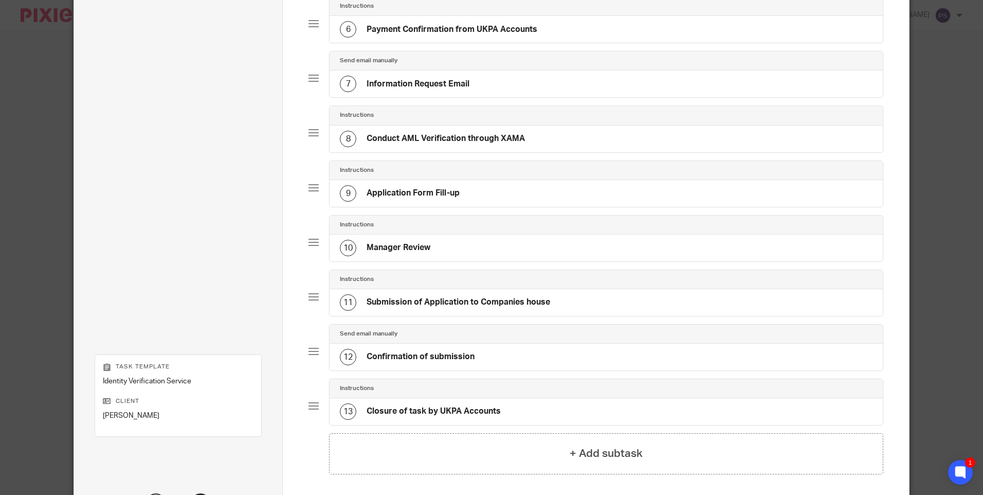
scroll to position [464, 0]
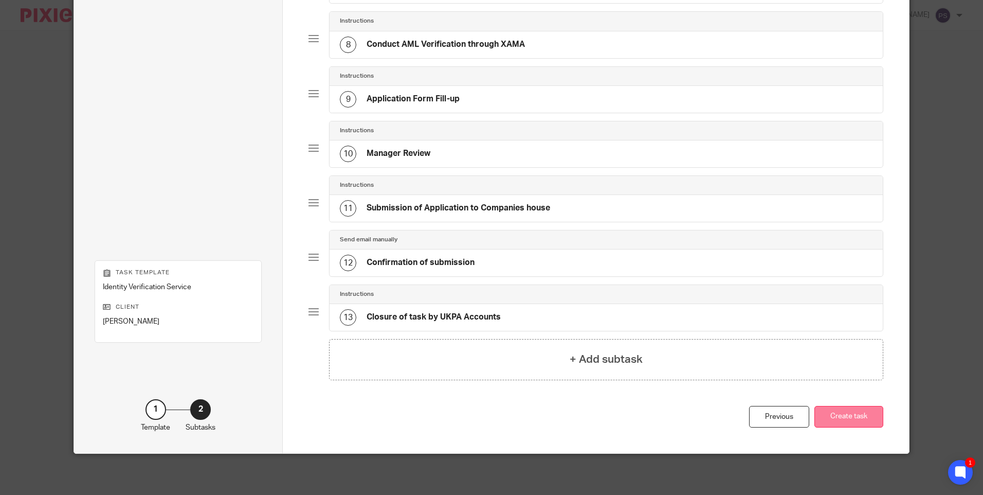
click at [875, 416] on button "Create task" at bounding box center [848, 417] width 69 height 22
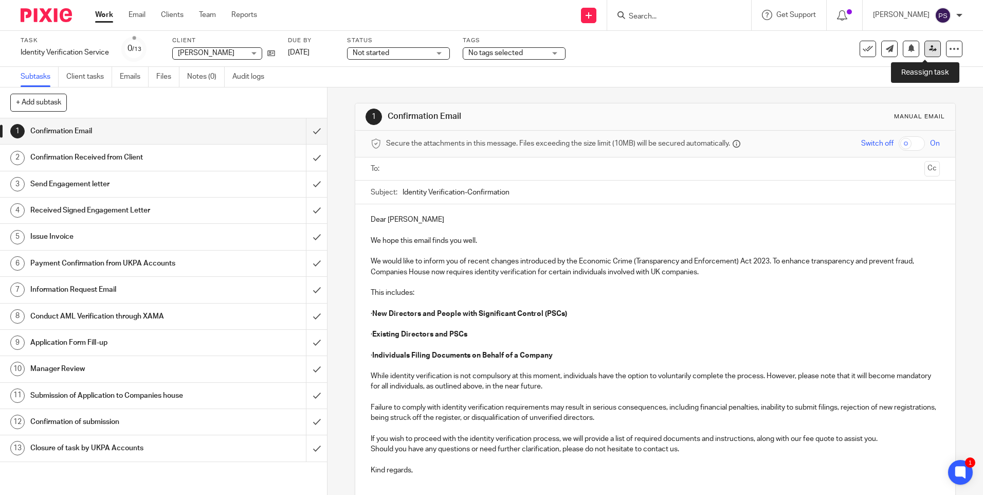
click at [929, 49] on icon at bounding box center [933, 49] width 8 height 8
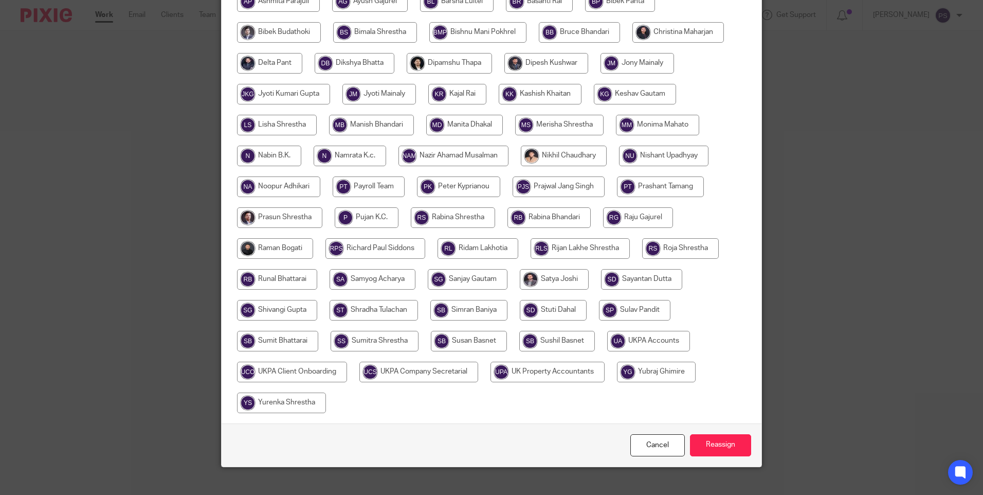
scroll to position [270, 0]
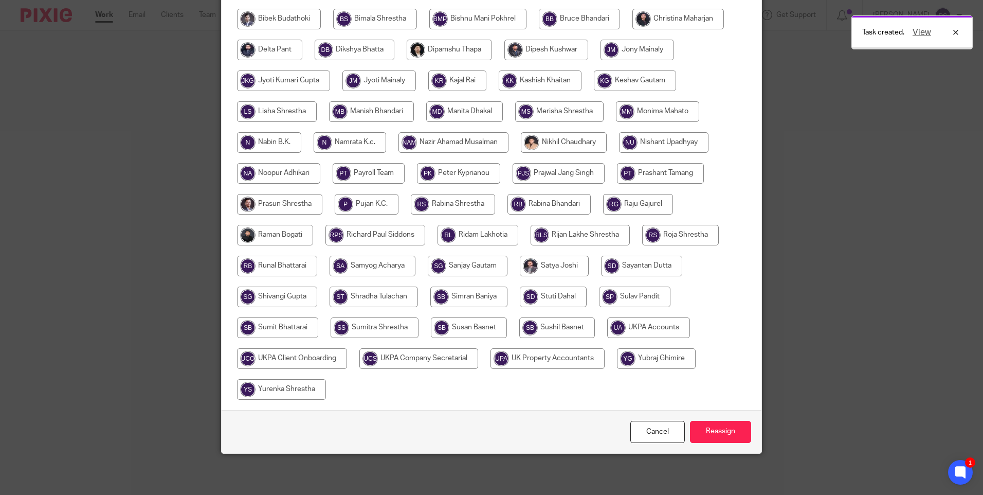
click at [408, 362] on input "radio" at bounding box center [418, 358] width 119 height 21
radio input "true"
click at [720, 433] on input "Reassign" at bounding box center [720, 432] width 61 height 22
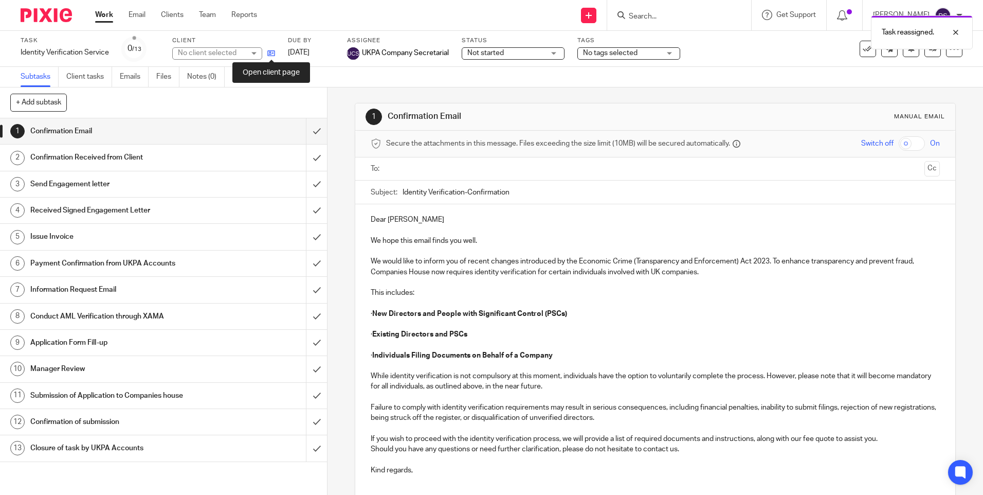
click at [271, 55] on icon at bounding box center [271, 53] width 8 height 8
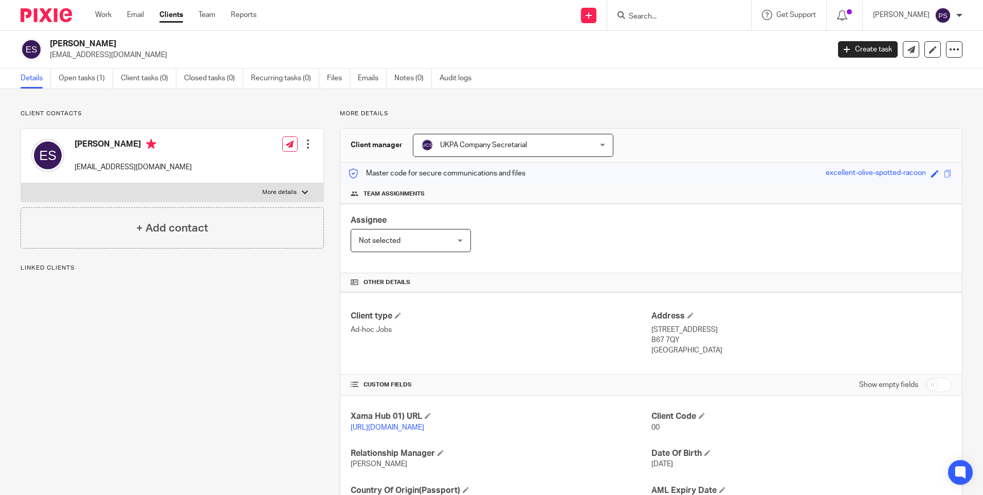
click at [131, 115] on p "Client contacts" at bounding box center [172, 114] width 303 height 8
click at [95, 79] on link "Open tasks (1)" at bounding box center [86, 78] width 55 height 20
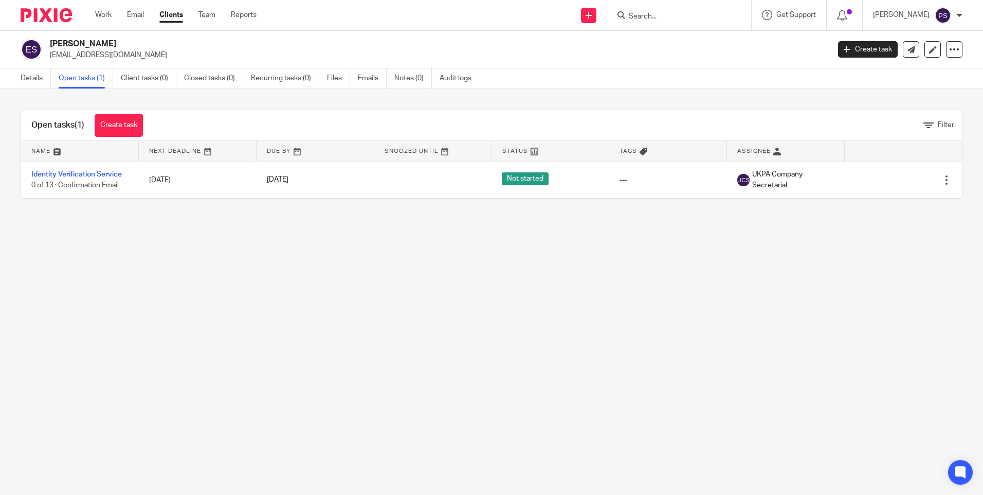
click at [27, 79] on link "Details" at bounding box center [36, 78] width 30 height 20
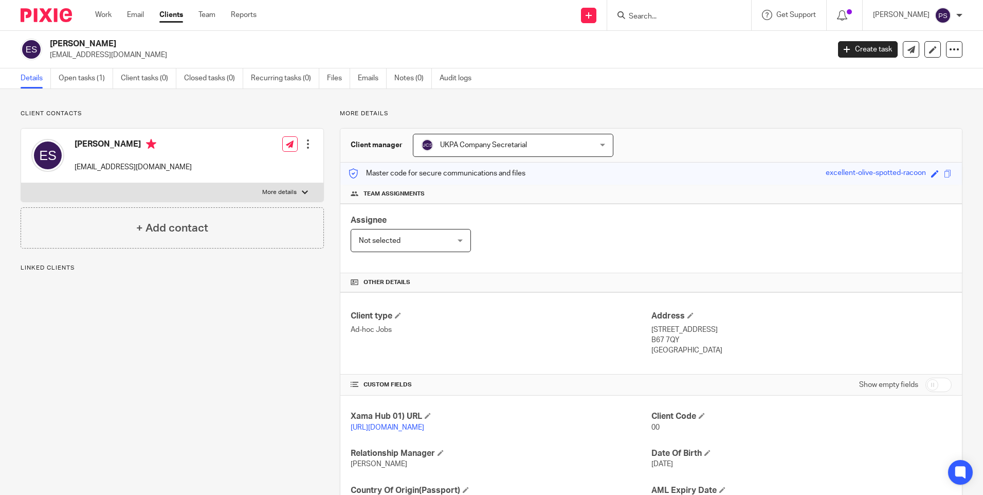
click at [111, 109] on div "Client contacts Essa Sowe essasowe979@yahoo.com Edit contact Create client from…" at bounding box center [491, 334] width 983 height 491
click at [173, 114] on p "Client contacts" at bounding box center [172, 114] width 303 height 8
click at [150, 107] on div "Client contacts Essa Sowe essasowe979@yahoo.com Edit contact Create client from…" at bounding box center [491, 334] width 983 height 491
click at [240, 100] on div "Client contacts Essa Sowe essasowe979@yahoo.com Edit contact Create client from…" at bounding box center [491, 334] width 983 height 491
click at [202, 114] on p "Client contacts" at bounding box center [172, 114] width 303 height 8
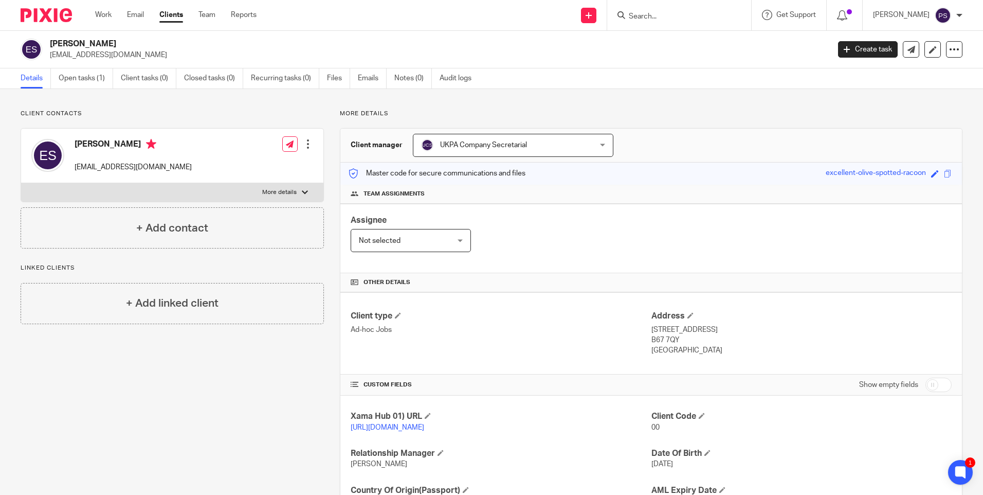
click at [202, 114] on p "Client contacts" at bounding box center [172, 114] width 303 height 8
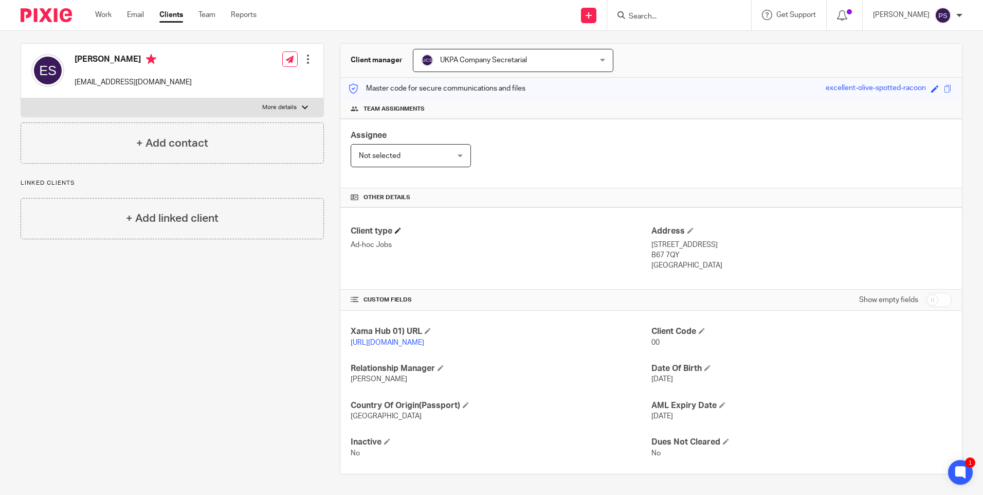
click at [478, 226] on h4 "Client type" at bounding box center [501, 231] width 300 height 11
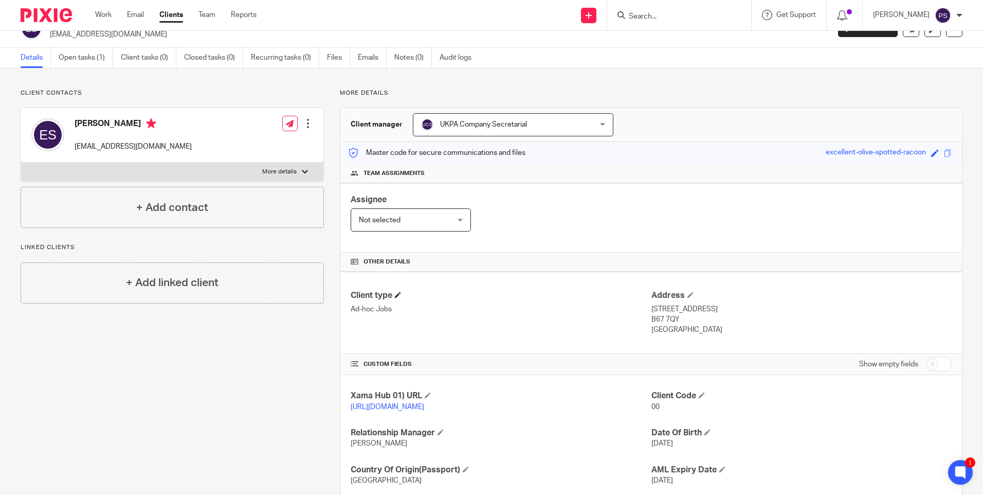
scroll to position [0, 0]
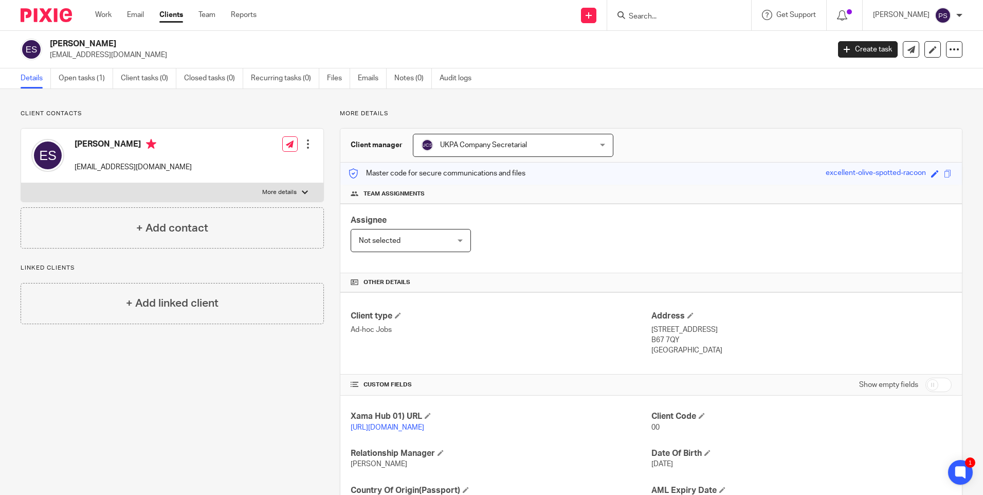
click at [545, 211] on div "Assignee Not selected Not selected Not selected Aarshika Awale Aayush Niraula A…" at bounding box center [651, 238] width 622 height 69
click at [241, 114] on p "Client contacts" at bounding box center [172, 114] width 303 height 8
click at [284, 112] on p "Client contacts" at bounding box center [172, 114] width 303 height 8
click at [179, 106] on div "Client contacts Essa Sowe essasowe979@yahoo.com Edit contact Create client from…" at bounding box center [491, 334] width 983 height 491
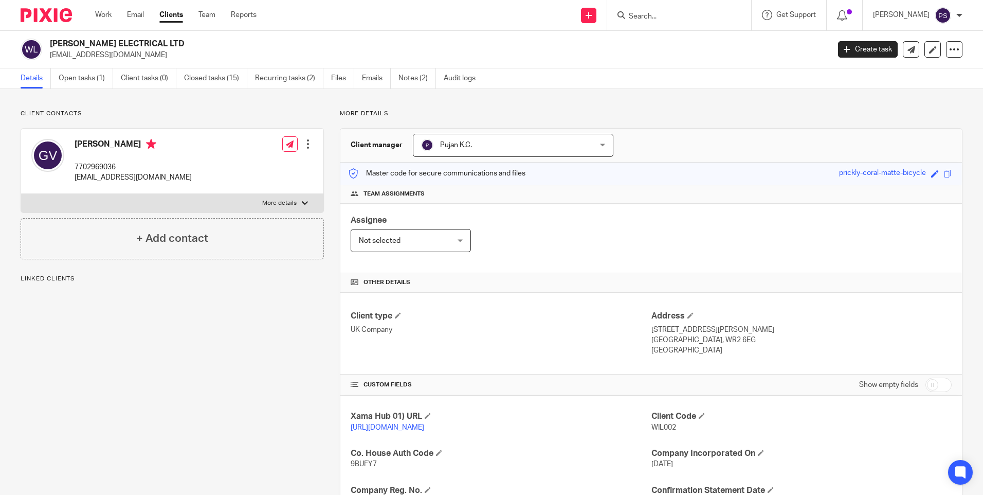
click at [228, 103] on div "Client contacts Girts Vitolins 7702969036 girts555@yahoo.co.uk Edit contact Cre…" at bounding box center [491, 413] width 983 height 649
click at [660, 19] on input "Search" at bounding box center [674, 16] width 93 height 9
click at [670, 13] on input "Search" at bounding box center [674, 16] width 93 height 9
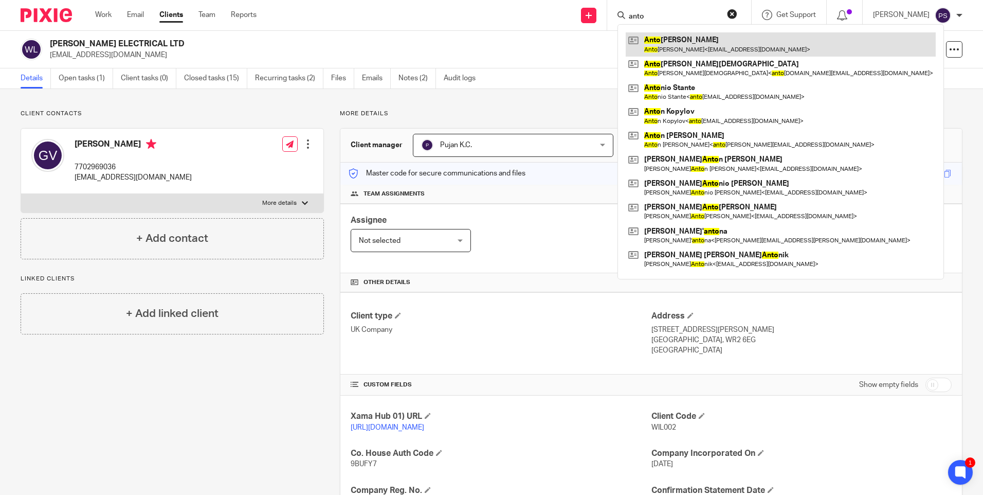
type input "anto"
click at [678, 39] on link at bounding box center [781, 44] width 310 height 24
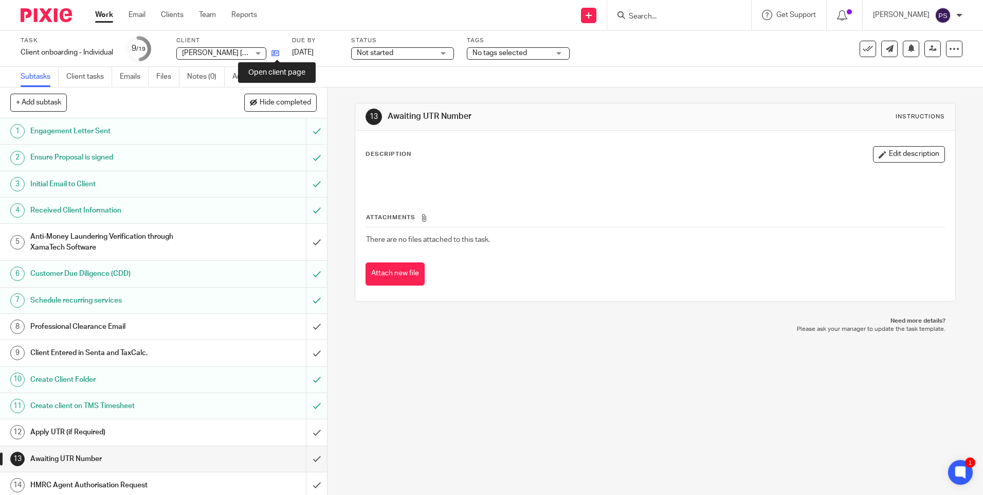
click at [274, 51] on icon at bounding box center [275, 53] width 8 height 8
click at [305, 235] on input "submit" at bounding box center [163, 242] width 327 height 37
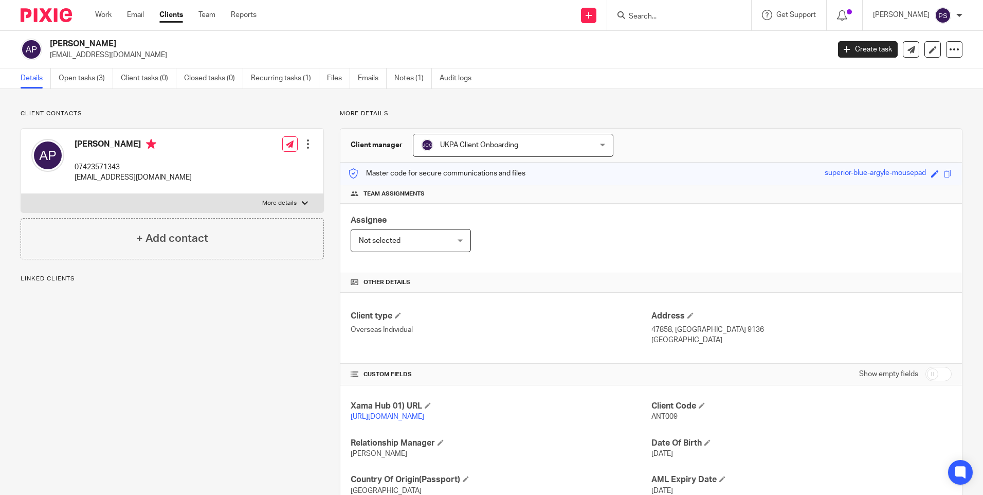
click at [402, 103] on div "Client contacts [PERSON_NAME] 07423571343 [EMAIL_ADDRESS][DOMAIN_NAME] Edit con…" at bounding box center [491, 329] width 983 height 480
click at [207, 119] on div "Client contacts [PERSON_NAME] 07423571343 [EMAIL_ADDRESS][DOMAIN_NAME] Edit con…" at bounding box center [172, 185] width 303 height 150
click at [174, 119] on div "Client contacts [PERSON_NAME] 07423571343 [EMAIL_ADDRESS][DOMAIN_NAME] Edit con…" at bounding box center [172, 185] width 303 height 150
click at [115, 107] on div "Client contacts [PERSON_NAME] 07423571343 [EMAIL_ADDRESS][DOMAIN_NAME] Edit con…" at bounding box center [491, 329] width 983 height 480
click at [131, 112] on p "Client contacts" at bounding box center [172, 114] width 303 height 8
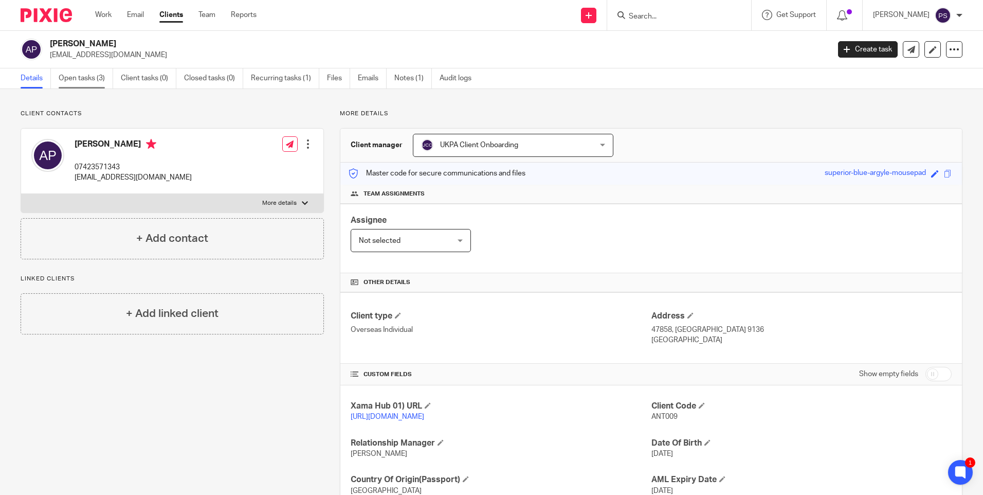
click at [76, 81] on link "Open tasks (3)" at bounding box center [86, 78] width 55 height 20
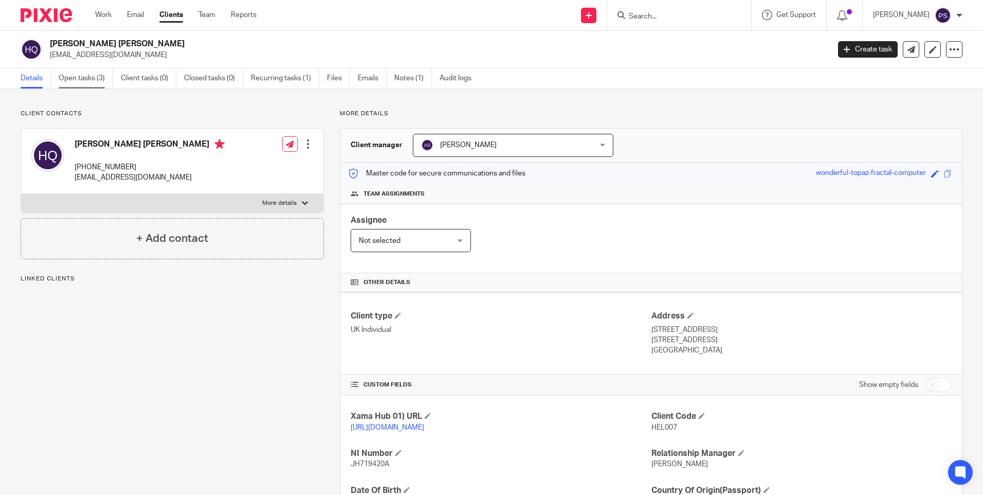
click at [79, 78] on link "Open tasks (3)" at bounding box center [86, 78] width 55 height 20
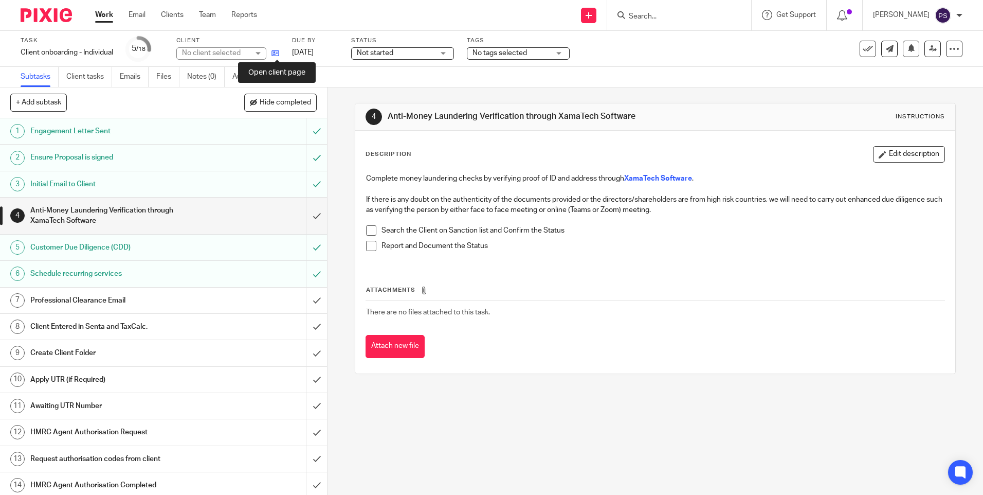
click at [275, 55] on icon at bounding box center [275, 53] width 8 height 8
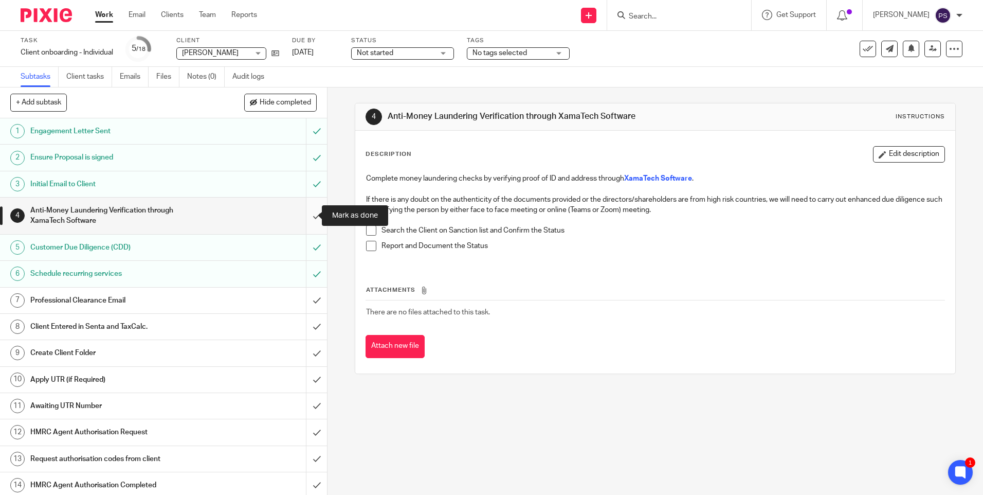
click at [303, 217] on input "submit" at bounding box center [163, 215] width 327 height 37
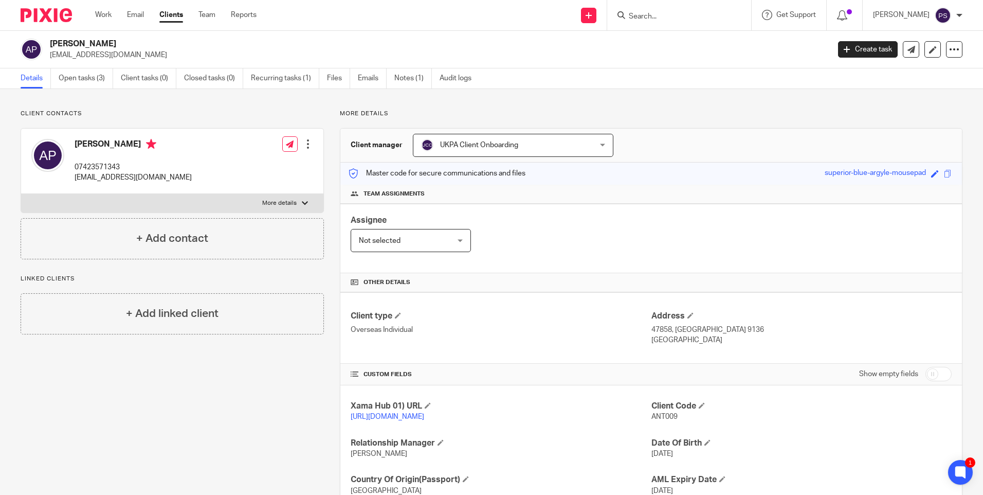
click at [115, 46] on h2 "[PERSON_NAME]" at bounding box center [359, 44] width 618 height 11
click at [115, 45] on h2 "[PERSON_NAME]" at bounding box center [359, 44] width 618 height 11
copy div "[PERSON_NAME]"
click at [379, 418] on link "[URL][DOMAIN_NAME]" at bounding box center [388, 416] width 74 height 7
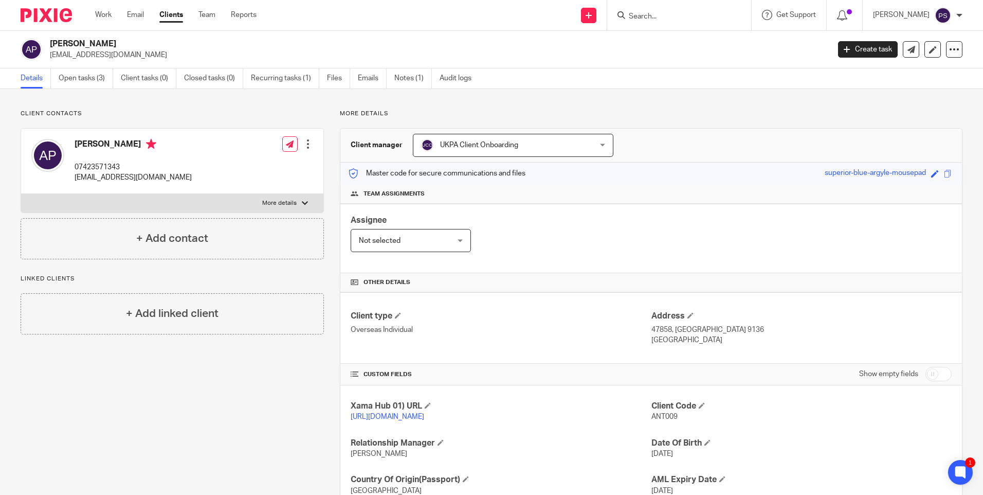
click at [99, 177] on p "[EMAIL_ADDRESS][DOMAIN_NAME]" at bounding box center [133, 177] width 117 height 10
click at [99, 177] on p "sbmolina@hotmail.com" at bounding box center [133, 177] width 117 height 10
copy div "sbmolina@hotmail.com"
click at [119, 161] on div "Antonia Molina Padilla 07423571343 sbmolina@hotmail.com" at bounding box center [133, 161] width 117 height 44
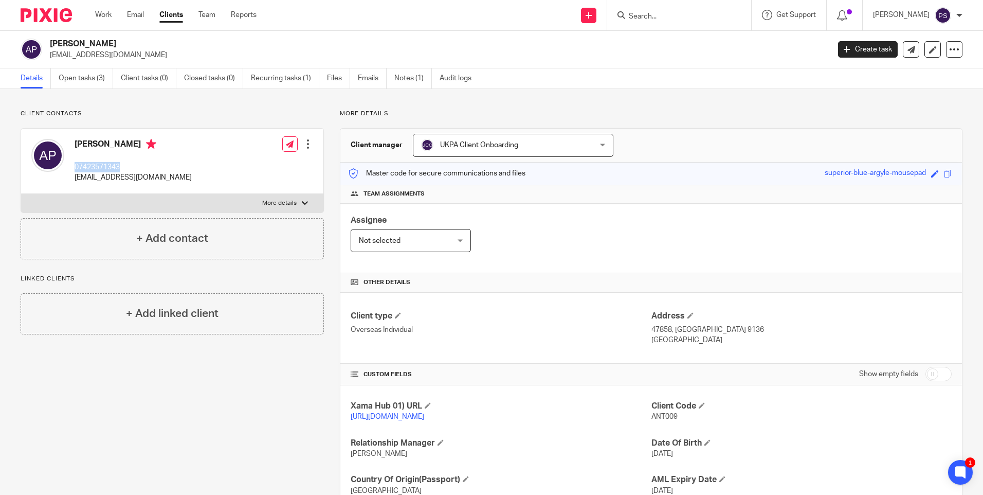
click at [119, 161] on div "Antonia Molina Padilla 07423571343 sbmolina@hotmail.com" at bounding box center [133, 161] width 117 height 44
copy p "07423571343"
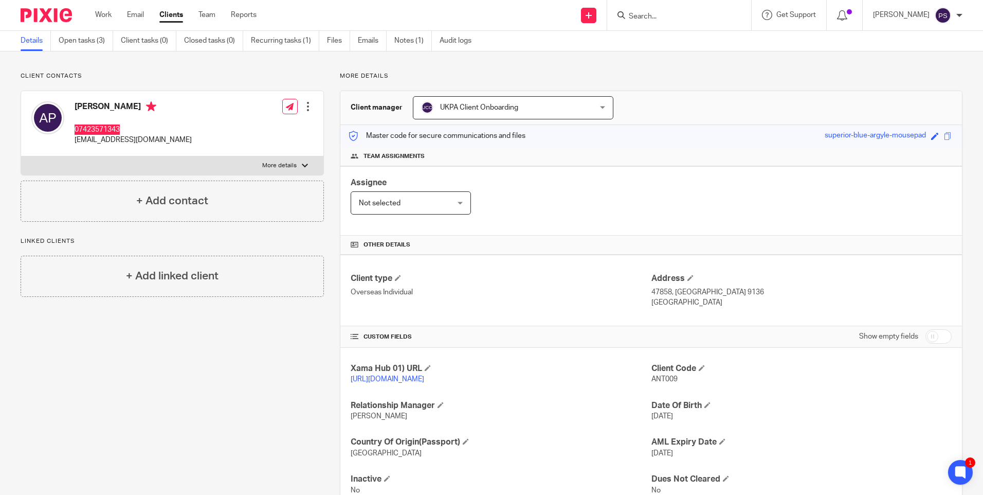
scroll to position [85, 0]
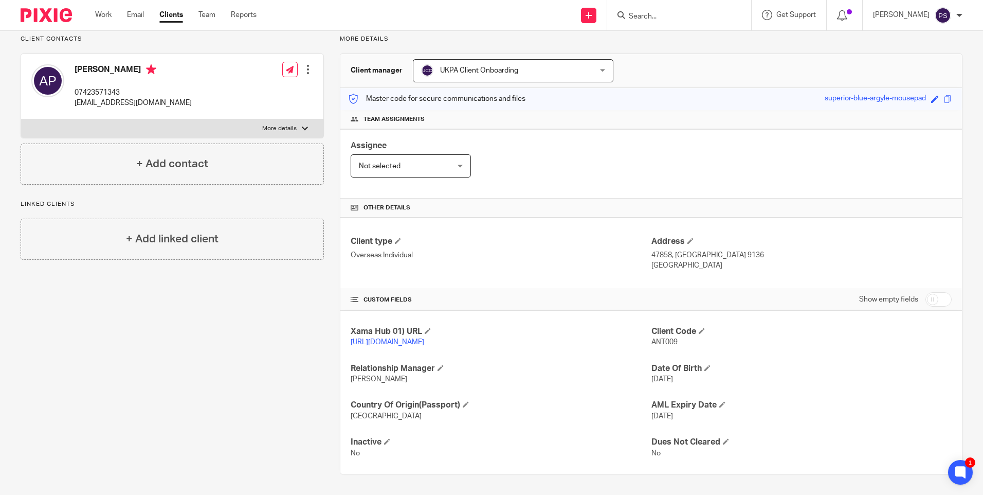
click at [657, 250] on p "47858, Al Khuraybah 49643 9136" at bounding box center [801, 255] width 300 height 10
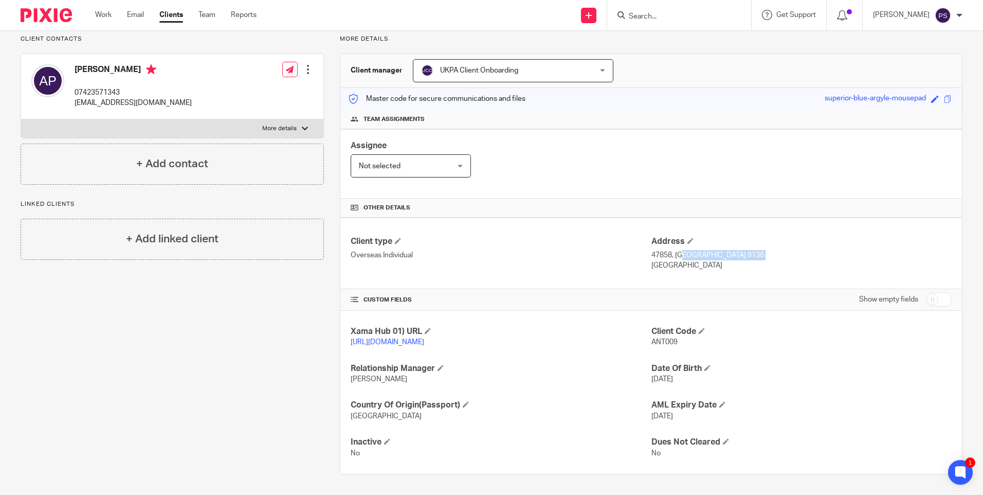
click at [657, 250] on p "47858, Al Khuraybah 49643 9136" at bounding box center [801, 255] width 300 height 10
drag, startPoint x: 657, startPoint y: 247, endPoint x: 637, endPoint y: 247, distance: 20.1
click at [637, 250] on p "Overseas Individual" at bounding box center [501, 255] width 300 height 10
drag, startPoint x: 646, startPoint y: 245, endPoint x: 668, endPoint y: 245, distance: 21.6
click at [668, 250] on p "47858, Al Khuraybah 49643 9136" at bounding box center [801, 255] width 300 height 10
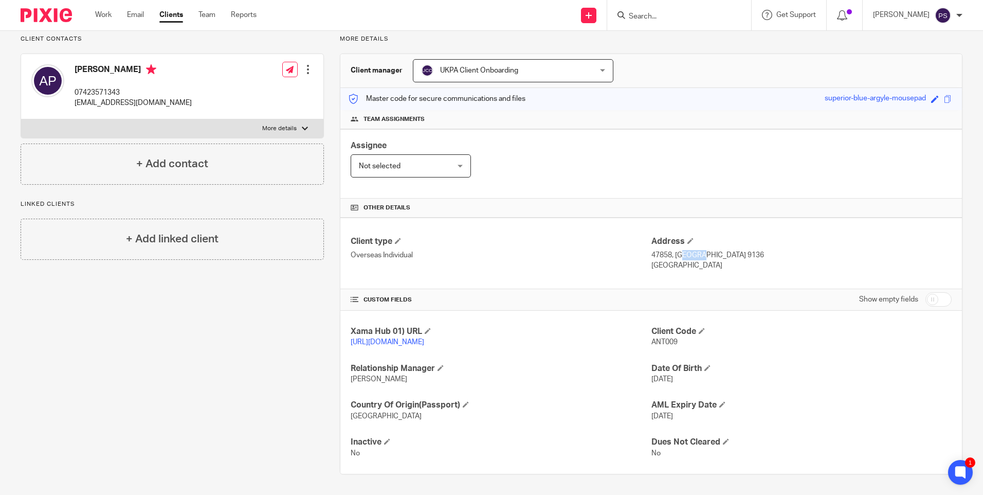
copy p "47858"
drag, startPoint x: 672, startPoint y: 245, endPoint x: 763, endPoint y: 248, distance: 91.6
click at [763, 250] on p "47858, Al Khuraybah 49643 9136" at bounding box center [801, 255] width 300 height 10
copy p "Al Khuraybah 49643 9136"
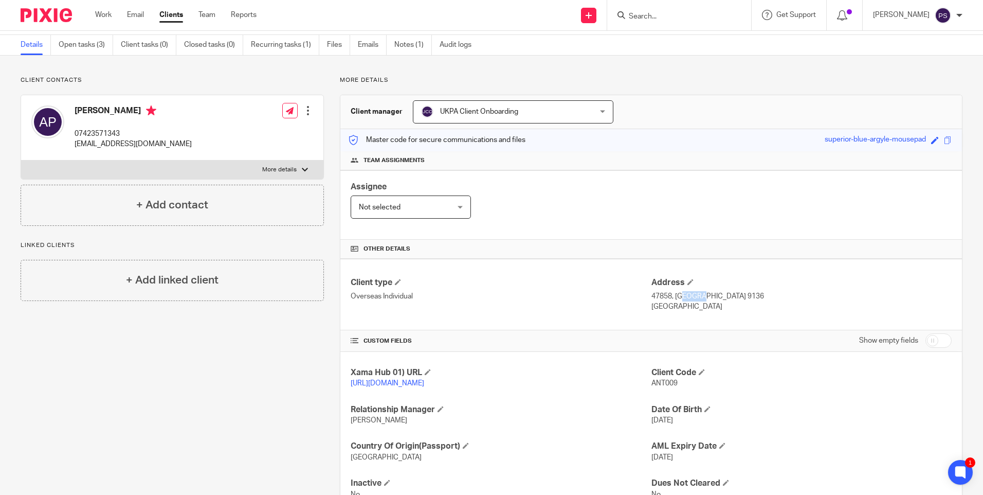
scroll to position [0, 0]
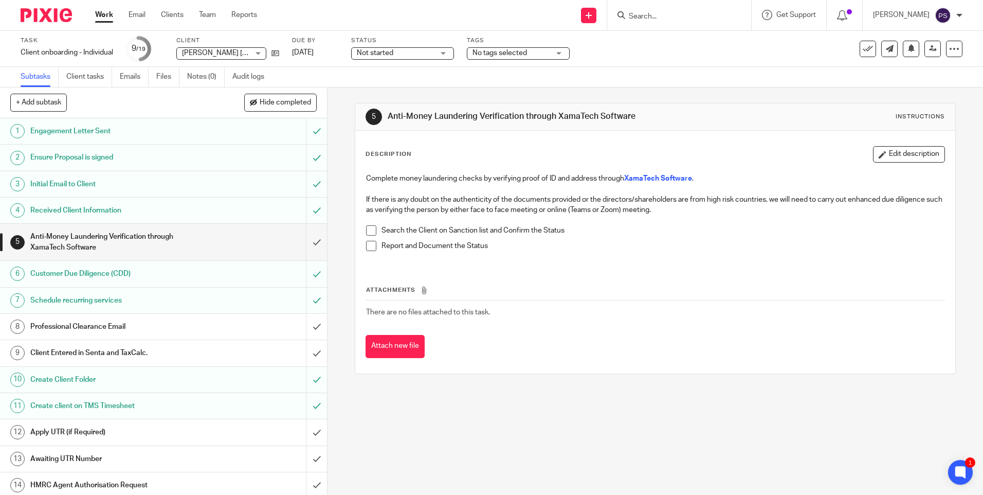
click at [650, 11] on form at bounding box center [683, 15] width 110 height 13
click at [659, 15] on input "Search" at bounding box center [674, 16] width 93 height 9
paste input "[EMAIL_ADDRESS][DOMAIN_NAME]"
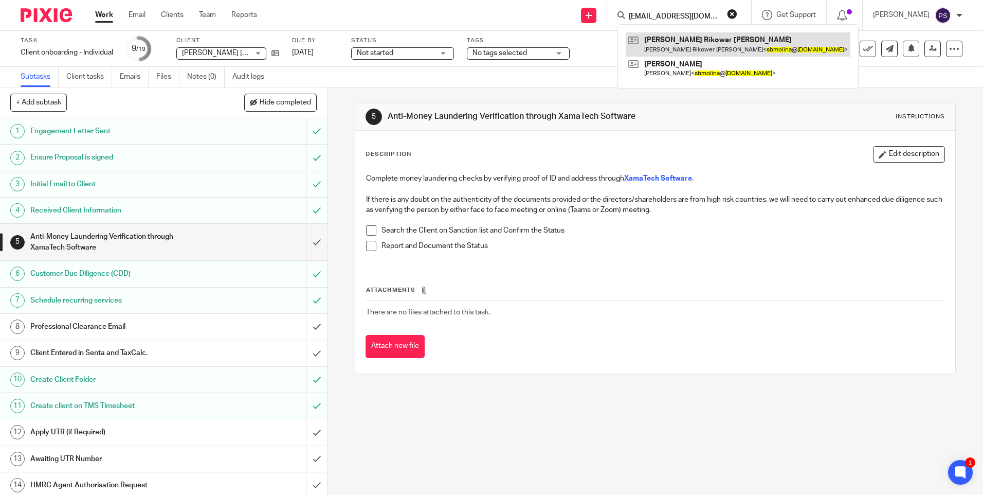
type input "[EMAIL_ADDRESS][DOMAIN_NAME]"
click at [669, 39] on link at bounding box center [738, 44] width 225 height 24
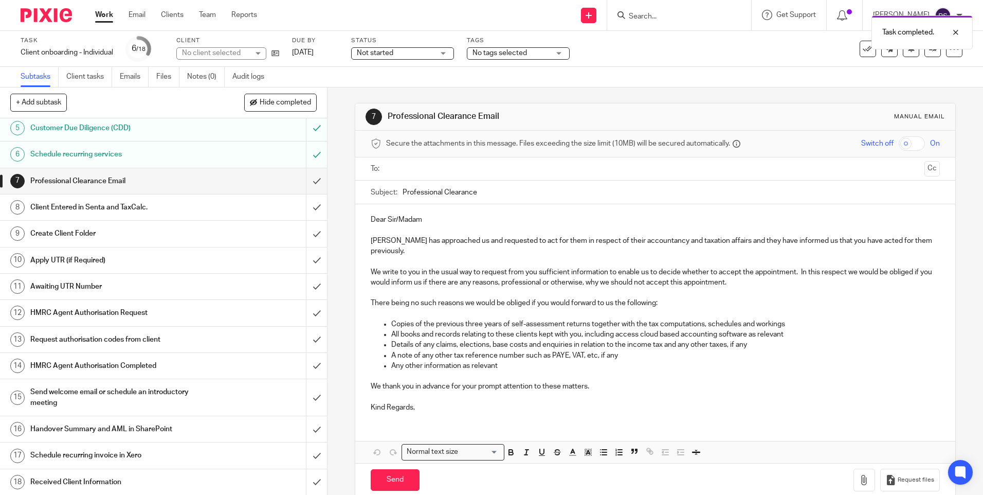
scroll to position [120, 0]
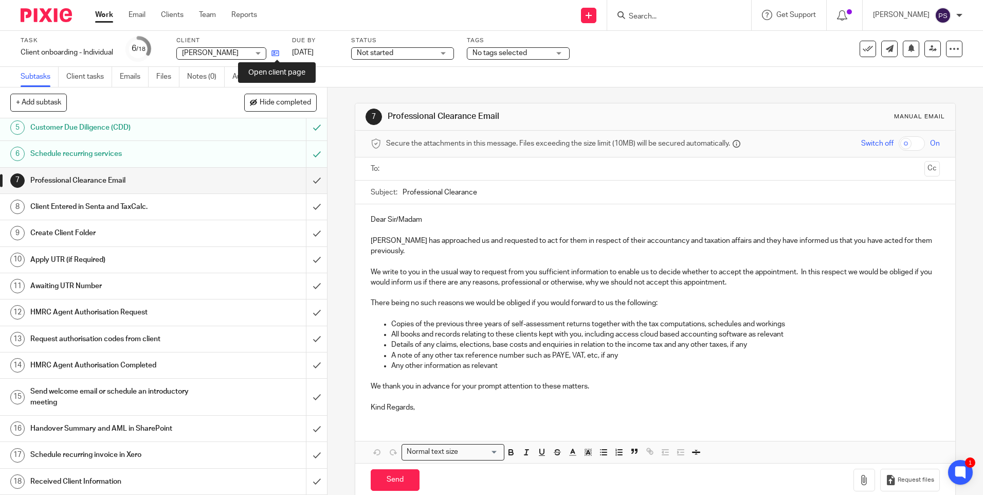
click at [279, 52] on icon at bounding box center [275, 53] width 8 height 8
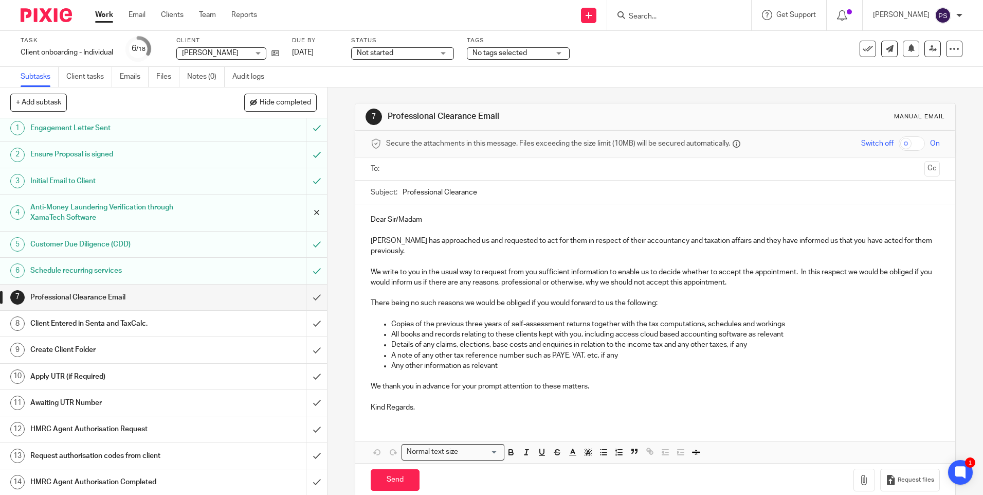
scroll to position [0, 0]
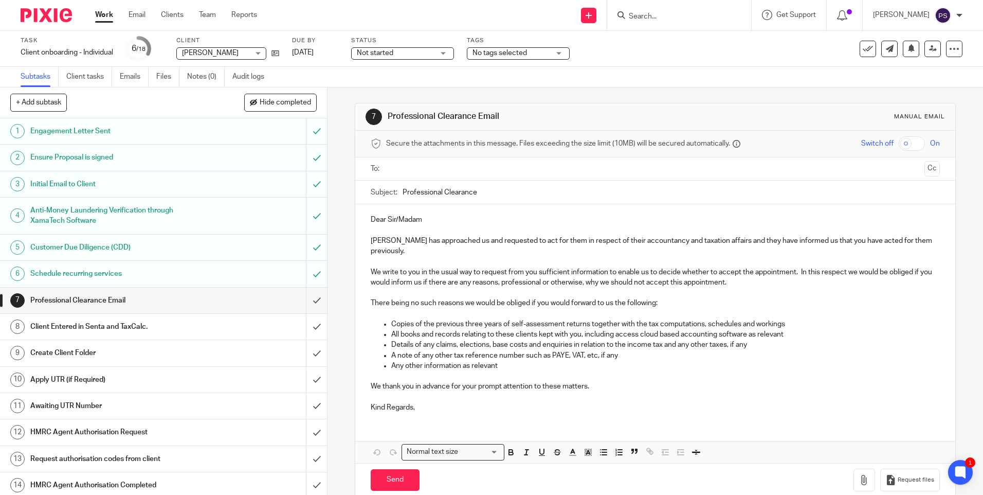
click at [343, 108] on div "7 Professional Clearance Email Manual email Secure the attachments in this mess…" at bounding box center [656, 290] width 656 height 407
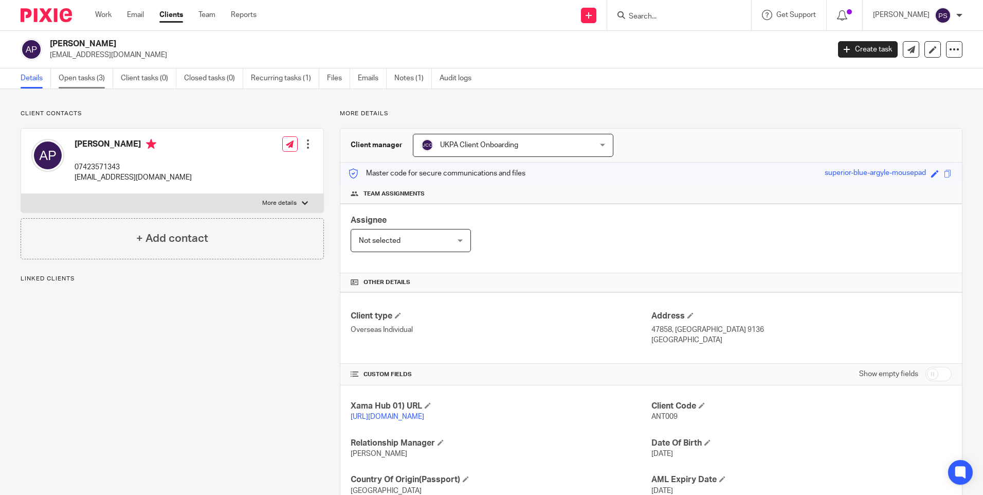
click at [93, 81] on link "Open tasks (3)" at bounding box center [86, 78] width 55 height 20
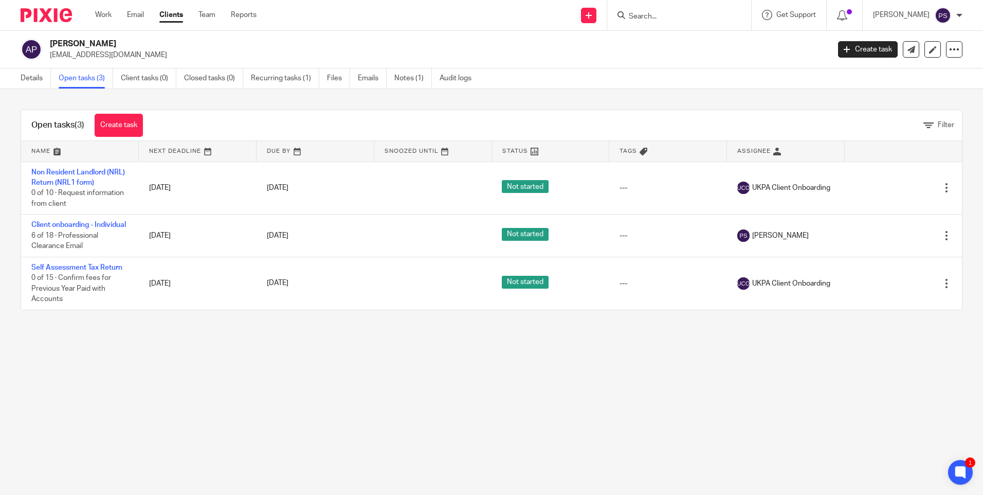
click at [125, 53] on p "[EMAIL_ADDRESS][DOMAIN_NAME]" at bounding box center [436, 55] width 773 height 10
copy main "sbmolina@hotmail.com Create task Update from Companies House Export data Merge …"
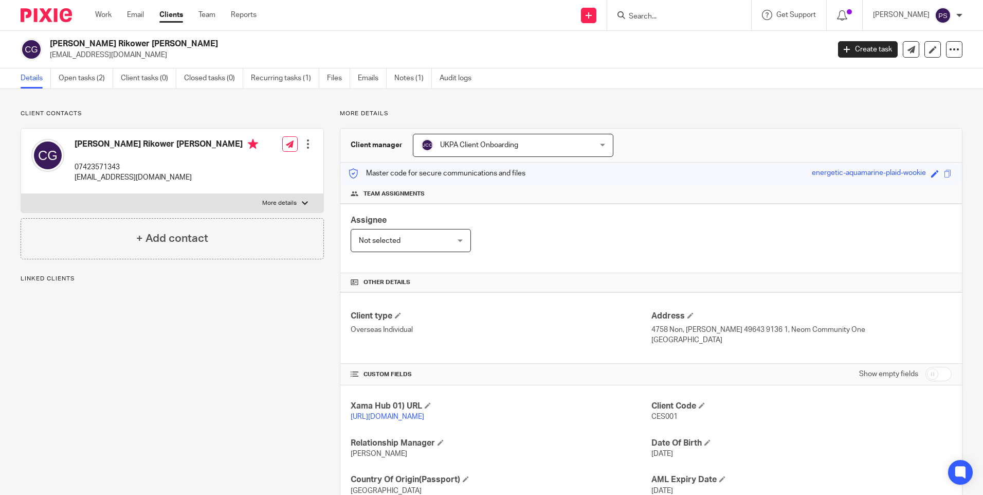
click at [139, 44] on h2 "[PERSON_NAME] Rikower [PERSON_NAME]" at bounding box center [359, 44] width 618 height 11
copy div "[PERSON_NAME] Rikower [PERSON_NAME]"
click at [147, 38] on div "[PERSON_NAME] Rikower [PERSON_NAME] [EMAIL_ADDRESS][DOMAIN_NAME] Create task Up…" at bounding box center [491, 50] width 983 height 38
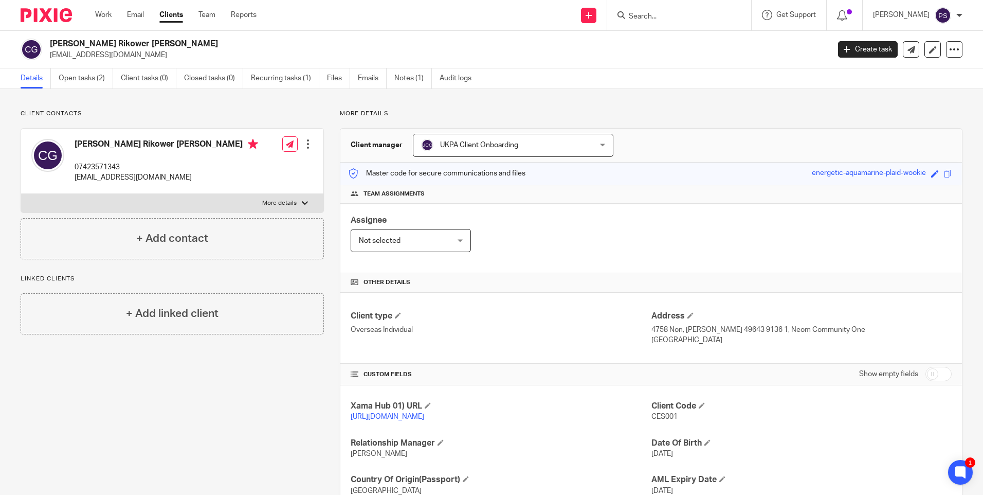
click at [147, 38] on div "[PERSON_NAME] Rikower [PERSON_NAME] [EMAIL_ADDRESS][DOMAIN_NAME] Create task Up…" at bounding box center [491, 50] width 983 height 38
click at [139, 38] on div "[PERSON_NAME] Rikower [PERSON_NAME] [EMAIL_ADDRESS][DOMAIN_NAME] Create task Up…" at bounding box center [491, 50] width 983 height 38
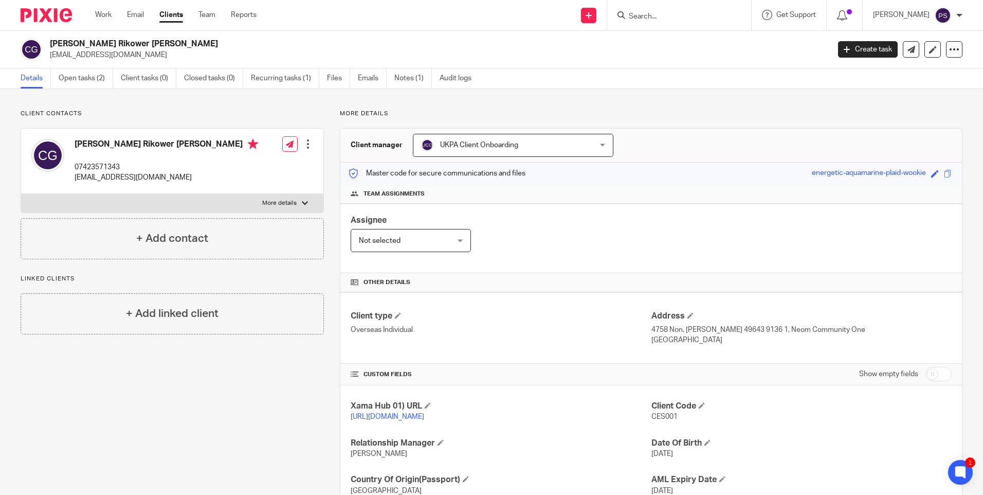
click at [189, 115] on p "Client contacts" at bounding box center [172, 114] width 303 height 8
click at [371, 415] on link "[URL][DOMAIN_NAME]" at bounding box center [388, 416] width 74 height 7
click at [74, 79] on link "Open tasks (2)" at bounding box center [86, 78] width 55 height 20
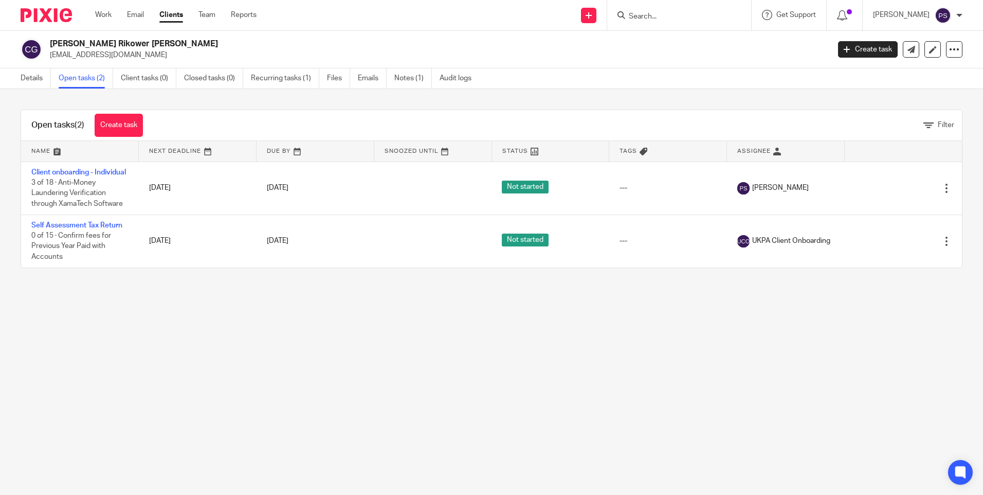
click at [66, 170] on link "Client onboarding - Individual" at bounding box center [78, 172] width 95 height 7
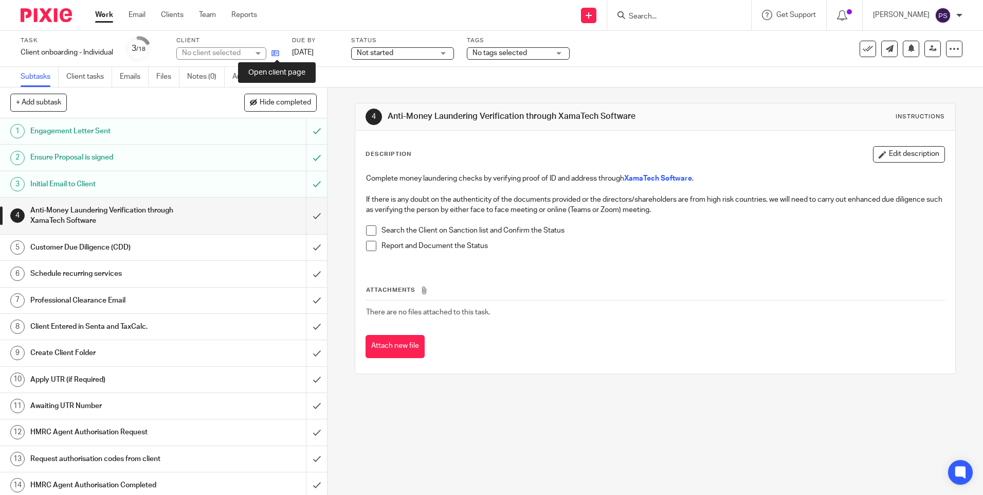
click at [275, 57] on icon at bounding box center [275, 53] width 8 height 8
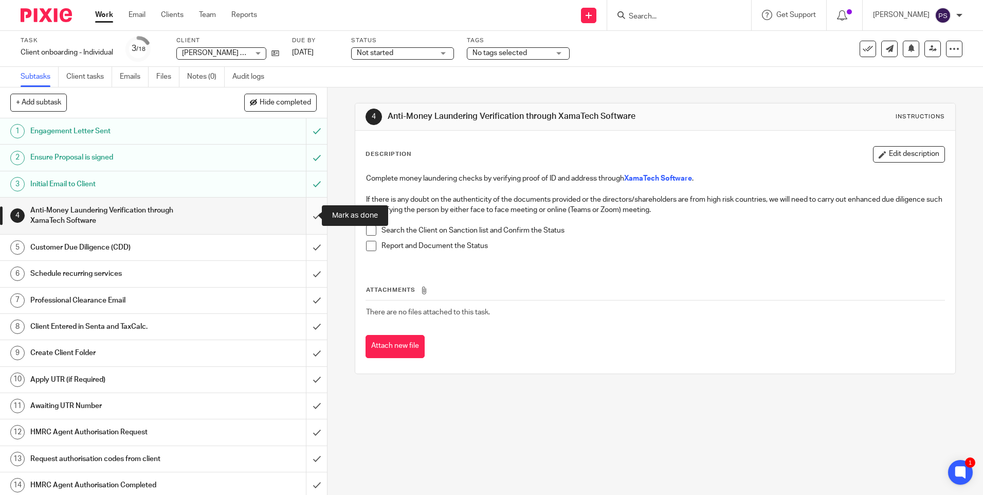
click at [304, 212] on input "submit" at bounding box center [163, 215] width 327 height 37
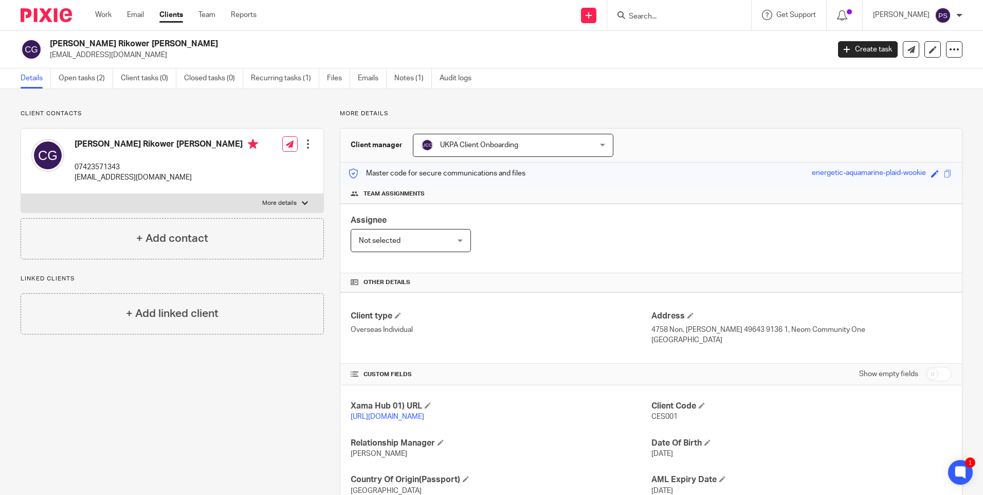
click at [120, 165] on p "07423571343" at bounding box center [167, 167] width 184 height 10
click at [109, 168] on p "07423571343" at bounding box center [167, 167] width 184 height 10
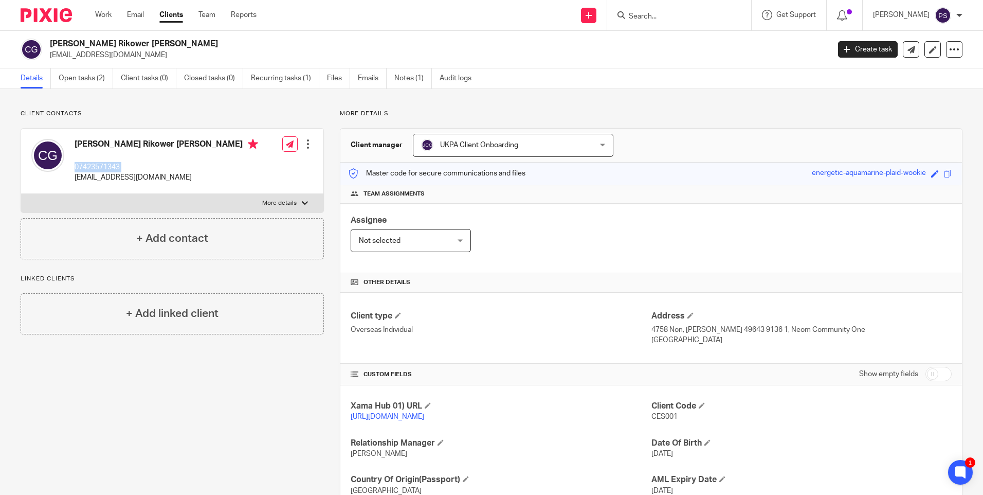
copy div "07423571343"
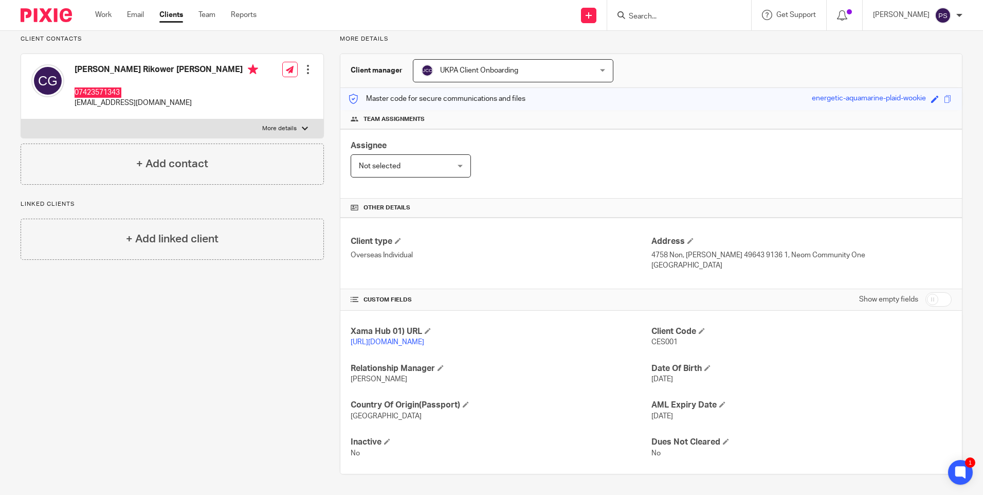
scroll to position [85, 0]
click at [651, 250] on p "4758 Non, Sharma 49643 9136 1, Neom Community One" at bounding box center [801, 255] width 300 height 10
copy p "4758"
click at [686, 250] on p "4758 Non, Sharma 49643 9136 1, Neom Community One" at bounding box center [801, 255] width 300 height 10
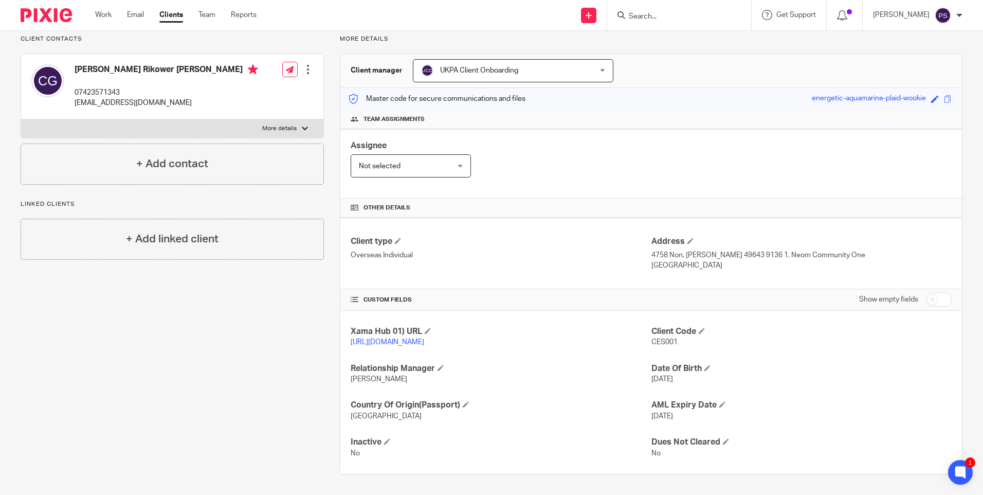
drag, startPoint x: 683, startPoint y: 246, endPoint x: 833, endPoint y: 246, distance: 149.6
click at [833, 250] on p "4758 Non, Sharma 49643 9136 1, Neom Community One" at bounding box center [801, 255] width 300 height 10
copy p "Sharma 49643 9136 1, Neom Community One"
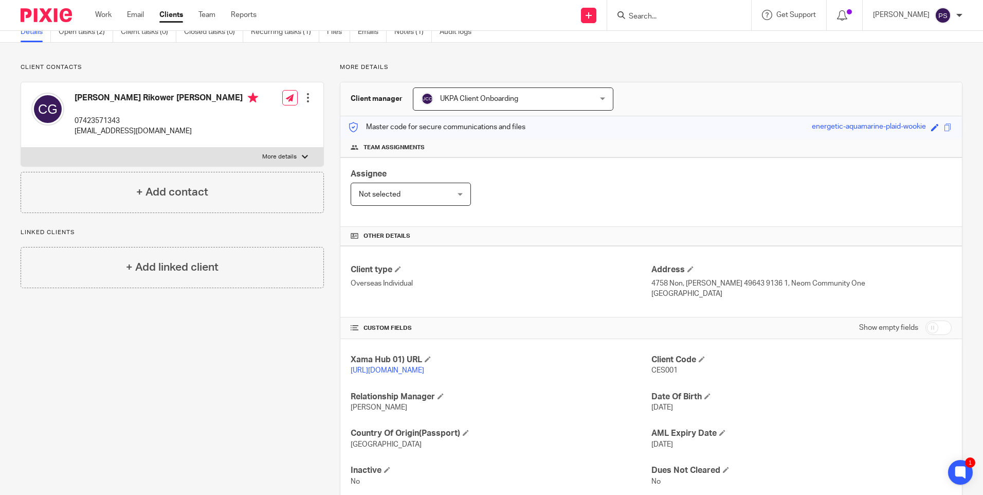
scroll to position [0, 0]
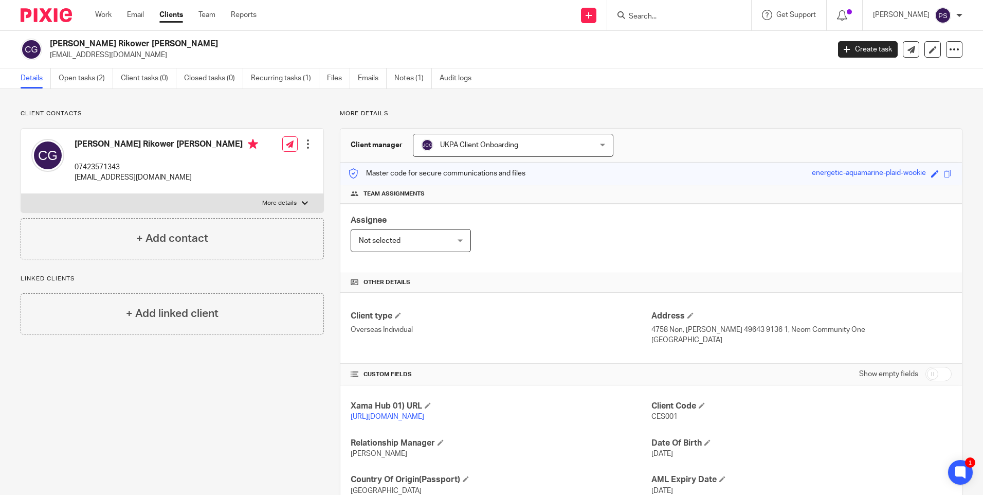
click at [667, 17] on input "Search" at bounding box center [674, 16] width 93 height 9
paste input "tf@geiagroup.com"
type input "tf@geiagroup.com"
click at [737, 13] on button "reset" at bounding box center [732, 14] width 10 height 10
click at [177, 108] on div "Client contacts Cesar Andres Rikower Golbert 07423571343 sbmolina@hotmail.com E…" at bounding box center [491, 329] width 983 height 480
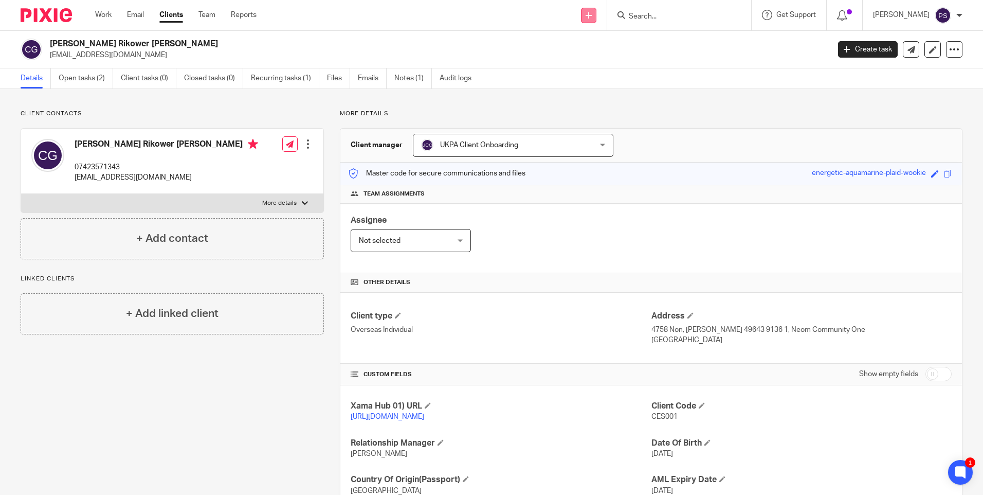
click at [596, 16] on link at bounding box center [588, 15] width 15 height 15
click at [596, 108] on div "Client contacts Cesar Andres Rikower Golbert 07423571343 sbmolina@hotmail.com E…" at bounding box center [491, 329] width 983 height 480
click at [596, 20] on link at bounding box center [588, 15] width 15 height 15
click at [602, 76] on link "Add client" at bounding box center [603, 78] width 63 height 15
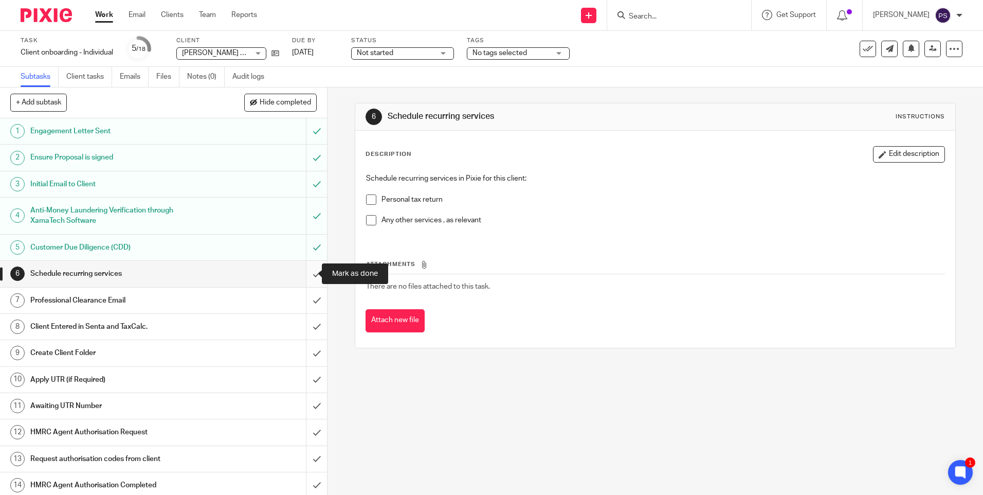
click at [312, 277] on input "submit" at bounding box center [163, 274] width 327 height 26
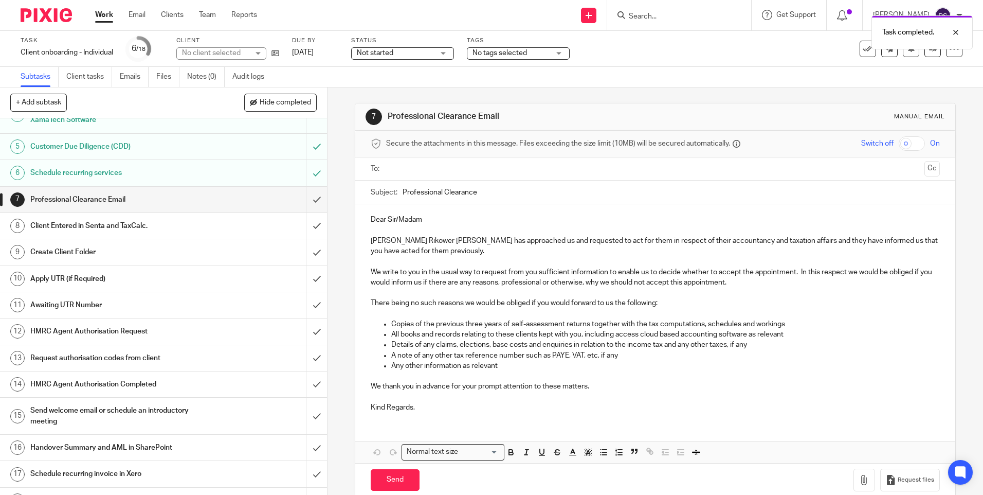
scroll to position [103, 0]
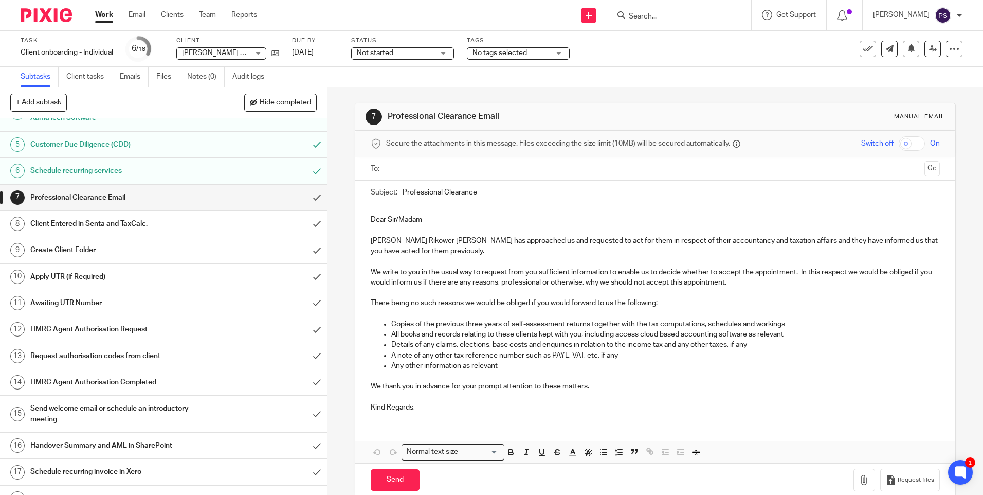
click at [336, 182] on div "7 Professional Clearance Email Manual email Secure the attachments in this mess…" at bounding box center [656, 290] width 656 height 407
click at [596, 20] on link at bounding box center [588, 15] width 15 height 15
click at [604, 75] on link "Add client" at bounding box center [603, 78] width 63 height 15
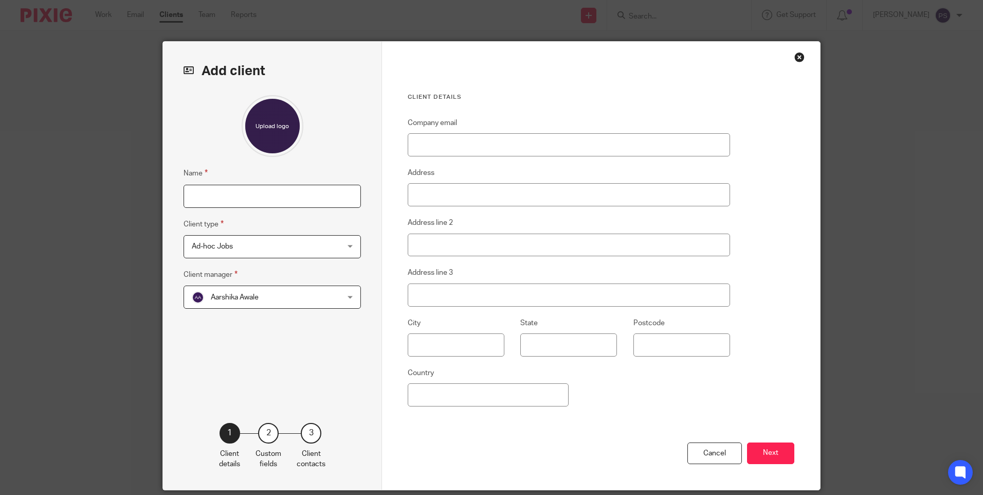
click at [248, 202] on input "Name" at bounding box center [272, 196] width 177 height 23
type input "[PERSON_NAME] [PERSON_NAME]"
click at [421, 145] on input "Company email" at bounding box center [569, 144] width 322 height 23
paste input "[EMAIL_ADDRESS][DOMAIN_NAME]"
type input "[EMAIL_ADDRESS][DOMAIN_NAME]"
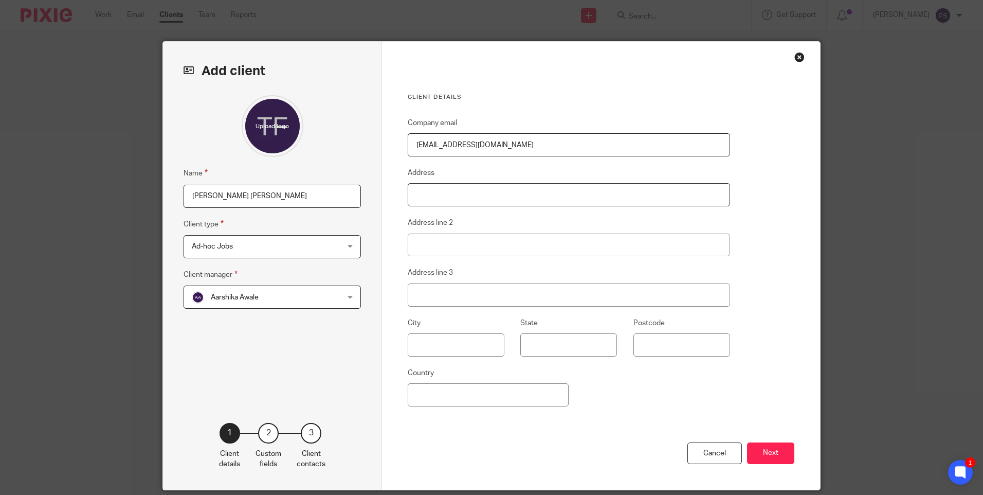
click at [422, 192] on input "Address" at bounding box center [569, 194] width 322 height 23
click at [457, 201] on input "Address" at bounding box center [569, 194] width 322 height 23
click at [426, 191] on input "Address" at bounding box center [569, 194] width 322 height 23
click at [420, 199] on input "Address" at bounding box center [569, 194] width 322 height 23
paste input "Anne Maries Vej 13 9000 Aalborg"
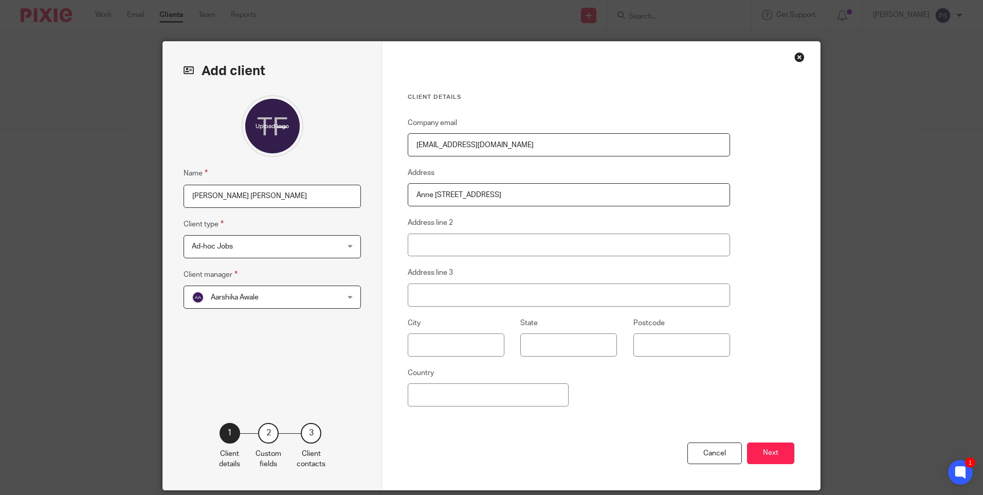
drag, startPoint x: 477, startPoint y: 195, endPoint x: 531, endPoint y: 195, distance: 54.0
click at [531, 195] on input "Anne Maries Vej 13 9000 Aalborg" at bounding box center [569, 194] width 322 height 23
type input "Anne Maries Vej 13"
click at [424, 247] on input "Address line 2" at bounding box center [569, 244] width 322 height 23
paste input "9000 Aalborg"
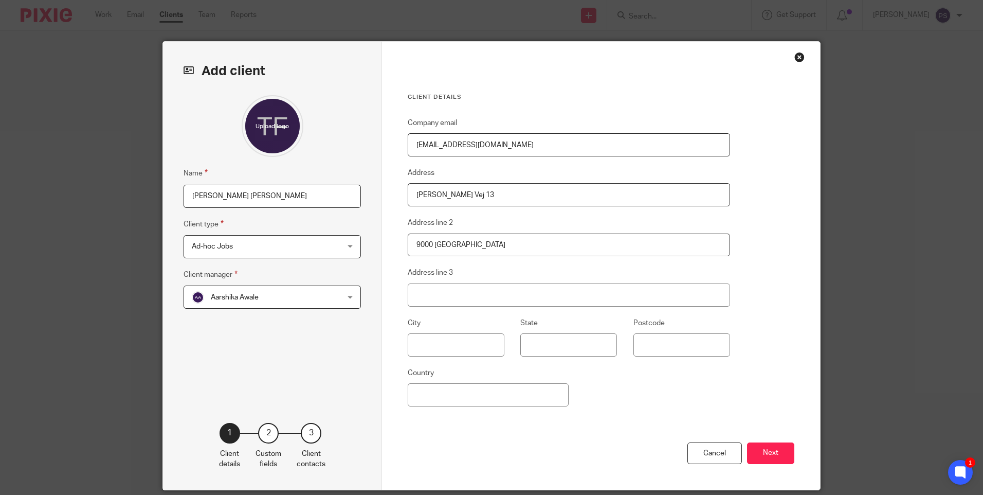
type input "9000 Aalborg"
click at [437, 391] on input "Country" at bounding box center [488, 394] width 161 height 23
click at [432, 396] on input "Country" at bounding box center [488, 394] width 161 height 23
type input "Denmark"
click at [657, 422] on div "Company email tf@geiagroup.com Address Anne Maries Vej 13 Address line 2 9000 A…" at bounding box center [569, 279] width 322 height 325
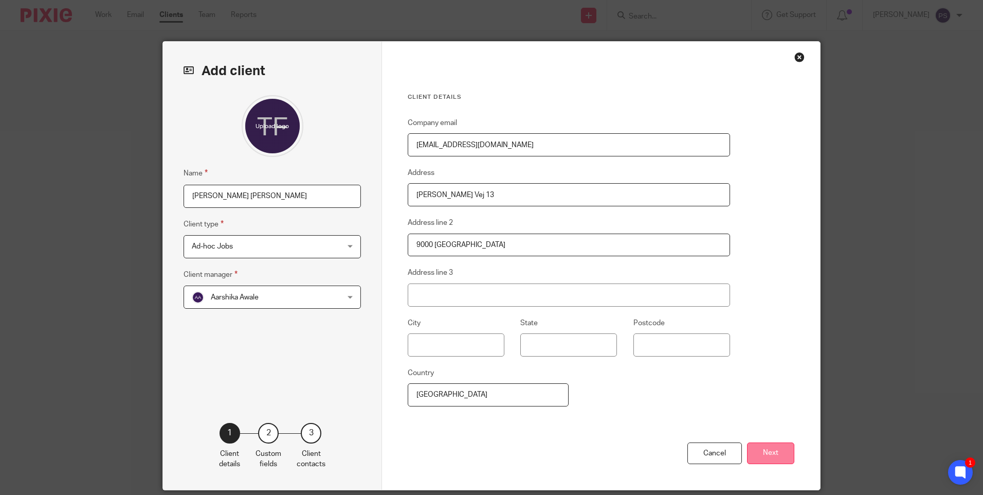
click at [770, 452] on button "Next" at bounding box center [770, 453] width 47 height 22
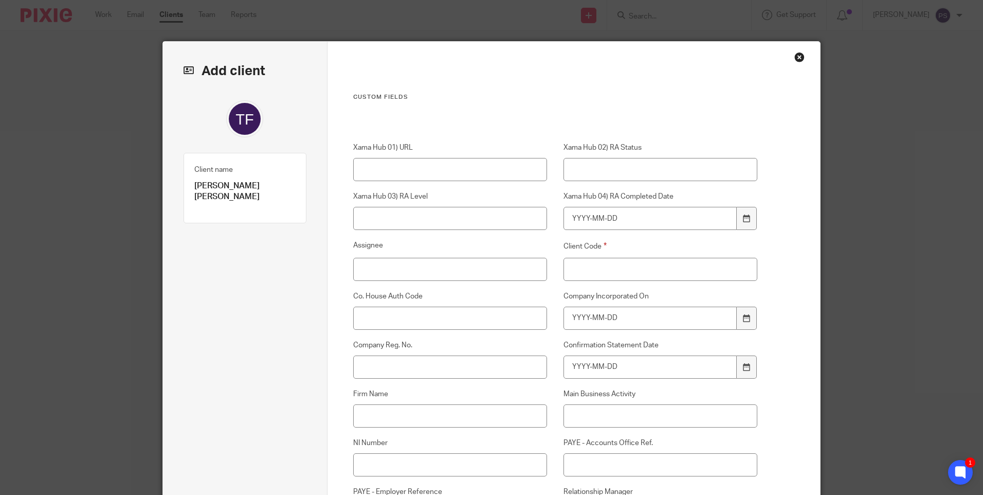
click at [572, 254] on div "Client Code" at bounding box center [652, 260] width 210 height 40
click at [575, 263] on input "Client Code" at bounding box center [661, 269] width 194 height 23
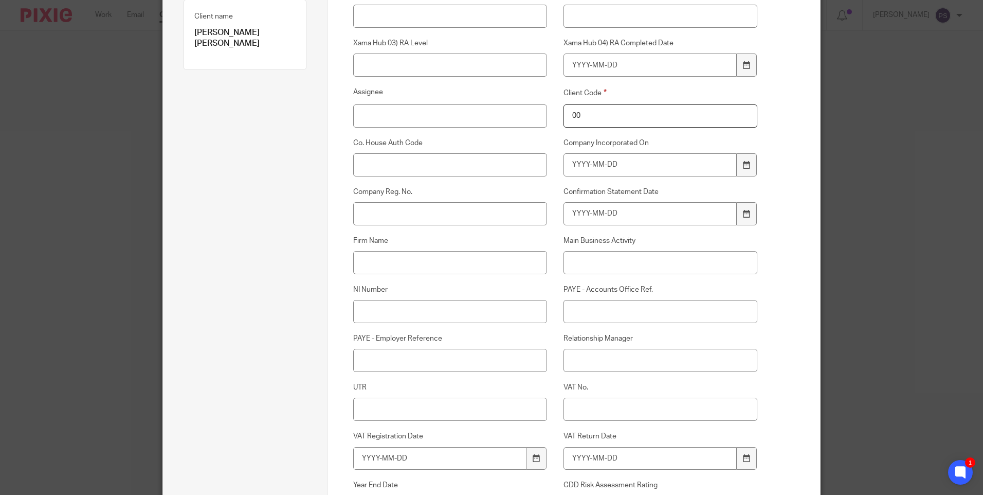
scroll to position [206, 0]
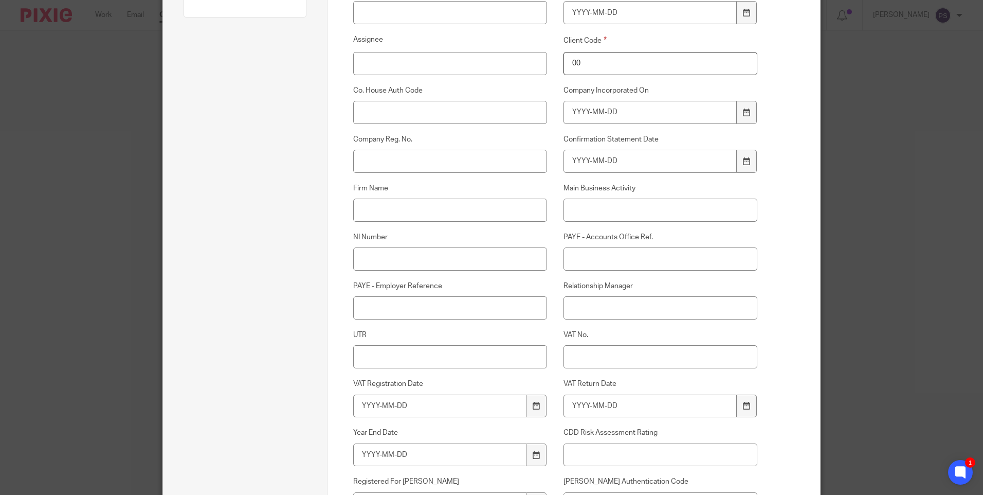
type input "00"
click at [579, 302] on input "Relationship Manager" at bounding box center [661, 307] width 194 height 23
type input "[PERSON_NAME]"
click at [657, 311] on input "[PERSON_NAME]" at bounding box center [661, 307] width 194 height 23
click at [623, 306] on input "[PERSON_NAME]" at bounding box center [661, 307] width 194 height 23
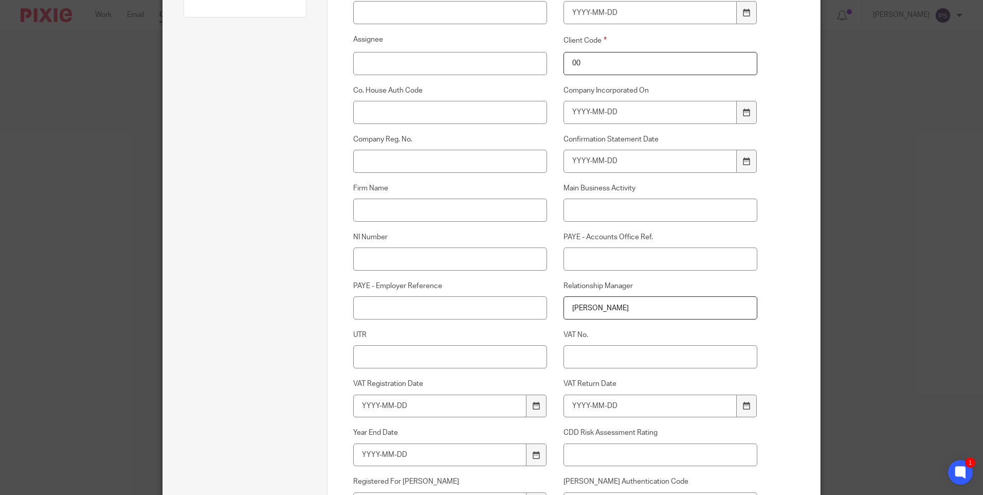
drag, startPoint x: 624, startPoint y: 307, endPoint x: 539, endPoint y: 313, distance: 85.1
click at [539, 313] on div "Xama Hub 01) URL Xama Hub 02) RA Status Xama Hub 03) RA Level Xama Hub 04) RA C…" at bounding box center [547, 363] width 421 height 853
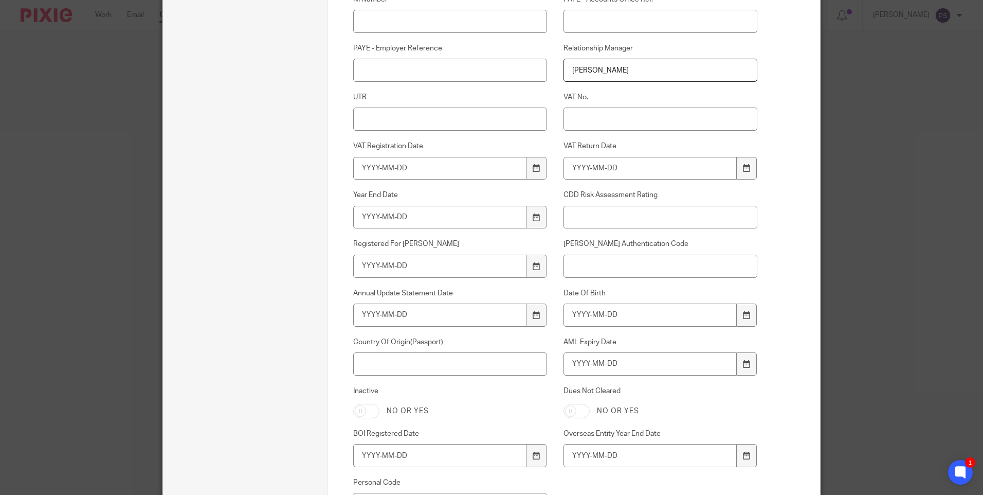
scroll to position [463, 0]
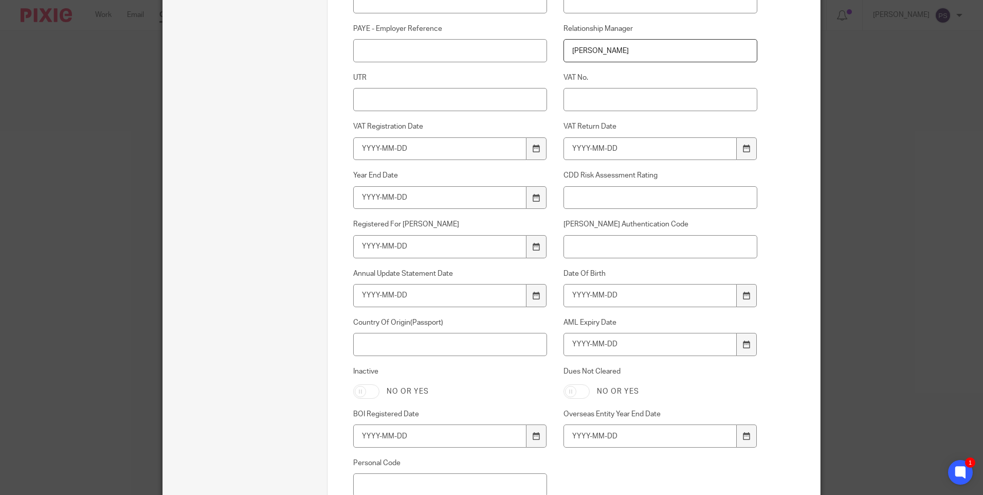
type input "[PERSON_NAME]"
click at [586, 300] on input "Date Of Birth" at bounding box center [651, 295] width 174 height 23
type input "1988-08-13"
click at [610, 343] on input "AML Expiry Date" at bounding box center [651, 344] width 174 height 23
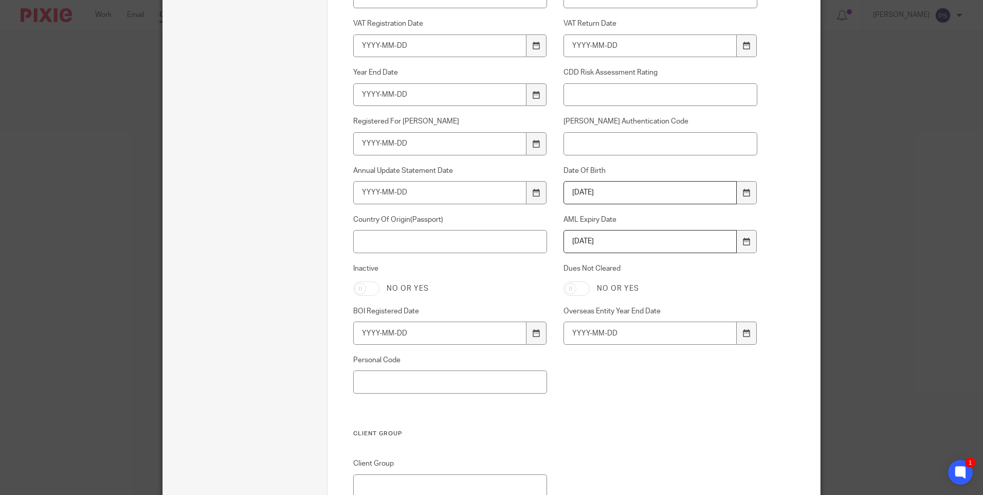
type input "2028-12-04"
click at [390, 247] on input "Country Of Origin(Passport)" at bounding box center [450, 241] width 194 height 23
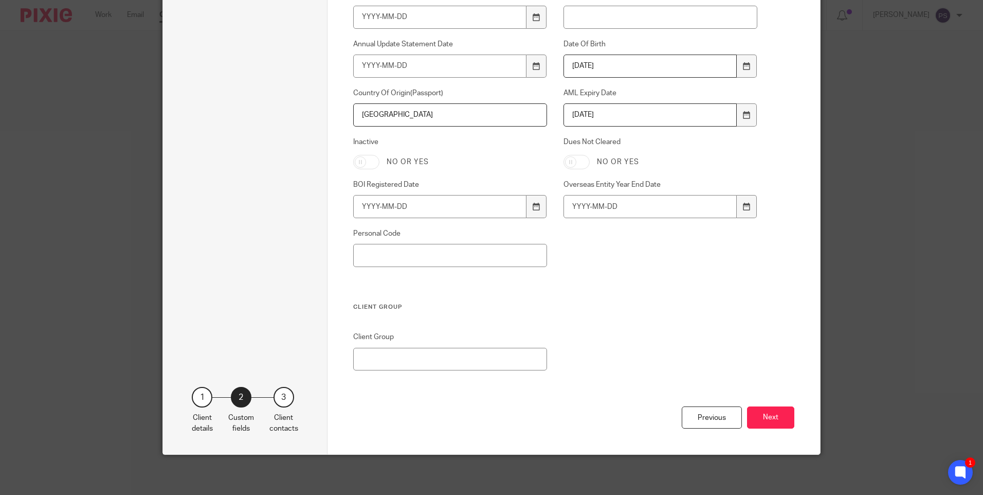
scroll to position [693, 0]
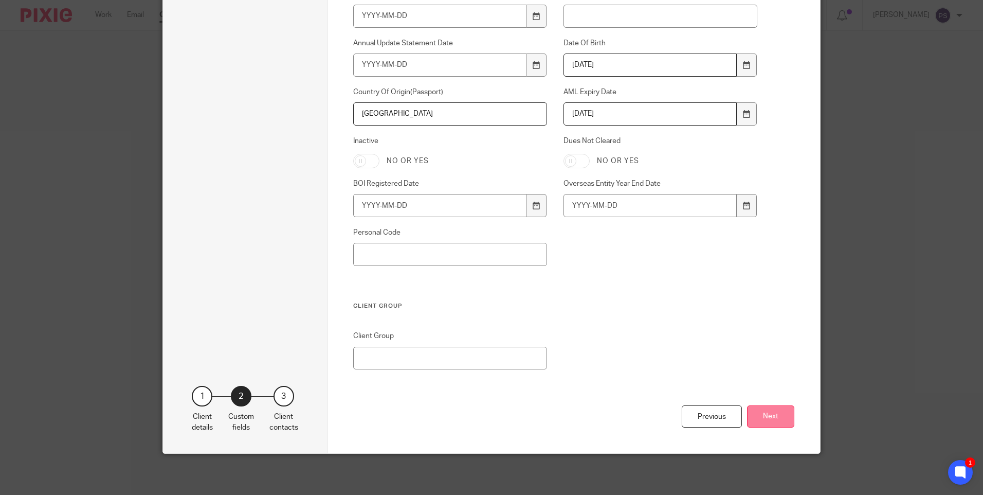
type input "[GEOGRAPHIC_DATA]"
click at [766, 416] on button "Next" at bounding box center [770, 416] width 47 height 22
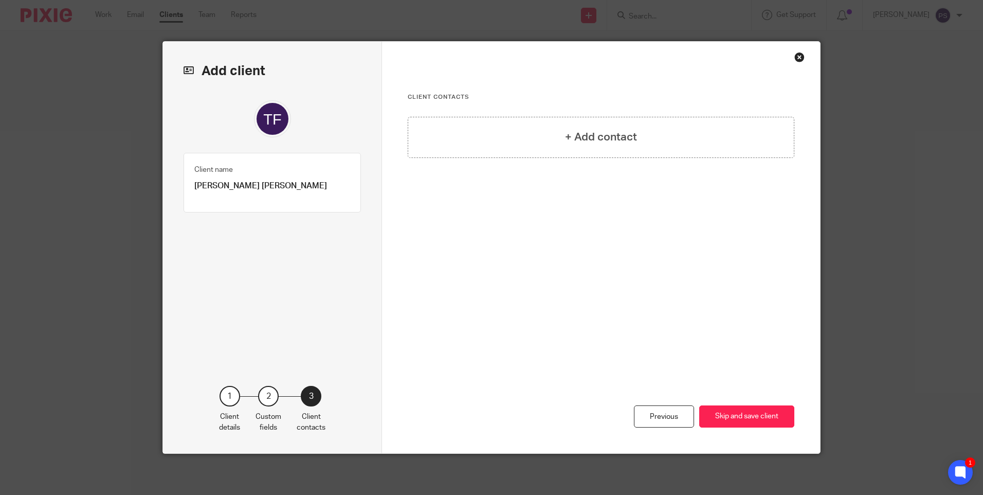
scroll to position [0, 0]
click at [608, 137] on h4 "+ Add contact" at bounding box center [601, 137] width 72 height 16
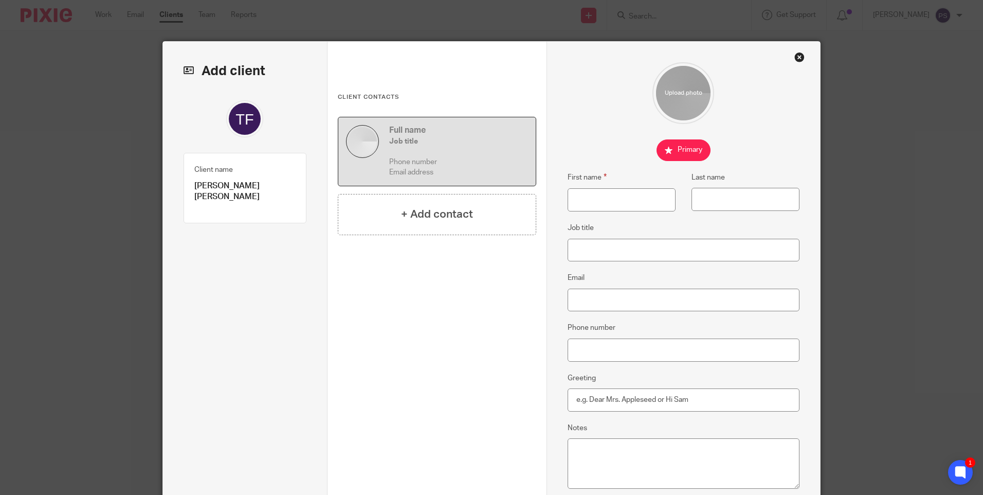
click at [224, 179] on fieldset "Client name Thomas Flo Jensen" at bounding box center [244, 183] width 101 height 39
drag, startPoint x: 224, startPoint y: 179, endPoint x: 232, endPoint y: 183, distance: 9.0
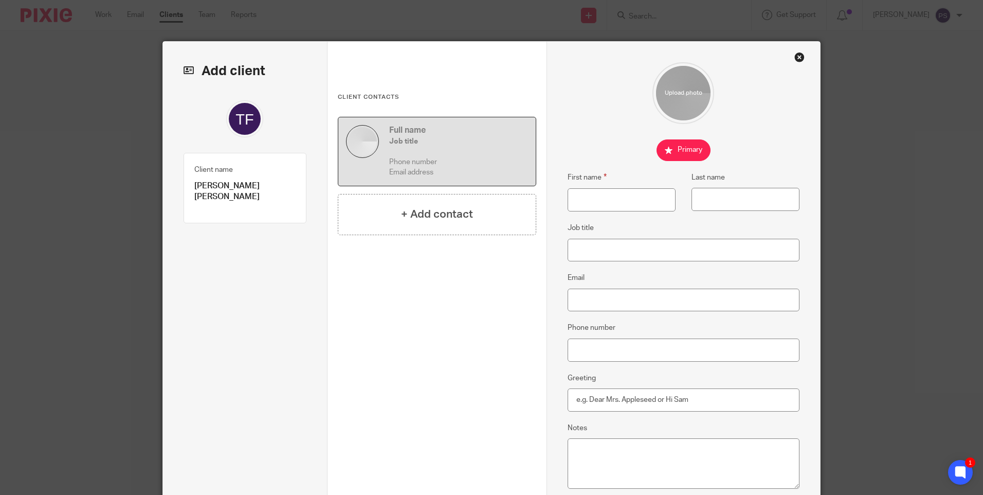
click at [232, 183] on p "[PERSON_NAME] [PERSON_NAME]" at bounding box center [244, 191] width 101 height 22
copy div "Thomas Flo Jensen Client type 1"
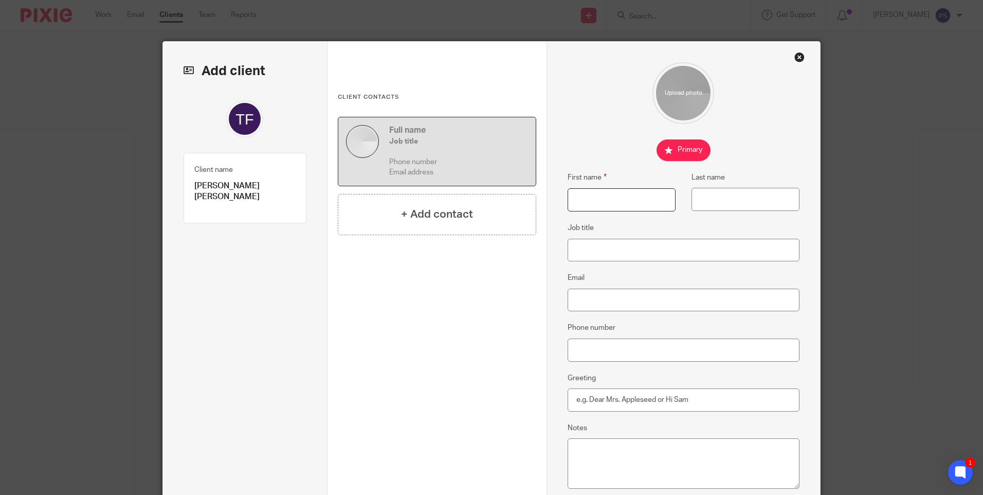
click at [625, 207] on input "First name" at bounding box center [622, 199] width 108 height 23
paste input "[PERSON_NAME] [PERSON_NAME]"
click at [601, 194] on input "[PERSON_NAME] [PERSON_NAME]" at bounding box center [622, 199] width 108 height 23
click at [621, 196] on input "[PERSON_NAME] [PERSON_NAME]" at bounding box center [622, 199] width 108 height 23
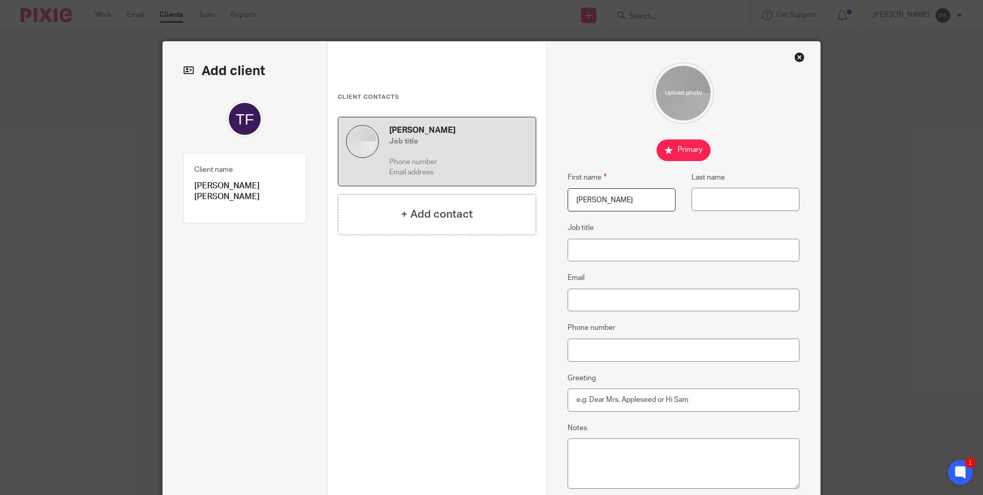
type input "Thomas Flo"
click at [720, 202] on input "Last name" at bounding box center [746, 199] width 108 height 23
paste input "Jensen"
type input "Jensen"
click at [610, 303] on input "Email" at bounding box center [684, 299] width 232 height 23
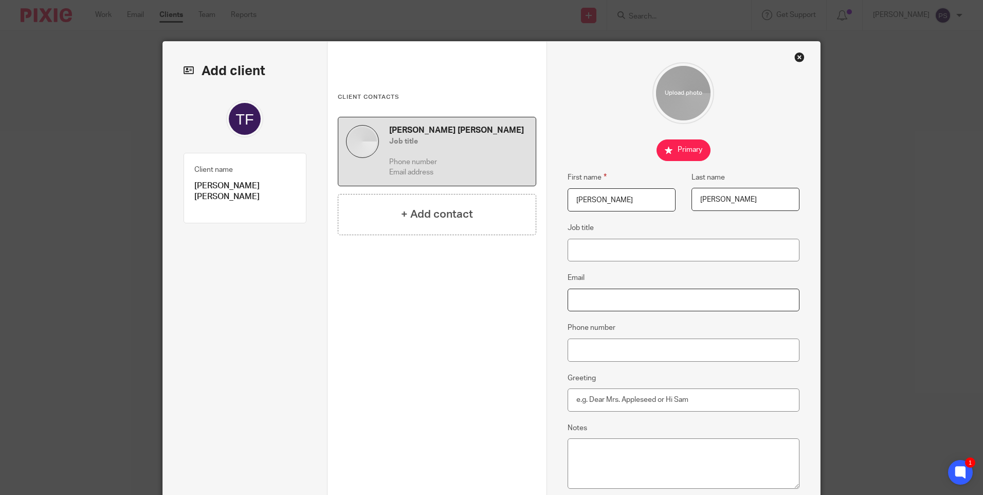
paste input "[EMAIL_ADDRESS][DOMAIN_NAME]"
type input "[EMAIL_ADDRESS][DOMAIN_NAME]"
click at [519, 292] on div "Thomas Flo Jensen Job title Phone number tf@geiagroup.com + Add contact" at bounding box center [437, 249] width 198 height 265
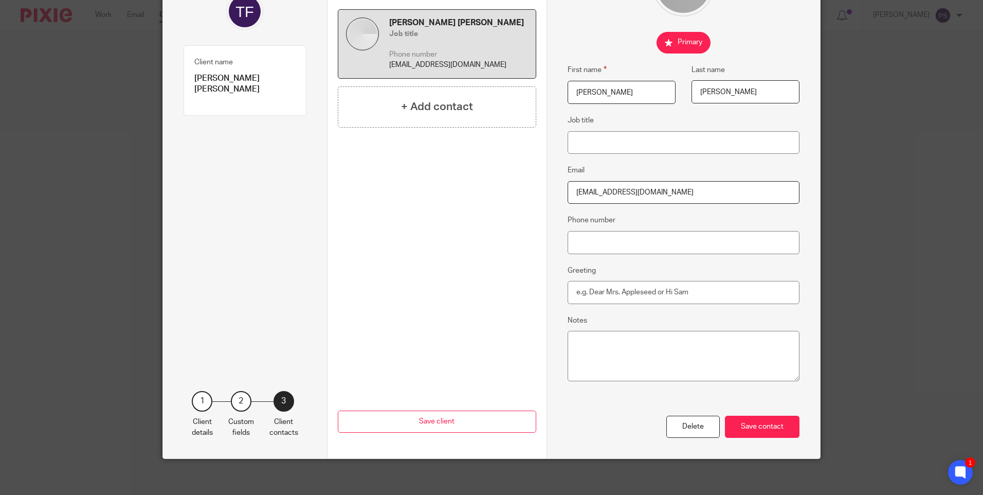
scroll to position [113, 0]
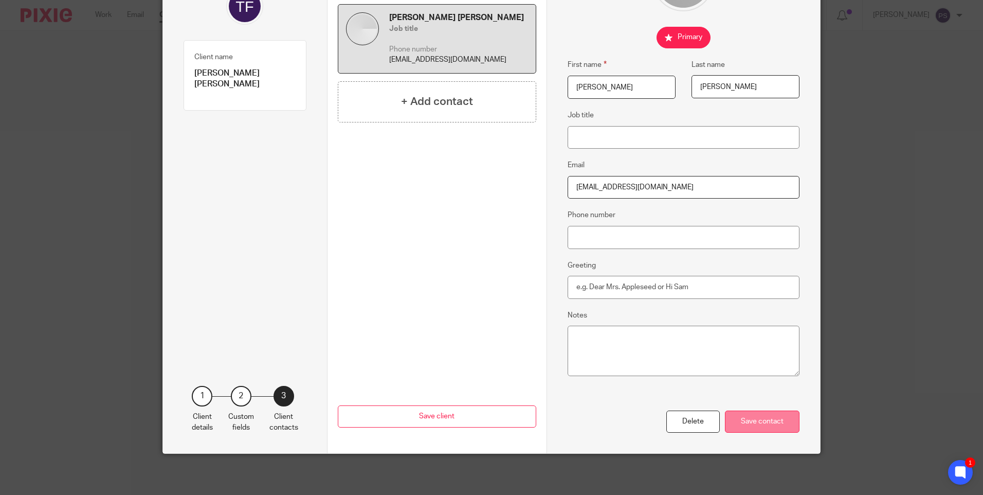
click at [782, 422] on div "Save contact" at bounding box center [762, 421] width 75 height 22
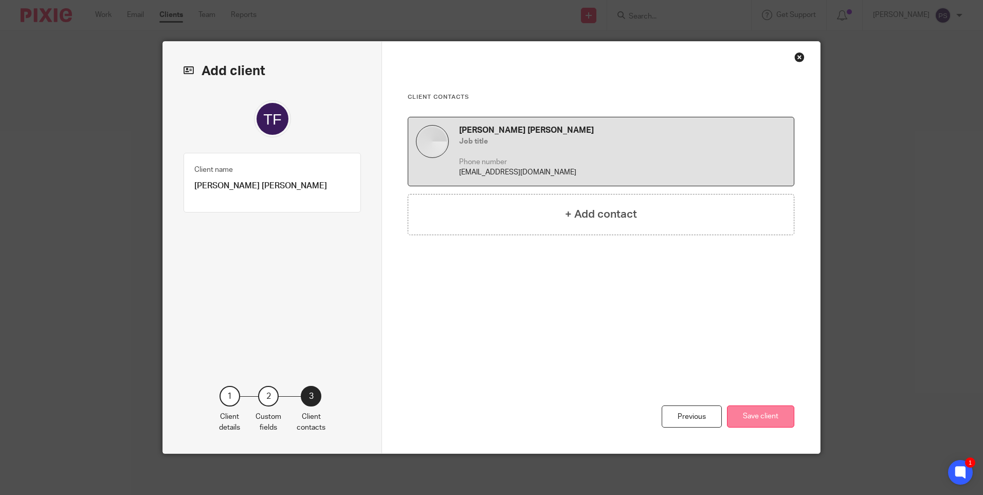
scroll to position [0, 0]
click at [772, 418] on button "Save client" at bounding box center [760, 416] width 67 height 22
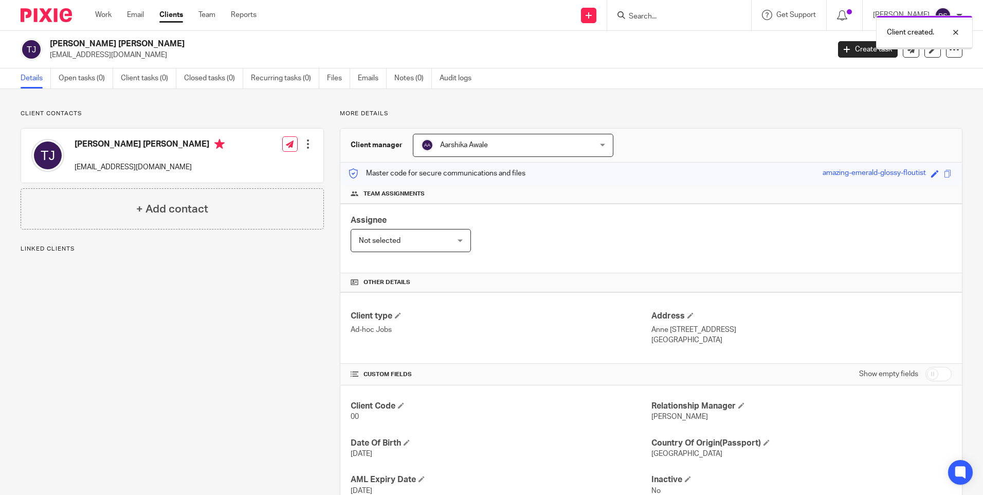
click at [549, 149] on span "Aarshika Awale" at bounding box center [497, 145] width 153 height 22
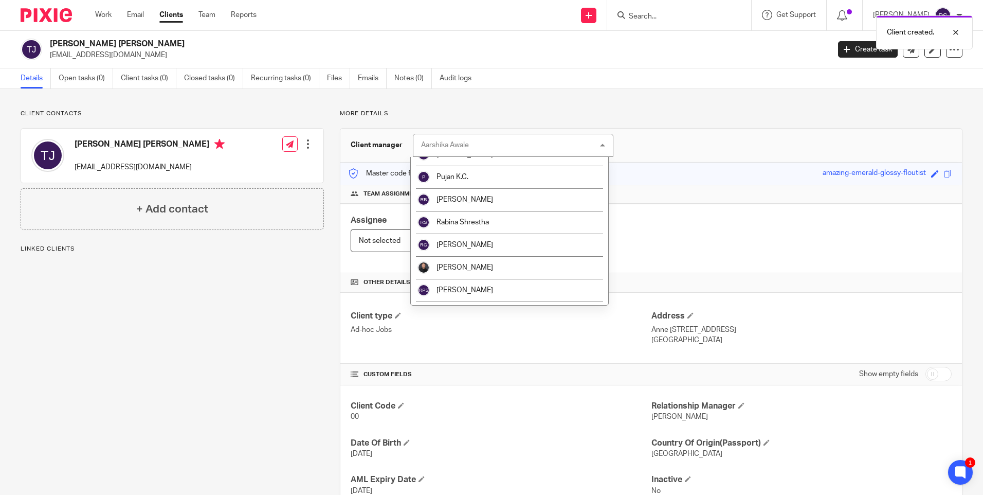
scroll to position [1661, 0]
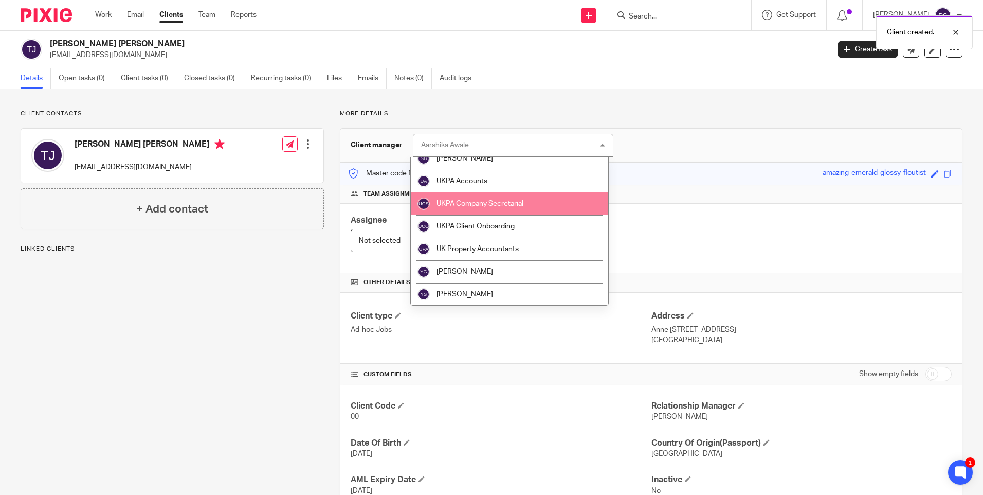
click at [506, 207] on span "UKPA Company Secretarial" at bounding box center [480, 203] width 87 height 7
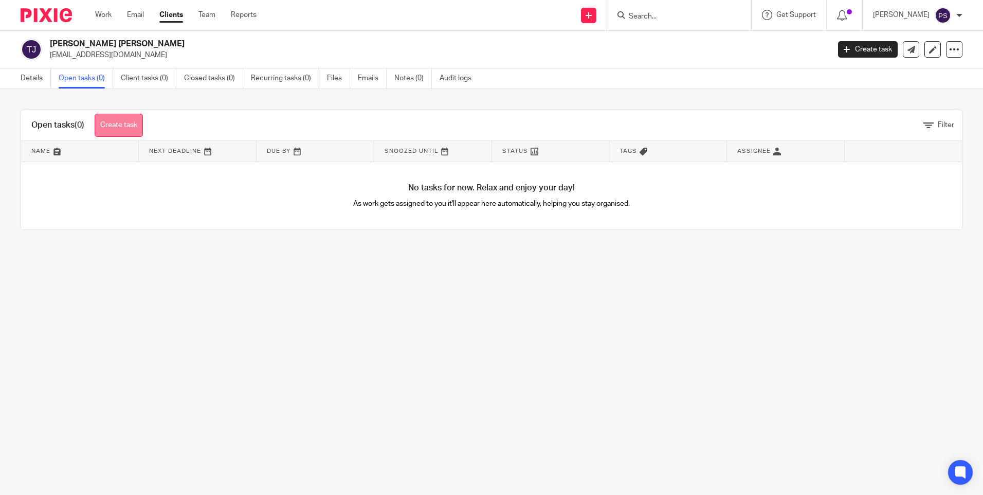
click at [127, 122] on link "Create task" at bounding box center [119, 125] width 48 height 23
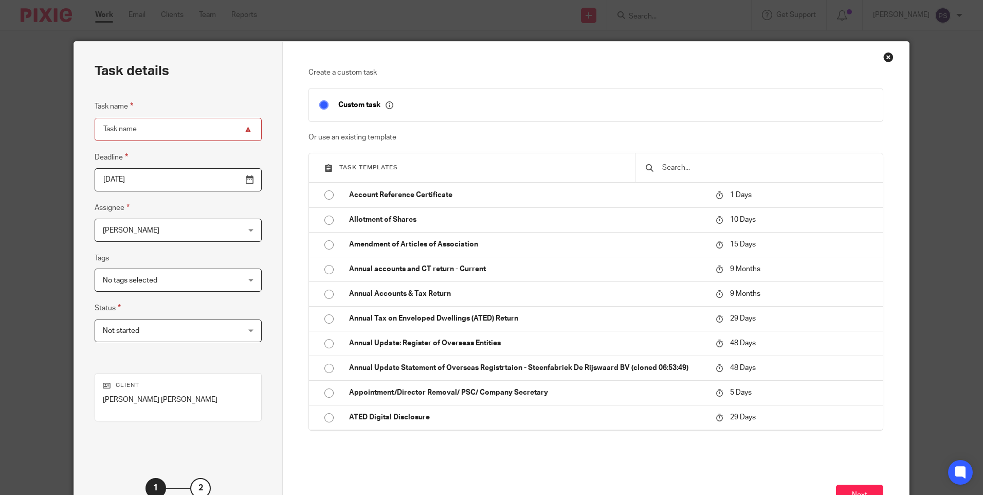
click at [671, 172] on input "text" at bounding box center [766, 167] width 211 height 11
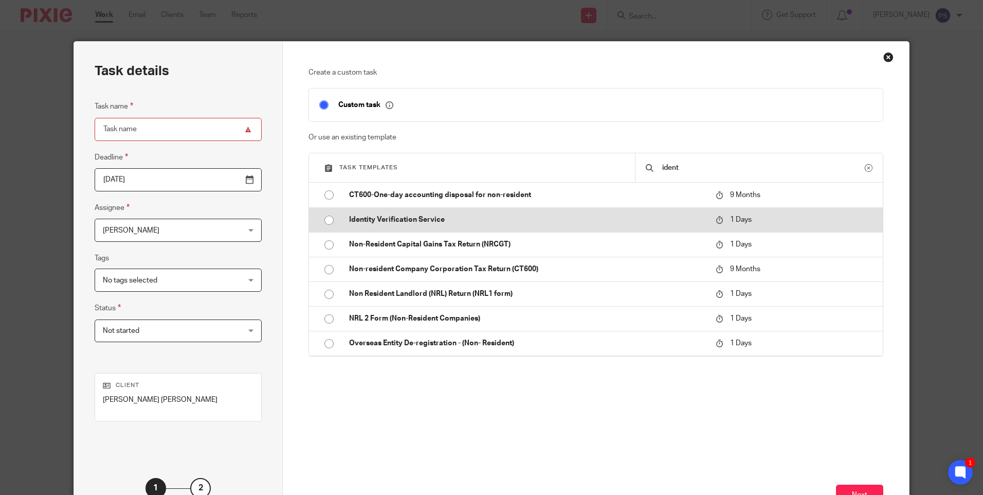
type input "ident"
click at [323, 221] on input "radio" at bounding box center [329, 220] width 20 height 20
type input "2025-09-16"
type input "Identity Verification Service"
checkbox input "false"
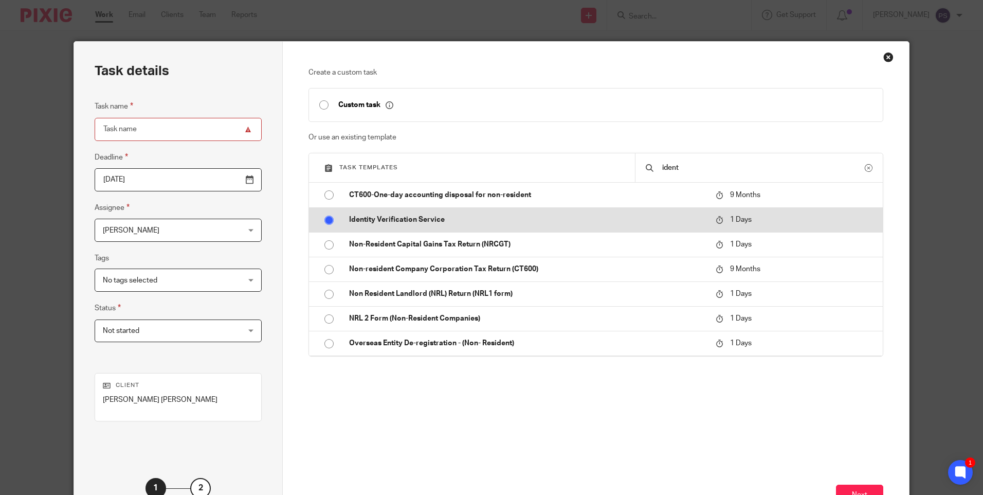
radio input "false"
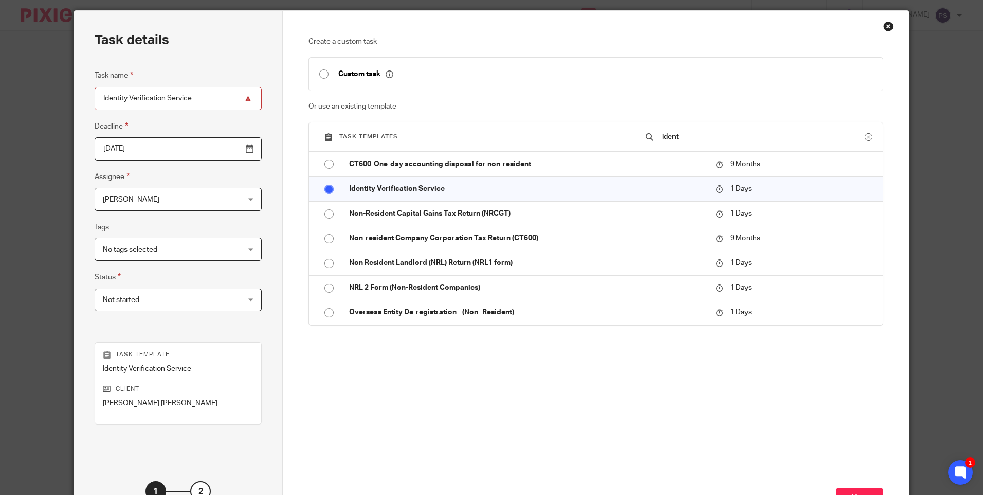
scroll to position [113, 0]
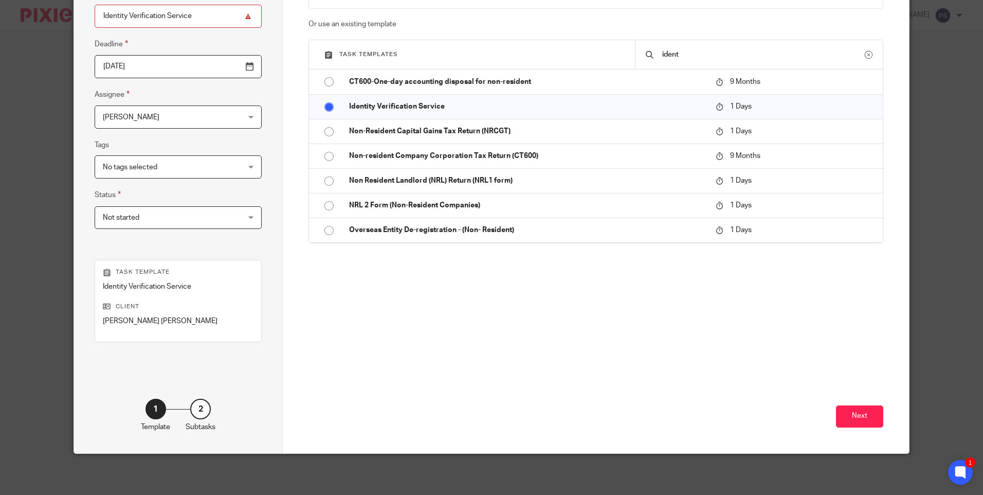
click at [165, 72] on input "2025-09-16" at bounding box center [178, 66] width 167 height 23
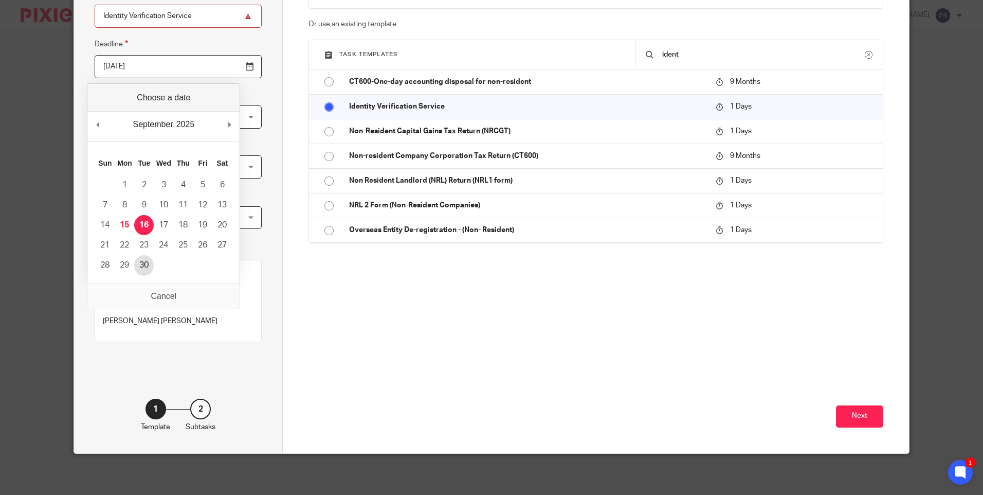
type input "2025-09-30"
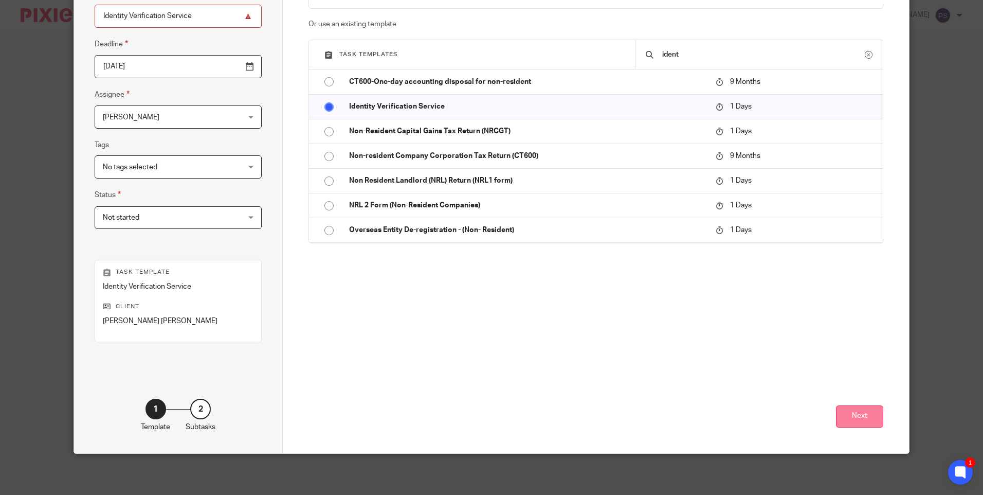
click at [850, 418] on button "Next" at bounding box center [859, 416] width 47 height 22
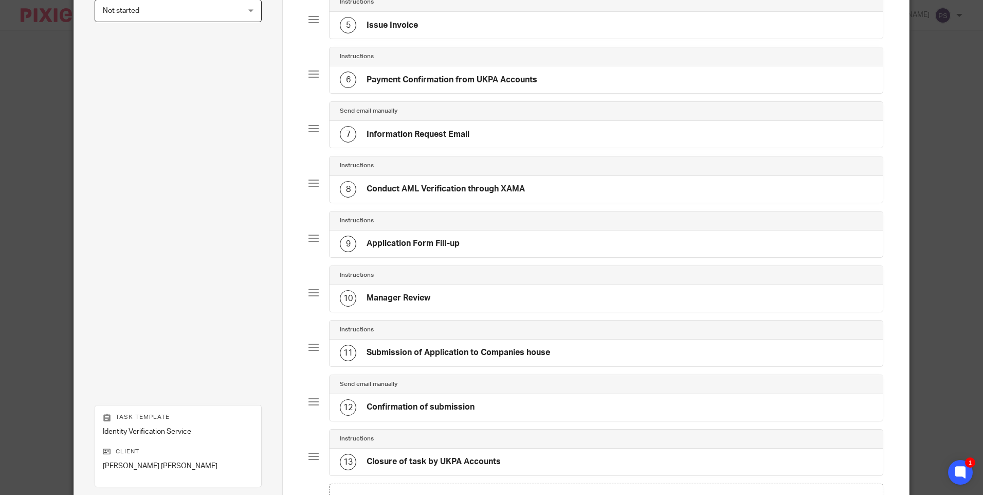
scroll to position [464, 0]
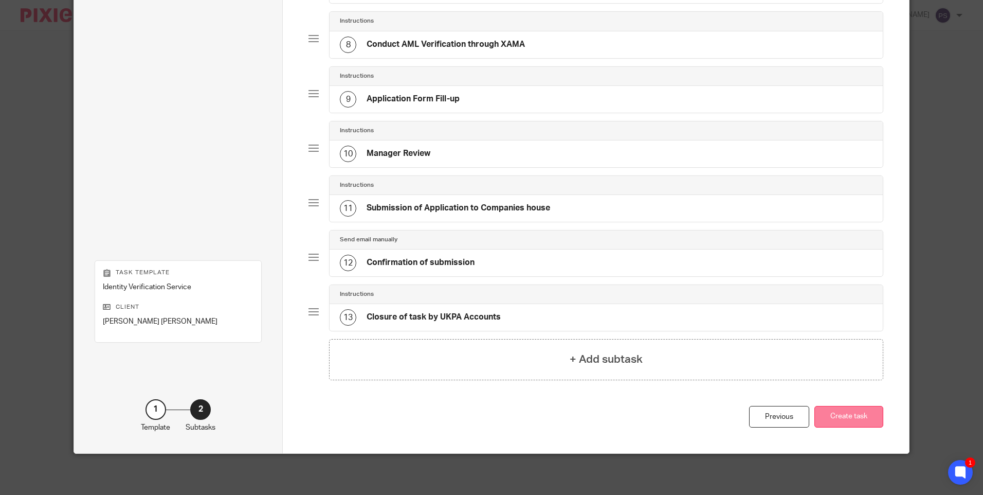
click at [854, 424] on button "Create task" at bounding box center [848, 417] width 69 height 22
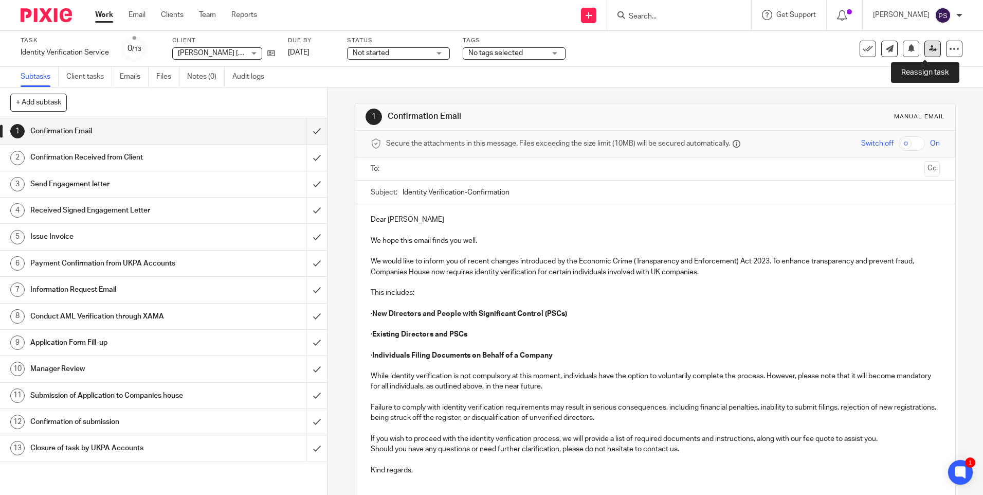
click at [928, 53] on link at bounding box center [933, 49] width 16 height 16
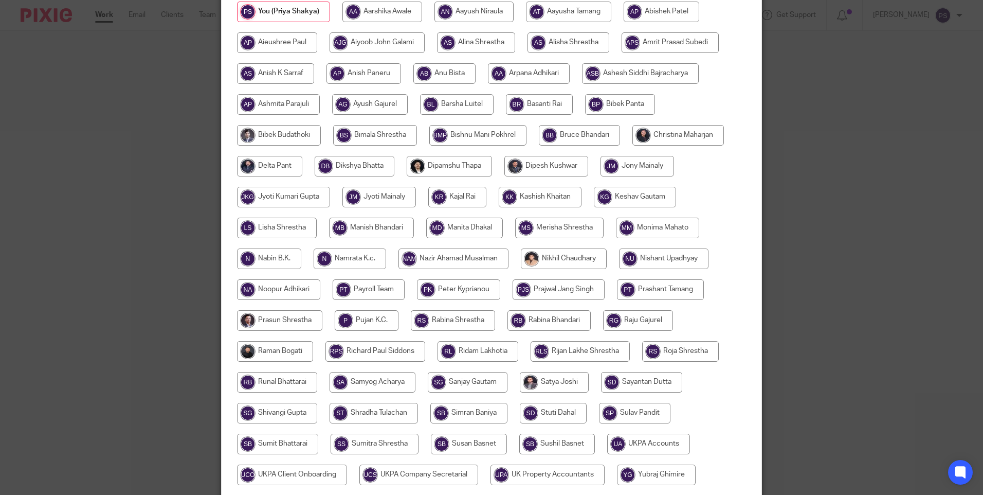
scroll to position [270, 0]
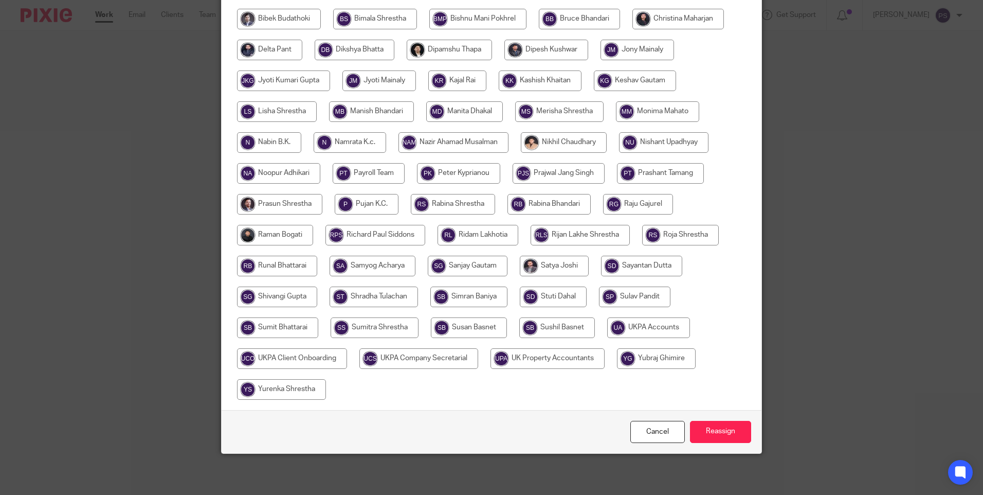
click at [413, 364] on input "radio" at bounding box center [418, 358] width 119 height 21
radio input "true"
click at [738, 439] on input "Reassign" at bounding box center [720, 432] width 61 height 22
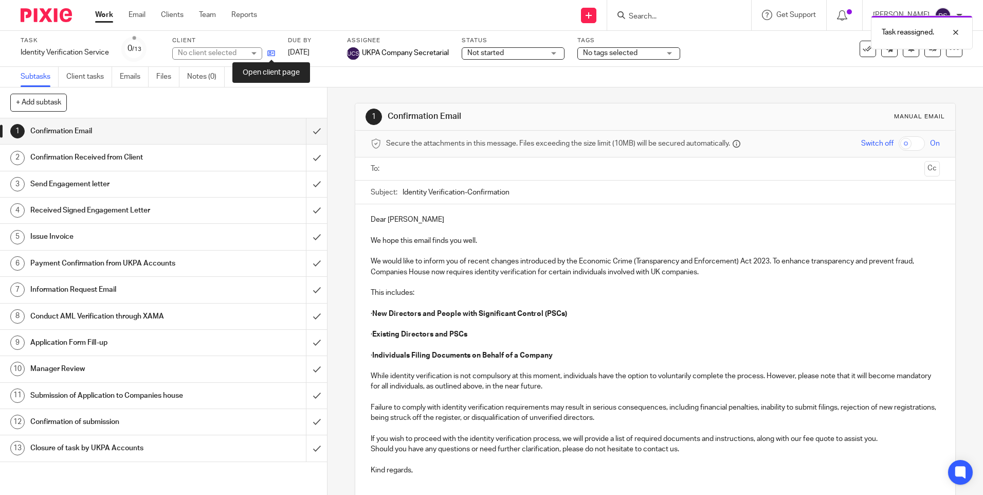
click at [271, 53] on icon at bounding box center [271, 53] width 8 height 8
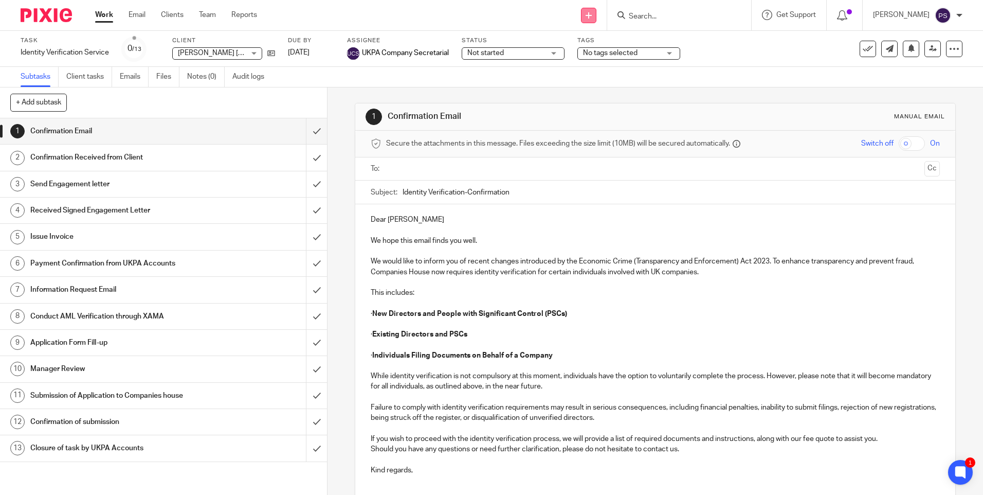
click at [592, 18] on icon at bounding box center [589, 15] width 6 height 6
click at [591, 80] on link "Add client" at bounding box center [603, 78] width 63 height 15
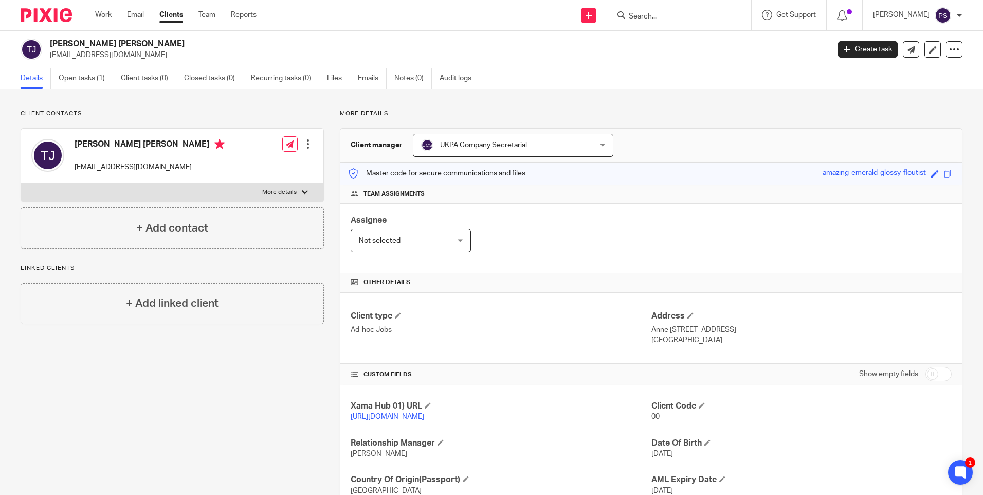
click at [241, 108] on div "Client contacts [PERSON_NAME] Jensen [EMAIL_ADDRESS][DOMAIN_NAME] Edit contact …" at bounding box center [491, 329] width 983 height 480
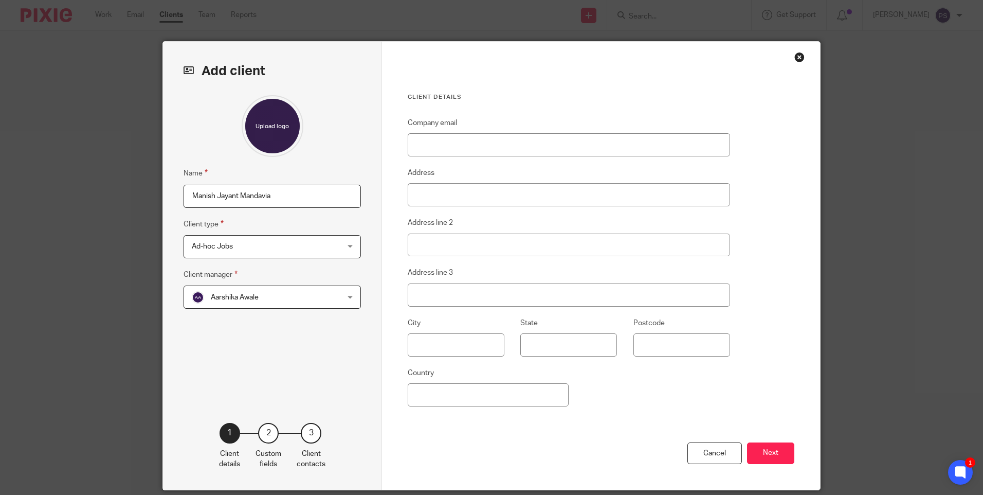
type input "Manish Jayant Mandavia"
click at [245, 300] on span "Aarshika Awale" at bounding box center [235, 297] width 48 height 7
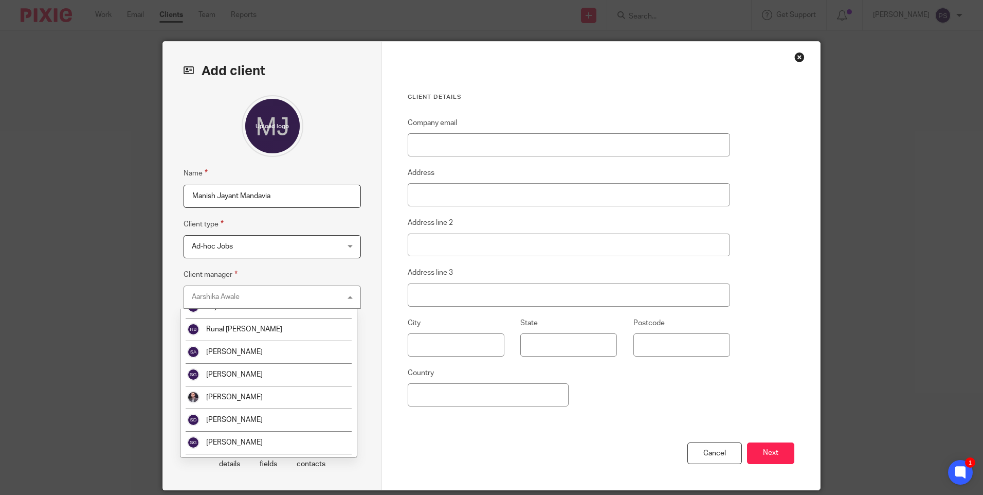
scroll to position [1661, 0]
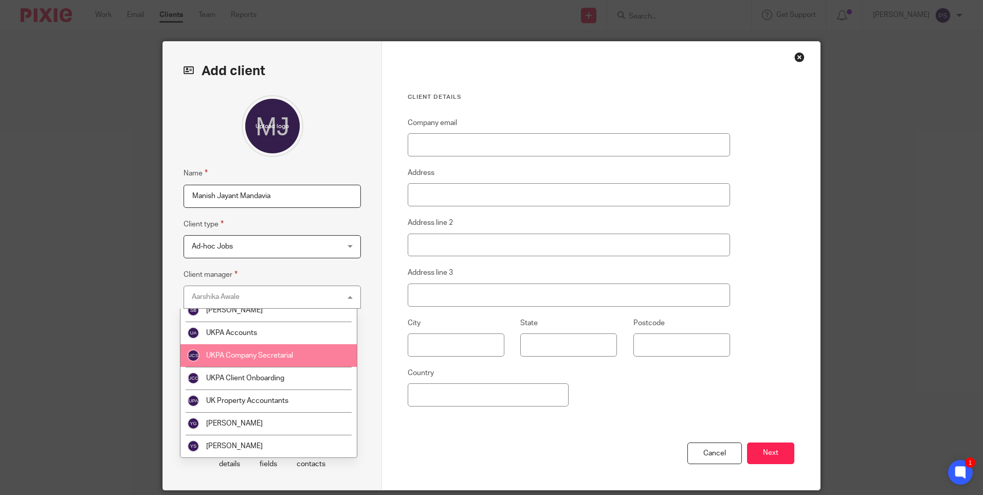
click at [262, 361] on li "UKPA Company Secretarial" at bounding box center [268, 355] width 176 height 23
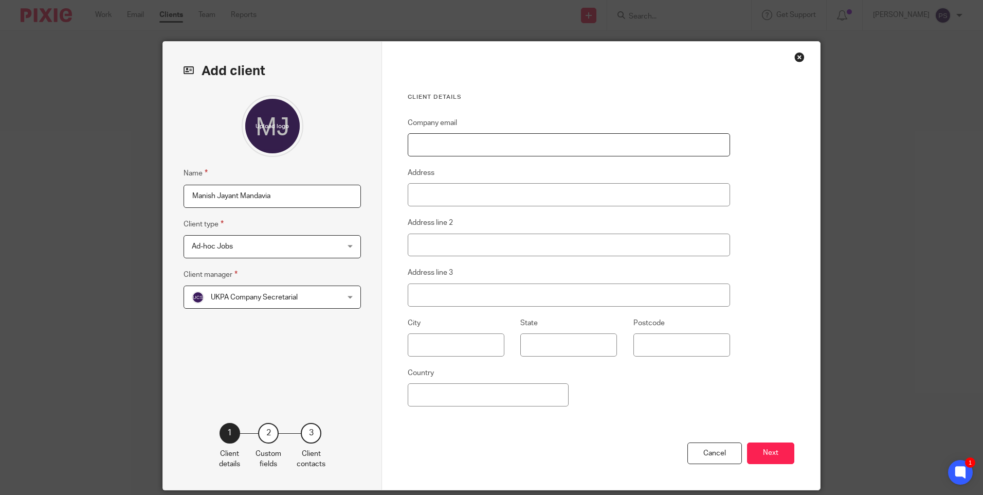
click at [433, 141] on input "Company email" at bounding box center [569, 144] width 322 height 23
click at [458, 142] on input "Company email" at bounding box center [569, 144] width 322 height 23
paste input "[EMAIL_ADDRESS][DOMAIN_NAME]"
type input "[EMAIL_ADDRESS][DOMAIN_NAME]"
click at [447, 195] on input "Address" at bounding box center [569, 194] width 322 height 23
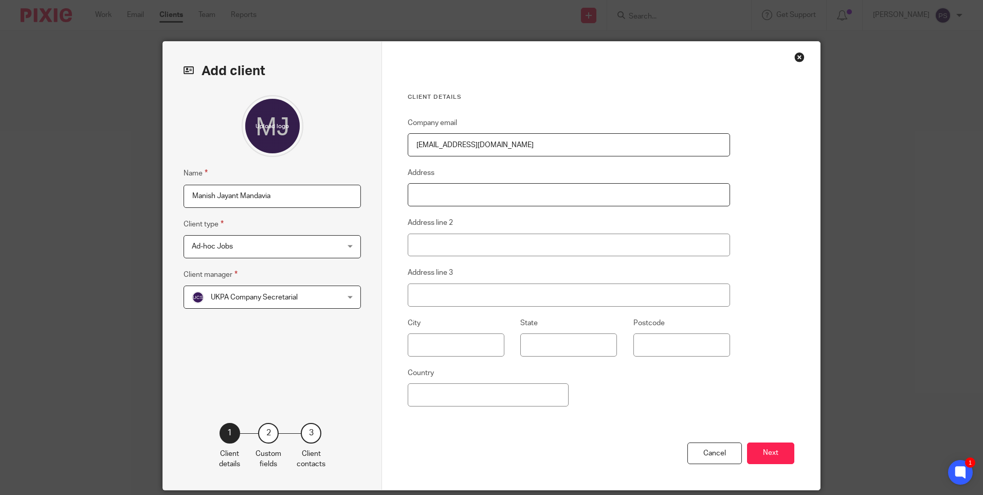
click at [454, 203] on input "Address" at bounding box center [569, 194] width 322 height 23
paste input "76 Marsh Road"
type input "76 Marsh Road"
click at [466, 246] on input "Address line 2" at bounding box center [569, 244] width 322 height 23
paste input "Pinner"
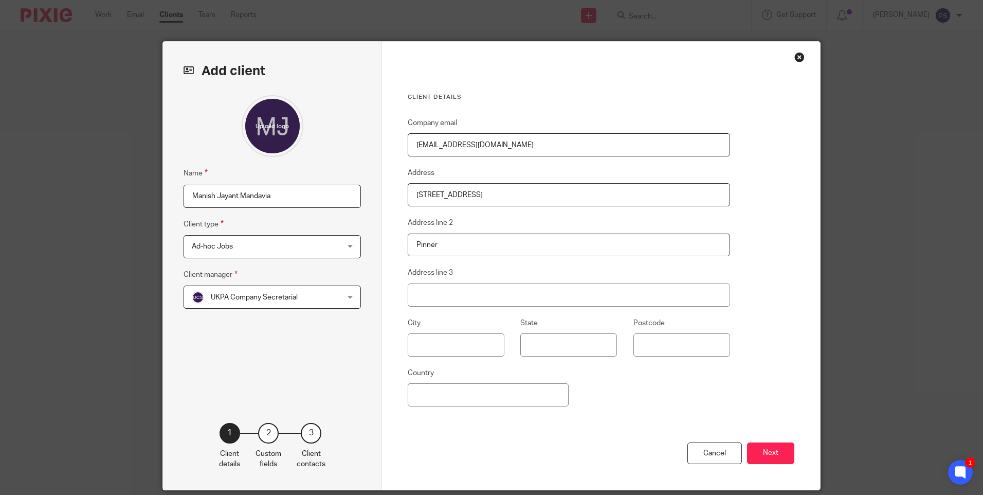
type input "Pinner"
click at [451, 299] on input "Address line 3" at bounding box center [569, 294] width 322 height 23
paste input "Middx"
type input "Middx"
click at [640, 345] on input "Postcode" at bounding box center [681, 344] width 97 height 23
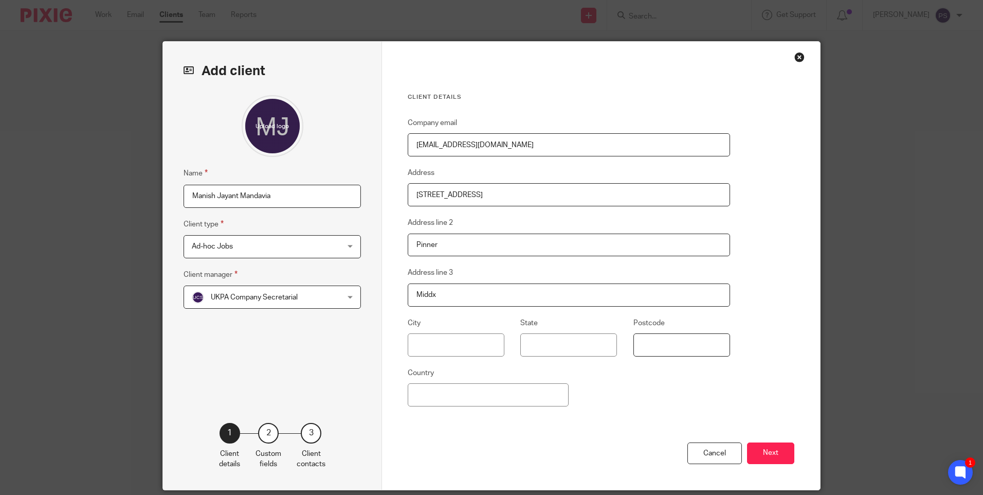
paste input "HA5 5NQ"
type input "HA5 5NQ"
click at [519, 400] on input "Country" at bounding box center [488, 394] width 161 height 23
type input "United Kingdom"
click at [702, 418] on div "Company email manish@lupafoods.com Address 76 Marsh Road Address line 2 Pinner …" at bounding box center [569, 279] width 322 height 325
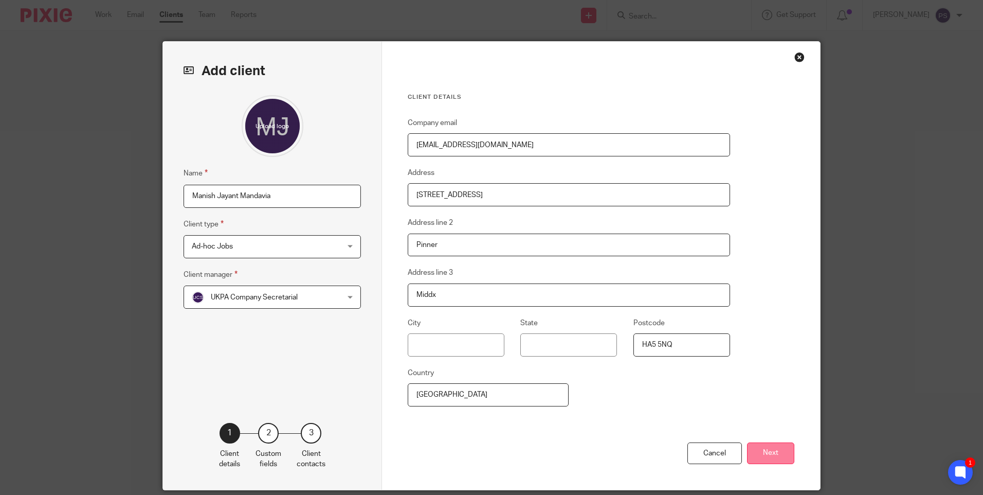
click at [763, 450] on button "Next" at bounding box center [770, 453] width 47 height 22
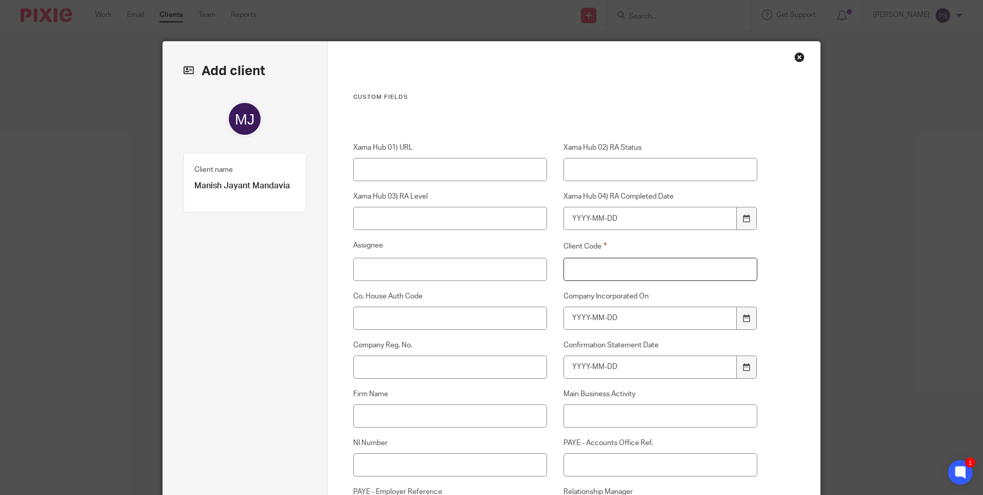
click at [619, 275] on input "Client Code" at bounding box center [661, 269] width 194 height 23
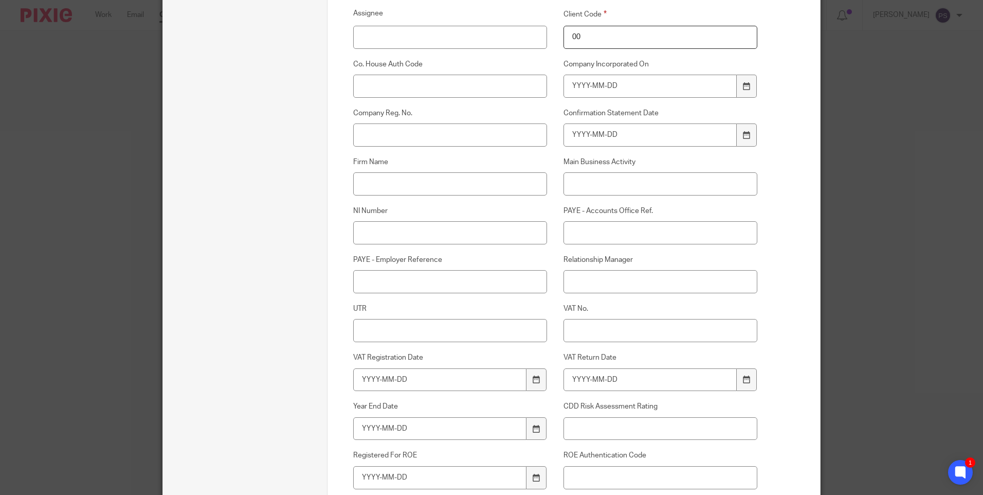
scroll to position [257, 0]
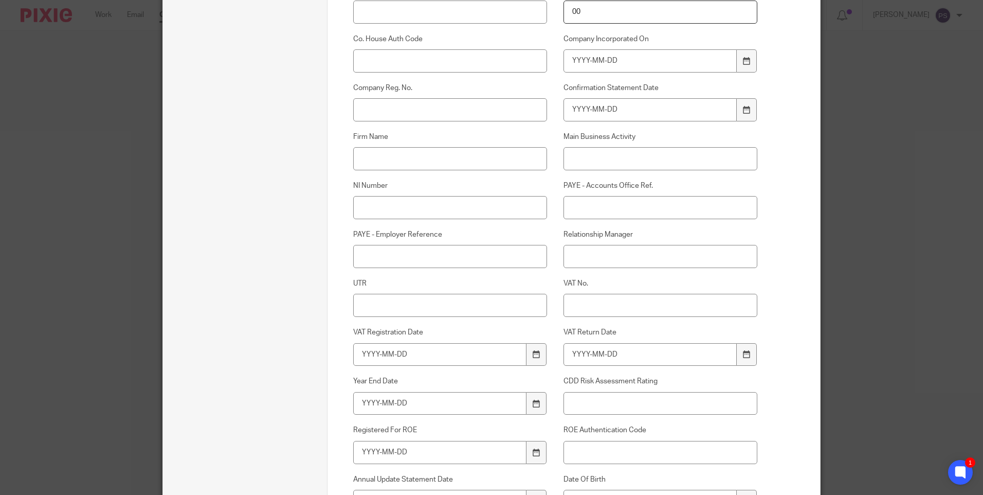
type input "00"
click at [595, 265] on input "Relationship Manager" at bounding box center [661, 256] width 194 height 23
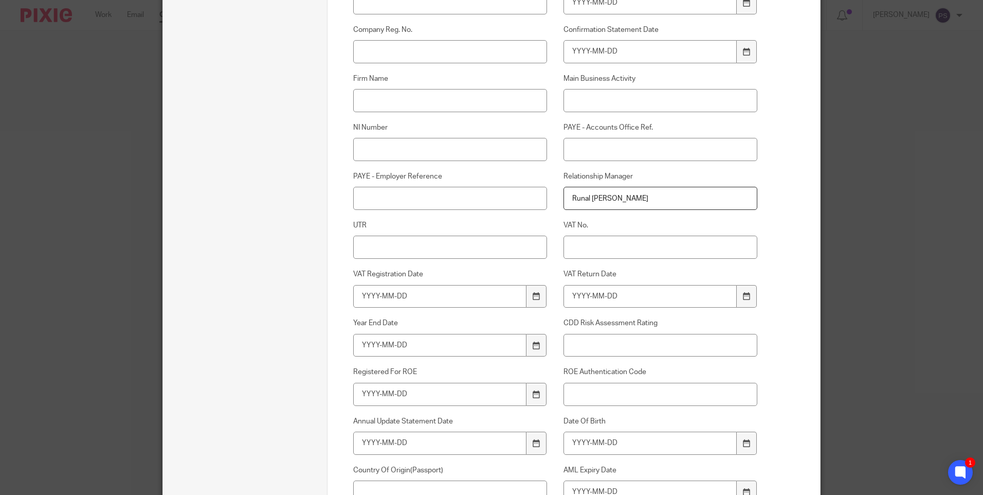
scroll to position [463, 0]
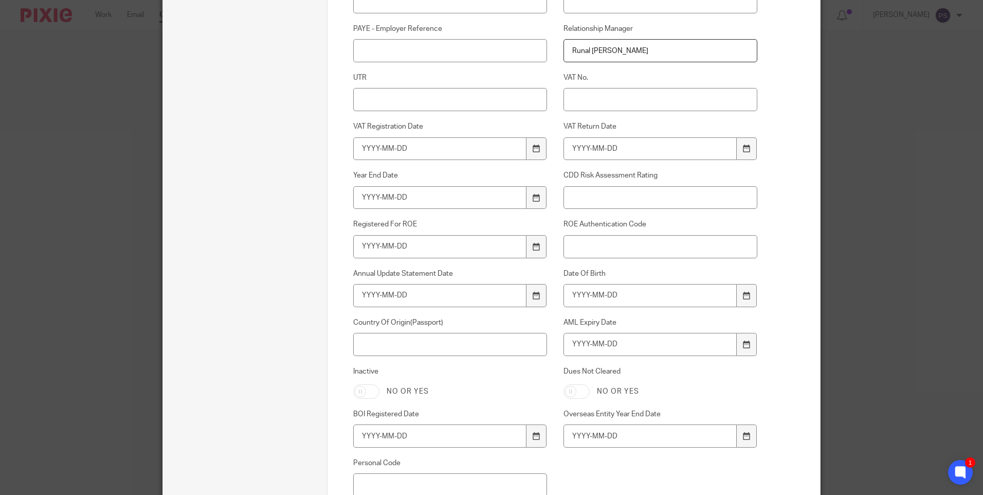
type input "[PERSON_NAME]"
click at [591, 301] on input "Date Of Birth" at bounding box center [651, 295] width 174 height 23
click at [568, 292] on input "Date Of Birth" at bounding box center [651, 295] width 174 height 23
type input "1972-11-27"
click at [592, 332] on div "AML Expiry Date" at bounding box center [652, 336] width 210 height 39
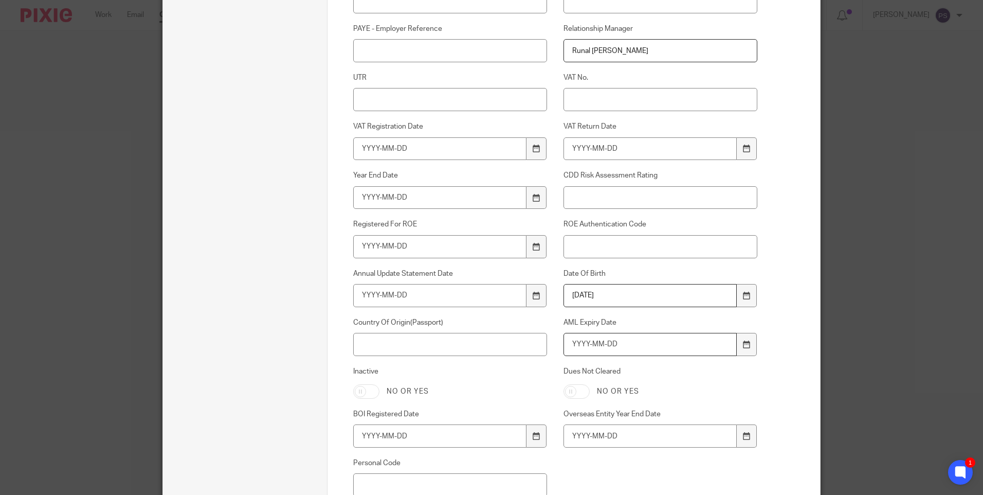
click at [593, 338] on input "AML Expiry Date" at bounding box center [651, 344] width 174 height 23
type input "2031-03-26"
click at [396, 345] on input "Country Of Origin(Passport)" at bounding box center [450, 344] width 194 height 23
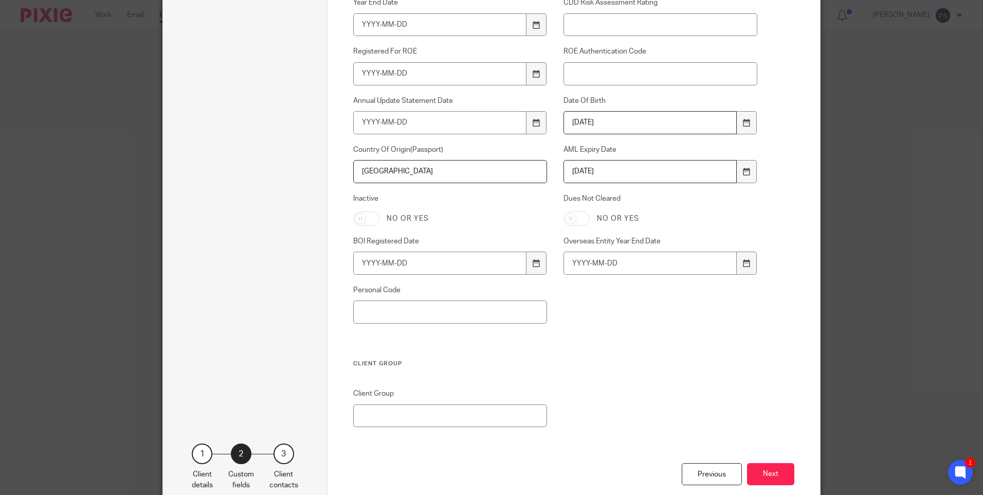
scroll to position [668, 0]
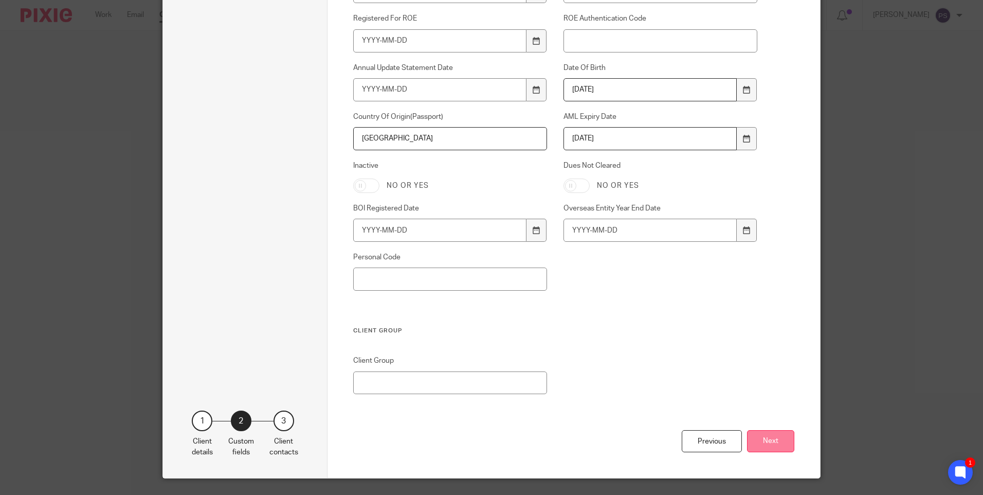
type input "United Kingdom"
click at [762, 435] on button "Next" at bounding box center [770, 441] width 47 height 22
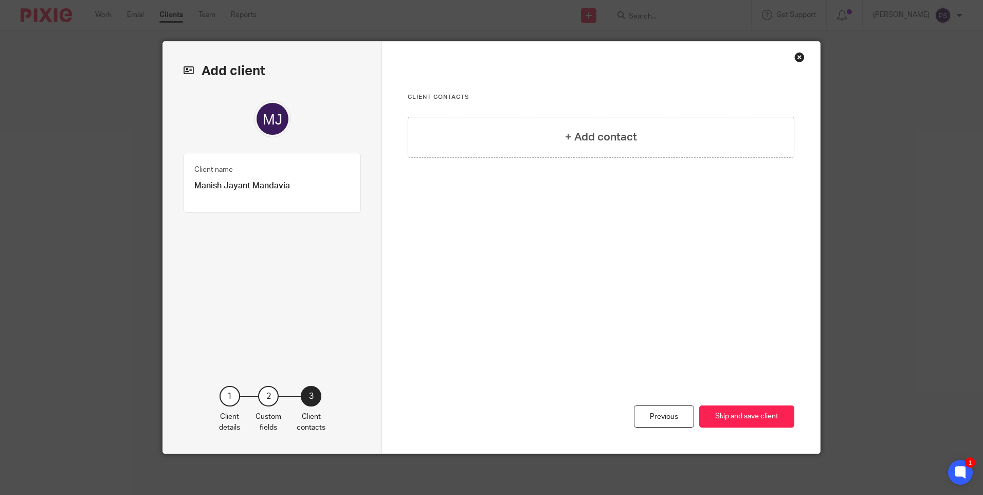
scroll to position [0, 0]
click at [583, 132] on h4 "+ Add contact" at bounding box center [601, 137] width 72 height 16
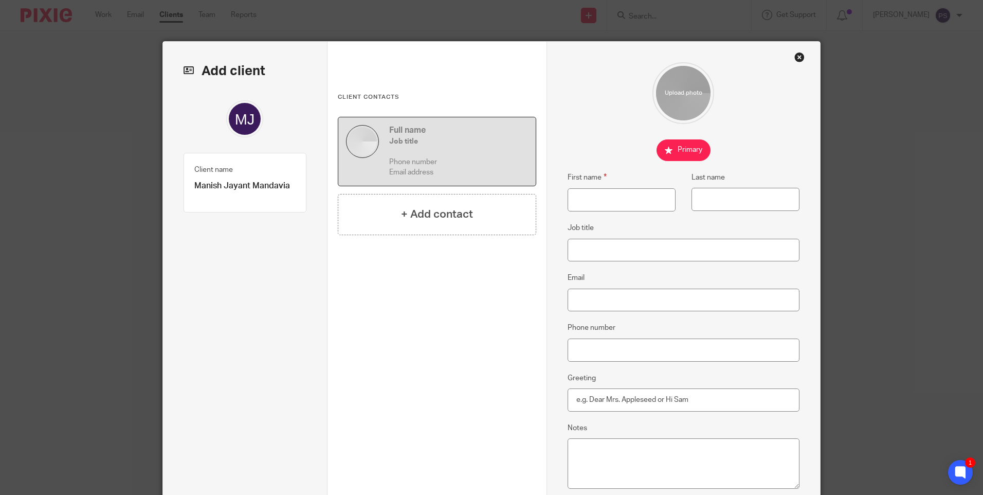
drag, startPoint x: 232, startPoint y: 176, endPoint x: 235, endPoint y: 184, distance: 8.1
click at [232, 178] on fieldset "Client name Manish Jayant Mandavia" at bounding box center [244, 178] width 101 height 28
click at [237, 185] on p "Manish Jayant Mandavia" at bounding box center [244, 185] width 101 height 11
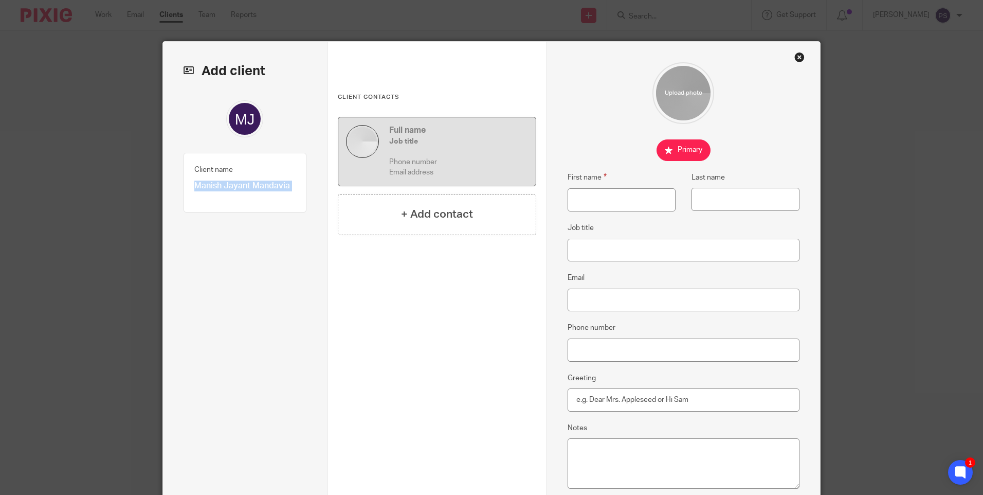
copy div "Manish Jayant Mandavia Client type 1"
click at [589, 198] on input "First name" at bounding box center [622, 199] width 108 height 23
paste input "Manish Jayant Mandavia"
click at [639, 198] on input "Manish Jayant Mandavia" at bounding box center [622, 199] width 108 height 23
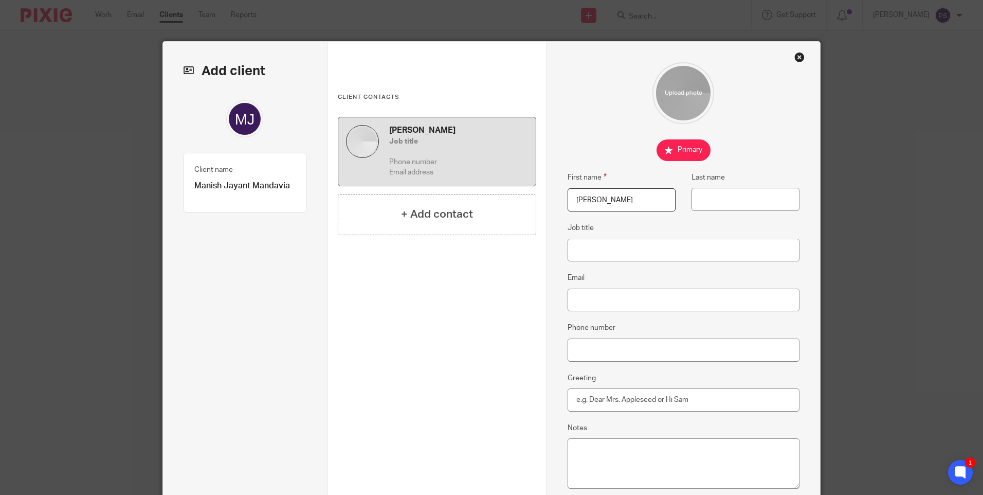
type input "Manish Jayant"
click at [692, 197] on input "Last name" at bounding box center [746, 199] width 108 height 23
paste input "Mandavia"
type input "Mandavia"
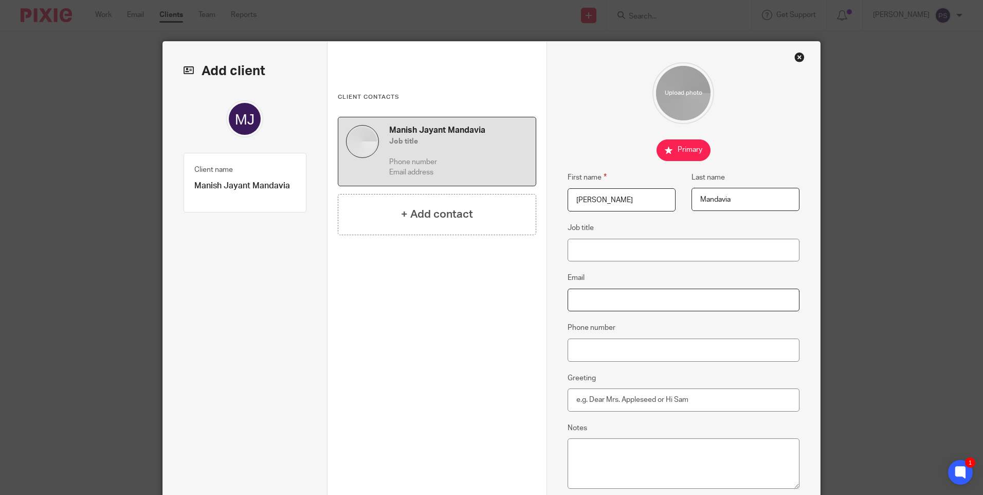
click at [587, 299] on input "Email" at bounding box center [684, 299] width 232 height 23
paste input "manish@lupafoods.com"
type input "manish@lupafoods.com"
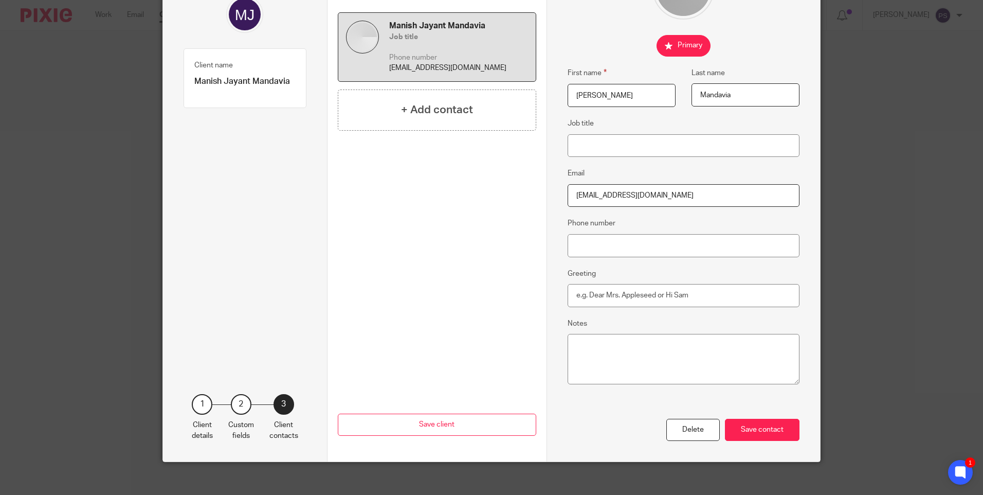
scroll to position [113, 0]
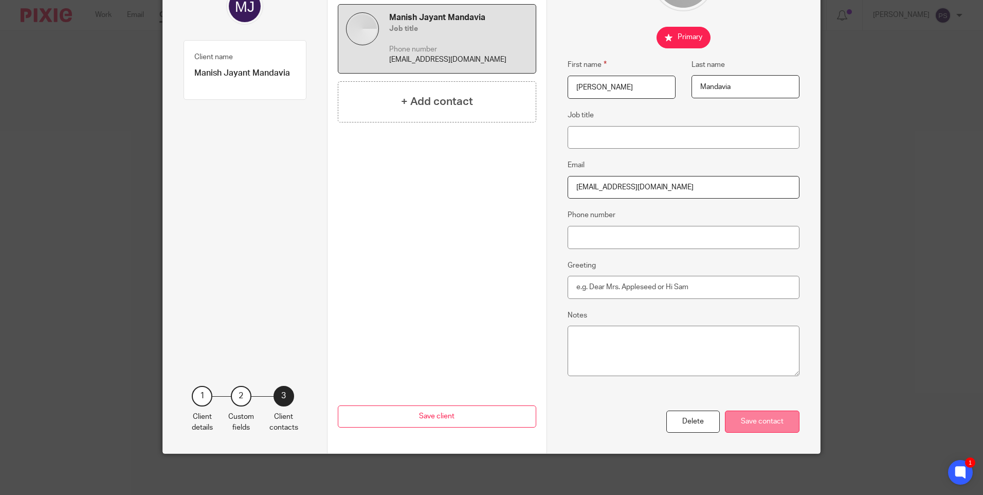
click at [752, 419] on div "Save contact" at bounding box center [762, 421] width 75 height 22
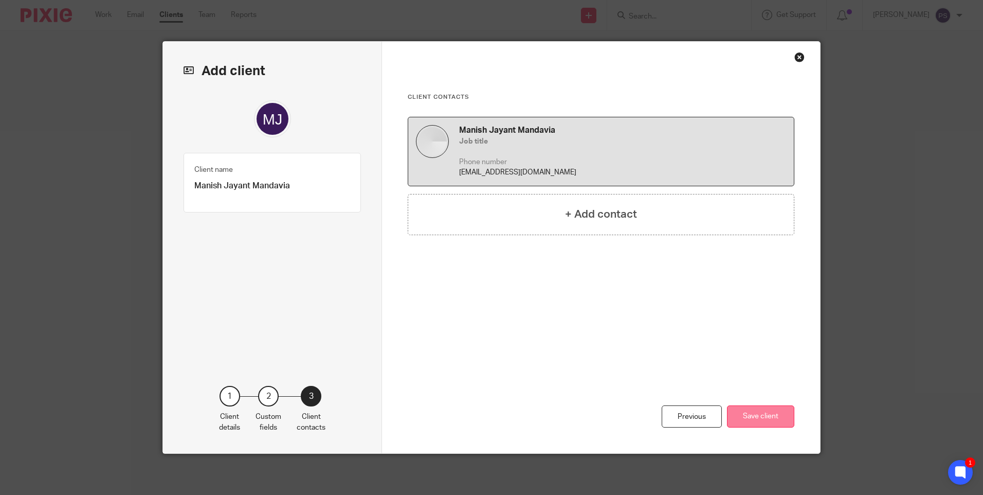
click at [769, 416] on button "Save client" at bounding box center [760, 416] width 67 height 22
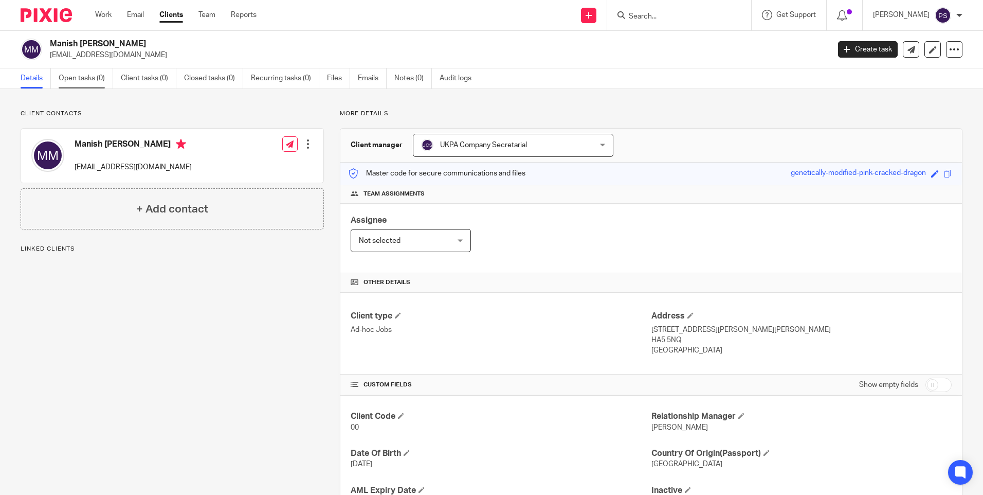
click at [95, 79] on link "Open tasks (0)" at bounding box center [86, 78] width 55 height 20
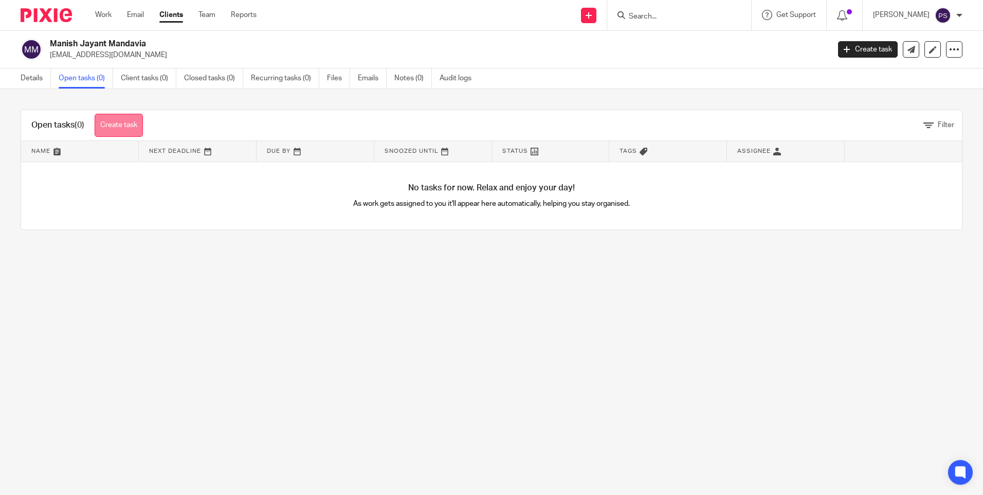
click at [114, 128] on link "Create task" at bounding box center [119, 125] width 48 height 23
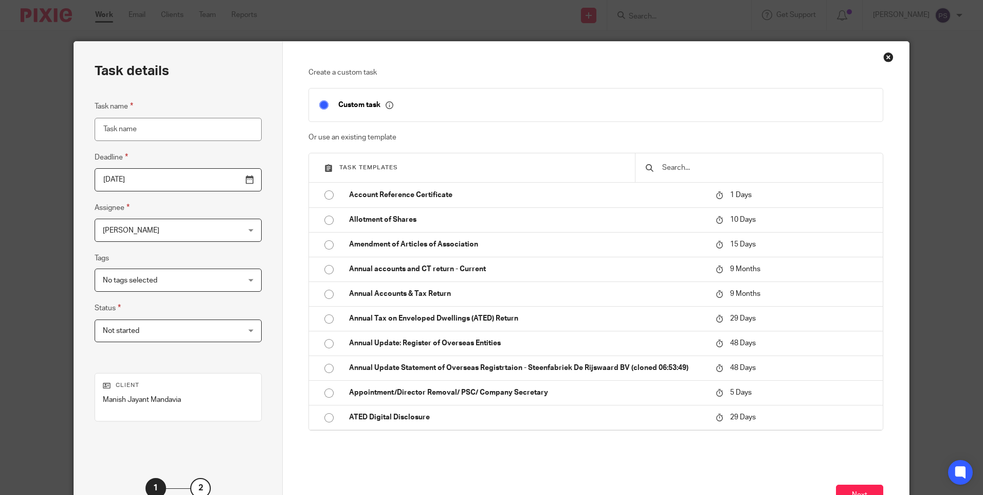
click at [711, 170] on input "text" at bounding box center [766, 167] width 211 height 11
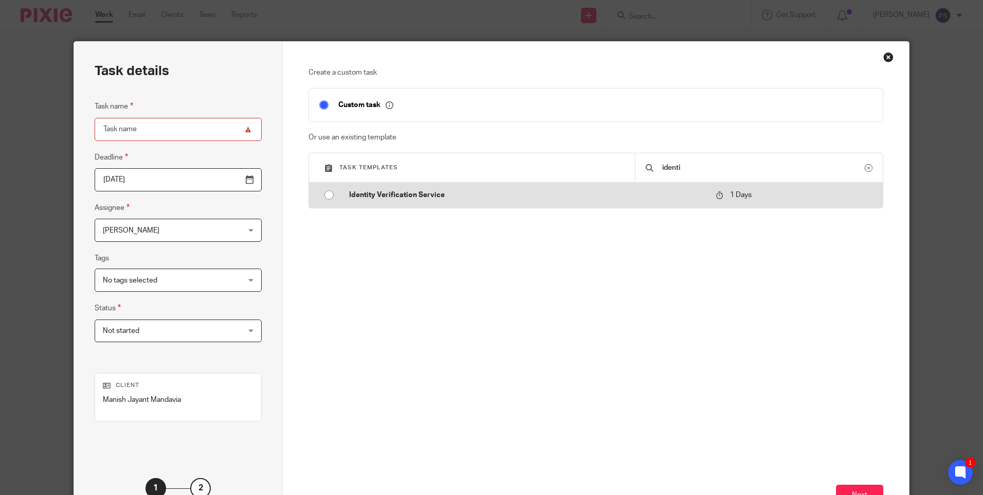
type input "identi"
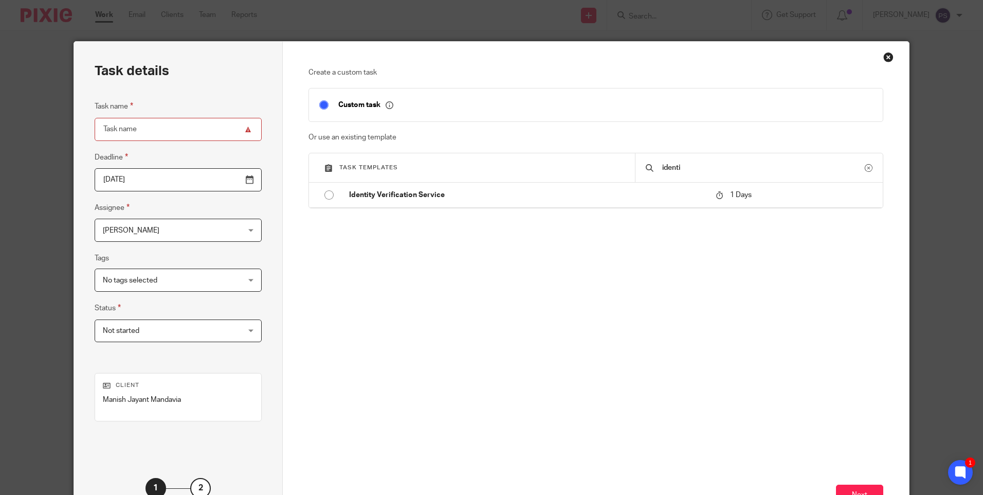
drag, startPoint x: 326, startPoint y: 196, endPoint x: 342, endPoint y: 210, distance: 21.1
click at [327, 196] on input "radio" at bounding box center [329, 195] width 20 height 20
type input "2025-09-16"
type input "Identity Verification Service"
checkbox input "false"
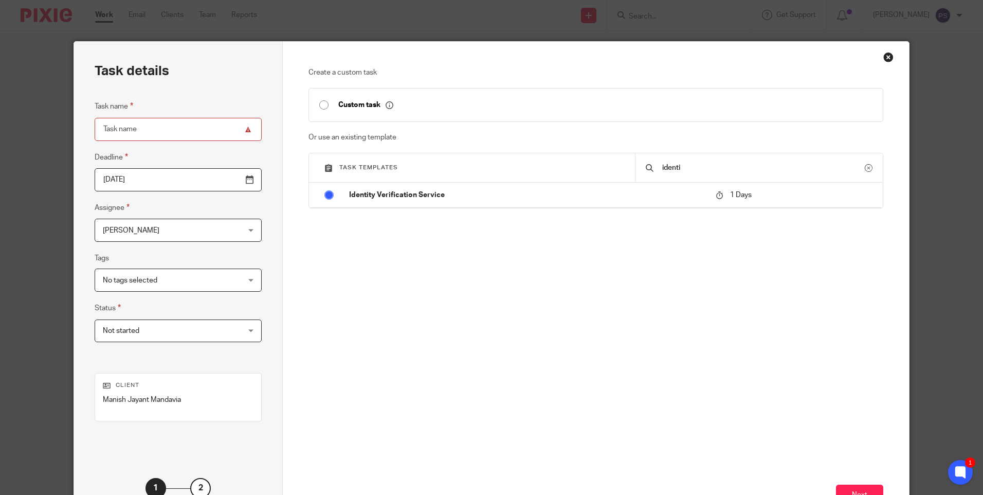
radio input "false"
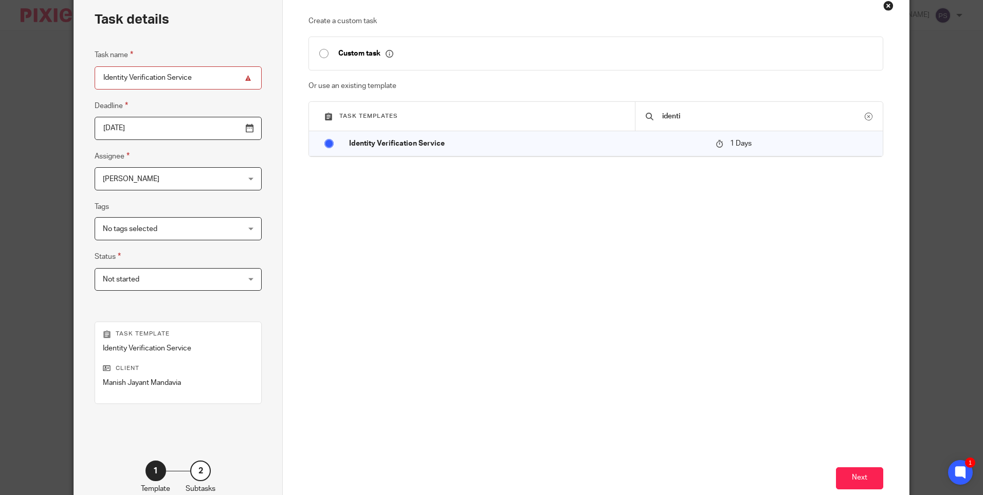
scroll to position [113, 0]
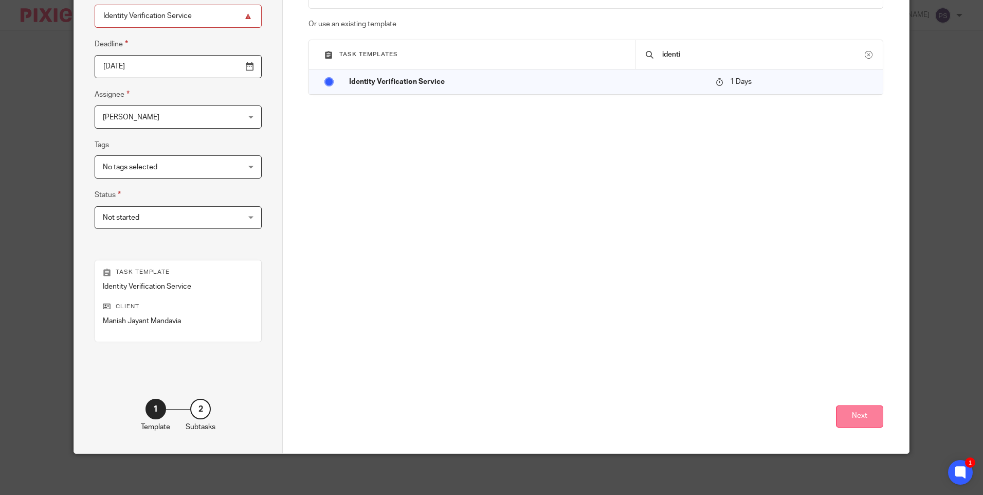
click at [847, 419] on button "Next" at bounding box center [859, 416] width 47 height 22
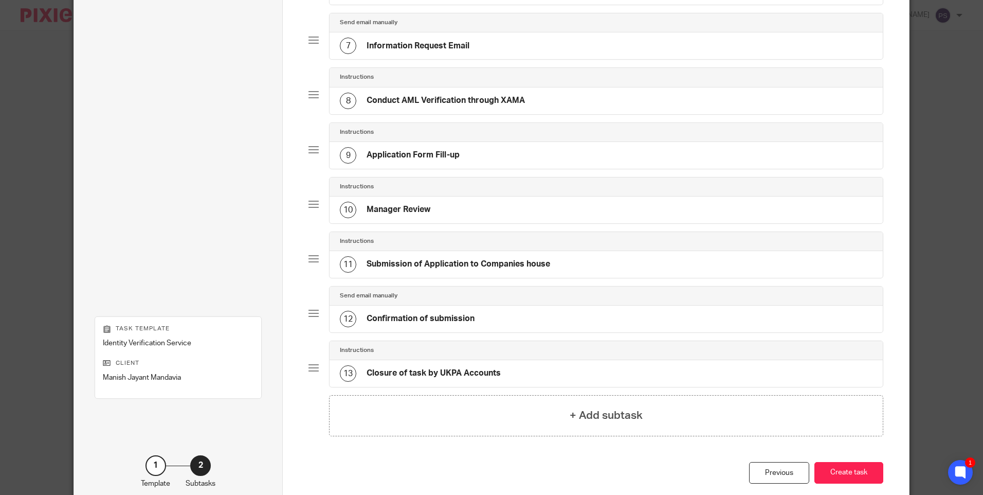
scroll to position [464, 0]
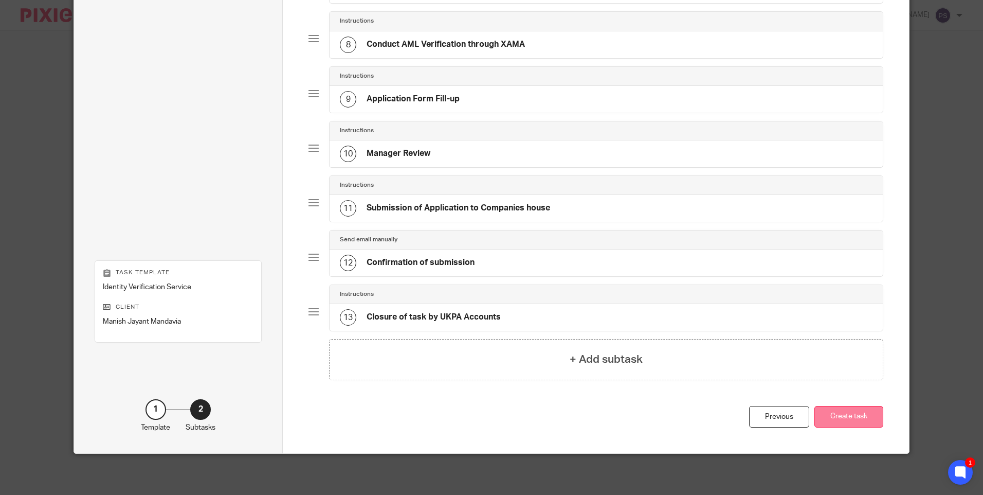
click at [845, 421] on button "Create task" at bounding box center [848, 417] width 69 height 22
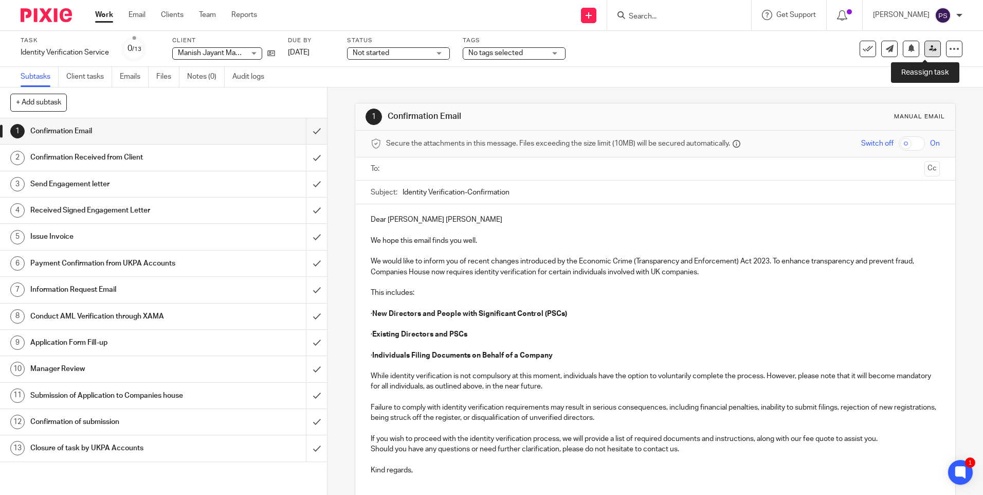
click at [925, 55] on link at bounding box center [933, 49] width 16 height 16
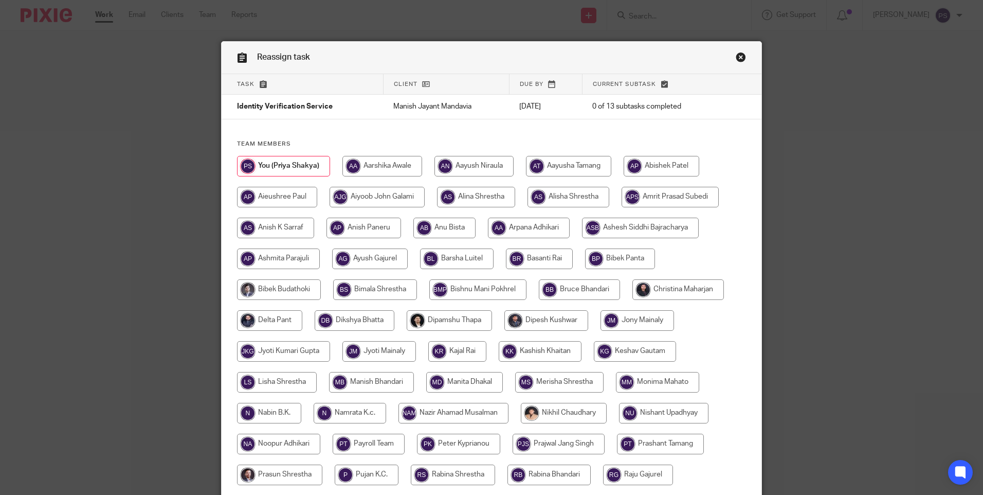
scroll to position [270, 0]
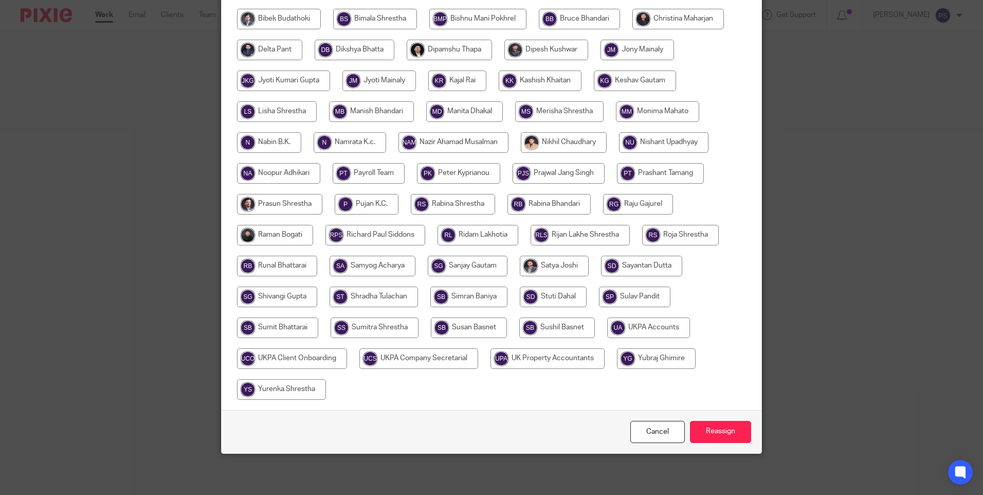
click at [436, 359] on input "radio" at bounding box center [418, 358] width 119 height 21
radio input "true"
click at [728, 431] on input "Reassign" at bounding box center [720, 432] width 61 height 22
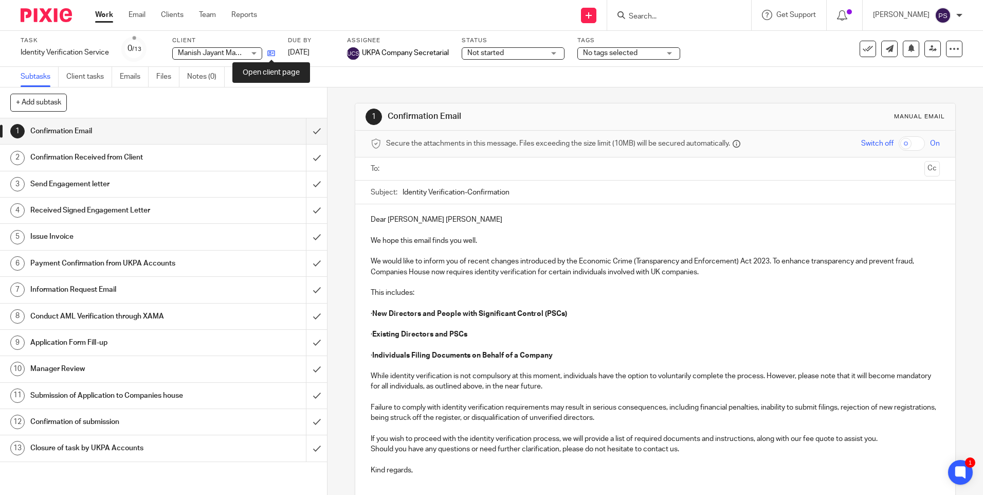
click at [273, 56] on icon at bounding box center [271, 53] width 8 height 8
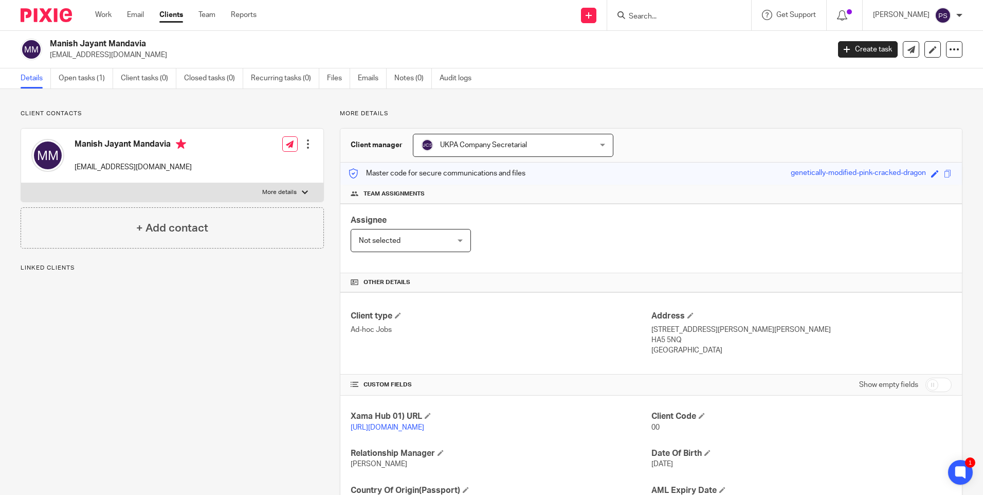
click at [133, 101] on div "Client contacts [GEOGRAPHIC_DATA][PERSON_NAME] [EMAIL_ADDRESS][DOMAIN_NAME] Edi…" at bounding box center [491, 334] width 983 height 491
click at [82, 75] on link "Open tasks (1)" at bounding box center [86, 78] width 55 height 20
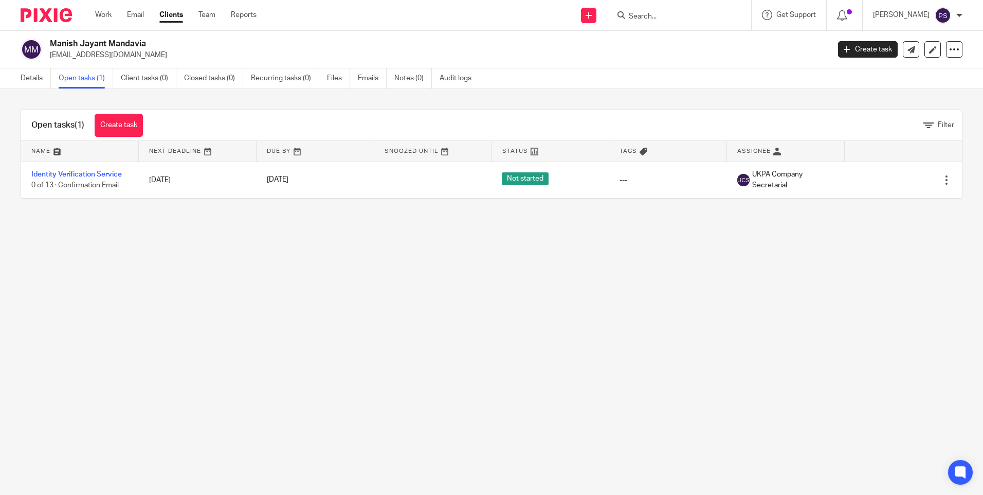
click at [40, 81] on link "Details" at bounding box center [36, 78] width 30 height 20
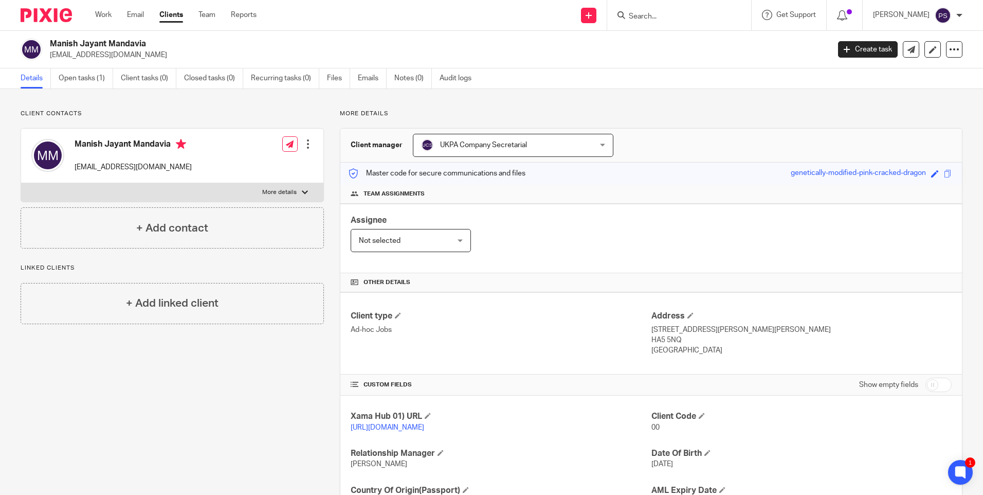
click at [672, 20] on input "Search" at bounding box center [674, 16] width 93 height 9
paste input "[EMAIL_ADDRESS][DOMAIN_NAME]"
type input "[EMAIL_ADDRESS][DOMAIN_NAME]"
click at [737, 16] on button "reset" at bounding box center [732, 14] width 10 height 10
click at [675, 20] on input "Search" at bounding box center [674, 16] width 93 height 9
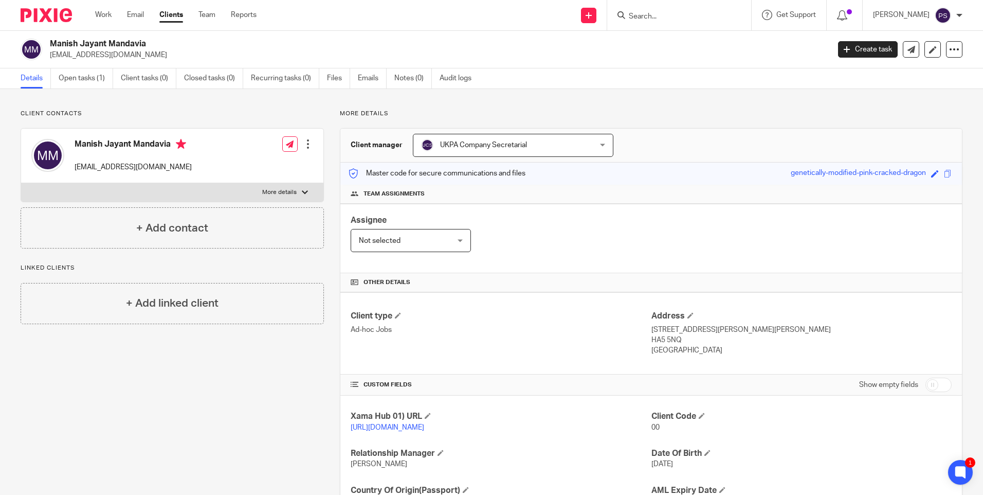
paste input "[EMAIL_ADDRESS][DOMAIN_NAME]"
type input "[EMAIL_ADDRESS][DOMAIN_NAME]"
click at [737, 14] on button "reset" at bounding box center [732, 14] width 10 height 10
click at [87, 40] on h2 "Manish Jayant Mandavia" at bounding box center [359, 44] width 618 height 11
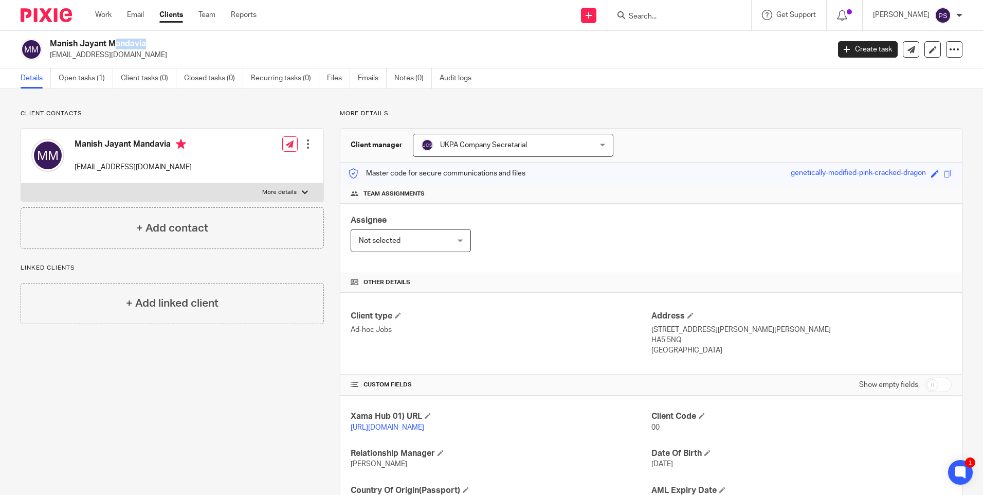
click at [87, 40] on h2 "Manish Jayant Mandavia" at bounding box center [359, 44] width 618 height 11
copy div "Manish Jayant Mandavia"
click at [81, 97] on div "Client contacts Manish Jayant Mandavia manish@lupafoods.com Edit contact Create…" at bounding box center [491, 334] width 983 height 491
click at [526, 237] on div "Assignee Not selected Not selected Not selected Aarshika Awale Aayush Niraula A…" at bounding box center [651, 238] width 622 height 69
click at [101, 107] on div "Client contacts Manish Jayant Mandavia manish@lupafoods.com Edit contact Create…" at bounding box center [491, 334] width 983 height 491
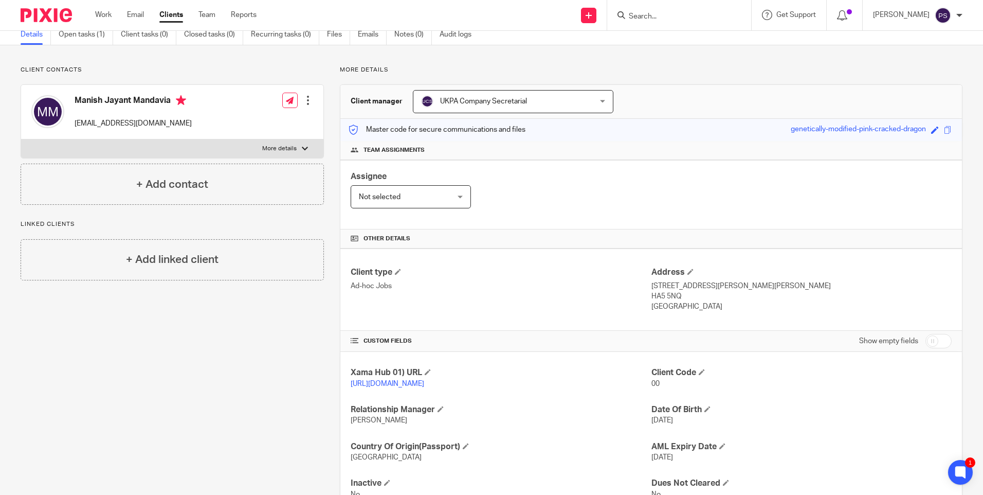
scroll to position [96, 0]
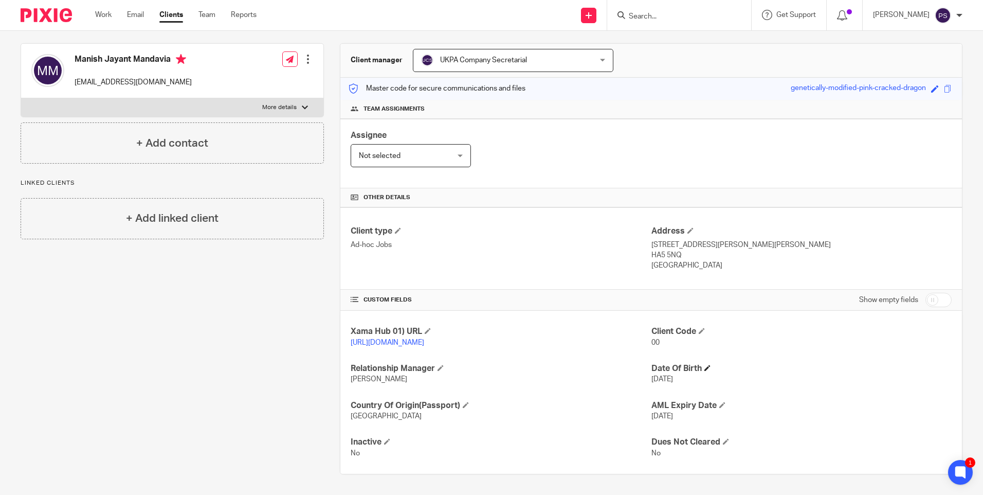
drag, startPoint x: 696, startPoint y: 321, endPoint x: 676, endPoint y: 371, distance: 53.6
click at [695, 326] on h4 "Client Code" at bounding box center [801, 331] width 300 height 11
click at [696, 326] on h4 "Client Code" at bounding box center [801, 331] width 300 height 11
click at [695, 326] on h4 "Client Code" at bounding box center [801, 331] width 300 height 11
click at [699, 328] on span at bounding box center [702, 331] width 6 height 6
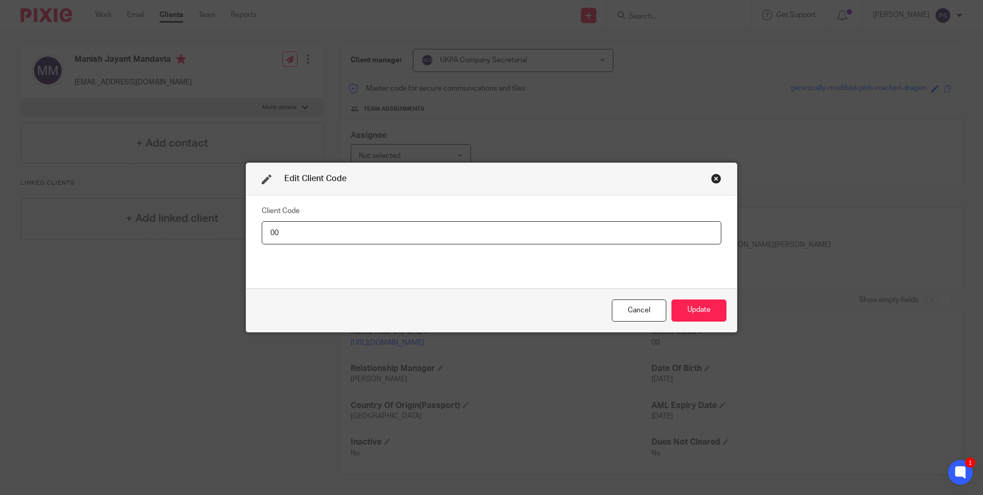
click at [339, 236] on input "00" at bounding box center [492, 232] width 460 height 23
type input "MAN018"
click at [691, 304] on button "Update" at bounding box center [699, 310] width 55 height 22
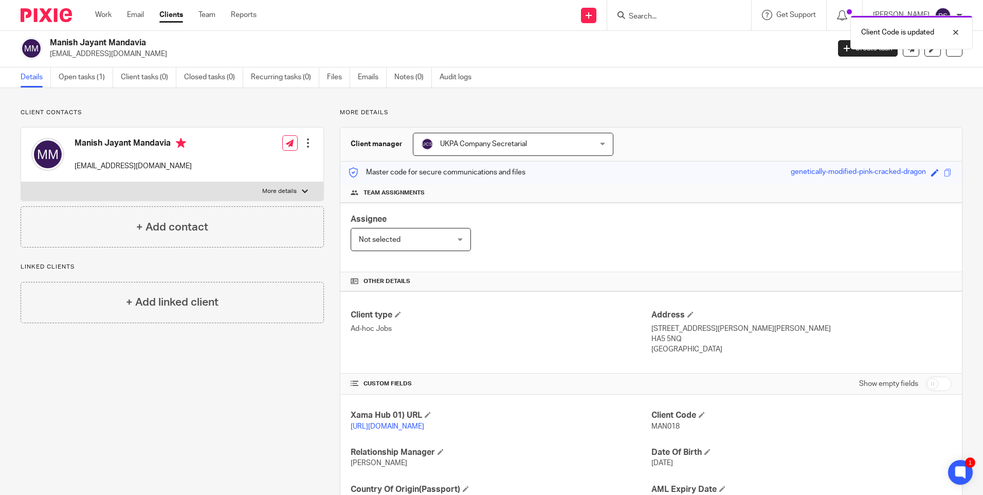
scroll to position [0, 0]
click at [102, 42] on h2 "Manish Jayant Mandavia" at bounding box center [359, 44] width 618 height 11
click at [103, 42] on h2 "Manish Jayant Mandavia" at bounding box center [359, 44] width 618 height 11
copy div "Manish Jayant Mandavia"
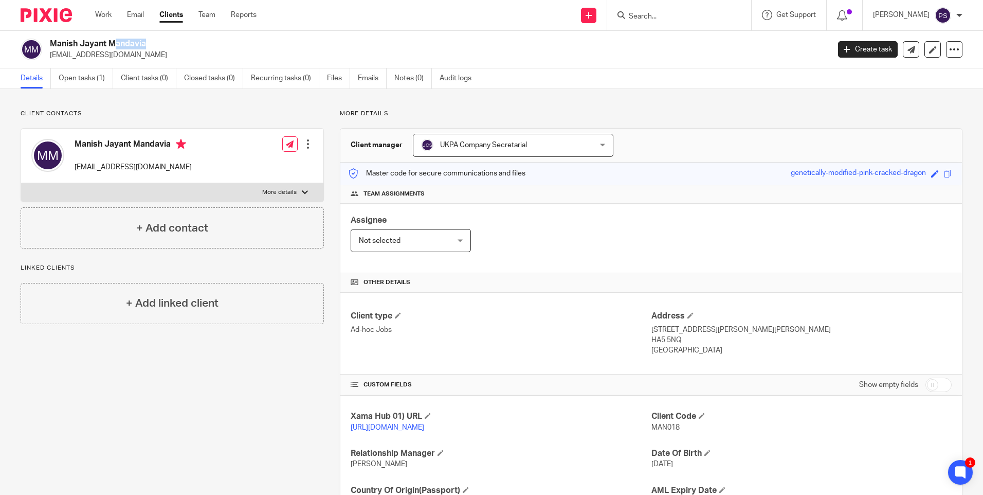
click at [262, 109] on div "Client contacts Manish Jayant Mandavia manish@lupafoods.com Edit contact Create…" at bounding box center [491, 334] width 983 height 491
click at [215, 117] on p "Client contacts" at bounding box center [172, 114] width 303 height 8
click at [225, 107] on div "Client contacts Manish Jayant Mandavia manish@lupafoods.com Edit contact Create…" at bounding box center [491, 334] width 983 height 491
click at [229, 112] on p "Client contacts" at bounding box center [172, 114] width 303 height 8
click at [228, 104] on div "Client contacts Manish Jayant Mandavia manish@lupafoods.com Edit contact Create…" at bounding box center [491, 334] width 983 height 491
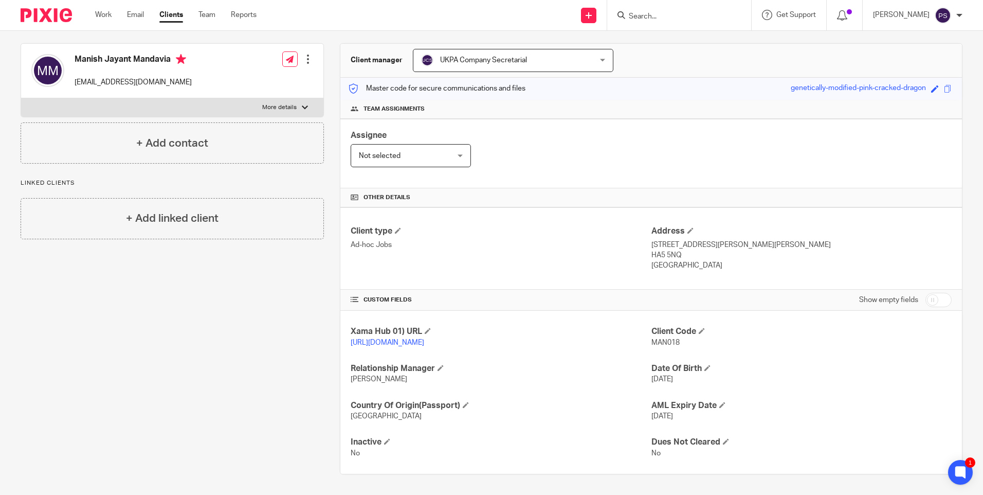
scroll to position [96, 0]
click at [373, 339] on link "https://platform.xamatech.com/portal/crm/clients/4602c100-922b-11f0-97ba-139702…" at bounding box center [388, 342] width 74 height 7
click at [673, 240] on p "76 Marsh Road, Pinner, Middx" at bounding box center [801, 245] width 300 height 10
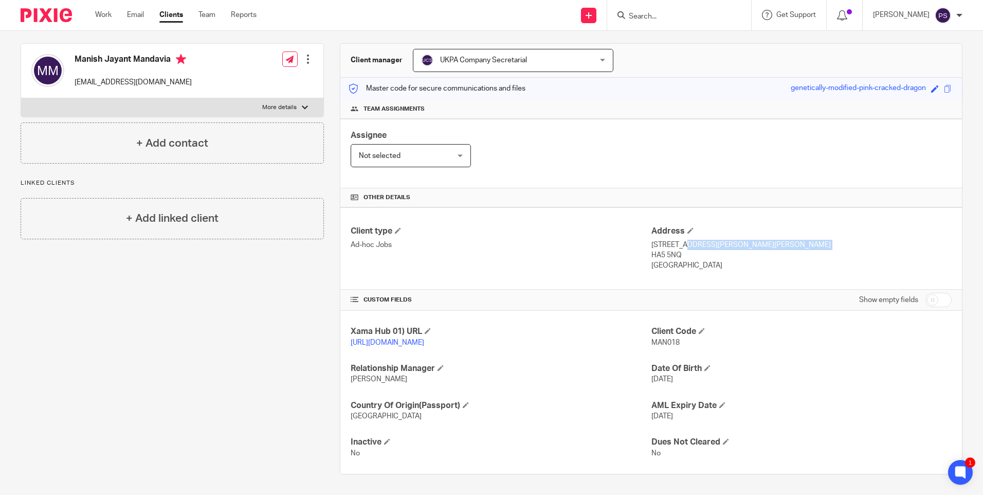
drag, startPoint x: 673, startPoint y: 234, endPoint x: 664, endPoint y: 235, distance: 8.3
click at [664, 240] on p "76 Marsh Road, Pinner, Middx" at bounding box center [801, 245] width 300 height 10
drag, startPoint x: 646, startPoint y: 234, endPoint x: 693, endPoint y: 236, distance: 47.3
click at [693, 240] on p "76 Marsh Road, Pinner, Middx" at bounding box center [801, 245] width 300 height 10
copy p "76 Marsh Road"
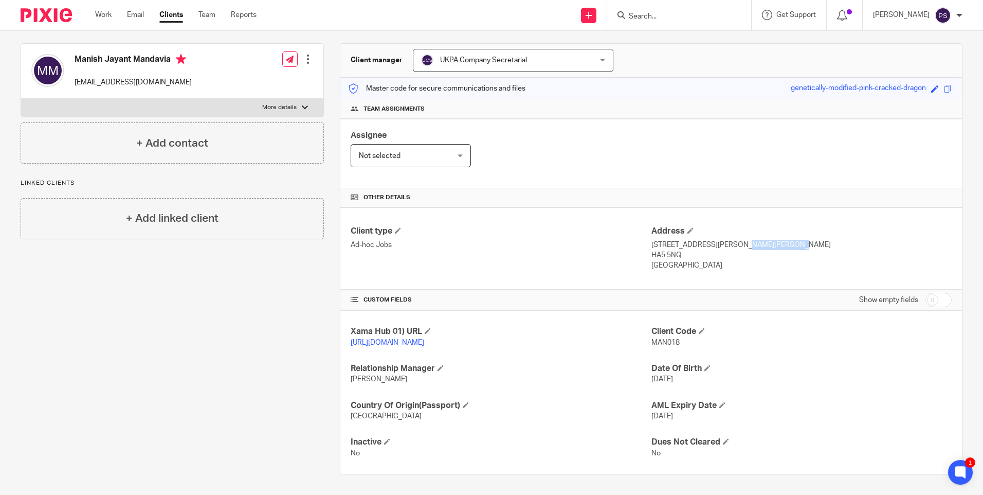
drag, startPoint x: 699, startPoint y: 234, endPoint x: 744, endPoint y: 234, distance: 44.7
click at [744, 240] on p "76 Marsh Road, Pinner, Middx" at bounding box center [801, 245] width 300 height 10
copy p "Pinner, Middx"
click at [665, 250] on p "HA5 5NQ" at bounding box center [801, 255] width 300 height 10
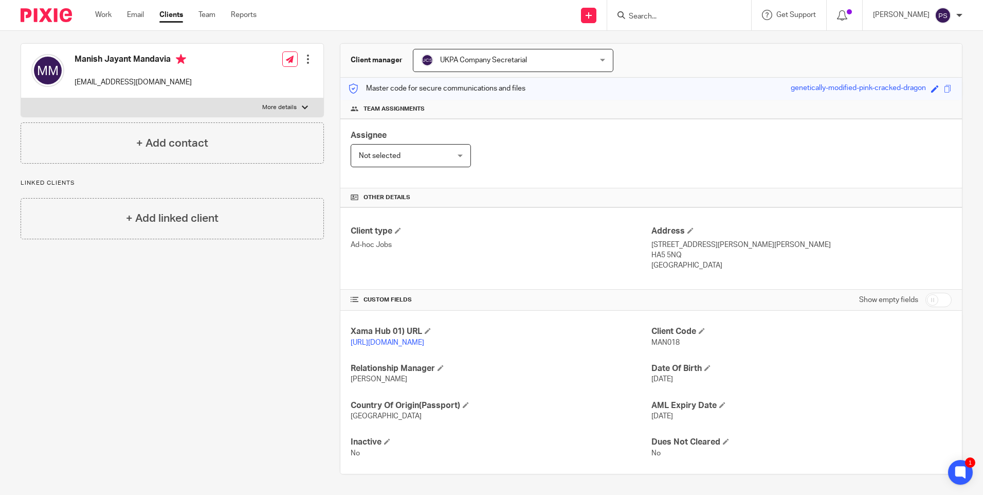
click at [665, 250] on p "HA5 5NQ" at bounding box center [801, 255] width 300 height 10
copy div "HA5 5NQ"
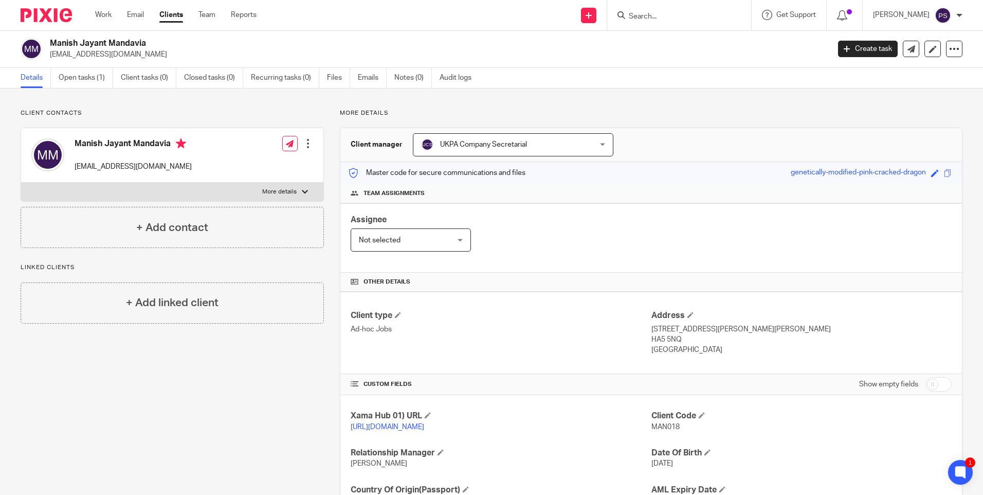
scroll to position [0, 0]
click at [368, 114] on p "More details" at bounding box center [651, 114] width 623 height 8
click at [654, 426] on span "MAN018" at bounding box center [665, 427] width 28 height 7
click at [655, 426] on span "MAN018" at bounding box center [665, 427] width 28 height 7
copy span "MAN018"
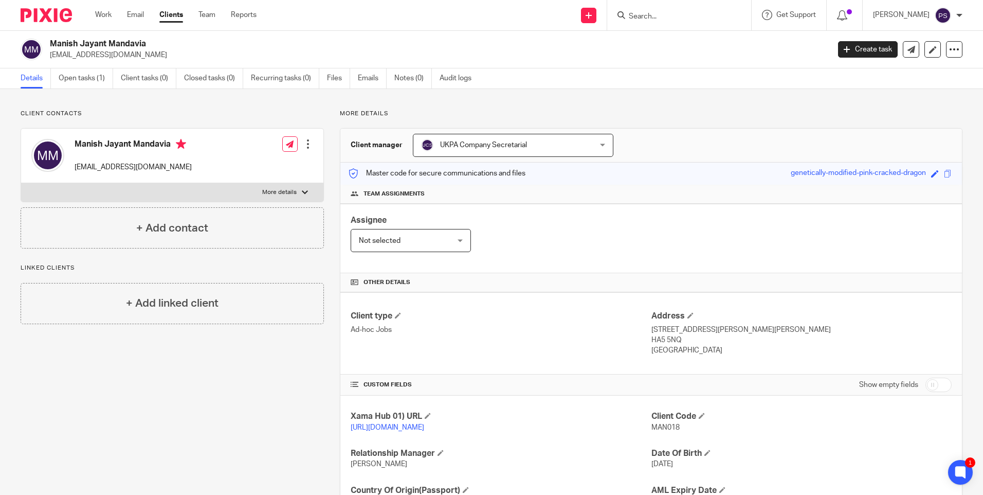
click at [142, 44] on h2 "Manish Jayant Mandavia" at bounding box center [359, 44] width 618 height 11
copy div "Manish Jayant Mandavia"
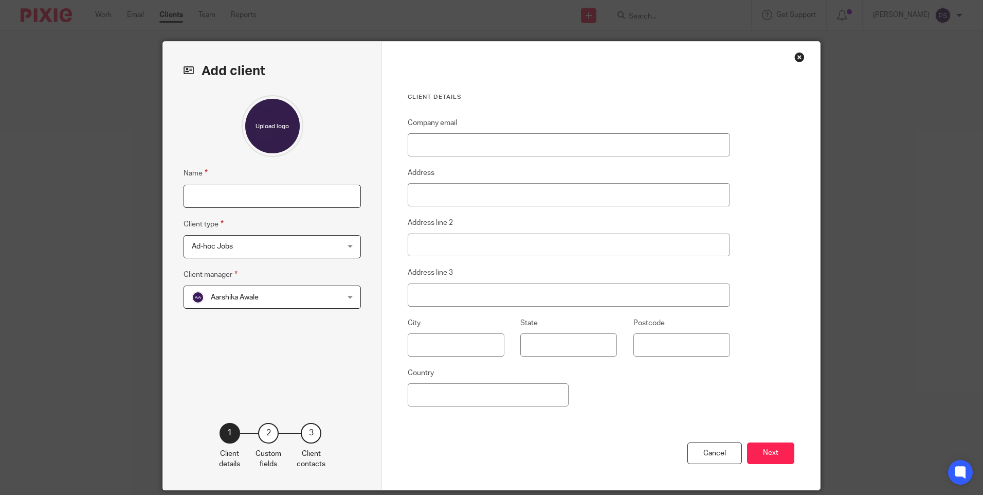
click at [221, 194] on input "Name" at bounding box center [272, 196] width 177 height 23
click at [223, 196] on input "Name" at bounding box center [272, 196] width 177 height 23
click at [244, 198] on input "Name" at bounding box center [272, 196] width 177 height 23
type input "[PERSON_NAME]"
click at [462, 149] on input "Company email" at bounding box center [569, 144] width 322 height 23
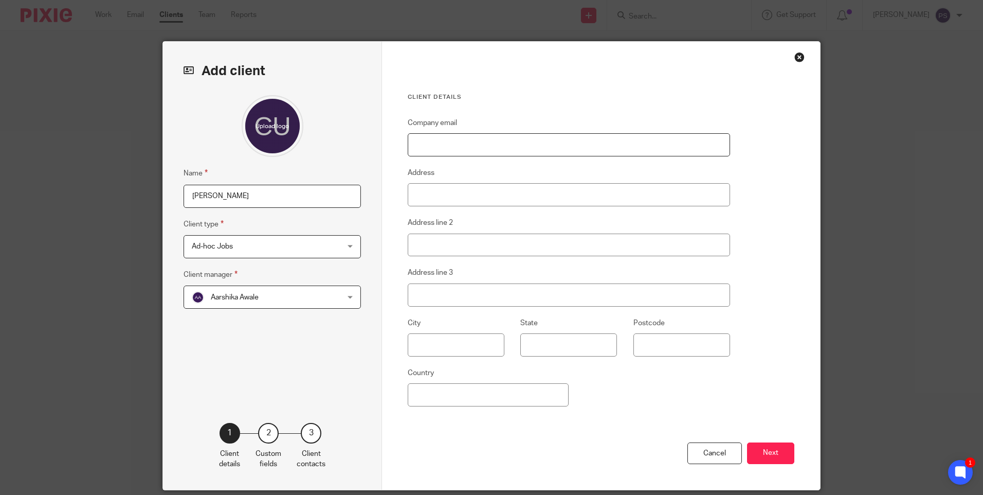
click at [436, 144] on input "Company email" at bounding box center [569, 144] width 322 height 23
paste input "cra@geiagroup.com"
type input "cra@geiagroup.com"
click at [434, 191] on input "Address" at bounding box center [569, 194] width 322 height 23
click at [451, 192] on input "Address" at bounding box center [569, 194] width 322 height 23
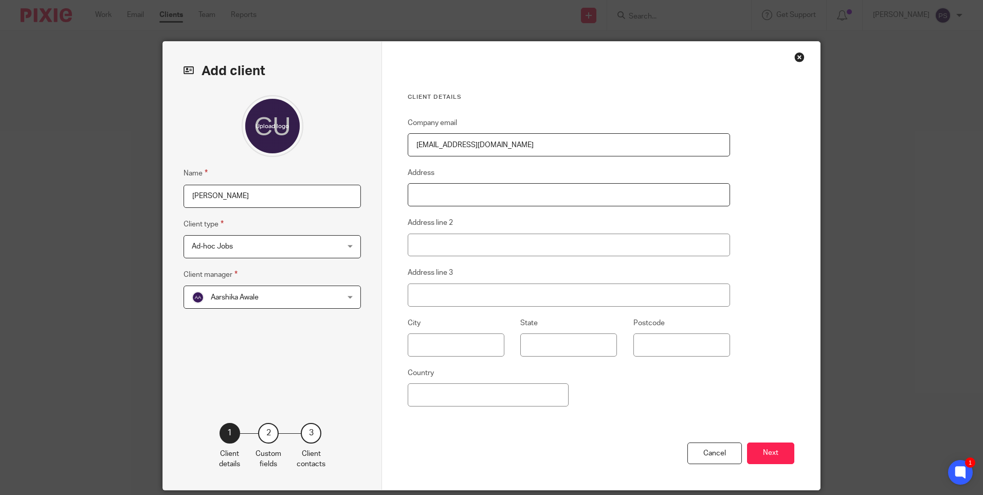
paste input "Claus Ulrik Ravnsbo"
type input "Claus Ulrik Ravnsbo"
click at [427, 241] on input "Address line 2" at bounding box center [569, 244] width 322 height 23
paste input "Elmehøjvej 72"
type input "Elmehjvej 72"
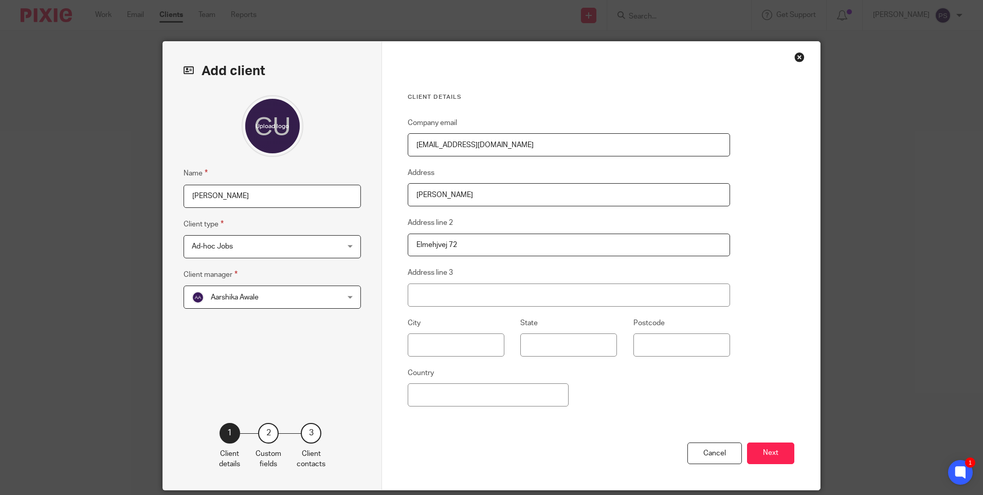
drag, startPoint x: 467, startPoint y: 250, endPoint x: 391, endPoint y: 261, distance: 76.9
click at [391, 261] on div "Client details Company email cra@geiagroup.com Address Claus Ulrik Ravnsbo Addr…" at bounding box center [601, 266] width 438 height 448
click at [483, 252] on input "Address line 2" at bounding box center [569, 244] width 322 height 23
paste input "Elmehøjvej 72"
type input "Elmehøjvej 72"
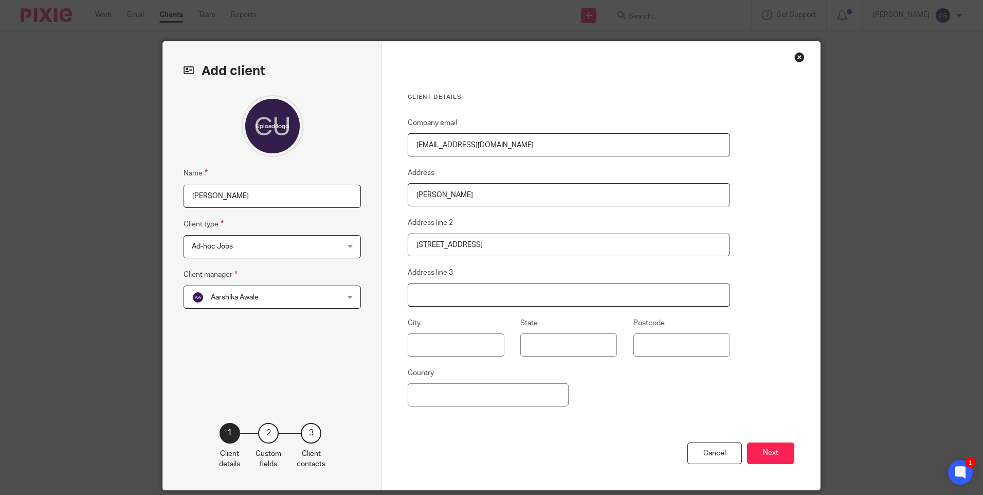
click at [483, 300] on input "Address line 3" at bounding box center [569, 294] width 322 height 23
paste input "8270 Højbjerg"
type input "8270 Højbjerg"
drag, startPoint x: 436, startPoint y: 244, endPoint x: 434, endPoint y: 277, distance: 33.5
click at [436, 244] on input "Elmehøjvej 72" at bounding box center [569, 244] width 322 height 23
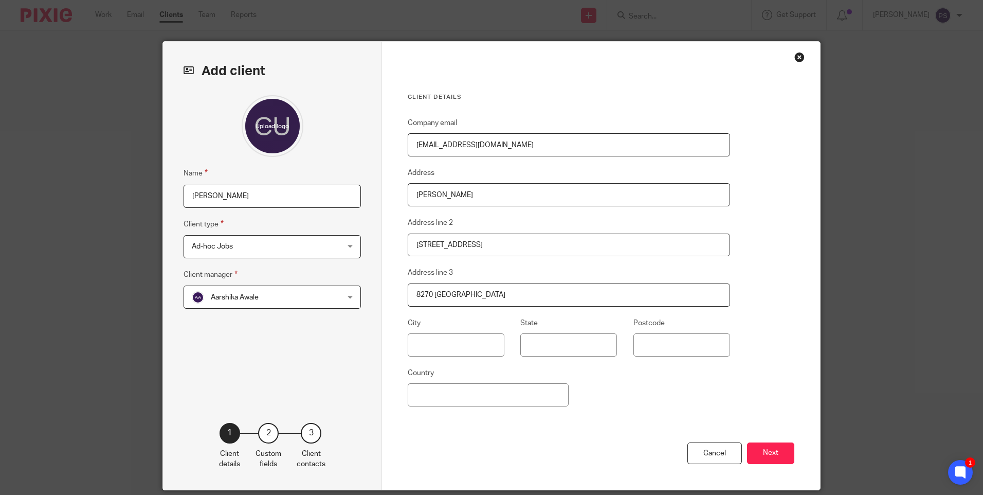
click at [477, 245] on input "Elmehøjvej 72" at bounding box center [569, 244] width 322 height 23
drag, startPoint x: 457, startPoint y: 221, endPoint x: 458, endPoint y: 215, distance: 5.7
click at [457, 221] on fieldset "Address line 2 Elmehøjvej 72" at bounding box center [569, 236] width 322 height 40
click at [437, 245] on input "Elmehøjvej 72" at bounding box center [569, 244] width 322 height 23
type input "Elmehojvej 72"
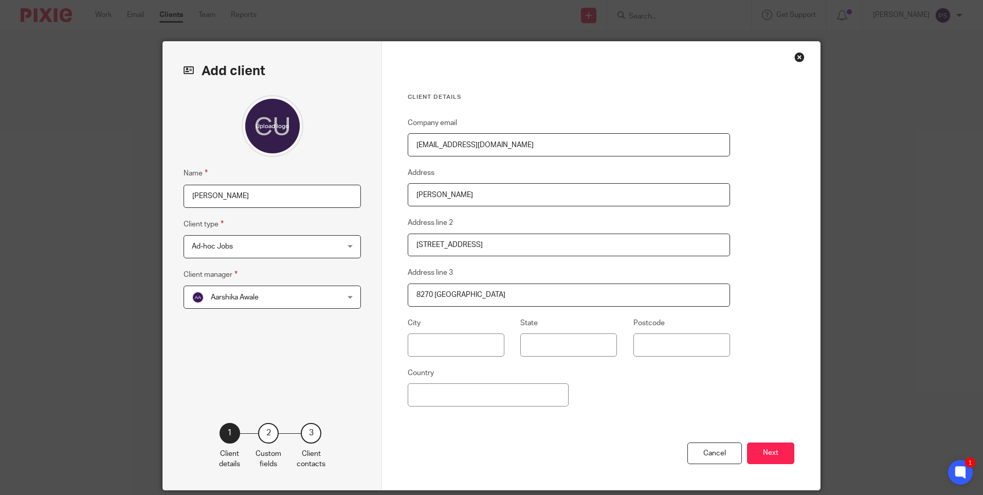
click at [440, 297] on input "8270 Højbjerg" at bounding box center [569, 294] width 322 height 23
type input "8270 Hojbjerg"
click at [619, 391] on div "Company email cra@geiagroup.com Address Claus Ulrik Ravnsbo Address line 2 Elme…" at bounding box center [569, 279] width 322 height 325
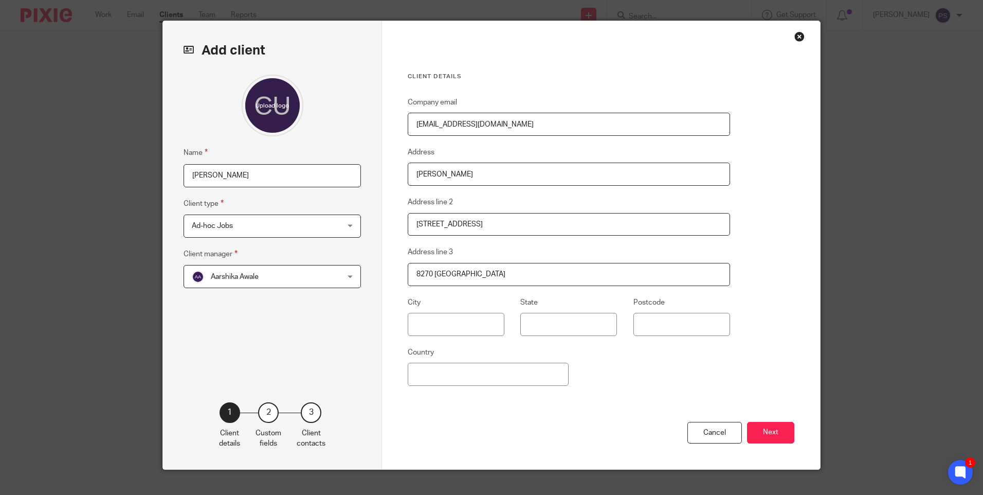
scroll to position [37, 0]
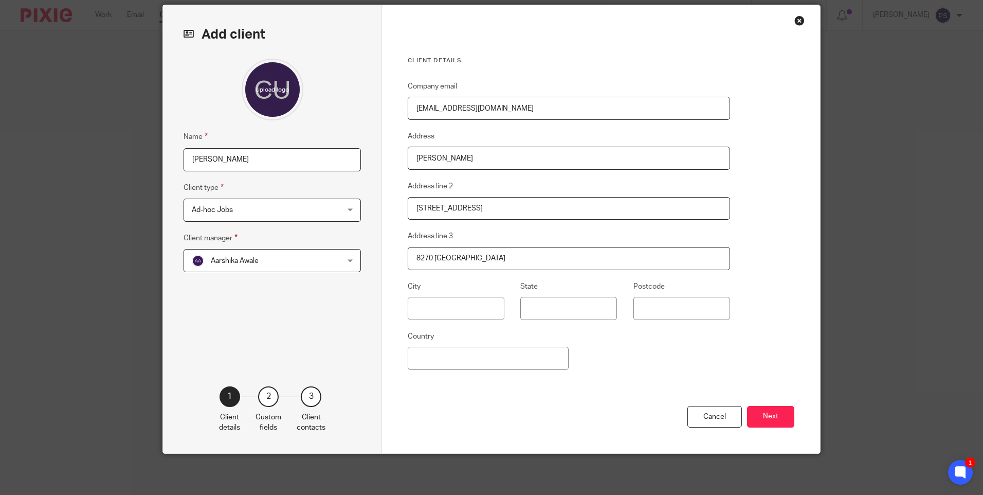
click at [267, 268] on span "Aarshika Awale" at bounding box center [259, 260] width 135 height 22
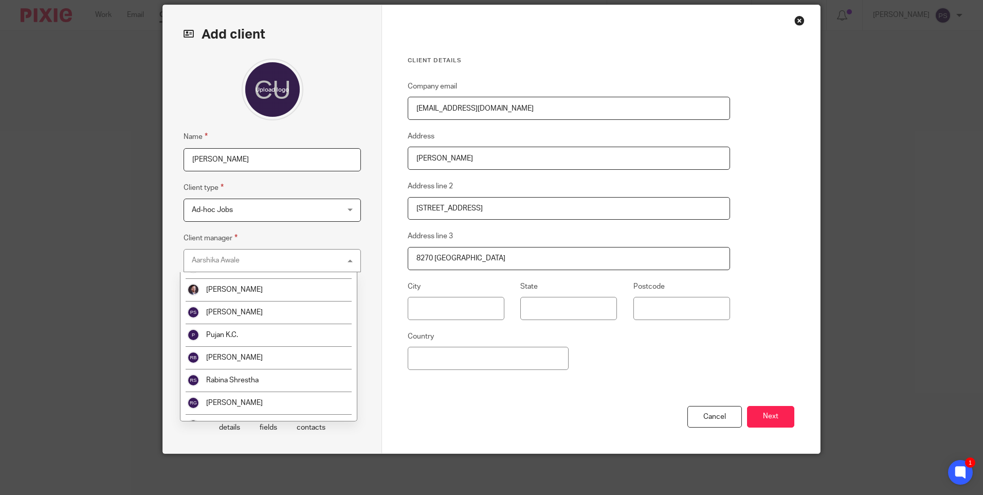
scroll to position [1661, 0]
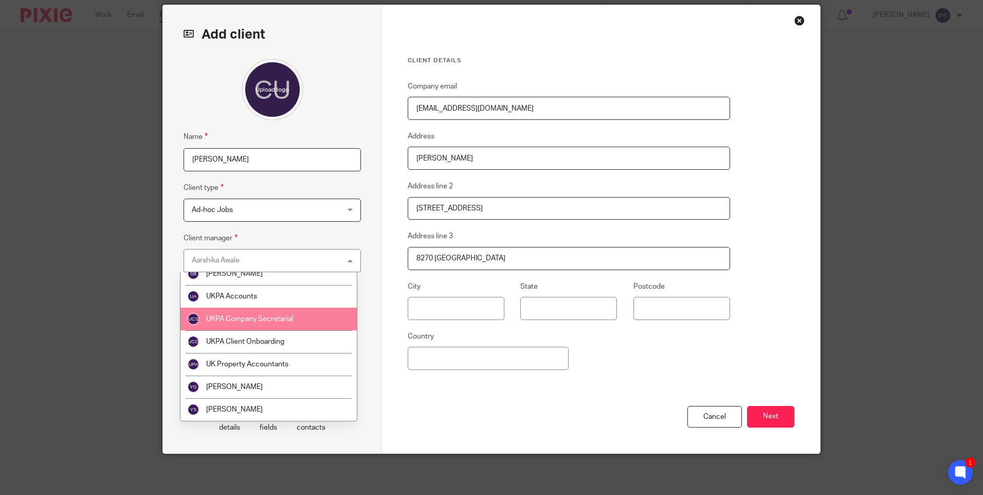
click at [259, 322] on li "UKPA Company Secretarial" at bounding box center [268, 318] width 176 height 23
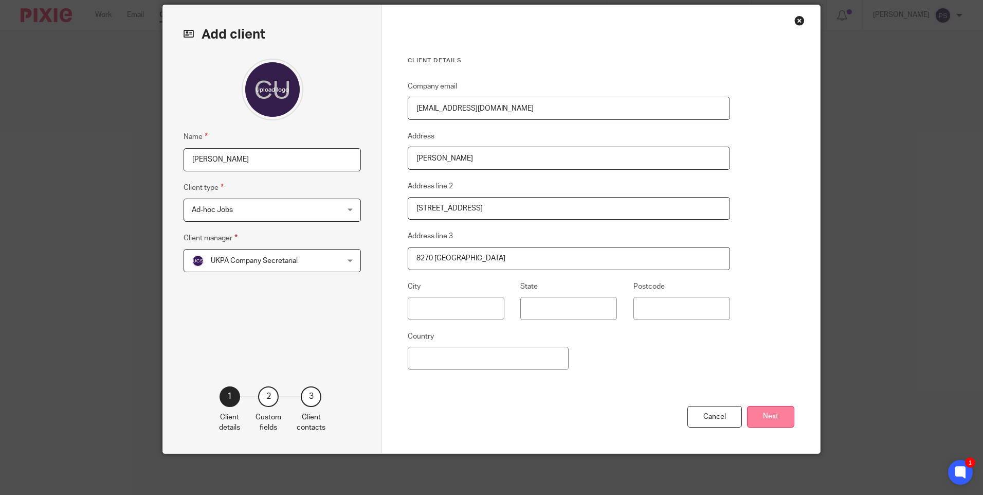
click at [771, 426] on button "Next" at bounding box center [770, 417] width 47 height 22
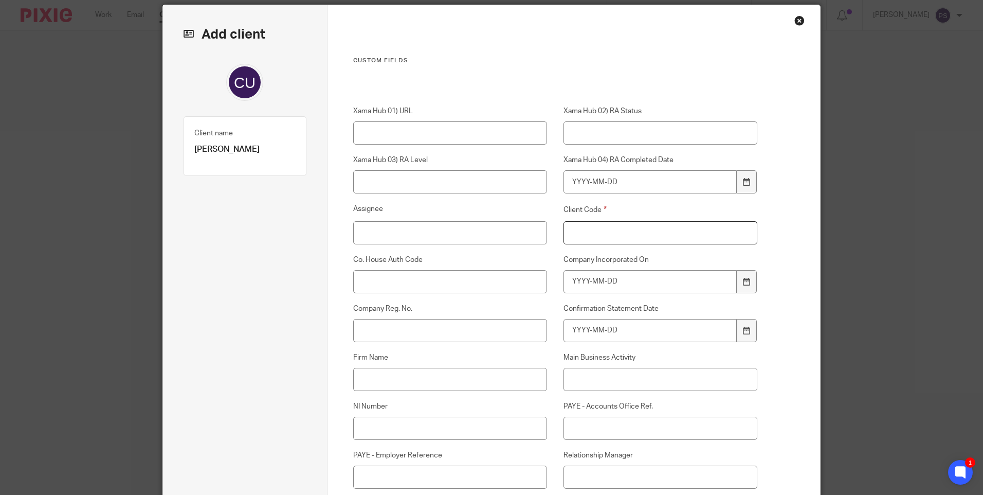
click at [616, 233] on input "Client Code" at bounding box center [661, 232] width 194 height 23
type input "00"
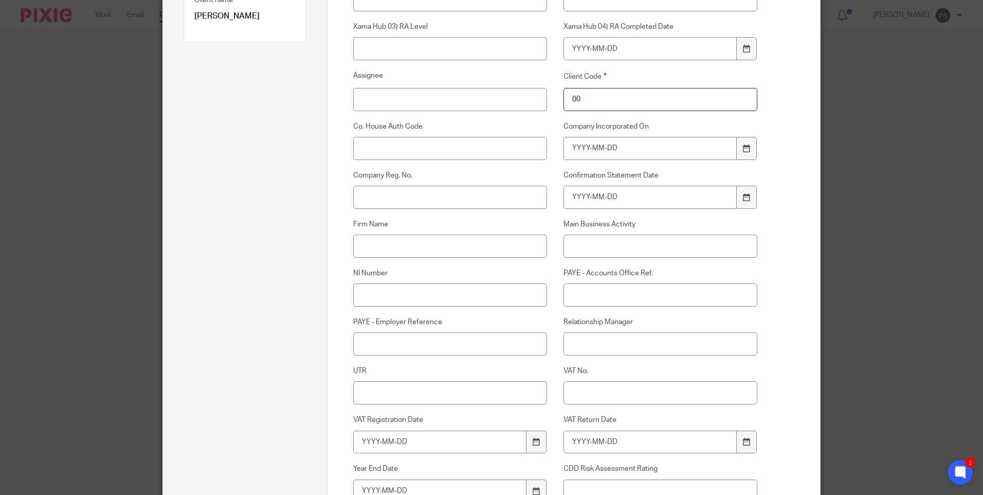
scroll to position [191, 0]
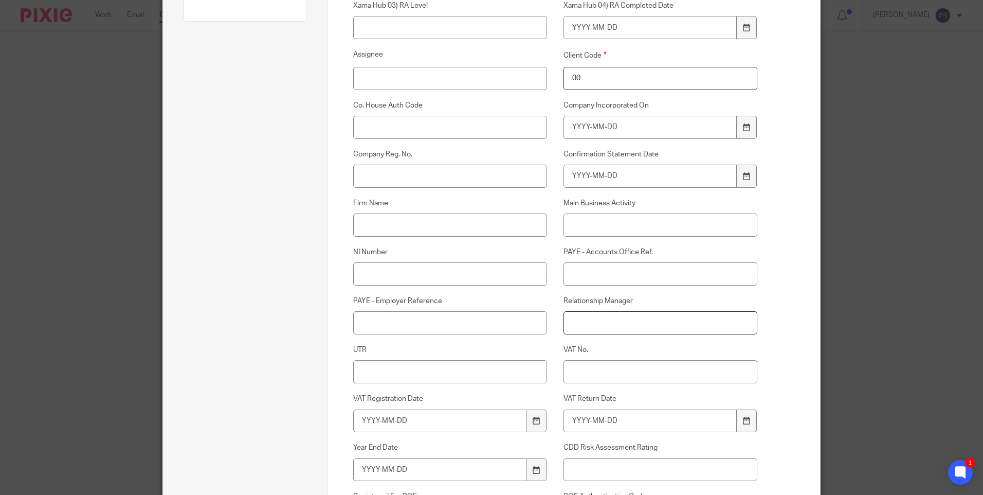
click at [583, 322] on input "Relationship Manager" at bounding box center [661, 322] width 194 height 23
type input "[PERSON_NAME]"
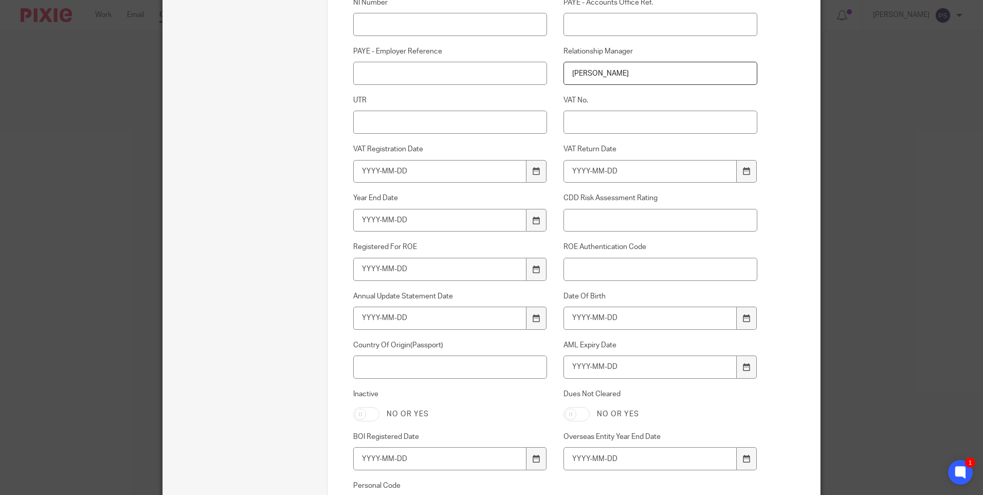
scroll to position [448, 0]
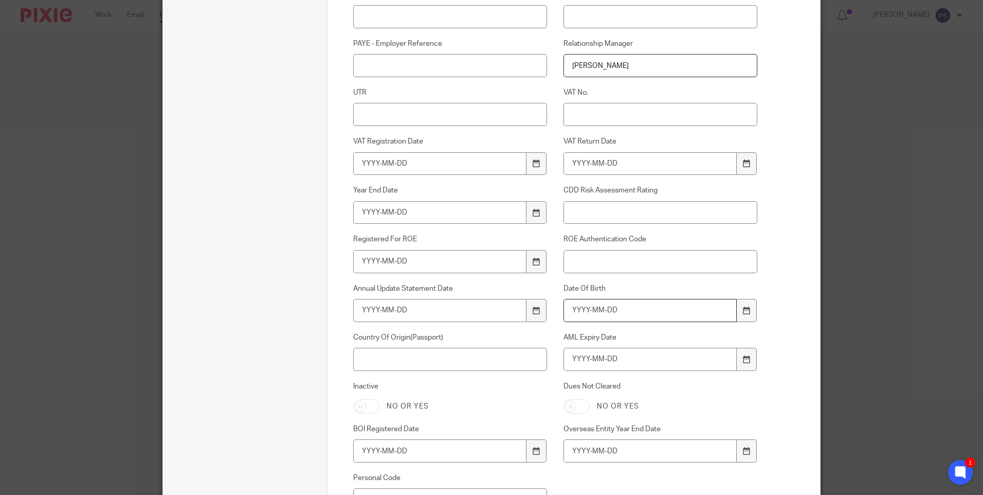
click at [582, 315] on input "Date Of Birth" at bounding box center [651, 310] width 174 height 23
click at [607, 313] on input "Date Of Birth" at bounding box center [651, 310] width 174 height 23
click at [584, 312] on input "Date Of Birth" at bounding box center [651, 310] width 174 height 23
type input "1973-06-21"
click at [566, 354] on input "AML Expiry Date" at bounding box center [651, 359] width 174 height 23
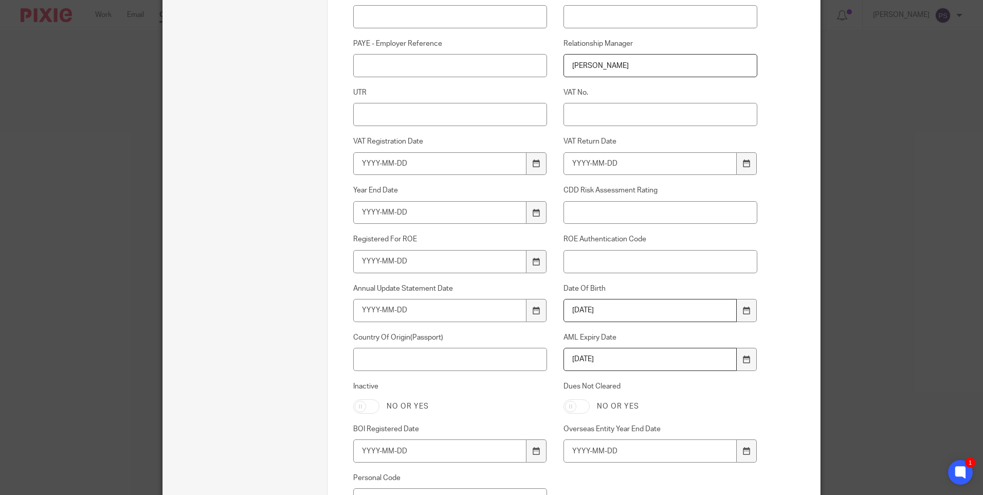
type input "2033-11-04"
click at [430, 355] on input "Country Of Origin(Passport)" at bounding box center [450, 359] width 194 height 23
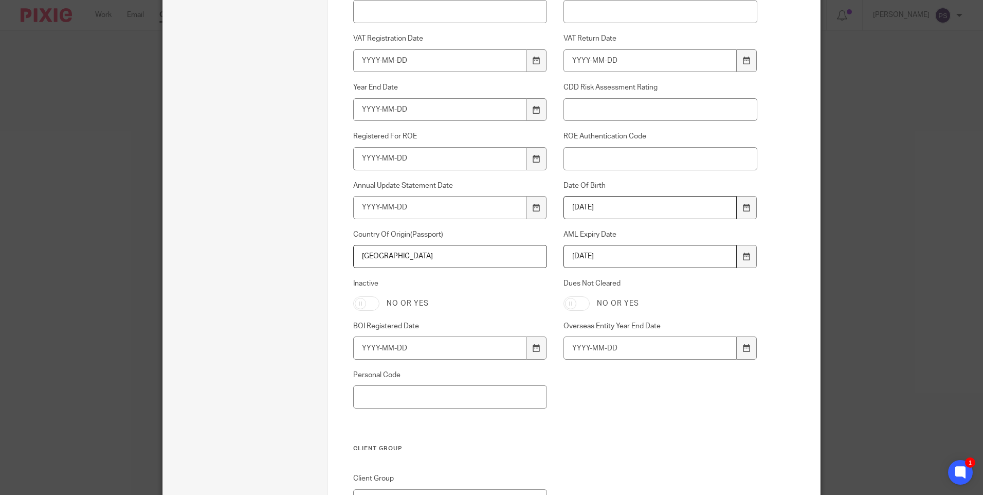
scroll to position [693, 0]
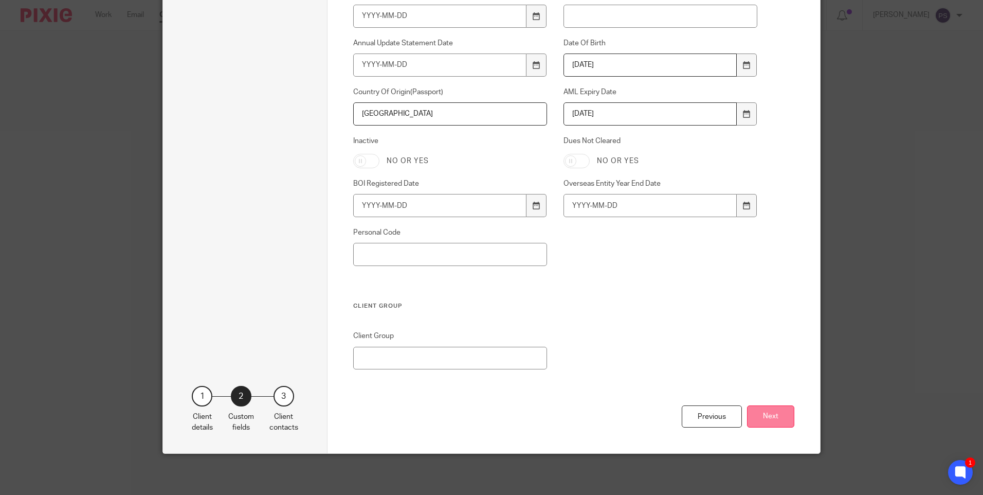
type input "Denmark"
click at [762, 419] on button "Next" at bounding box center [770, 416] width 47 height 22
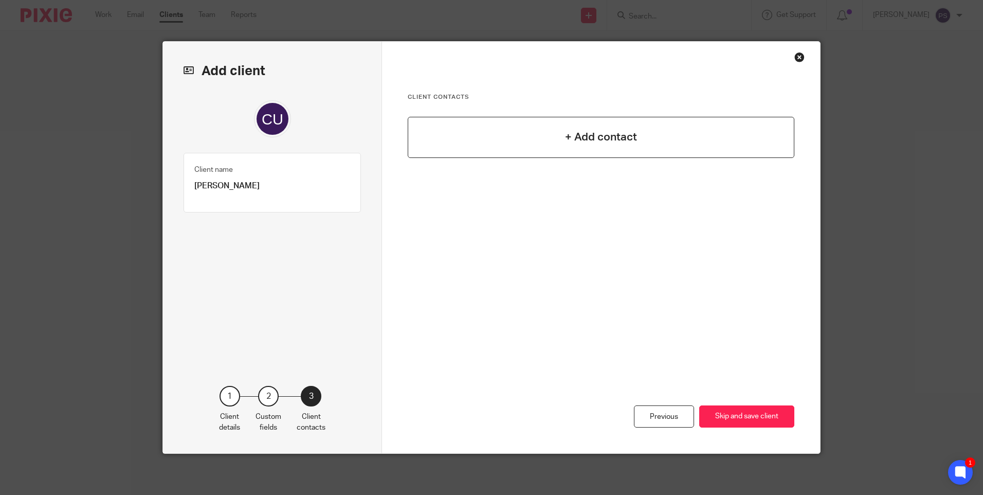
click at [578, 144] on h4 "+ Add contact" at bounding box center [601, 137] width 72 height 16
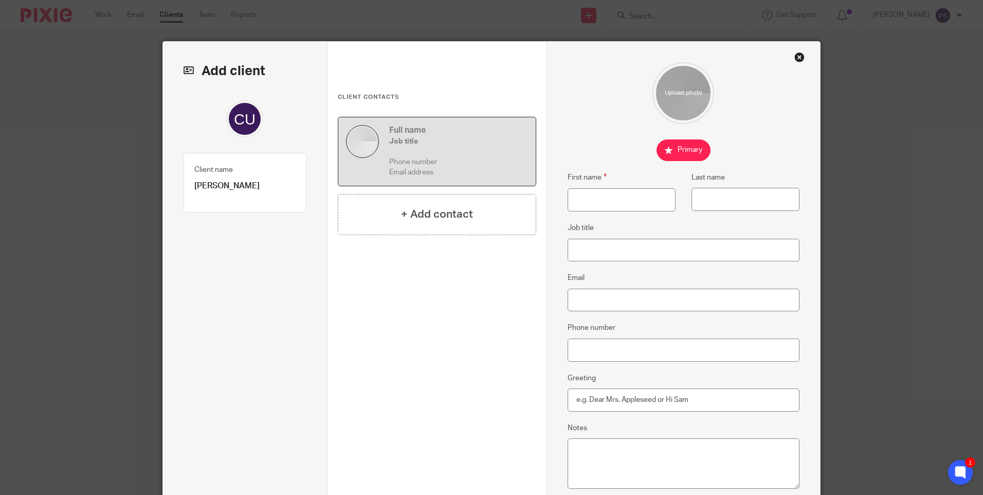
click at [248, 190] on p "Claus Ulrik Ravnsbo" at bounding box center [244, 185] width 101 height 11
copy div "Claus Ulrik Ravnsbo Client type 1"
click at [599, 201] on input "First name" at bounding box center [622, 199] width 108 height 23
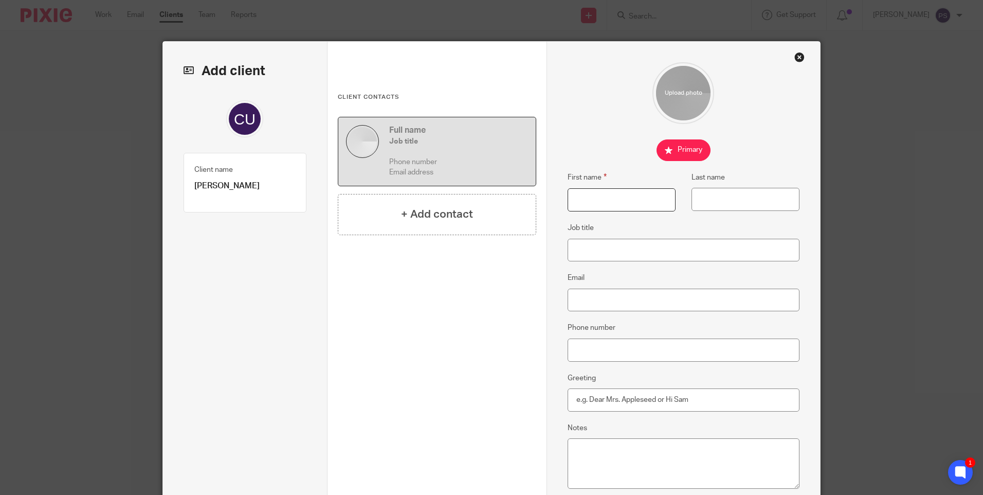
paste input "Claus Ulrik Ravnsbo"
click at [624, 204] on input "Claus Ulrik Ravnsbo" at bounding box center [622, 199] width 108 height 23
type input "Claus Ulrik"
click at [721, 201] on input "Last name" at bounding box center [746, 199] width 108 height 23
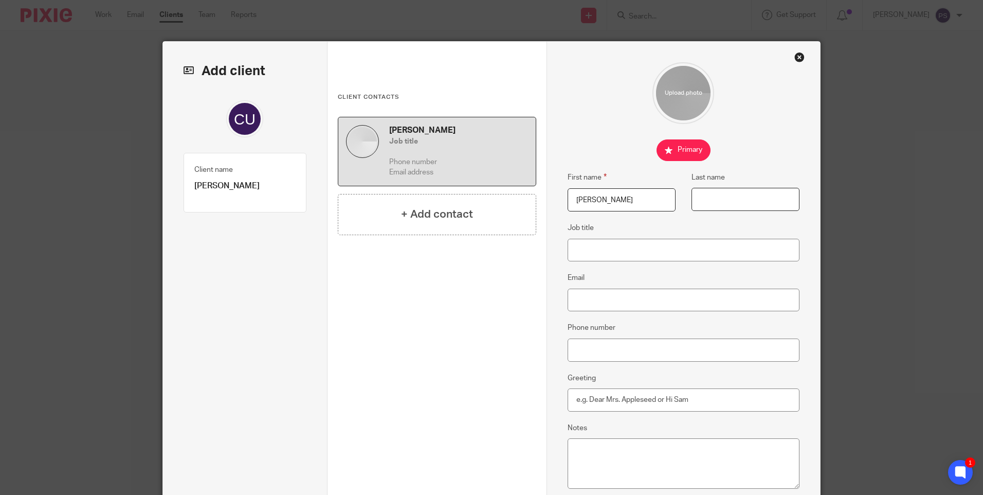
paste input "Ravnsbo"
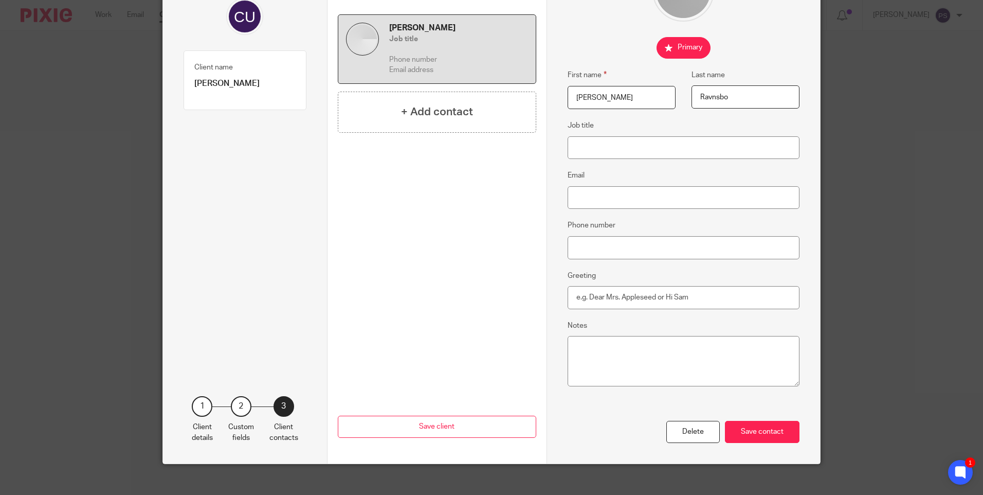
scroll to position [103, 0]
type input "Ravnsbo"
click at [773, 429] on div "Save contact" at bounding box center [762, 431] width 75 height 22
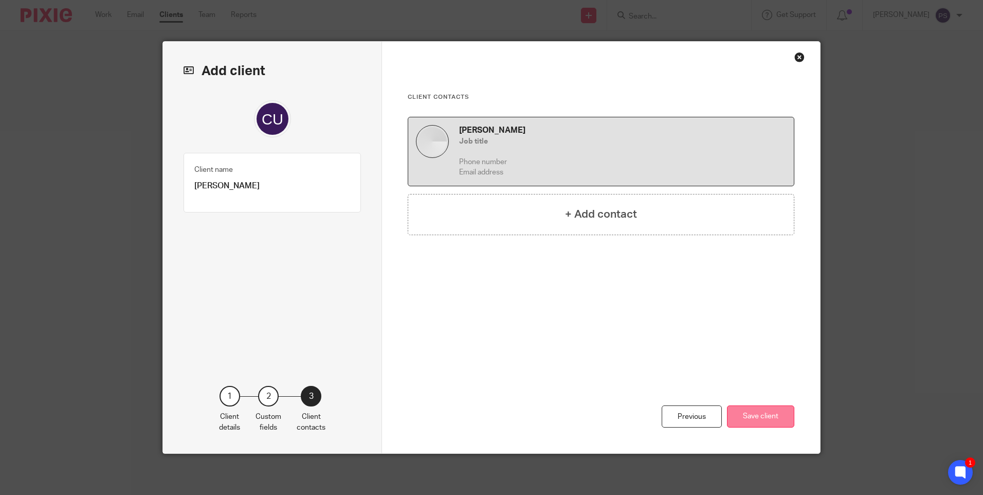
click at [759, 420] on button "Save client" at bounding box center [760, 416] width 67 height 22
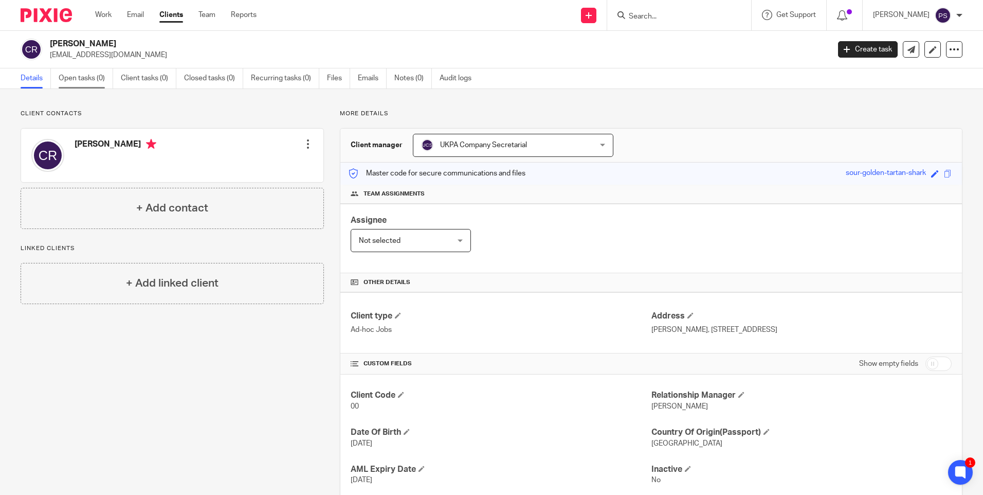
click at [98, 80] on link "Open tasks (0)" at bounding box center [86, 78] width 55 height 20
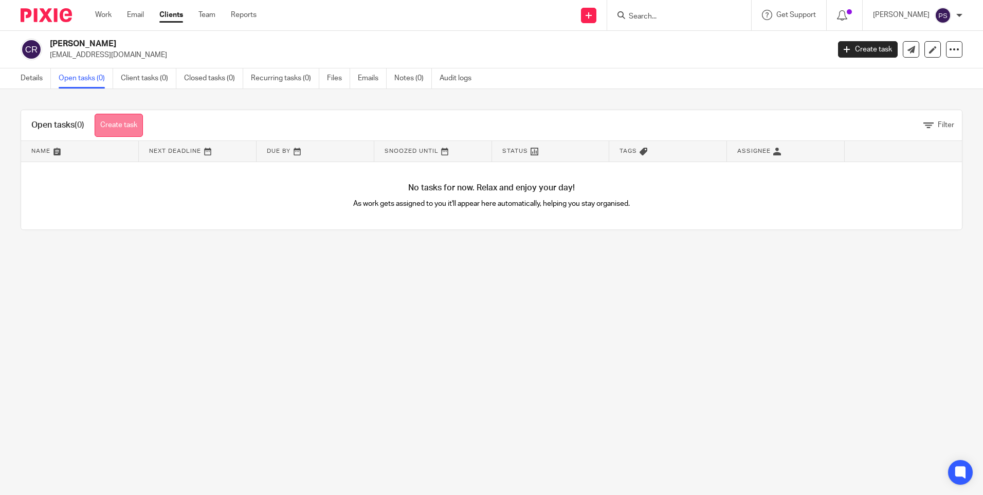
click at [129, 123] on link "Create task" at bounding box center [119, 125] width 48 height 23
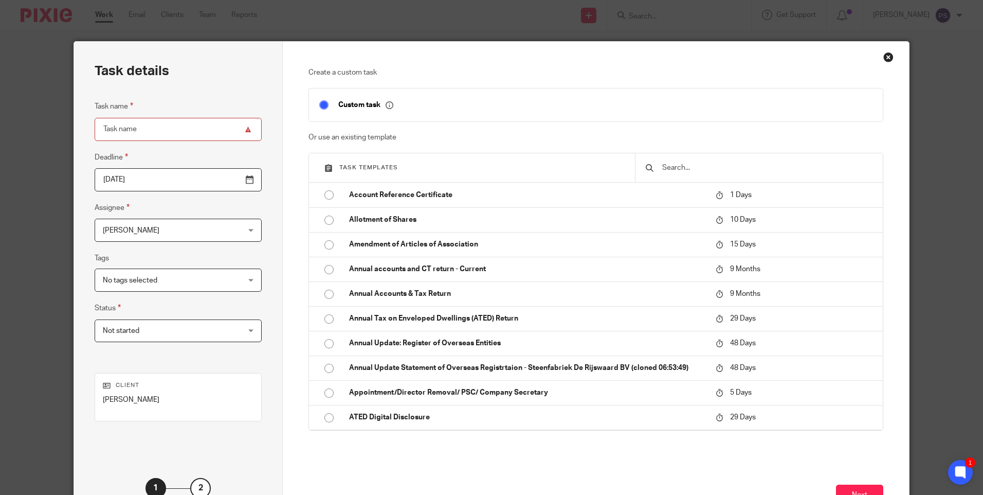
click at [684, 168] on input "text" at bounding box center [766, 167] width 211 height 11
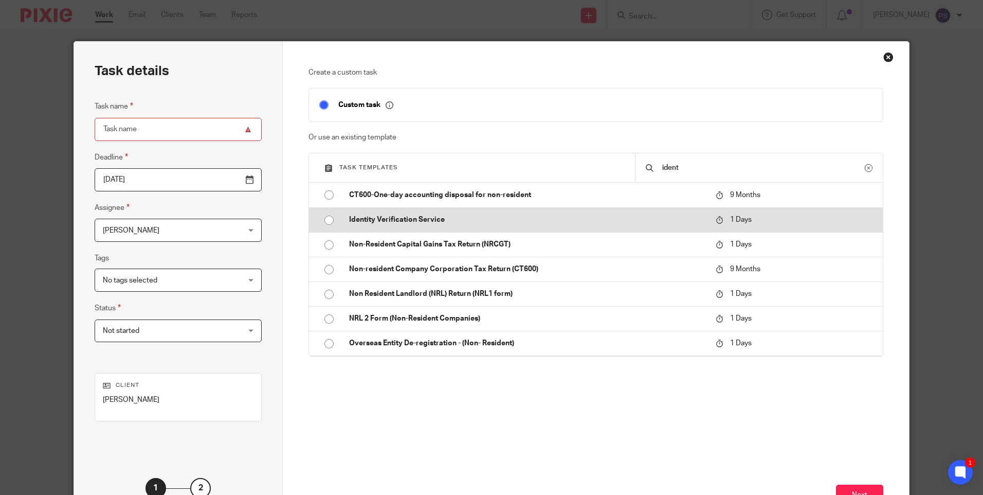
type input "ident"
click at [331, 225] on input "radio" at bounding box center [329, 220] width 20 height 20
type input "[DATE]"
type input "Identity Verification Service"
checkbox input "false"
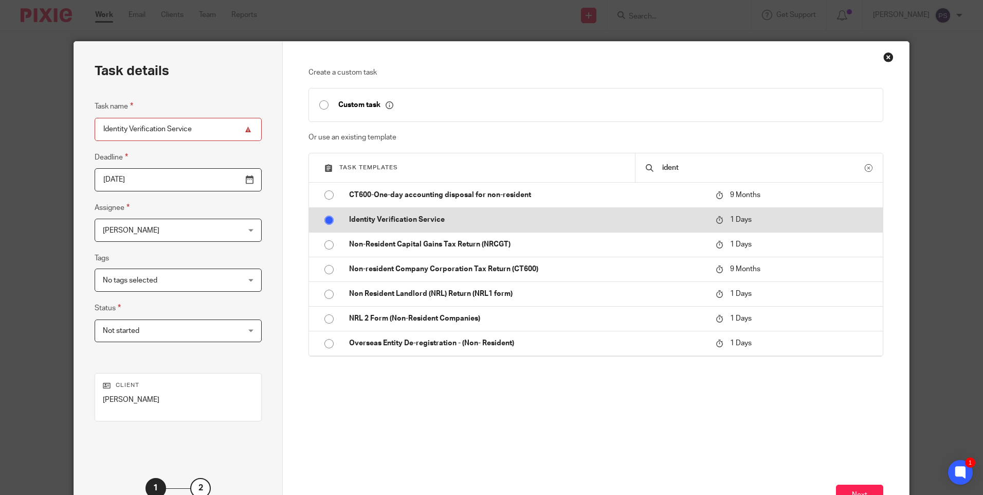
radio input "false"
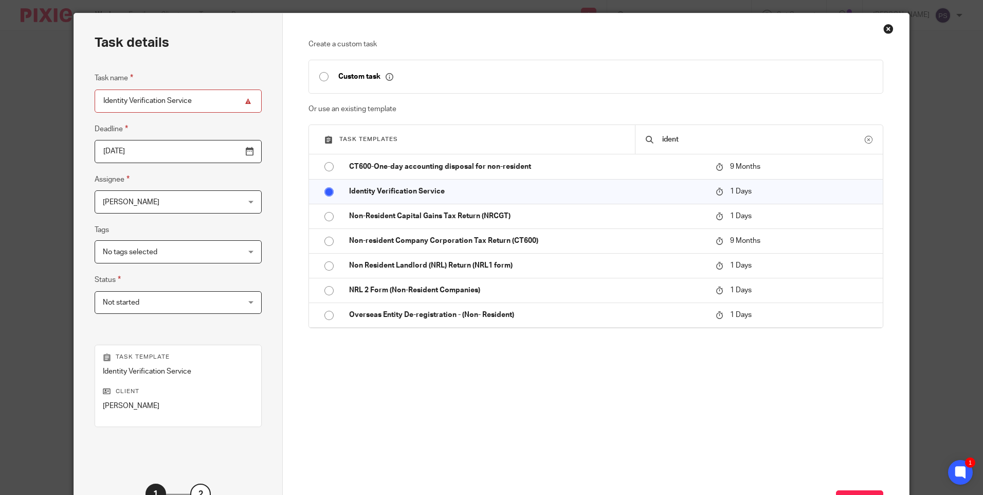
scroll to position [51, 0]
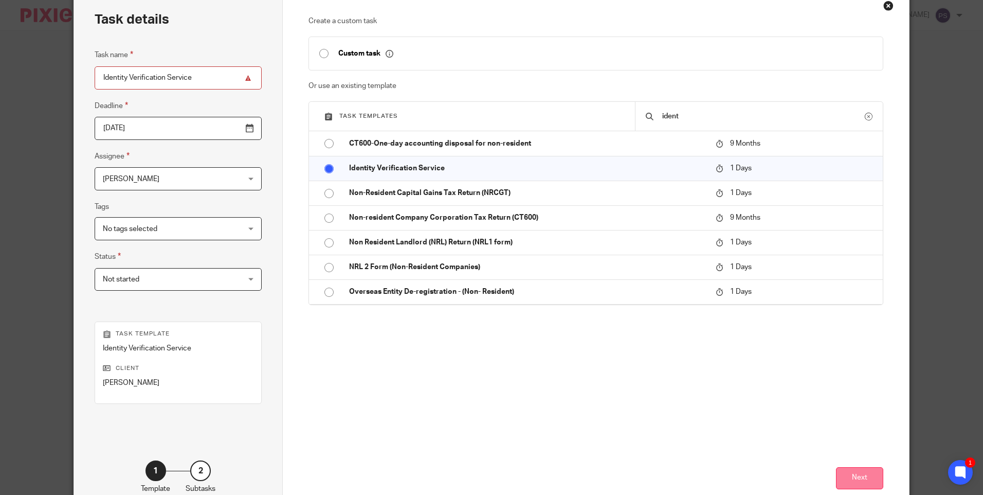
click at [869, 481] on button "Next" at bounding box center [859, 478] width 47 height 22
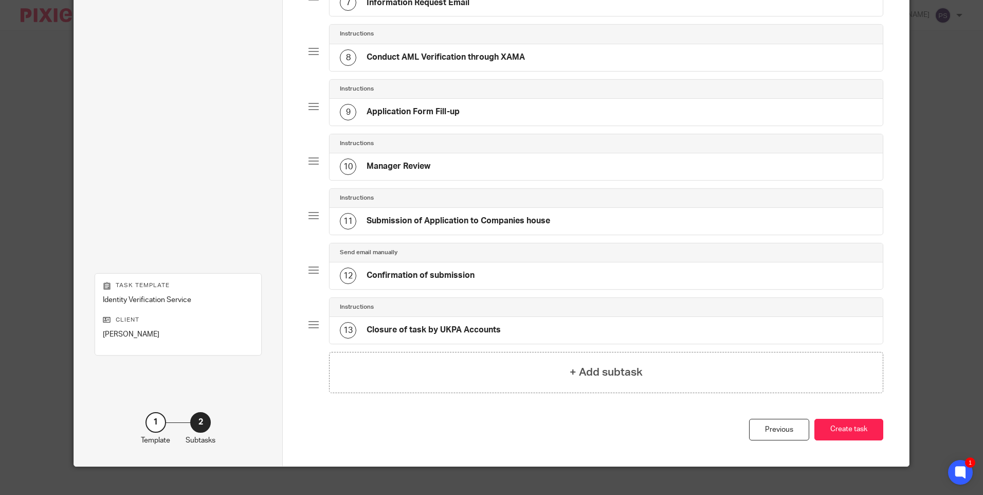
scroll to position [464, 0]
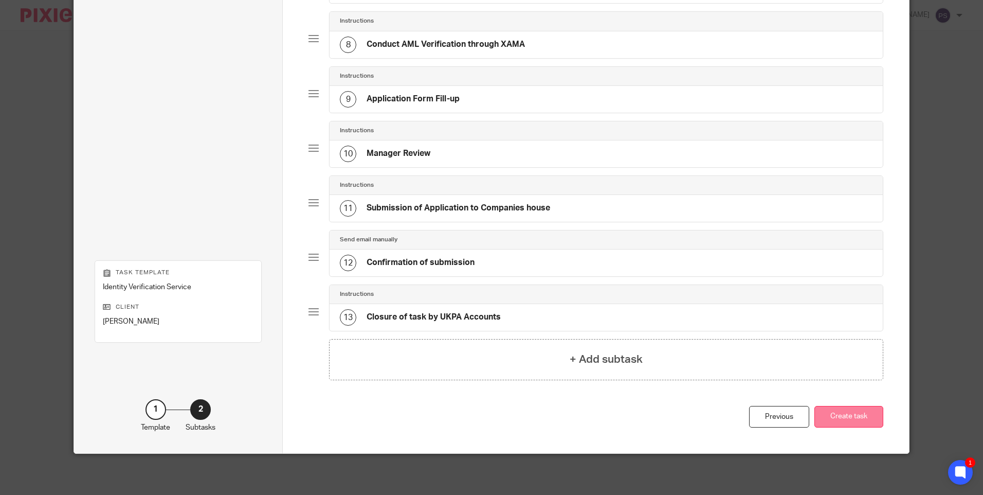
click at [838, 421] on button "Create task" at bounding box center [848, 417] width 69 height 22
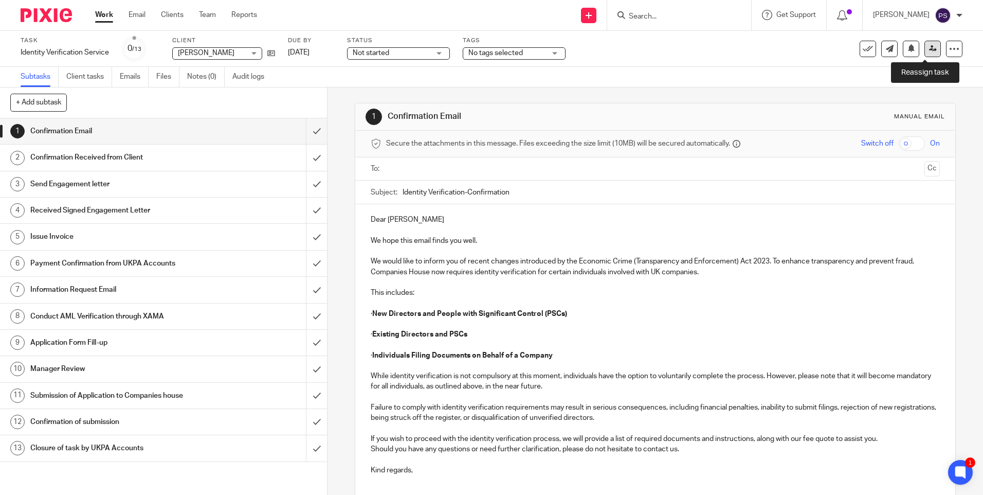
click at [929, 50] on icon at bounding box center [933, 49] width 8 height 8
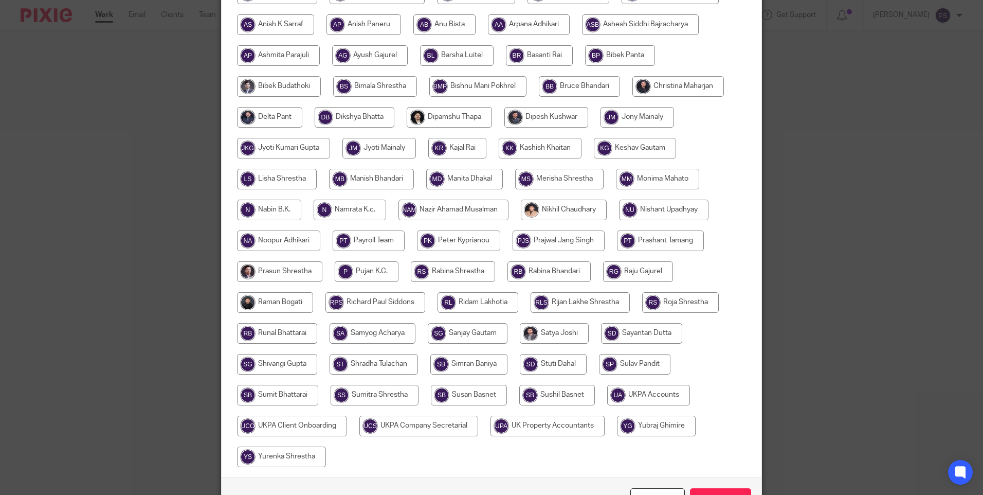
scroll to position [270, 0]
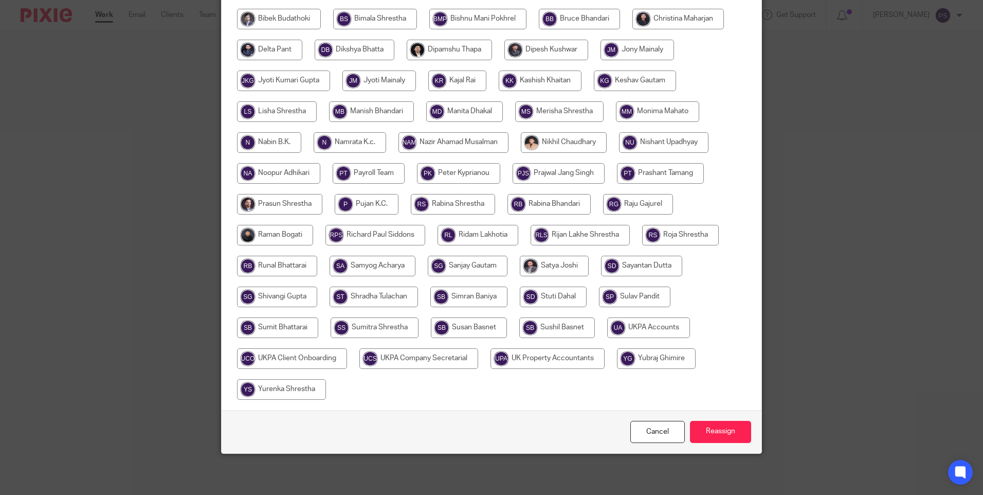
click at [429, 361] on input "radio" at bounding box center [418, 358] width 119 height 21
radio input "true"
click at [734, 432] on input "Reassign" at bounding box center [720, 432] width 61 height 22
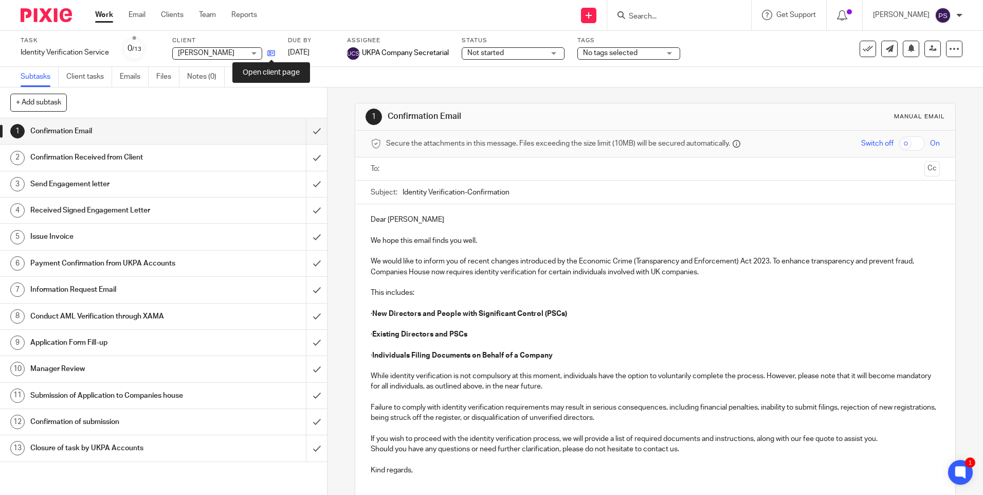
click at [273, 56] on icon at bounding box center [271, 53] width 8 height 8
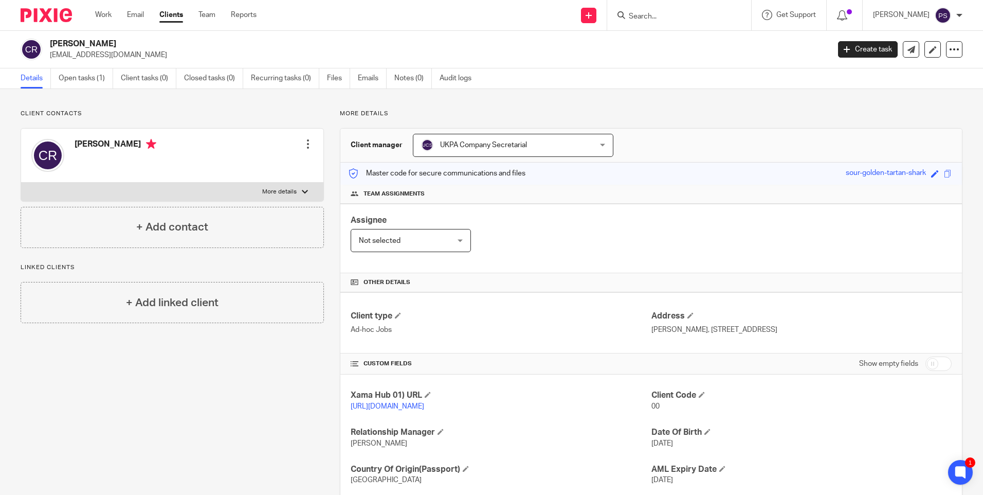
click at [143, 116] on p "Client contacts" at bounding box center [172, 114] width 303 height 8
click at [108, 42] on h2 "[PERSON_NAME]" at bounding box center [359, 44] width 618 height 11
copy div "[PERSON_NAME]"
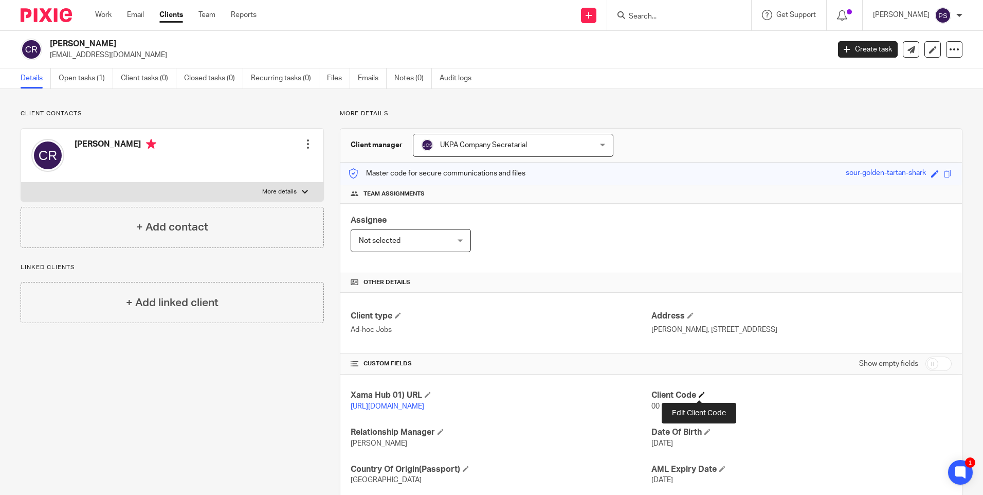
click at [699, 394] on span at bounding box center [702, 394] width 6 height 6
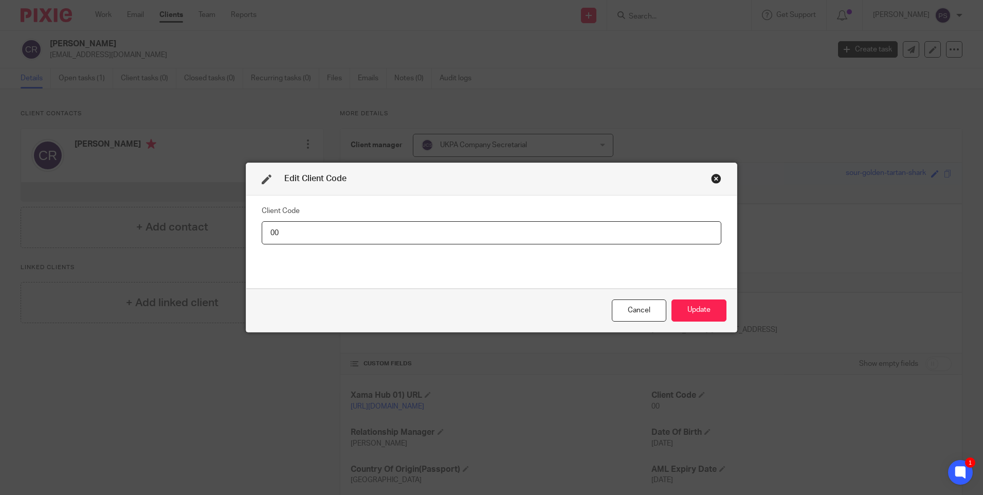
click at [275, 232] on input "00" at bounding box center [492, 232] width 460 height 23
type input "CLA016"
click at [703, 311] on button "Update" at bounding box center [699, 310] width 55 height 22
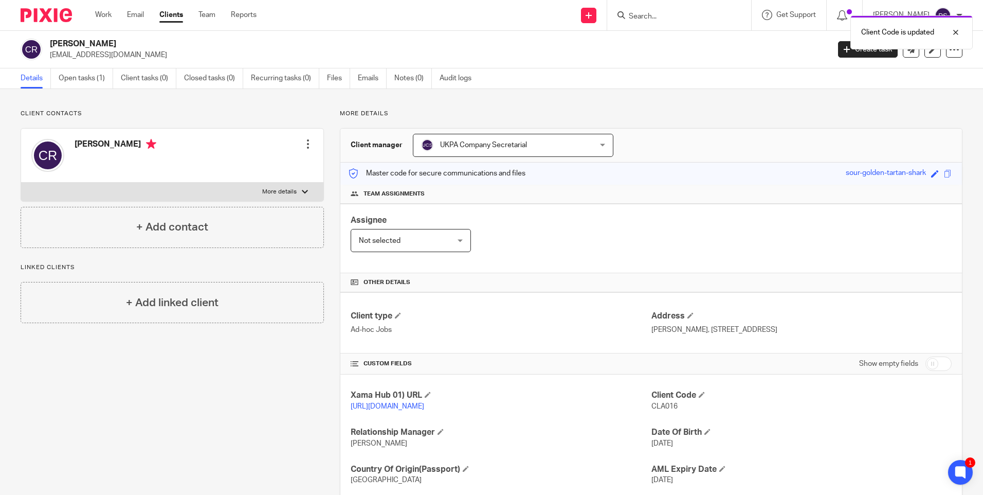
click at [579, 356] on div "CUSTOM FIELDS Show empty fields" at bounding box center [651, 363] width 601 height 21
click at [111, 42] on h2 "Claus Ulrik Ravnsbo" at bounding box center [359, 44] width 618 height 11
copy div "Claus Ulrik Ravnsbo"
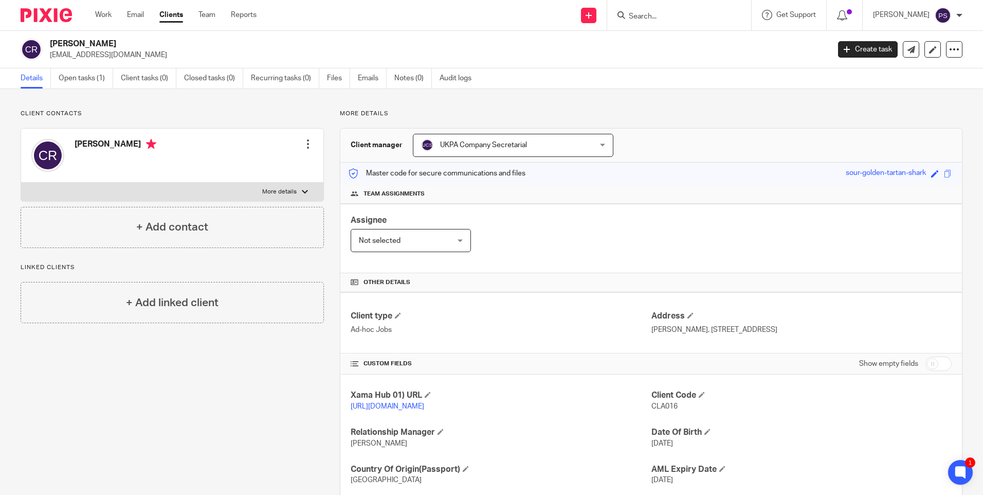
drag, startPoint x: 251, startPoint y: 109, endPoint x: 261, endPoint y: 116, distance: 11.7
click at [251, 110] on div "Client contacts Claus Ulrik Ravnsbo Edit contact Create client from contact Exp…" at bounding box center [491, 324] width 983 height 470
click at [662, 409] on span "CLA016" at bounding box center [664, 406] width 26 height 7
copy span "CLA016"
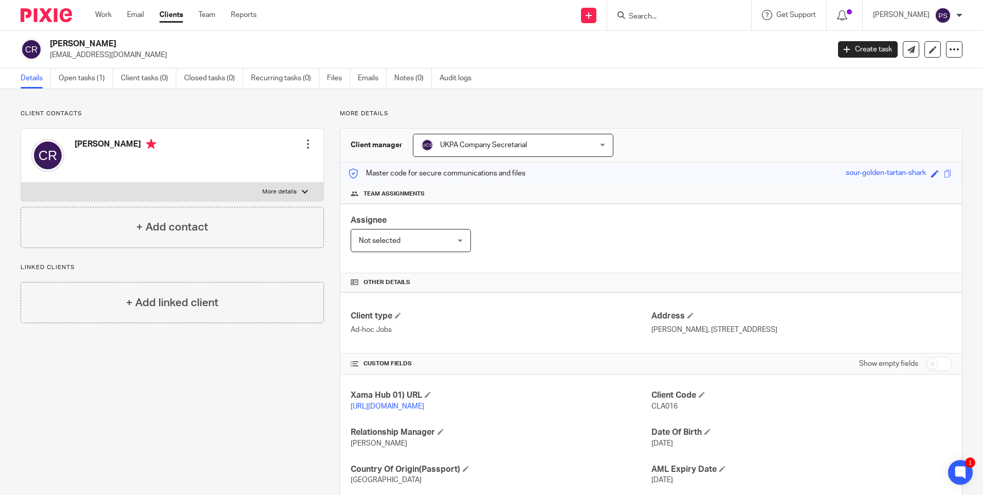
click at [111, 44] on h2 "Claus Ulrik Ravnsbo" at bounding box center [359, 44] width 618 height 11
copy div "Claus Ulrik Ravnsbo"
click at [386, 406] on link "https://platform.xamatech.com/portal/crm/clients/d5d1b780-922d-11f0-97ba-139702…" at bounding box center [388, 406] width 74 height 7
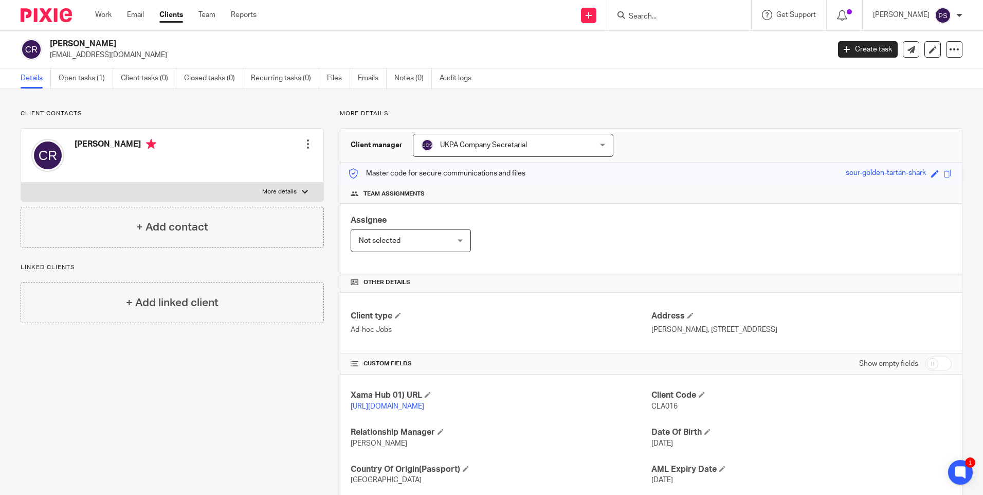
click at [112, 55] on p "cra@geiagroup.com" at bounding box center [436, 55] width 773 height 10
copy main "cra@geiagroup.com Create task Update from Companies House Export data Merge Arc…"
click at [303, 148] on div at bounding box center [308, 144] width 10 height 10
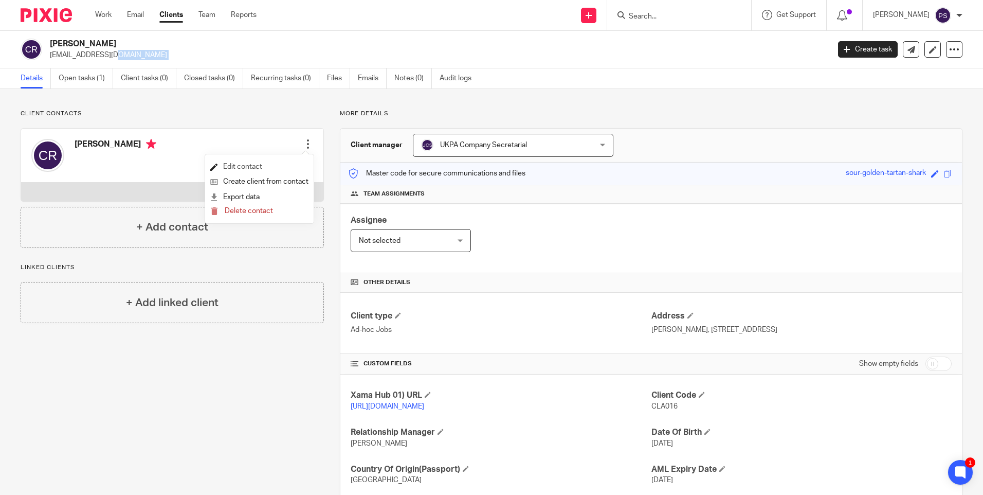
click at [249, 170] on link "Edit contact" at bounding box center [259, 166] width 98 height 15
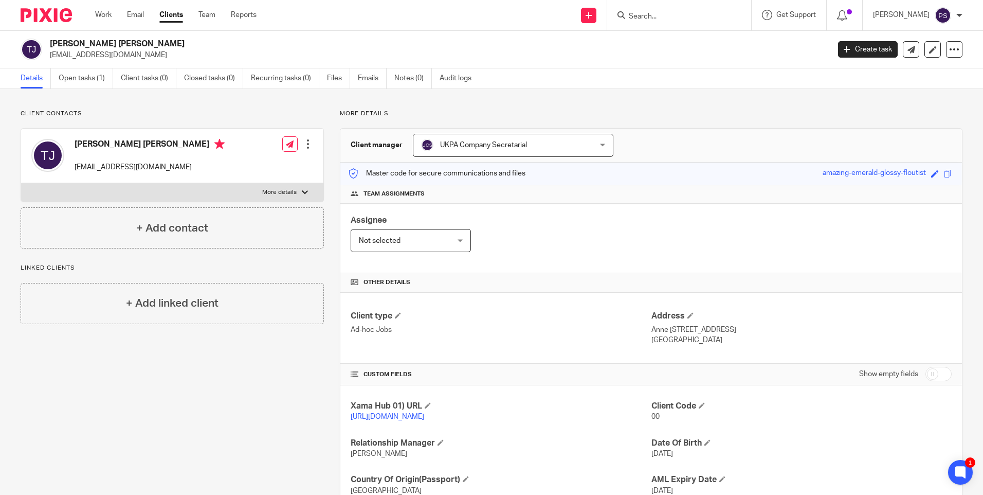
click at [82, 40] on h2 "[PERSON_NAME] [PERSON_NAME]" at bounding box center [359, 44] width 618 height 11
copy div "[PERSON_NAME] [PERSON_NAME]"
click at [210, 48] on h2 "[PERSON_NAME] [PERSON_NAME]" at bounding box center [359, 44] width 618 height 11
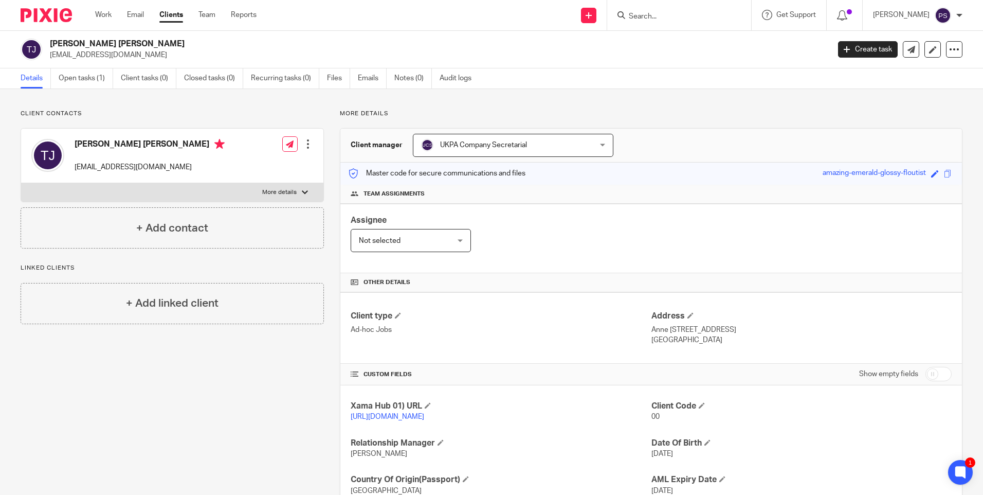
click at [153, 107] on div "Client contacts [PERSON_NAME] Jensen [EMAIL_ADDRESS][DOMAIN_NAME] Edit contact …" at bounding box center [491, 329] width 983 height 480
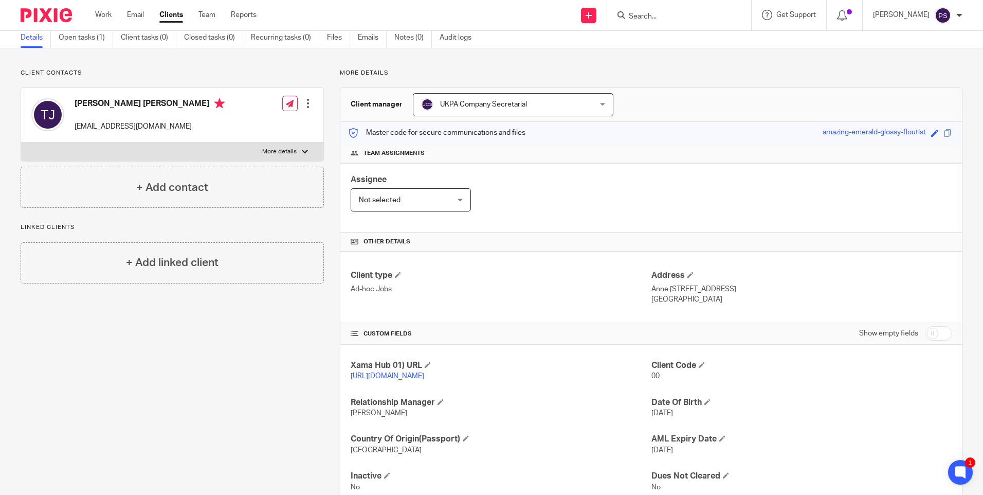
scroll to position [85, 0]
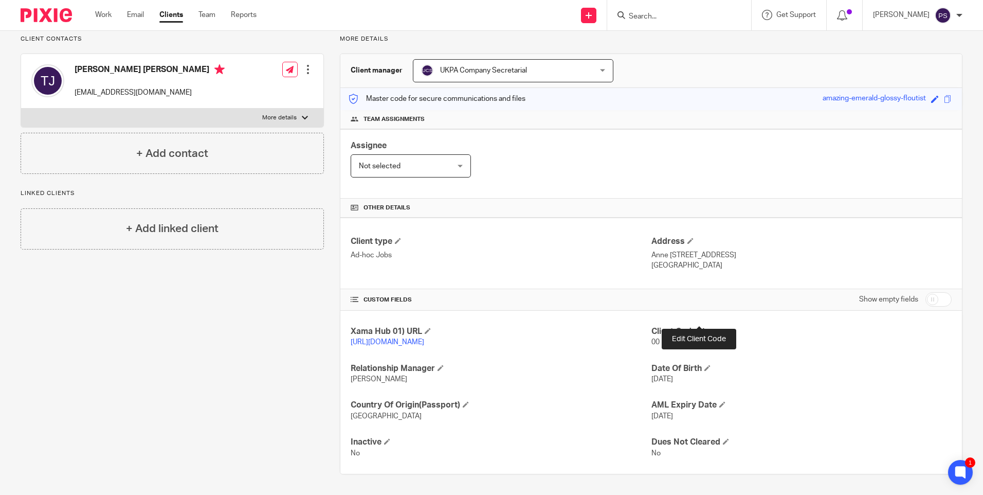
click at [699, 328] on span at bounding box center [702, 331] width 6 height 6
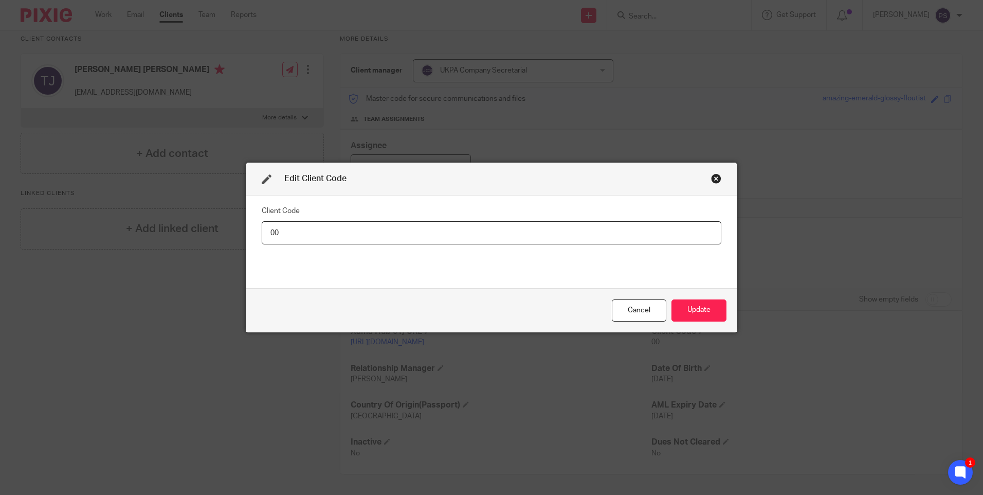
click at [418, 237] on input "00" at bounding box center [492, 232] width 460 height 23
click at [300, 231] on input "00" at bounding box center [492, 232] width 460 height 23
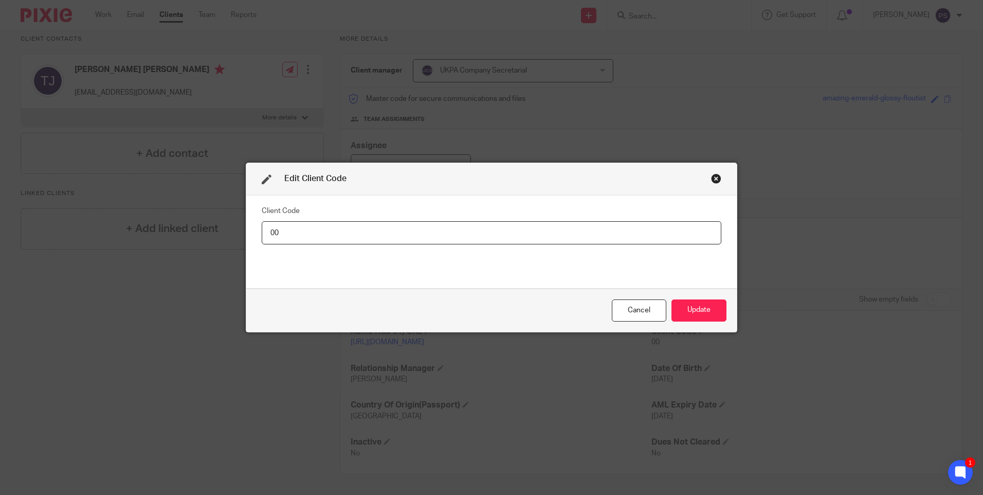
paste input "THO011"
type input "THO011"
click at [713, 312] on button "Update" at bounding box center [699, 310] width 55 height 22
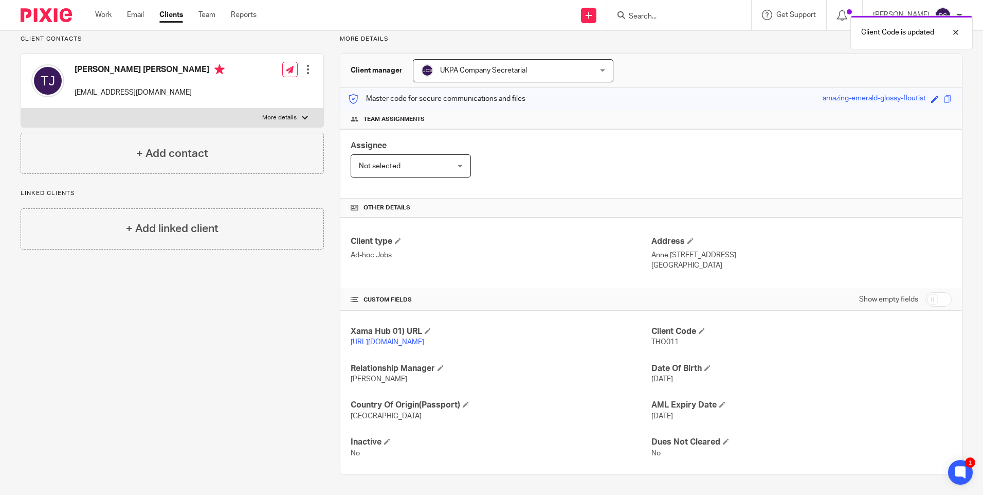
click at [198, 281] on div "Client contacts [PERSON_NAME] Jensen [EMAIL_ADDRESS][DOMAIN_NAME] Edit contact …" at bounding box center [164, 254] width 319 height 439
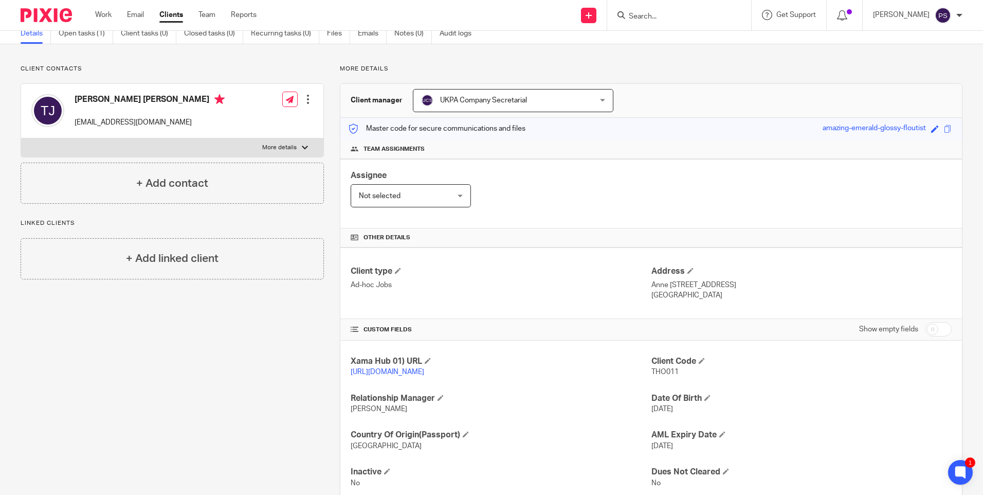
scroll to position [0, 0]
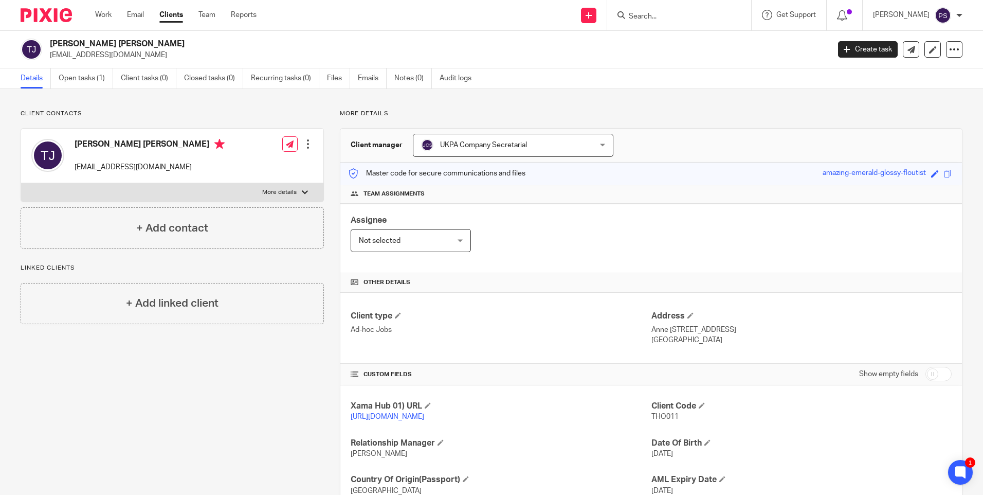
click at [112, 45] on h2 "[PERSON_NAME] [PERSON_NAME]" at bounding box center [359, 44] width 618 height 11
copy div "[PERSON_NAME] [PERSON_NAME]"
click at [214, 115] on p "Client contacts" at bounding box center [172, 114] width 303 height 8
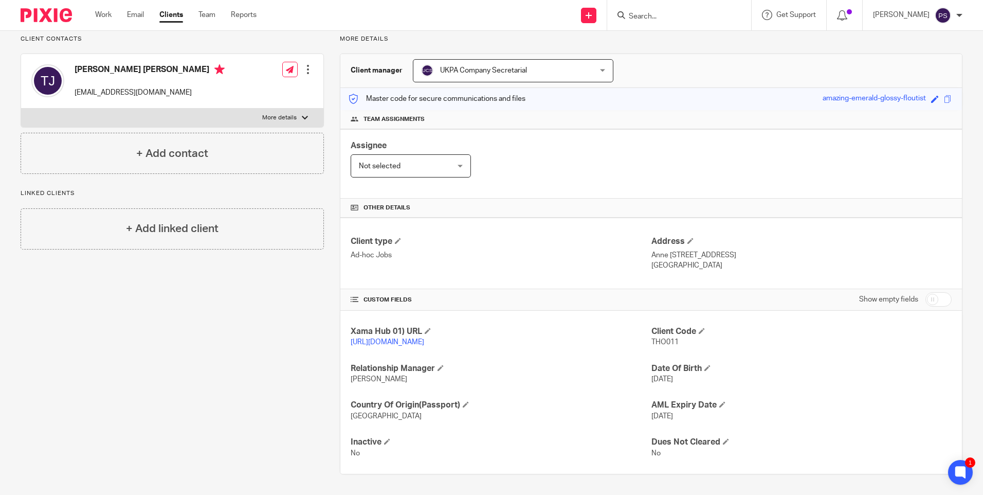
scroll to position [85, 0]
click at [360, 337] on p "[URL][DOMAIN_NAME]" at bounding box center [501, 342] width 300 height 10
click at [360, 338] on link "[URL][DOMAIN_NAME]" at bounding box center [388, 341] width 74 height 7
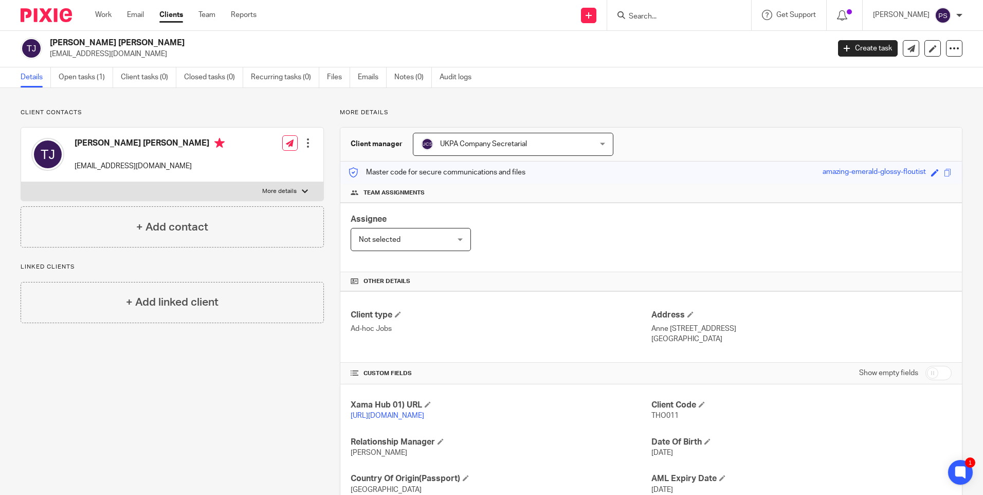
scroll to position [0, 0]
drag, startPoint x: 647, startPoint y: 331, endPoint x: 707, endPoint y: 333, distance: 59.7
click at [707, 333] on p "Anne Maries Vej 13, 9000 Aalborg" at bounding box center [801, 329] width 300 height 10
copy p "Anne Maries Vej 13"
click at [739, 330] on p "Anne Maries Vej 13, 9000 Aalborg" at bounding box center [801, 329] width 300 height 10
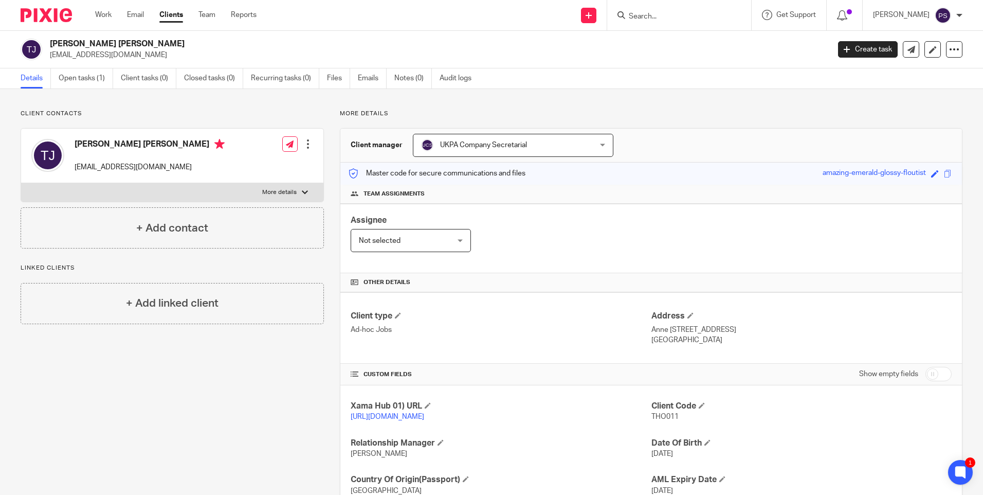
click at [739, 330] on p "Anne Maries Vej 13, 9000 Aalborg" at bounding box center [801, 329] width 300 height 10
copy p "Aalborg"
click at [716, 326] on p "Anne Maries Vej 13, 9000 Aalborg" at bounding box center [801, 329] width 300 height 10
click at [716, 327] on p "Anne Maries Vej 13, 9000 Aalborg" at bounding box center [801, 329] width 300 height 10
copy p "9000"
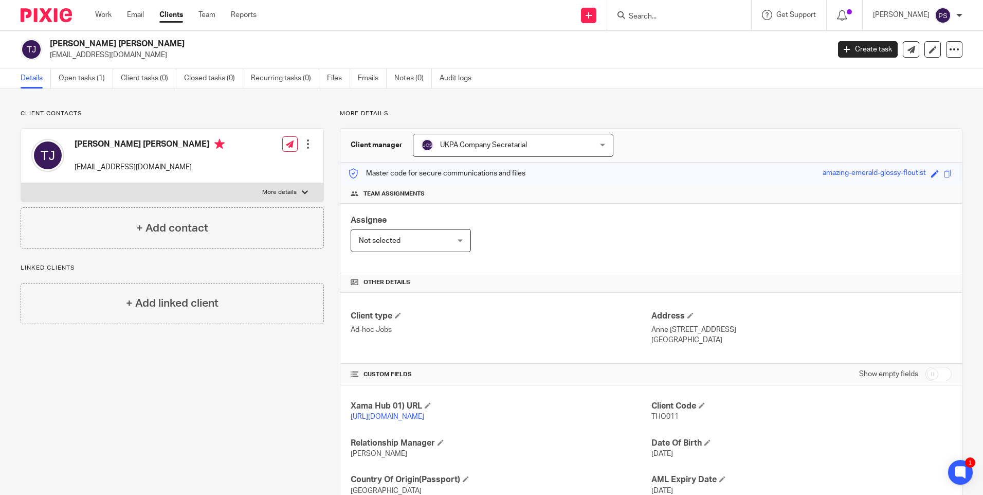
click at [120, 42] on h2 "Thomas Flo Jensen" at bounding box center [359, 44] width 618 height 11
copy div "Thomas Flo Jensen"
click at [112, 39] on h2 "Thomas Flo Jensen" at bounding box center [359, 44] width 618 height 11
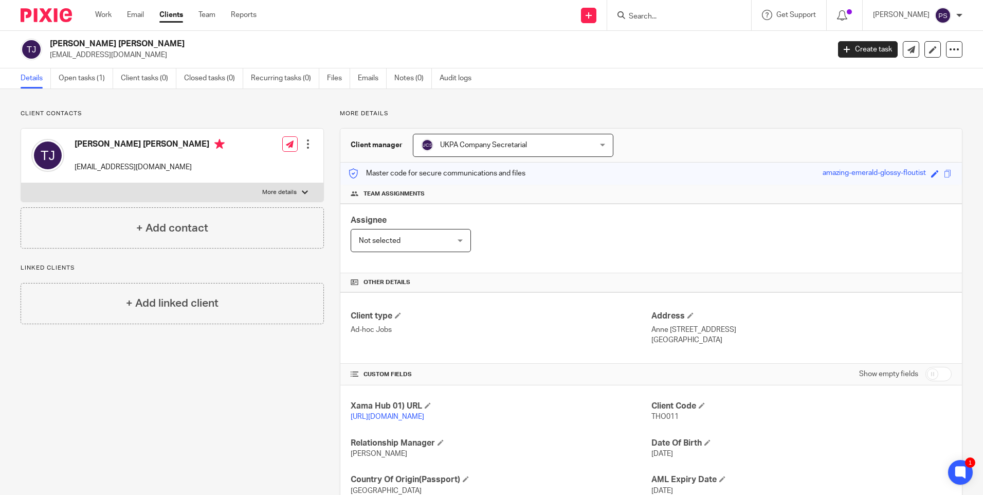
click at [112, 39] on h2 "Thomas Flo Jensen" at bounding box center [359, 44] width 618 height 11
click at [103, 45] on h2 "Thomas Flo Jensen" at bounding box center [359, 44] width 618 height 11
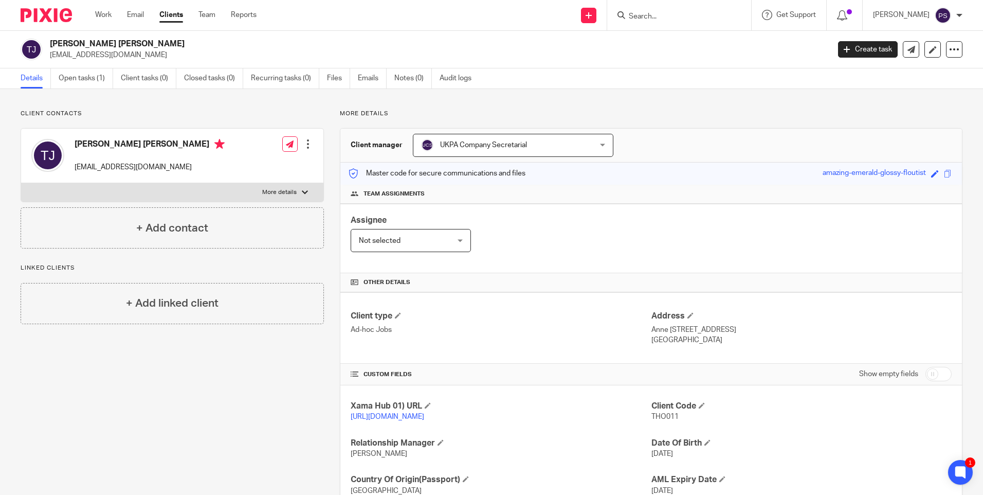
click at [663, 419] on span "THO011" at bounding box center [664, 416] width 27 height 7
click at [669, 416] on span "THO011" at bounding box center [664, 416] width 27 height 7
click at [92, 43] on h2 "Thomas Flo Jensen" at bounding box center [359, 44] width 618 height 11
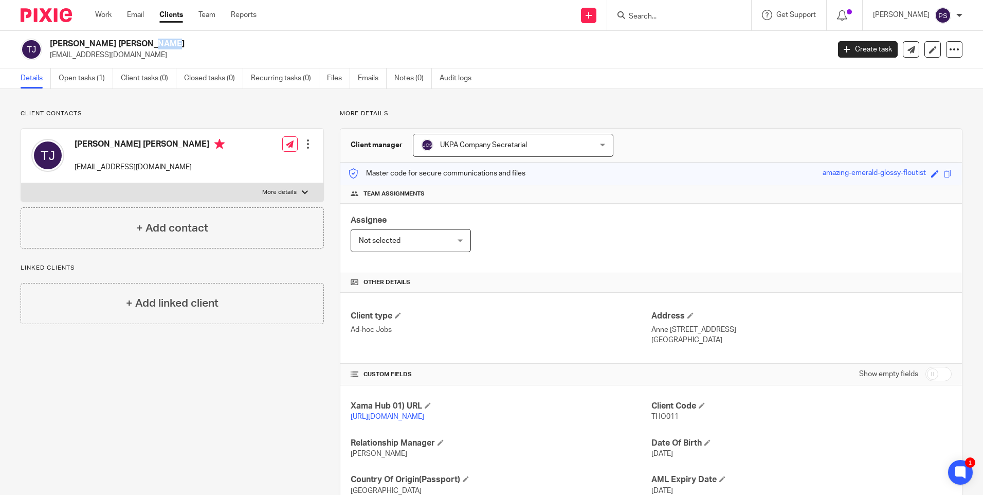
click at [92, 43] on h2 "Thomas Flo Jensen" at bounding box center [359, 44] width 618 height 11
copy div "Thomas Flo Jensen"
click at [403, 43] on h2 "Thomas Flo Jensen" at bounding box center [359, 44] width 618 height 11
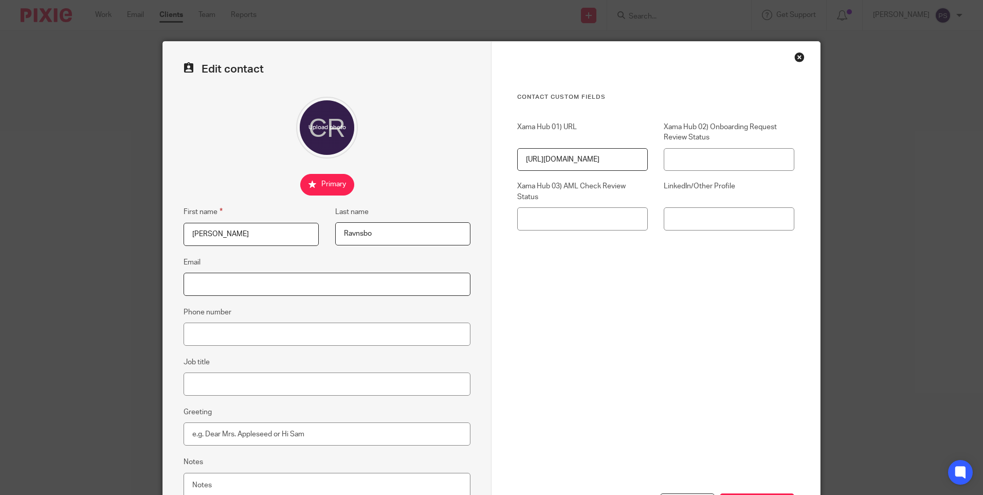
scroll to position [88, 0]
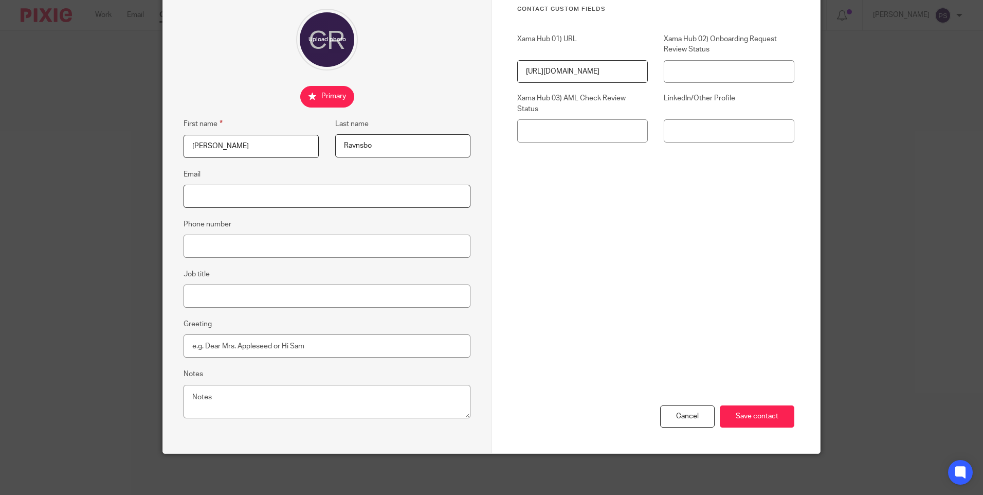
drag, startPoint x: 0, startPoint y: 0, endPoint x: 232, endPoint y: 193, distance: 302.3
click at [232, 193] on input "Email" at bounding box center [327, 196] width 287 height 23
paste input "[EMAIL_ADDRESS][DOMAIN_NAME]"
type input "[EMAIL_ADDRESS][DOMAIN_NAME]"
click at [765, 422] on input "Save contact" at bounding box center [757, 416] width 75 height 22
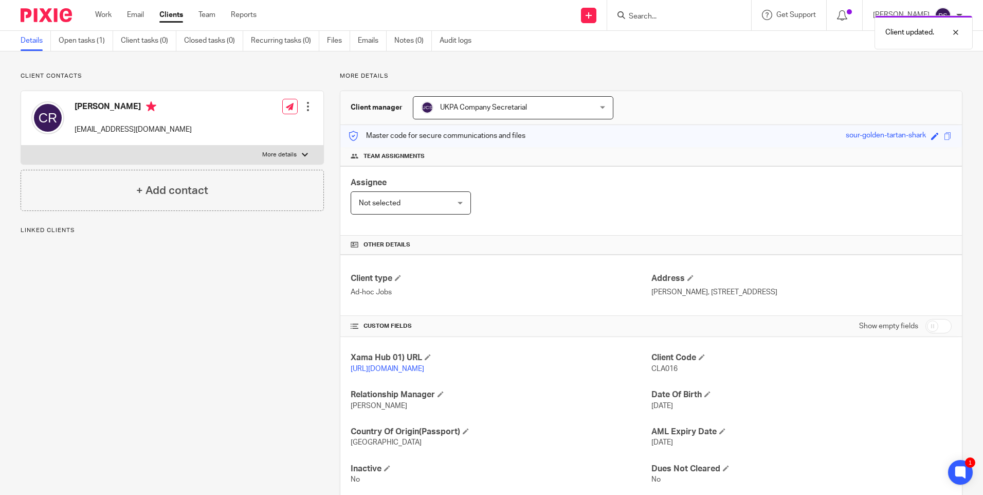
scroll to position [75, 0]
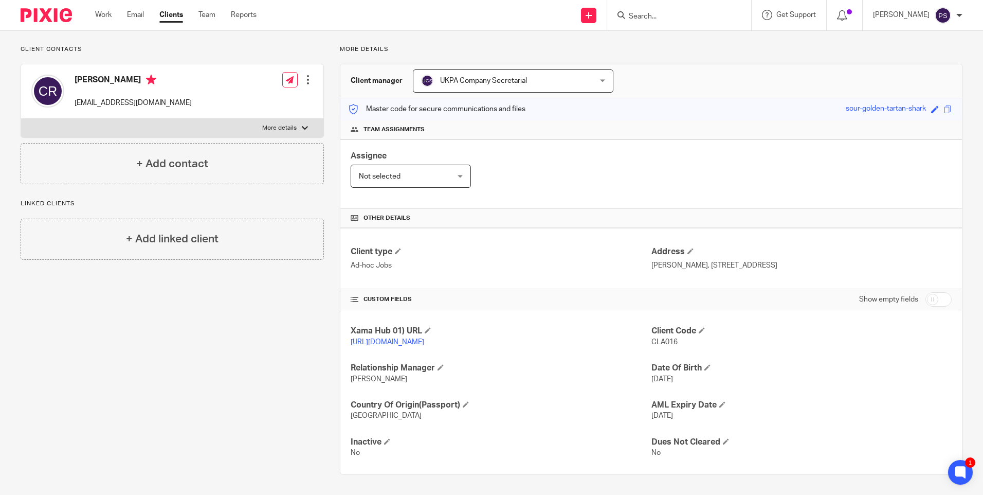
drag, startPoint x: 648, startPoint y: 255, endPoint x: 759, endPoint y: 256, distance: 111.1
click at [759, 260] on p "[PERSON_NAME], [STREET_ADDRESS]" at bounding box center [801, 265] width 300 height 10
copy p "[PERSON_NAME], [STREET_ADDRESS]"
click at [771, 260] on p "[PERSON_NAME], [STREET_ADDRESS]" at bounding box center [801, 265] width 300 height 10
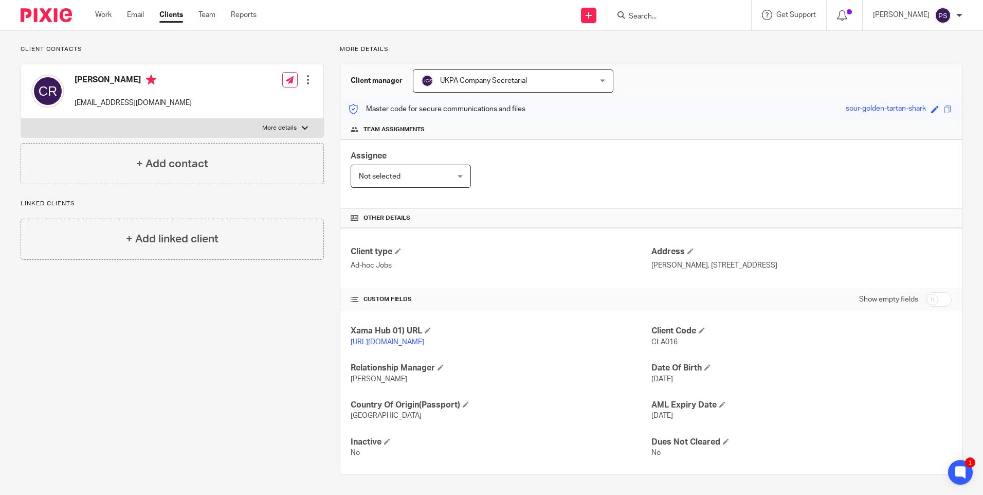
copy p "8270"
click at [795, 260] on p "[PERSON_NAME], [STREET_ADDRESS]" at bounding box center [801, 265] width 300 height 10
copy p "Hojbjerg"
click at [656, 16] on input "Search" at bounding box center [674, 16] width 93 height 9
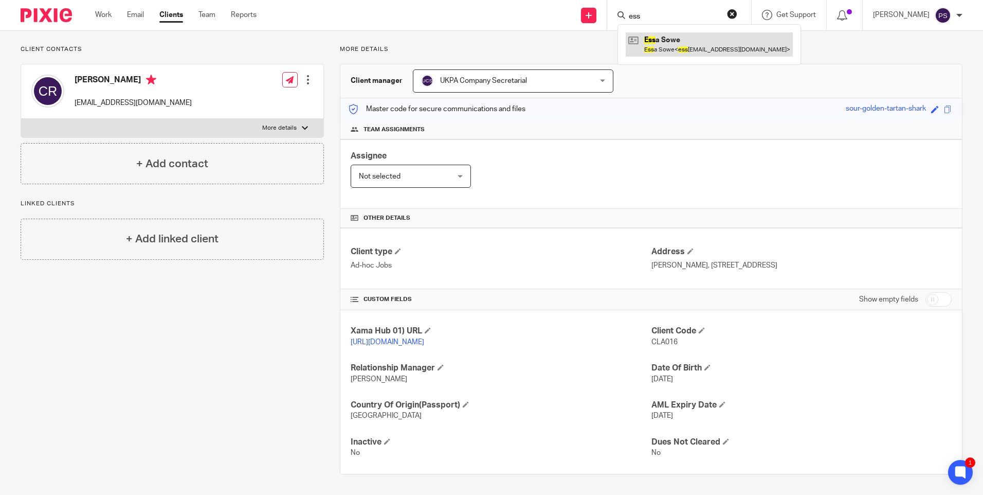
type input "ess"
click at [666, 42] on link at bounding box center [709, 44] width 167 height 24
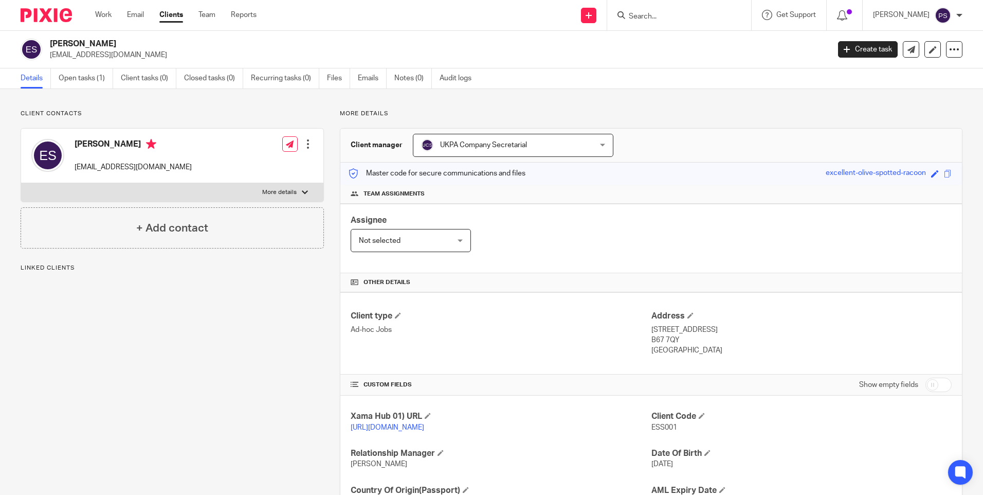
click at [709, 426] on p "ESS001" at bounding box center [801, 427] width 300 height 10
click at [217, 116] on p "Client contacts" at bounding box center [172, 114] width 303 height 8
click at [93, 43] on h2 "[PERSON_NAME]" at bounding box center [359, 44] width 618 height 11
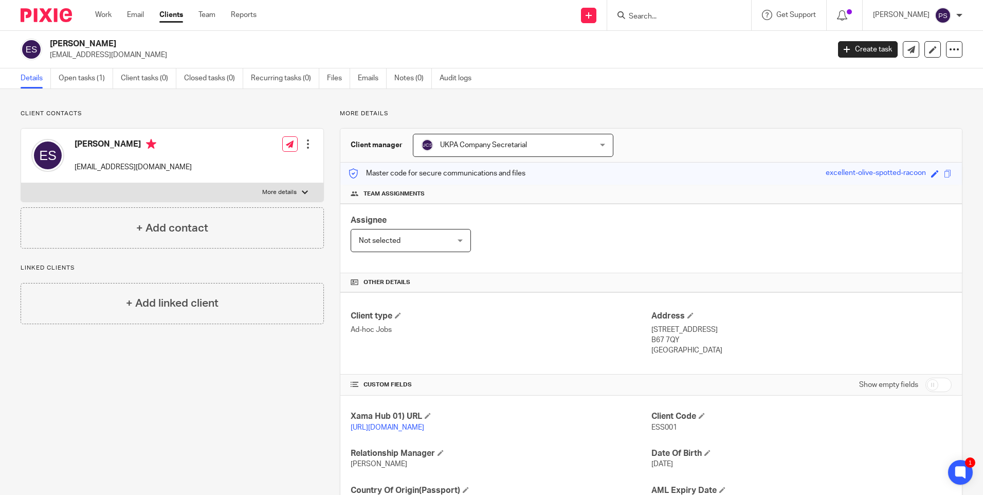
copy div "[PERSON_NAME]"
click at [378, 429] on link "[URL][DOMAIN_NAME]" at bounding box center [388, 427] width 74 height 7
click at [654, 425] on span "ESS001" at bounding box center [664, 427] width 26 height 7
click at [655, 425] on span "ESS001" at bounding box center [664, 427] width 26 height 7
copy span "ESS001"
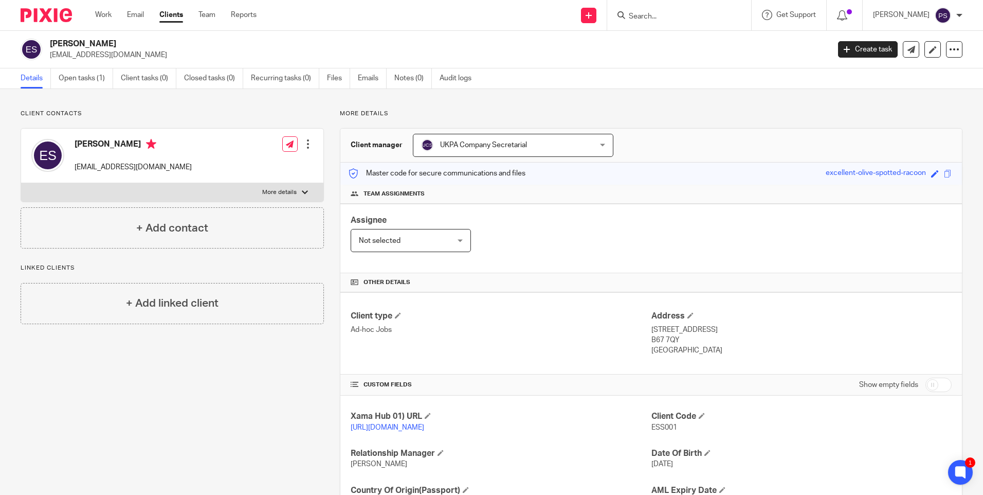
click at [88, 44] on h2 "[PERSON_NAME]" at bounding box center [359, 44] width 618 height 11
copy div "[PERSON_NAME]"
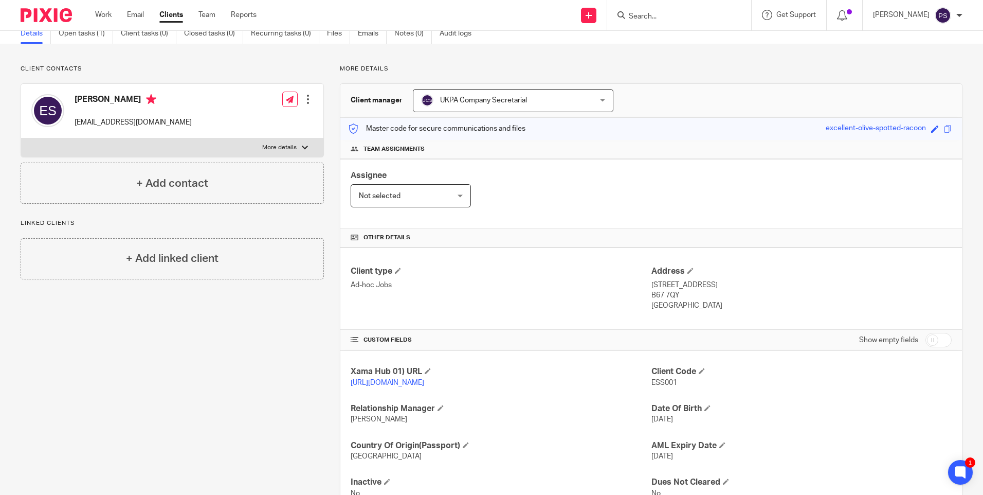
scroll to position [96, 0]
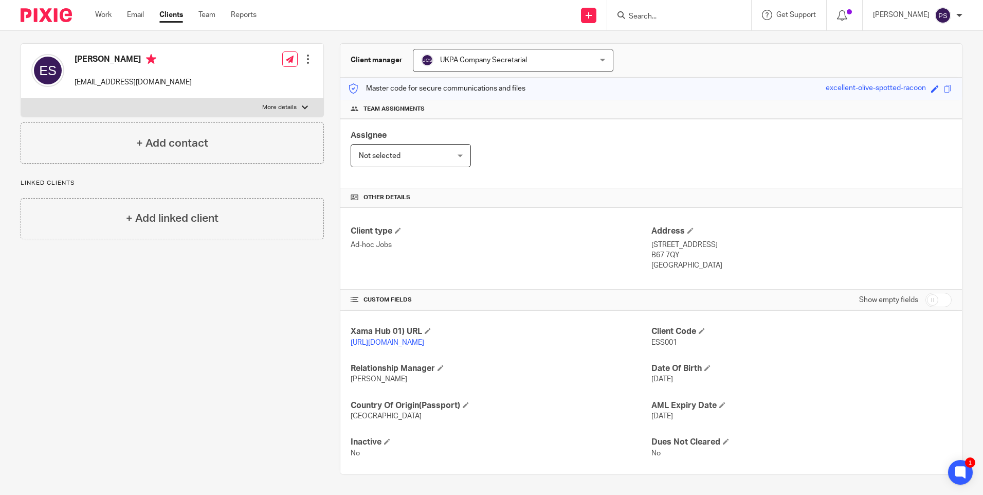
drag, startPoint x: 646, startPoint y: 232, endPoint x: 730, endPoint y: 234, distance: 83.8
click at [730, 240] on p "[STREET_ADDRESS]" at bounding box center [801, 245] width 300 height 10
copy p "[STREET_ADDRESS]"
drag, startPoint x: 735, startPoint y: 234, endPoint x: 793, endPoint y: 235, distance: 58.1
click at [793, 240] on p "[STREET_ADDRESS]" at bounding box center [801, 245] width 300 height 10
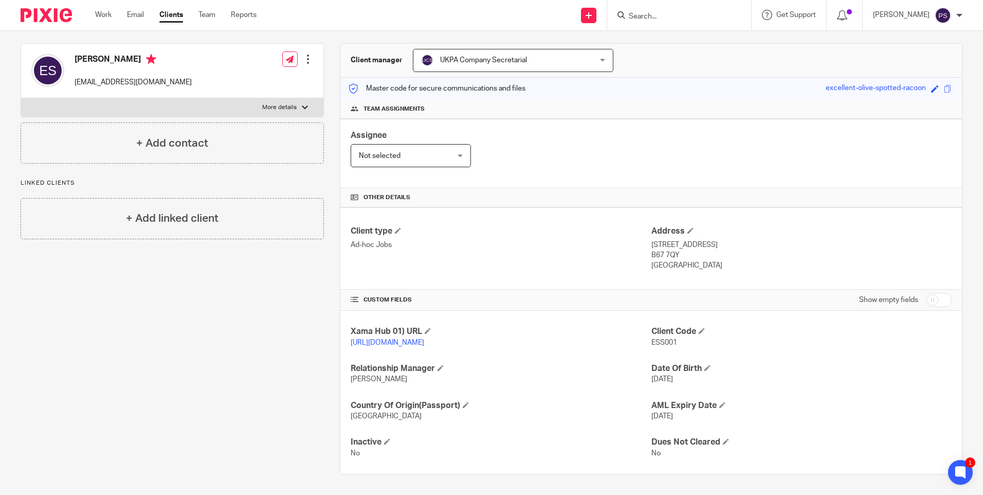
copy p "[GEOGRAPHIC_DATA]"
click at [664, 250] on p "B67 7QY" at bounding box center [801, 255] width 300 height 10
copy div "B67 7QY"
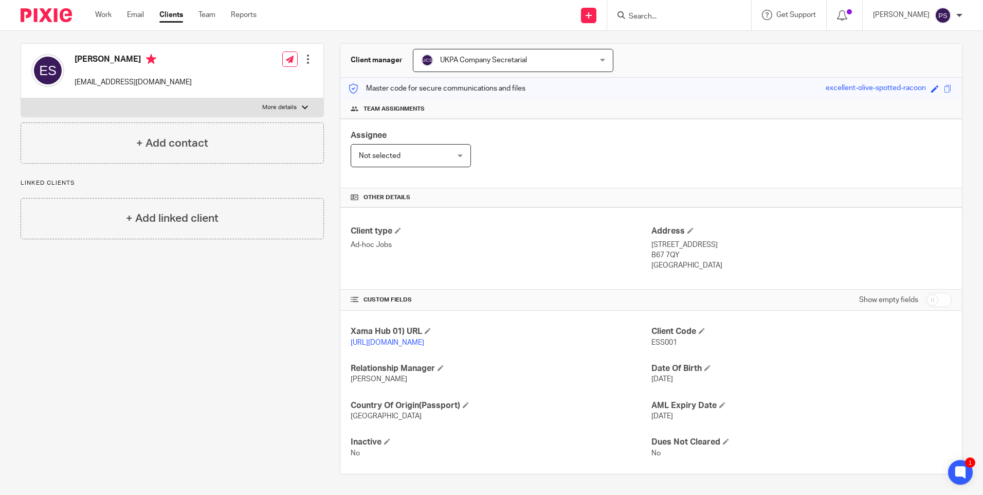
click at [100, 292] on div "Client contacts [PERSON_NAME] [EMAIL_ADDRESS][DOMAIN_NAME] Edit contact Create …" at bounding box center [164, 249] width 319 height 449
click at [257, 397] on div "Client contacts [PERSON_NAME] [EMAIL_ADDRESS][DOMAIN_NAME] Edit contact Create …" at bounding box center [164, 249] width 319 height 449
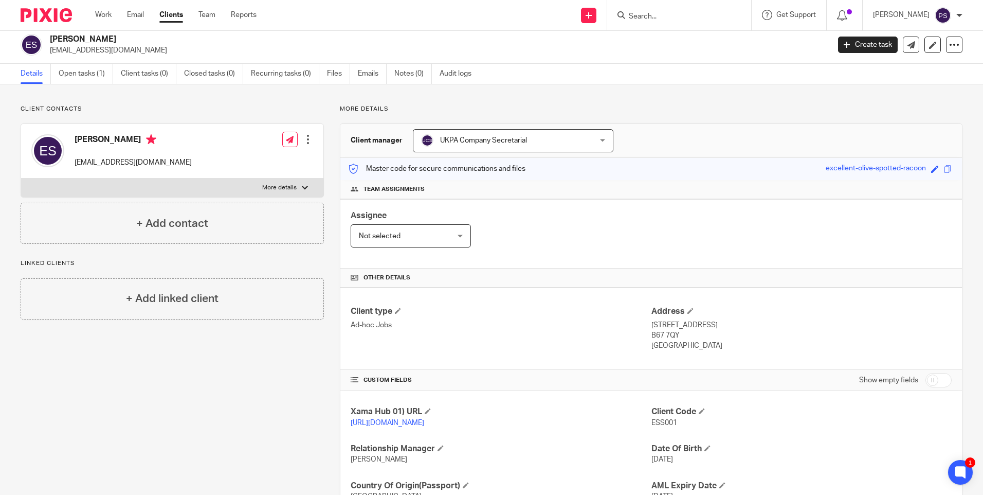
scroll to position [0, 0]
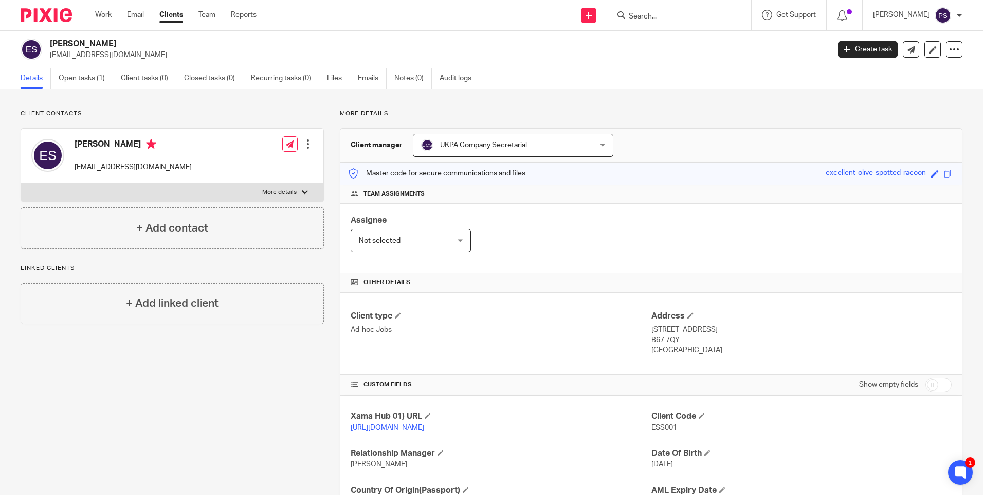
click at [189, 103] on div "Client contacts [PERSON_NAME] [EMAIL_ADDRESS][DOMAIN_NAME] Edit contact Create …" at bounding box center [491, 334] width 983 height 491
